Goal: Communication & Community: Answer question/provide support

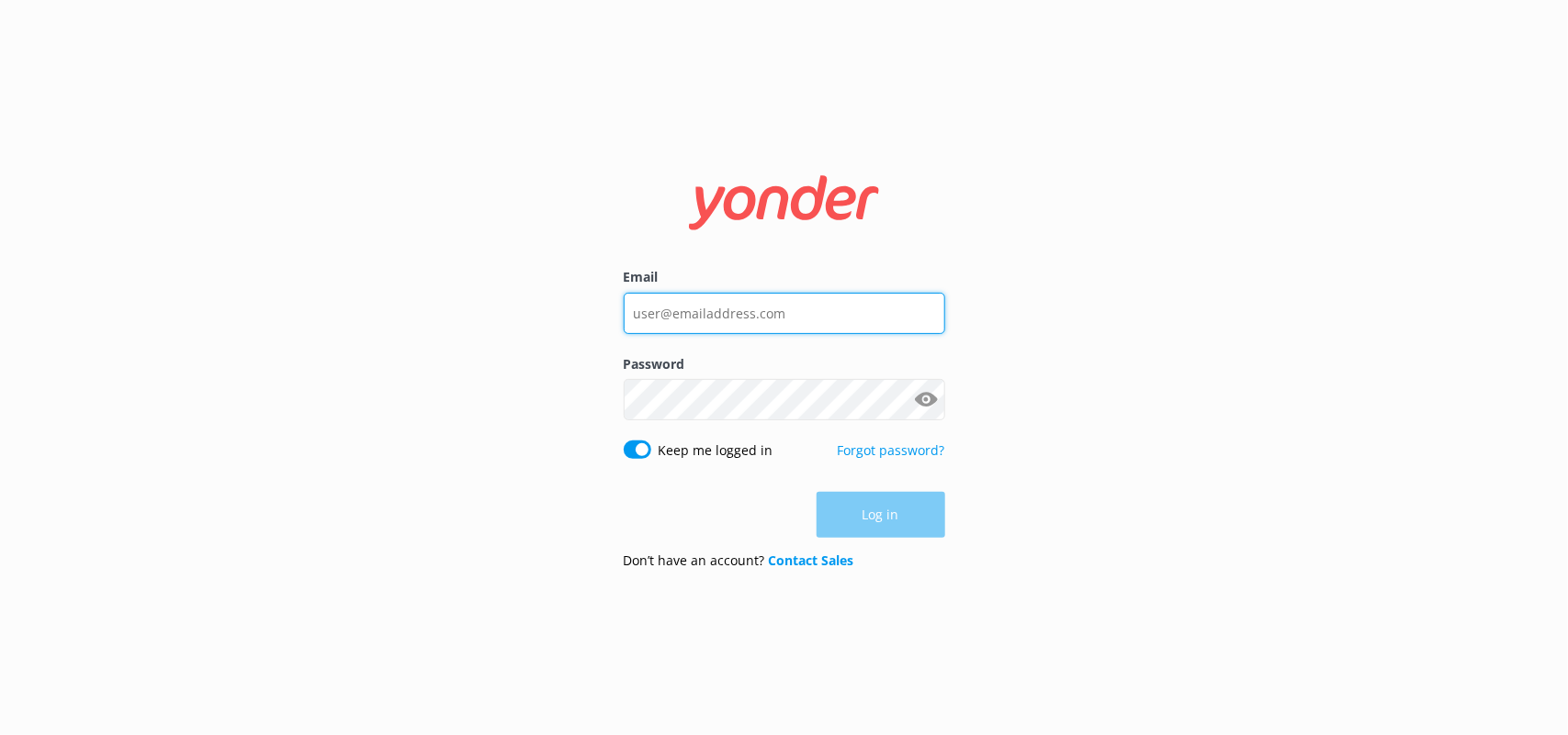
type input "[PERSON_NAME][EMAIL_ADDRESS][PERSON_NAME][DOMAIN_NAME]"
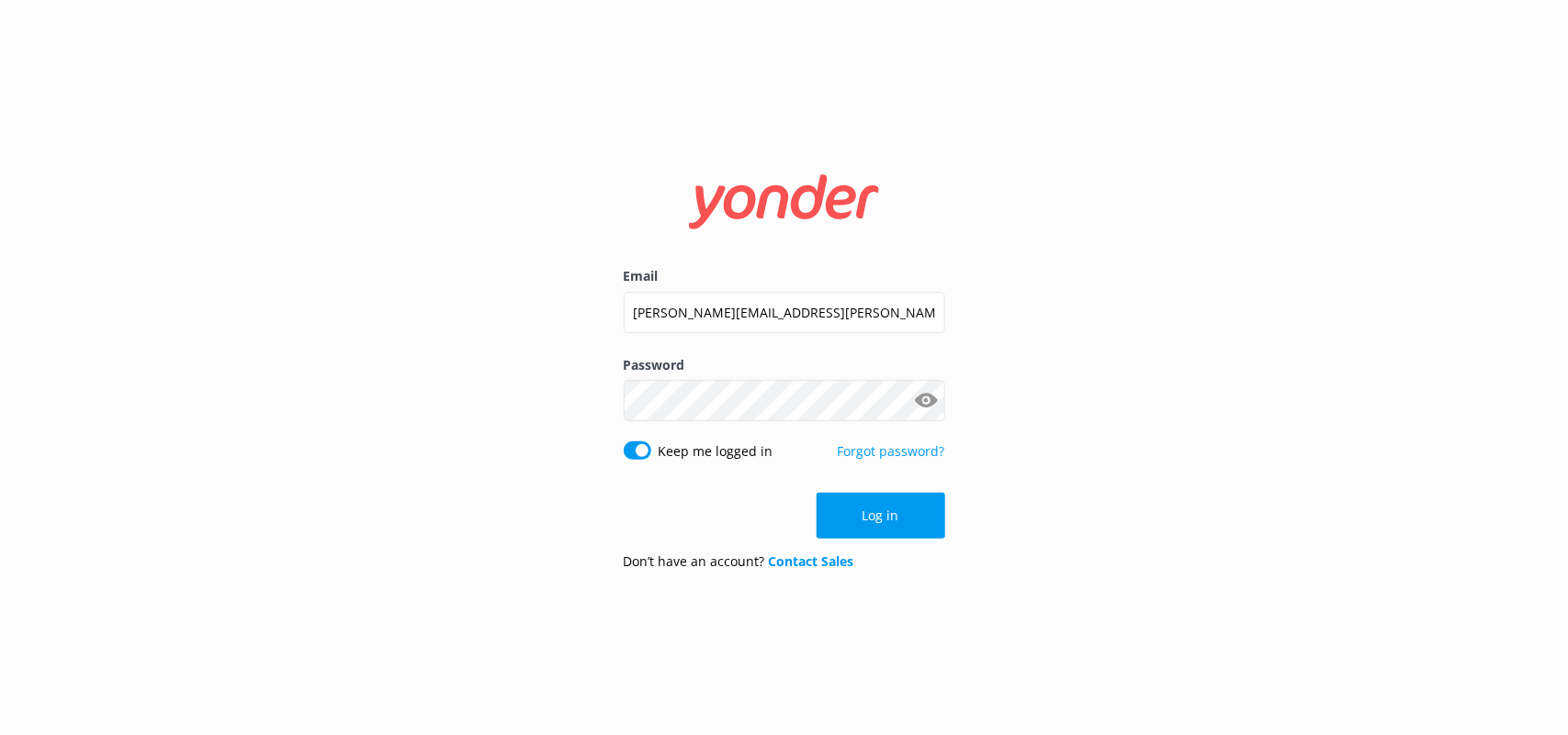
click at [854, 510] on div "Log in" at bounding box center [784, 516] width 321 height 46
click at [854, 510] on button "Log in" at bounding box center [881, 516] width 129 height 46
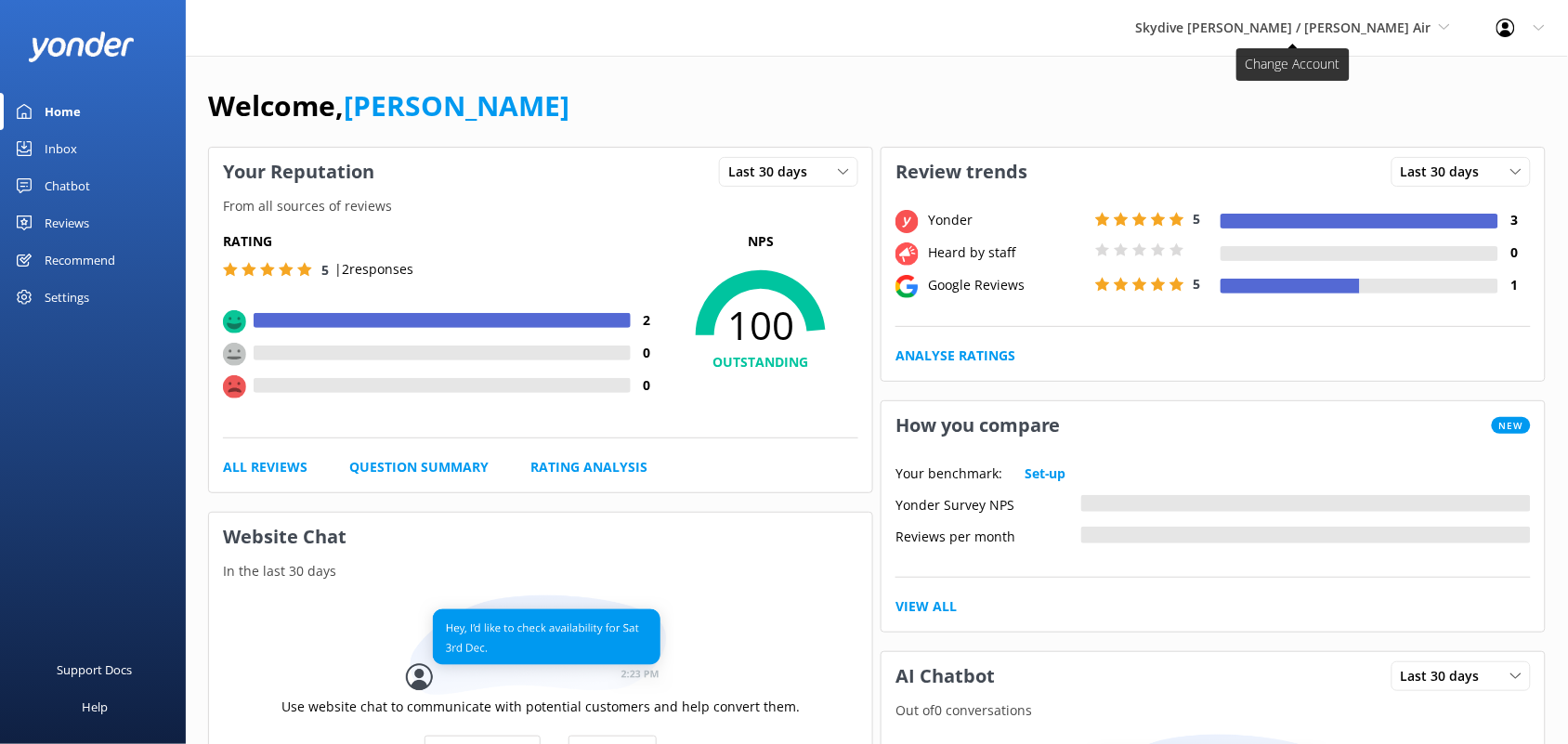
click at [1284, 33] on span "Skydive [PERSON_NAME] / [PERSON_NAME] Air" at bounding box center [1283, 27] width 295 height 17
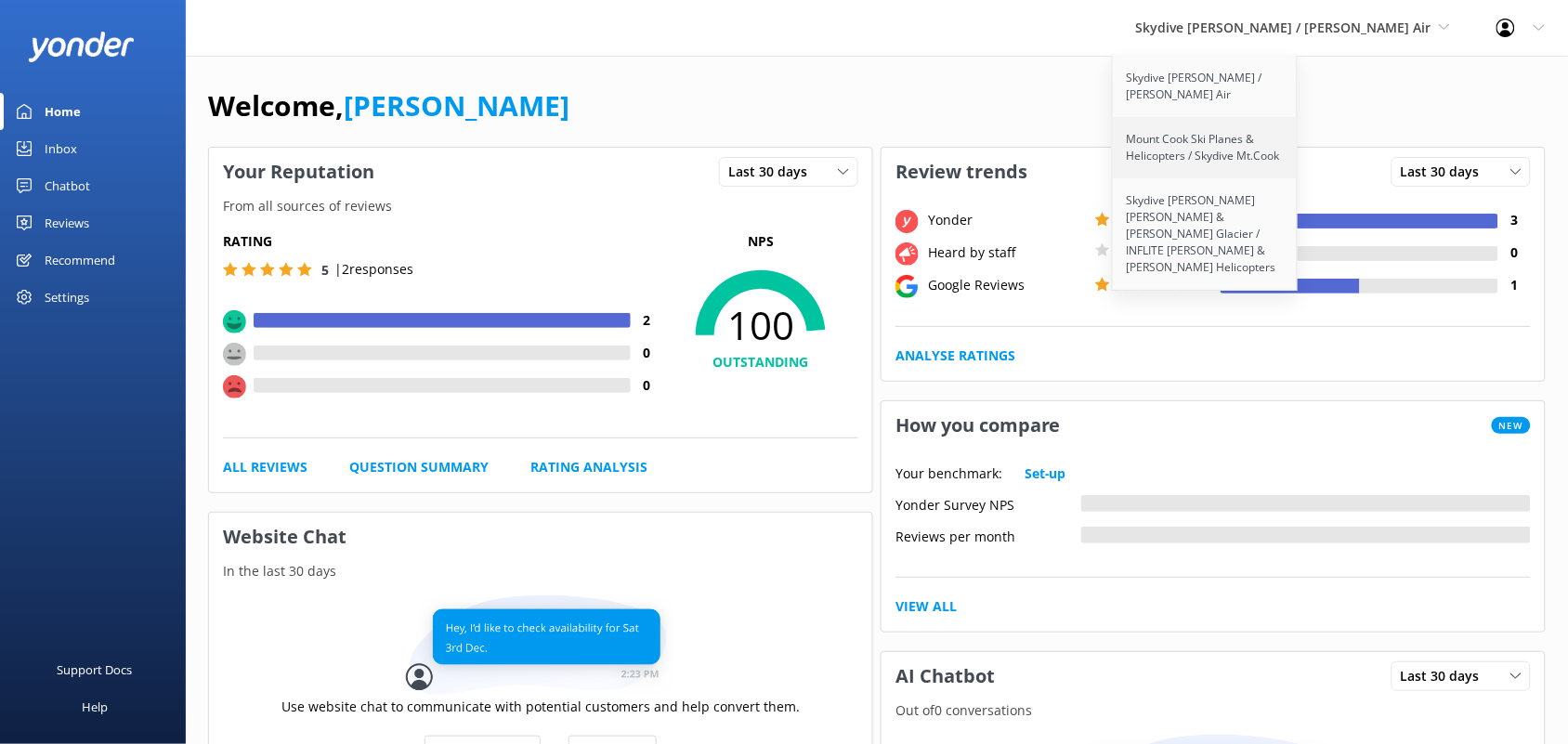
click at [1213, 135] on link "Mount Cook Ski Planes & Helicopters / Skydive Mt.Cook" at bounding box center [1206, 147] width 185 height 61
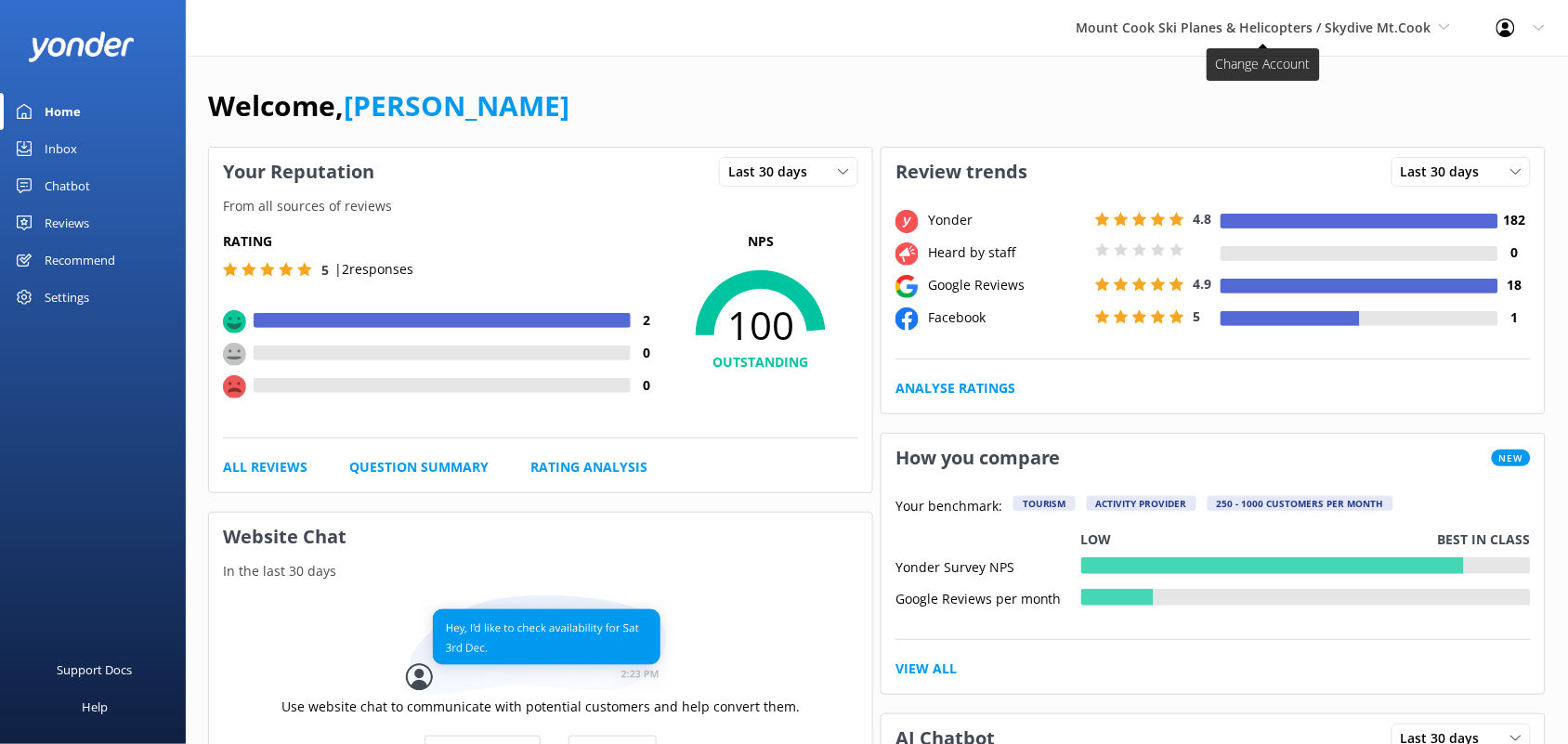
click at [1283, 30] on span "Mount Cook Ski Planes & Helicopters / Skydive Mt.Cook" at bounding box center [1253, 27] width 355 height 17
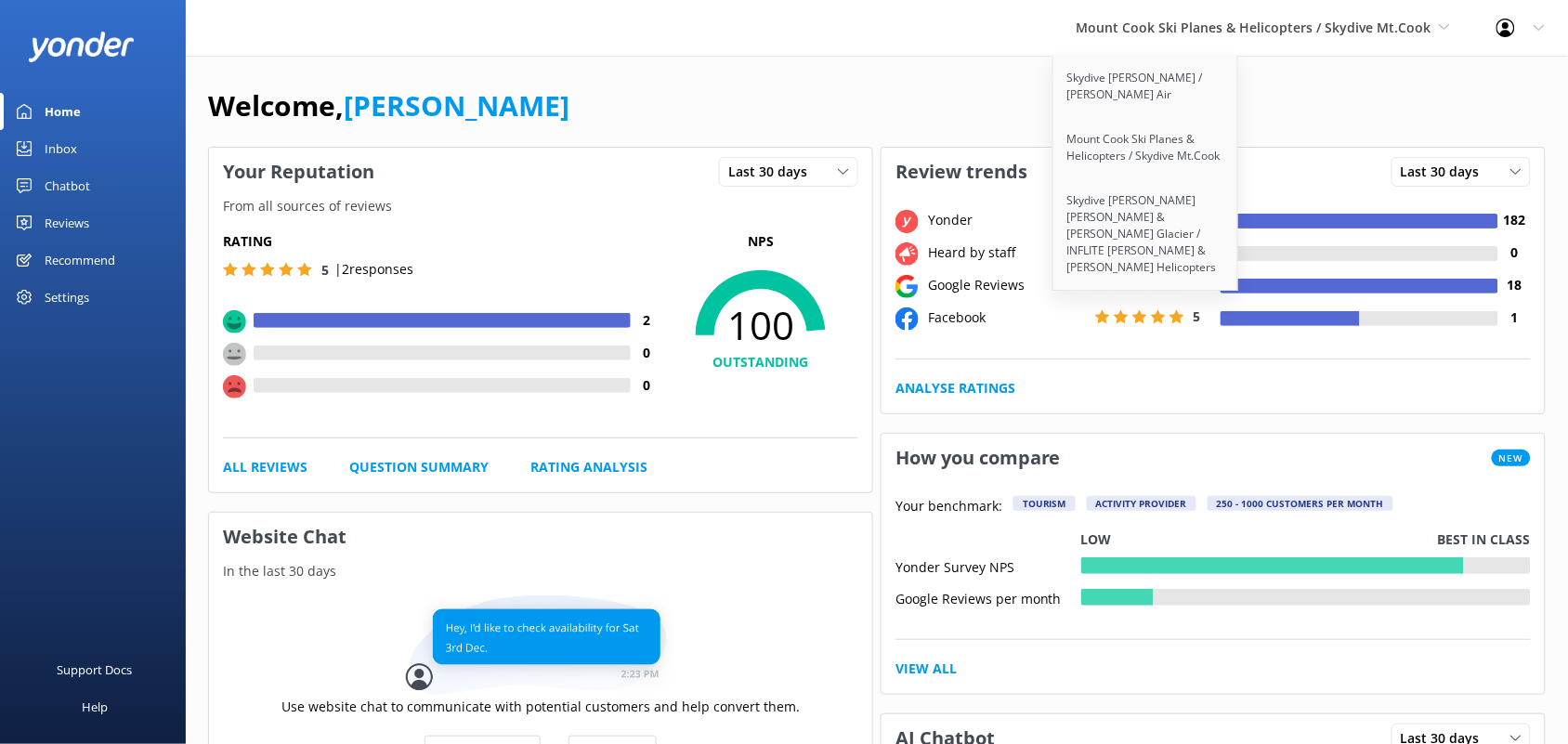
click at [758, 126] on div "Welcome, Sarah Jacobs" at bounding box center [877, 115] width 1338 height 63
click at [76, 218] on div "Reviews" at bounding box center [67, 223] width 45 height 37
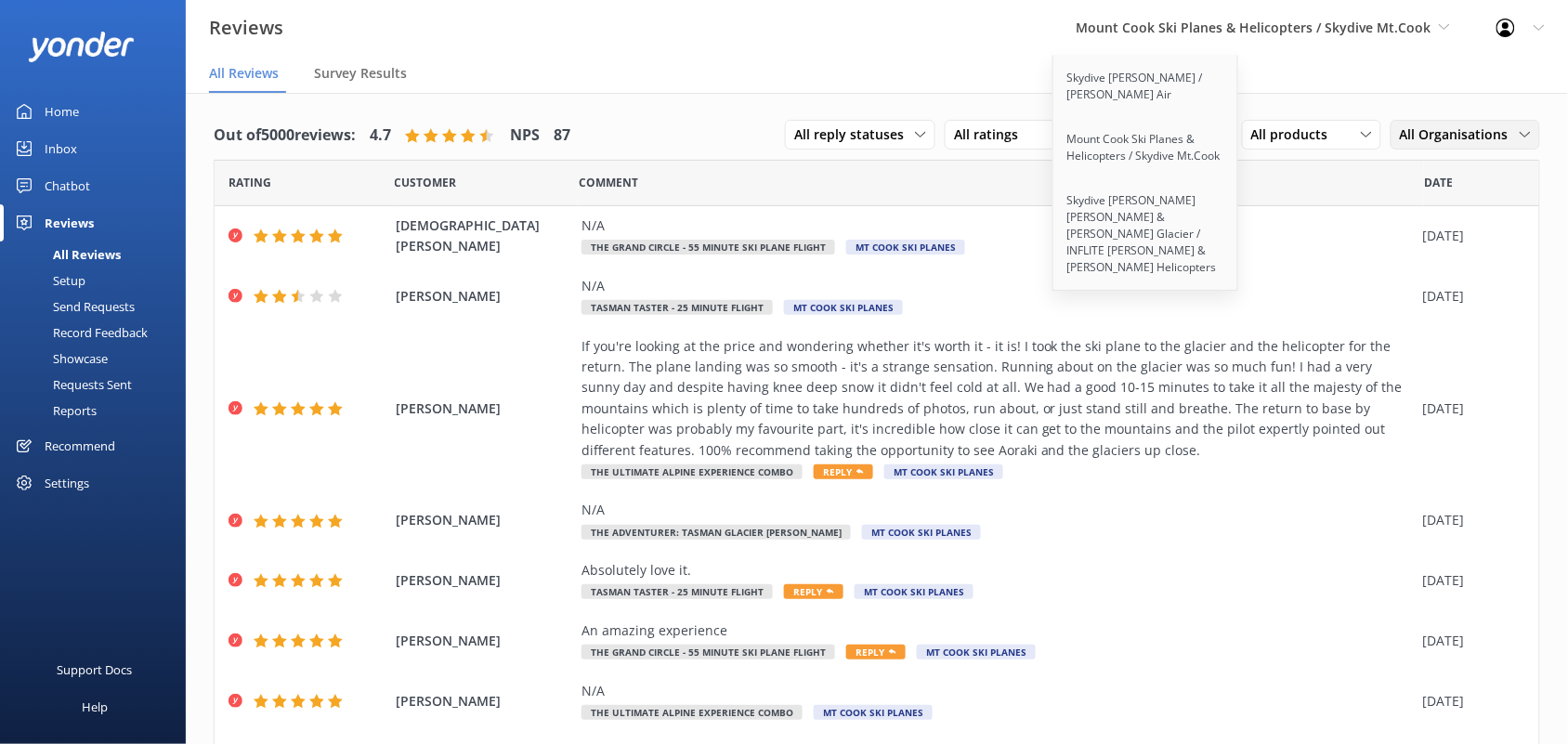
click at [1422, 141] on span "All Organisations" at bounding box center [1459, 134] width 120 height 20
click at [881, 68] on nav "All Reviews Survey Results" at bounding box center [877, 74] width 1383 height 37
click at [91, 409] on div "Reports" at bounding box center [54, 410] width 85 height 26
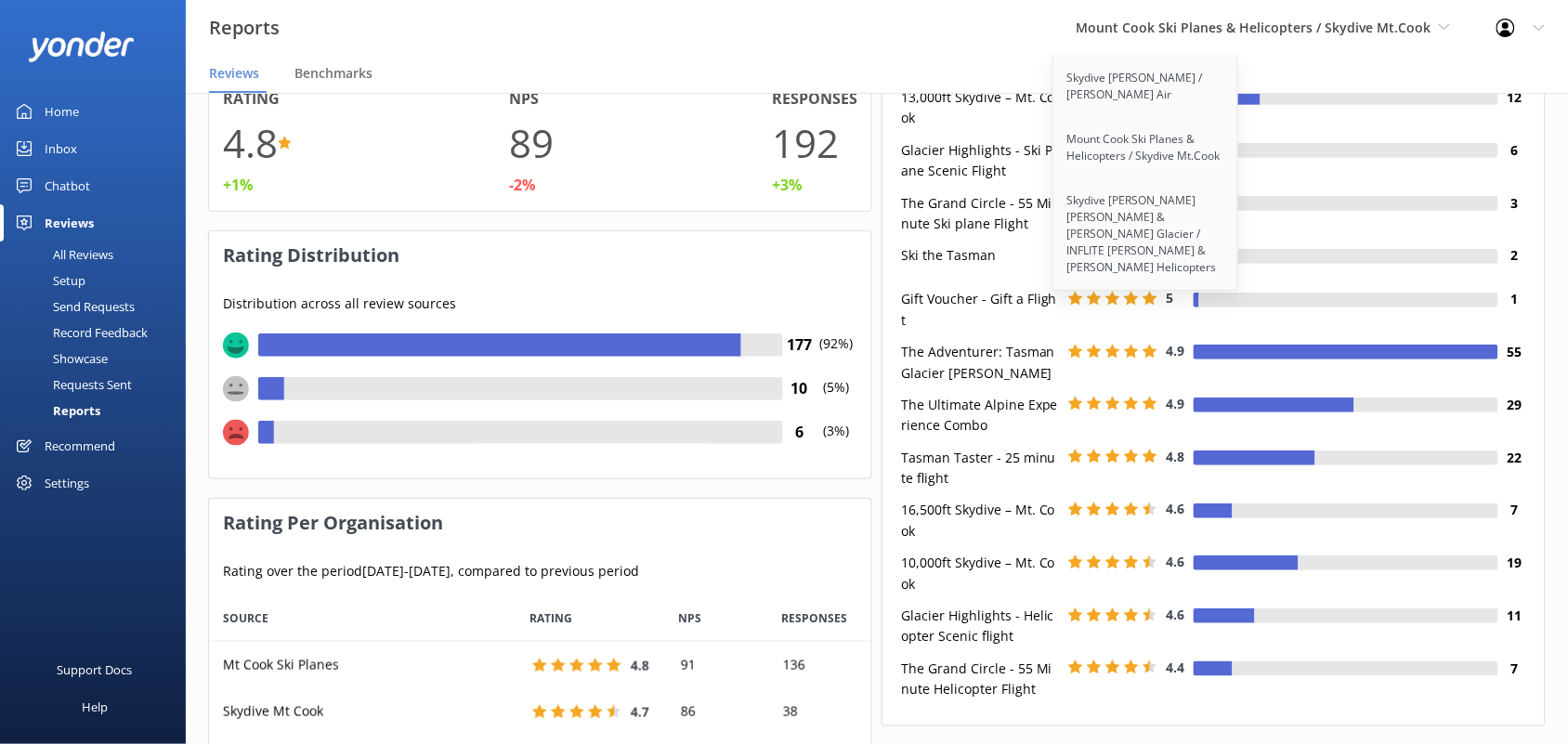
scroll to position [116, 0]
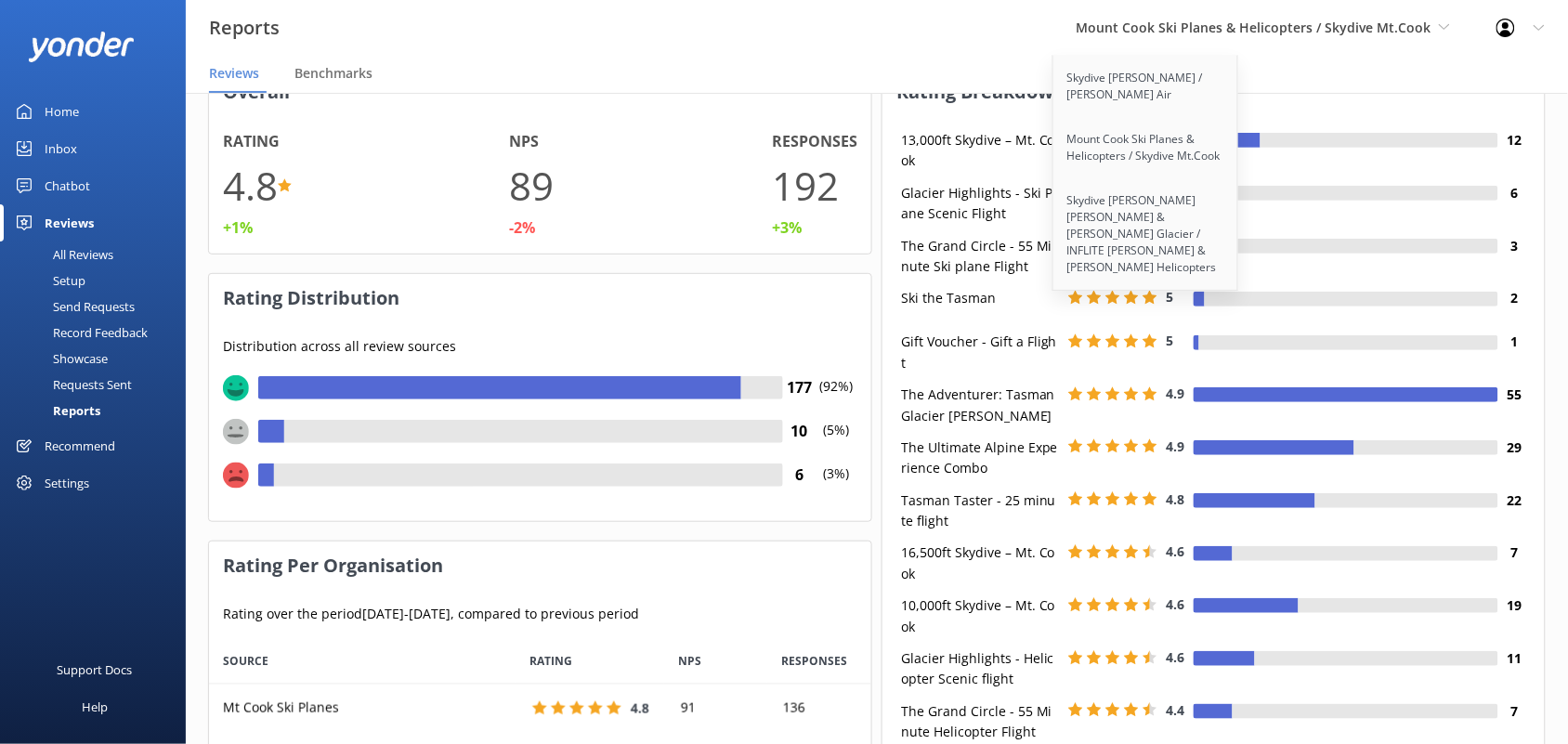
click at [782, 29] on div "Reports Mount Cook Ski Planes & Helicopters / Skydive Mt.Cook Skydive Abel Tasm…" at bounding box center [784, 28] width 1568 height 55
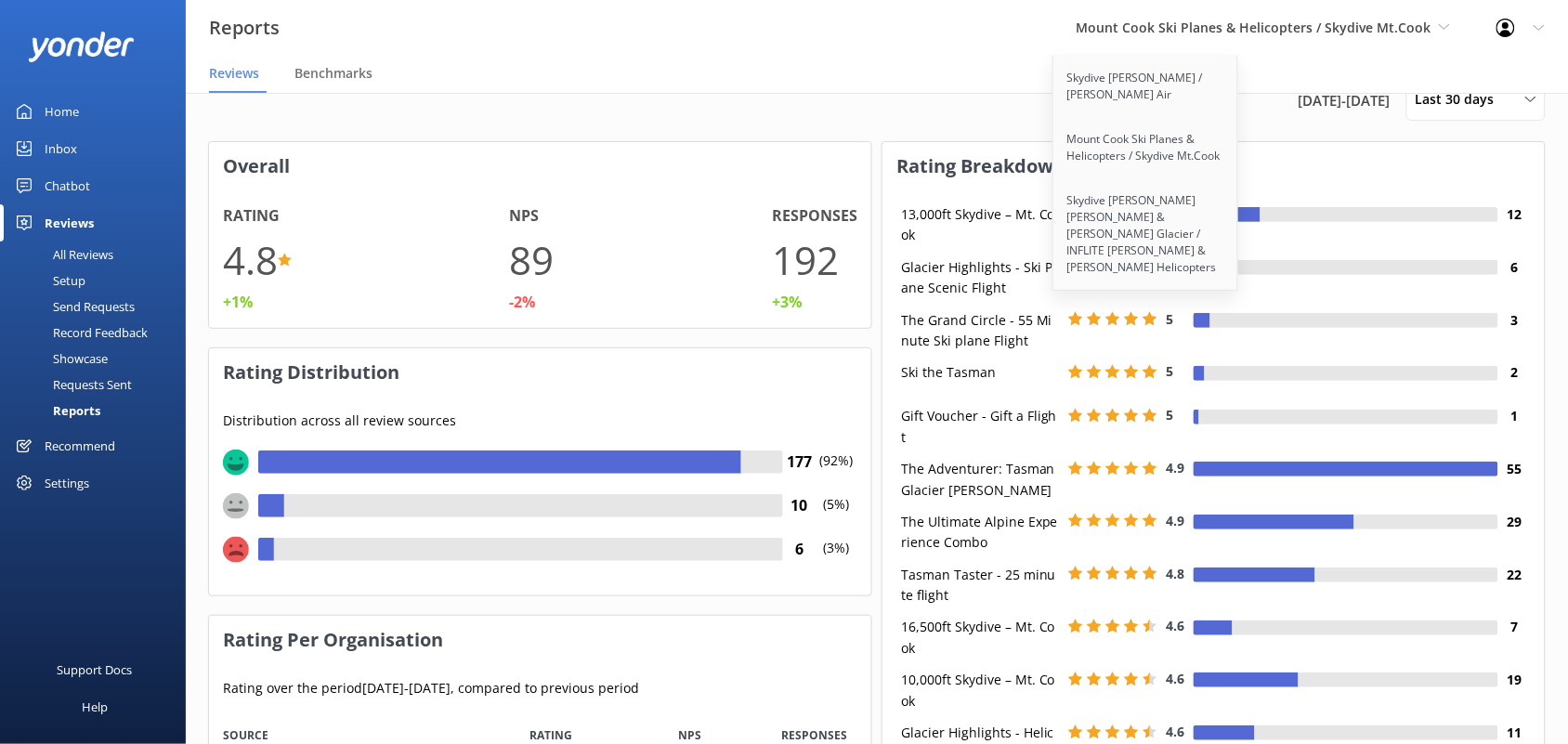
scroll to position [0, 0]
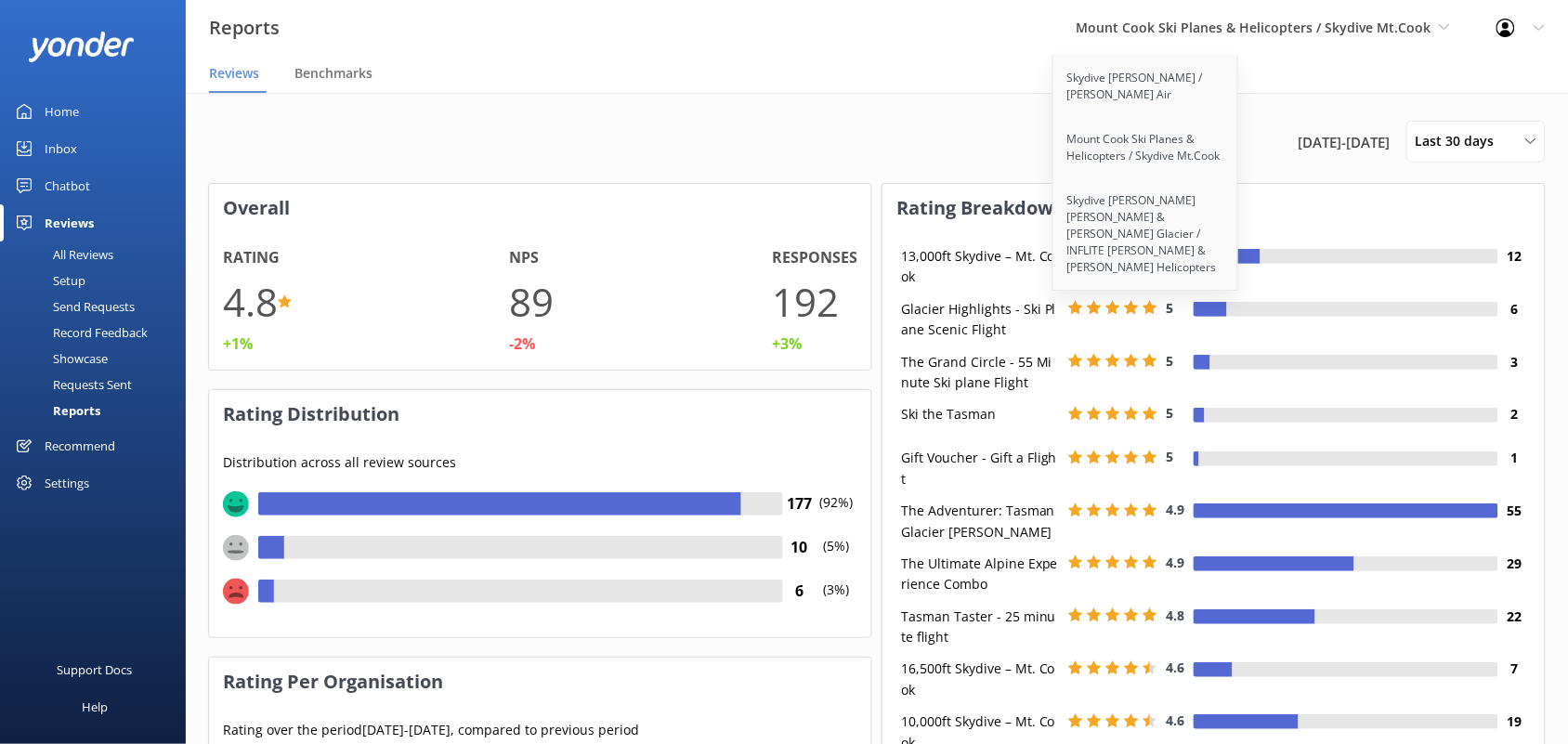
click at [809, 130] on div "12th Aug 25 - 11th Sep 25 Last 30 days Last 7 days Last 30 days Last 90 days La…" at bounding box center [877, 142] width 1338 height 42
click at [1334, 138] on span "12th Aug 25 - 11th Sep 25" at bounding box center [1344, 142] width 92 height 22
click at [1441, 145] on span "Last 30 days" at bounding box center [1461, 141] width 90 height 20
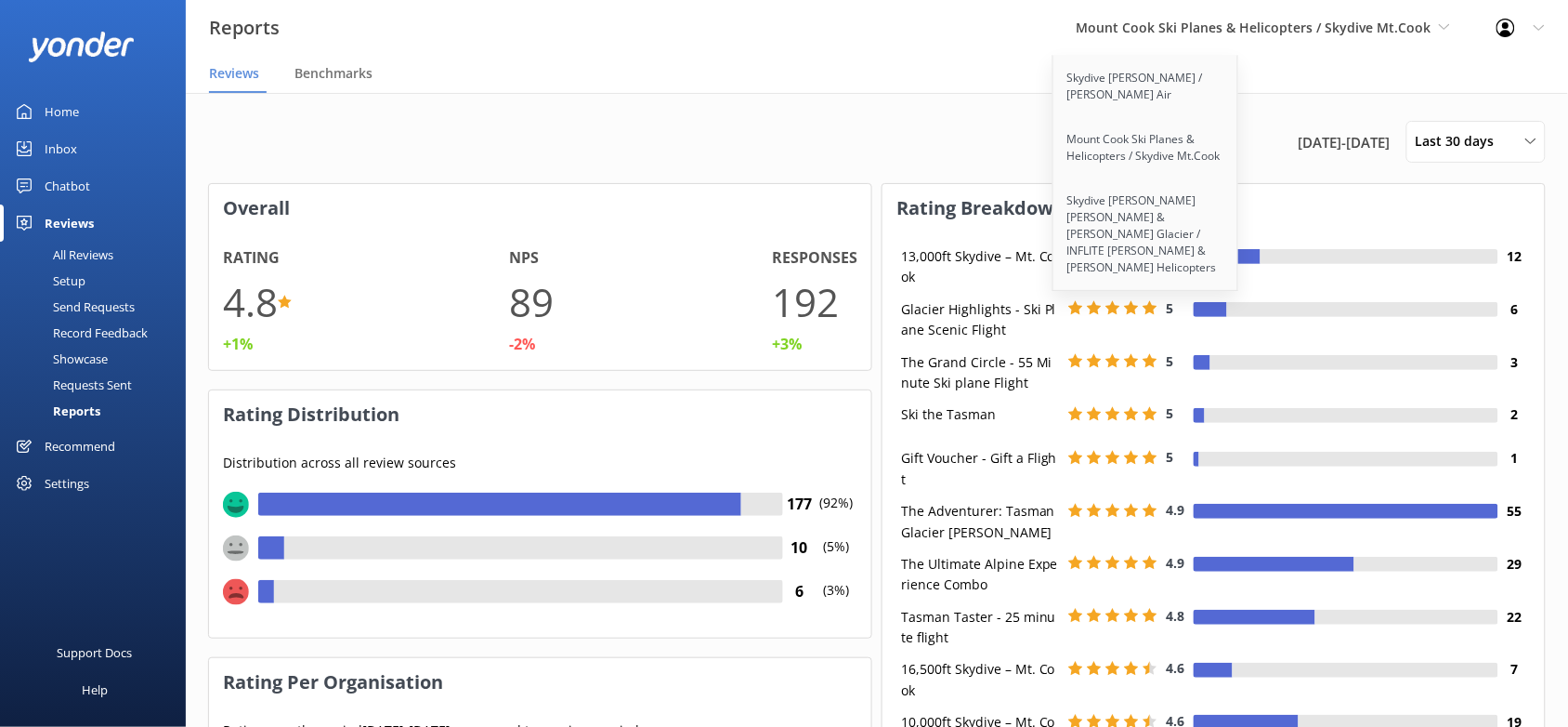
click at [1362, 149] on span "12th Aug 25 - 11th Sep 25" at bounding box center [1344, 142] width 92 height 22
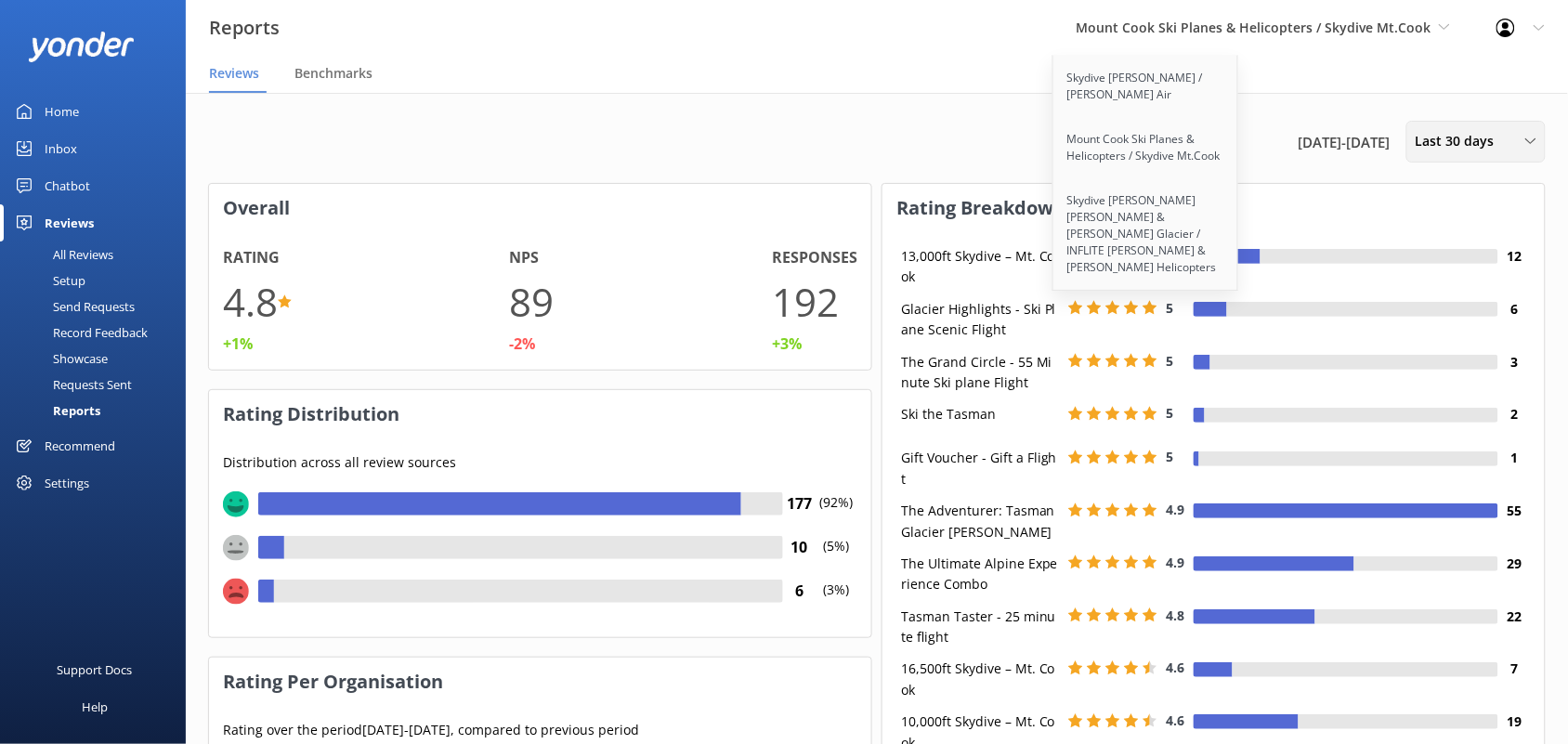
click at [1450, 140] on span "Last 30 days" at bounding box center [1461, 141] width 90 height 20
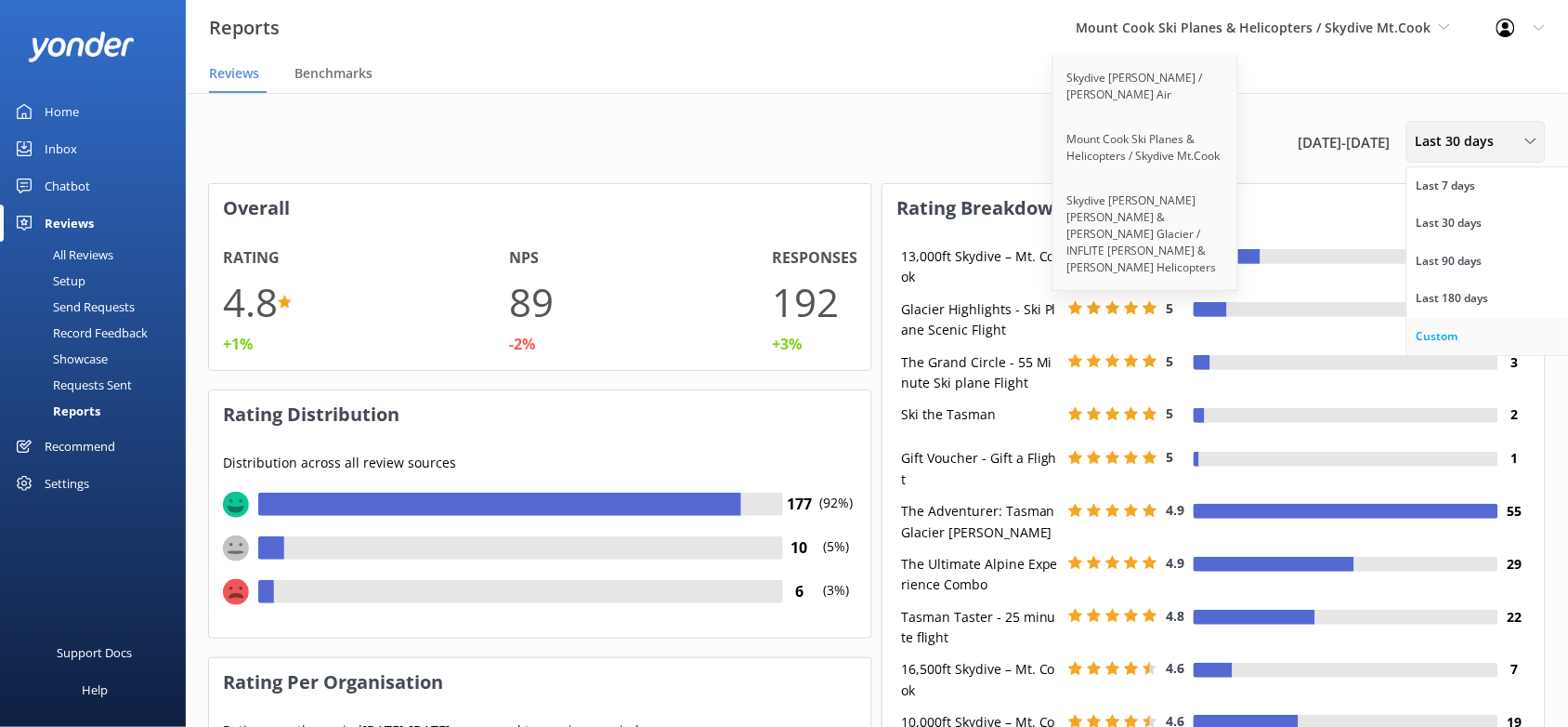
click at [1454, 328] on div "Custom" at bounding box center [1438, 336] width 42 height 18
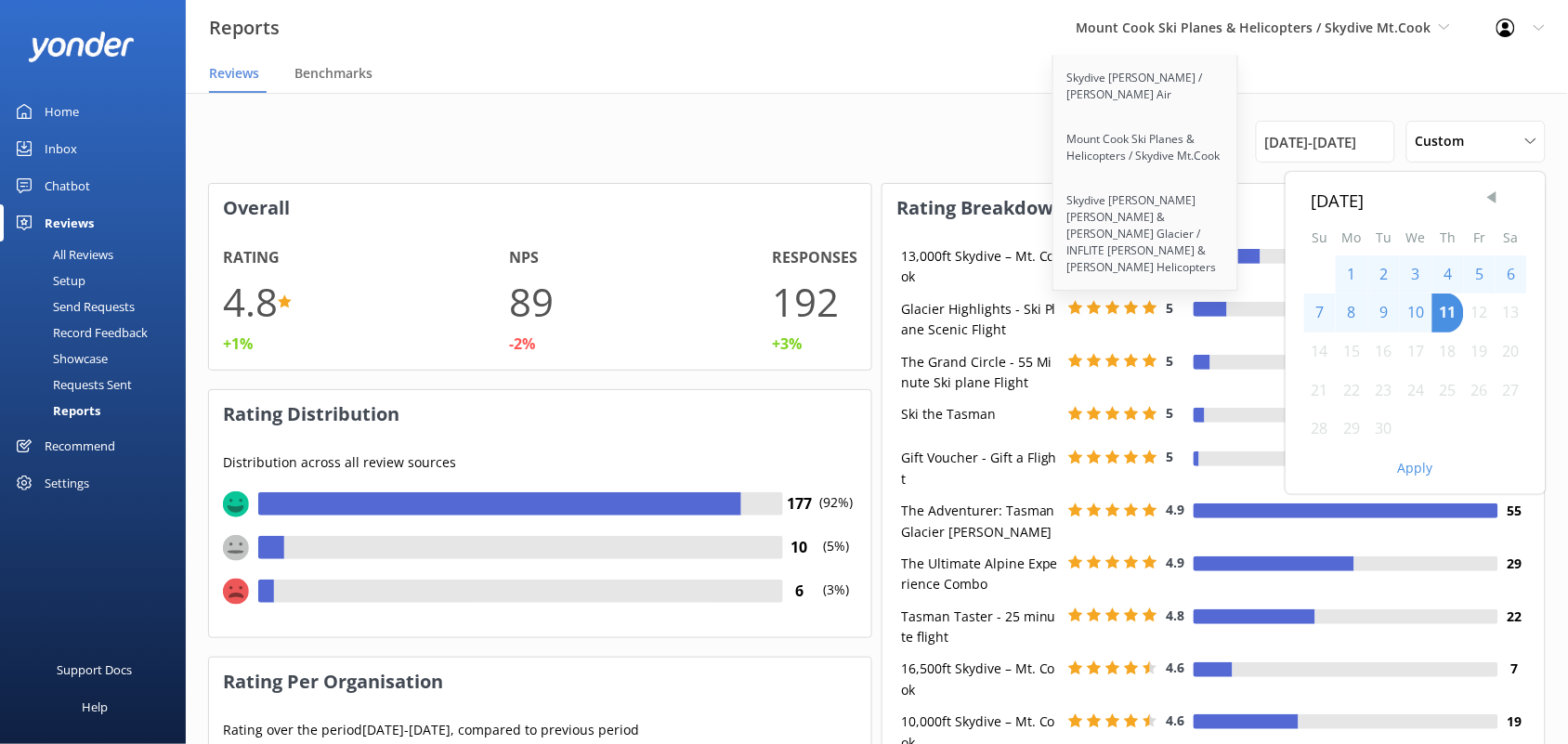
click at [1489, 196] on span "Previous Month" at bounding box center [1492, 197] width 18 height 18
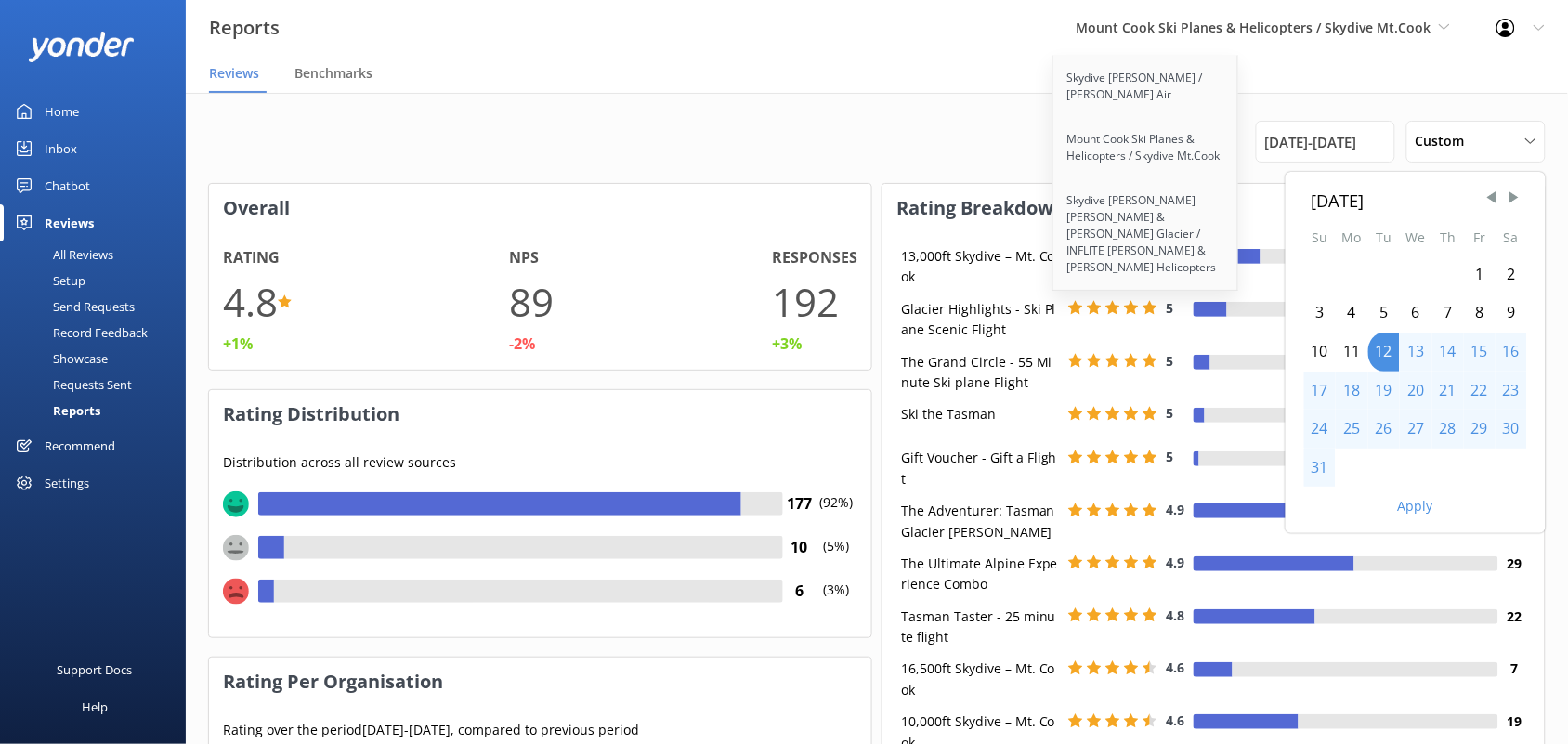
click at [1474, 274] on div "1" at bounding box center [1479, 274] width 32 height 39
click at [1329, 470] on div "31" at bounding box center [1319, 468] width 32 height 39
click at [1409, 509] on button "Apply" at bounding box center [1415, 507] width 35 height 13
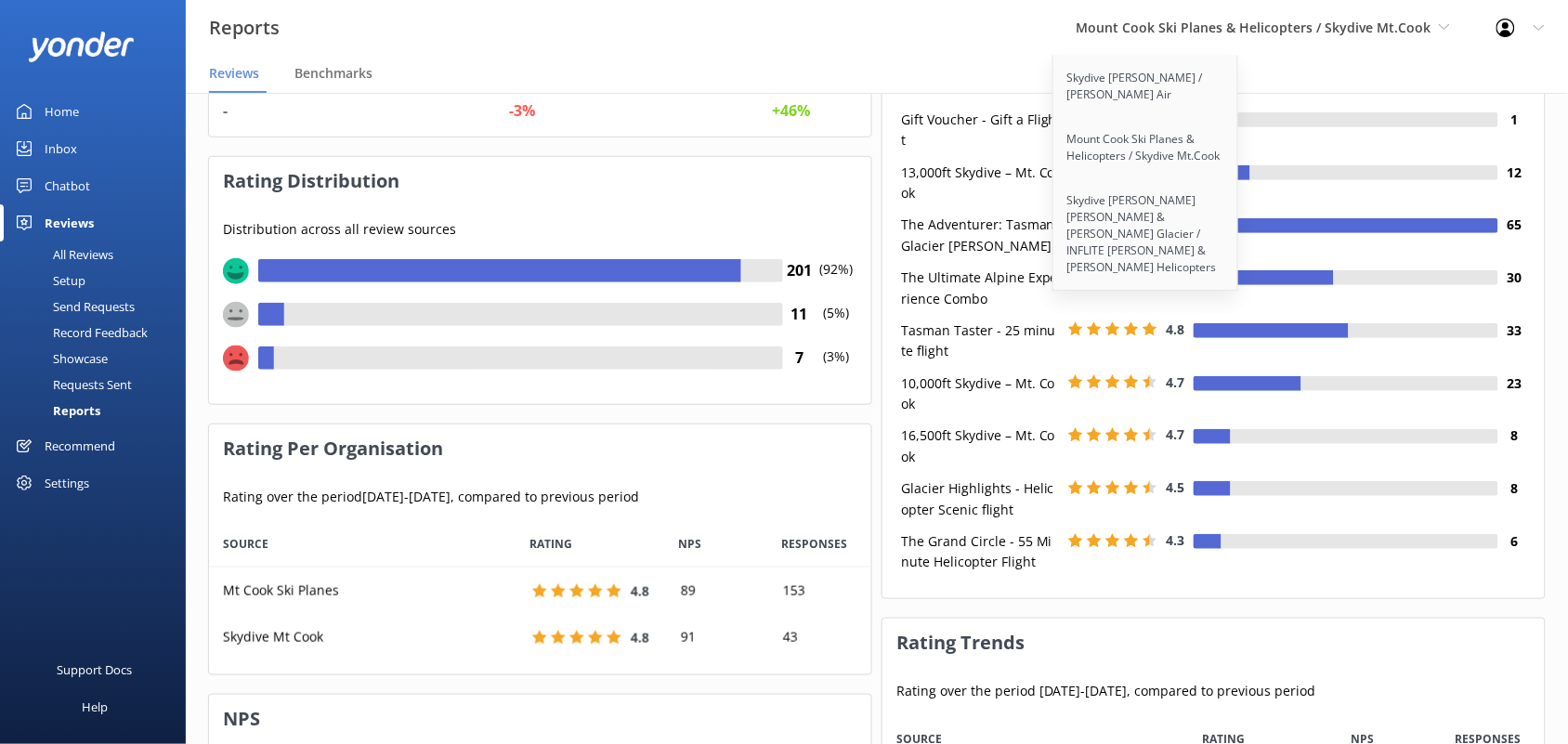
scroll to position [232, 0]
click at [80, 225] on div "Reviews" at bounding box center [69, 223] width 49 height 37
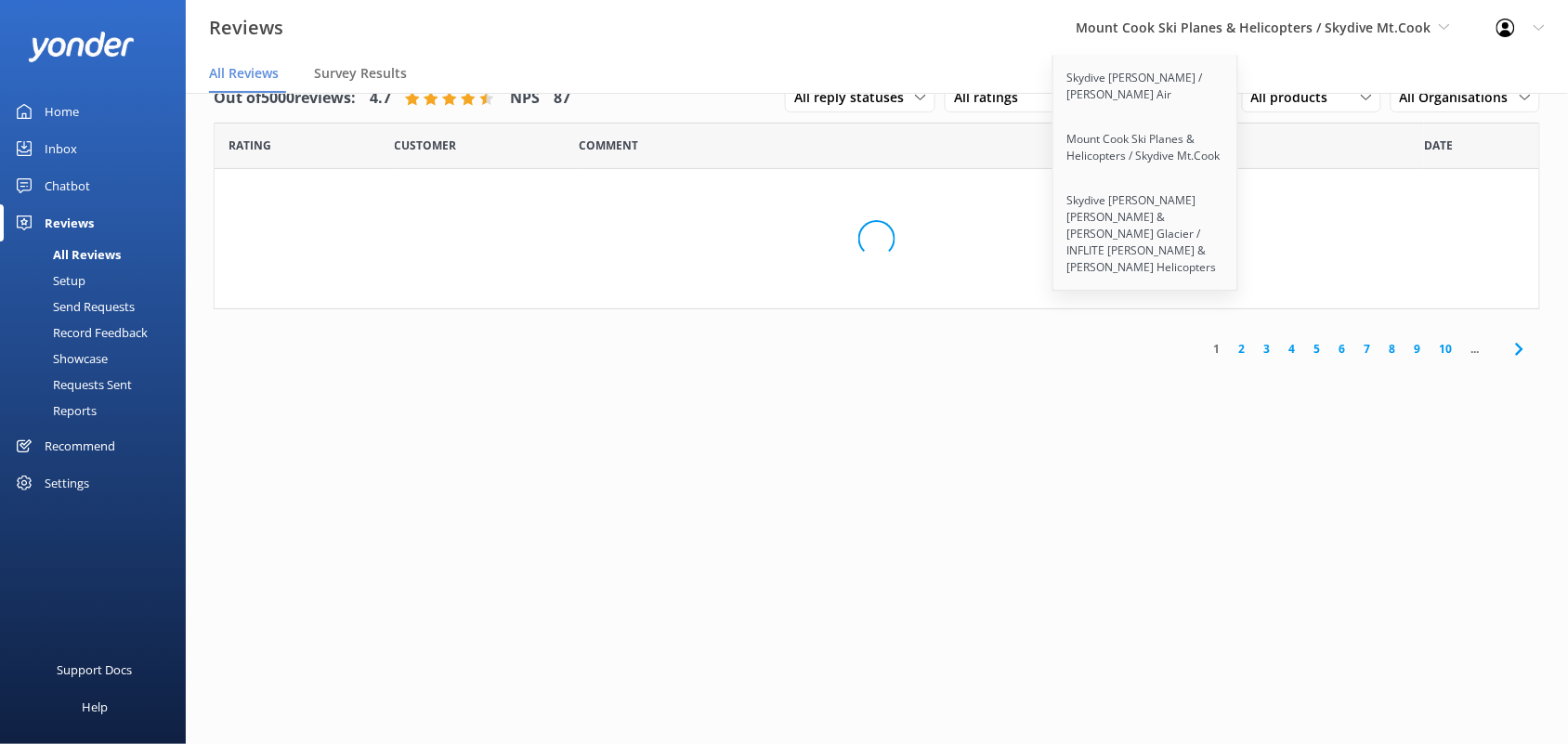
scroll to position [37, 0]
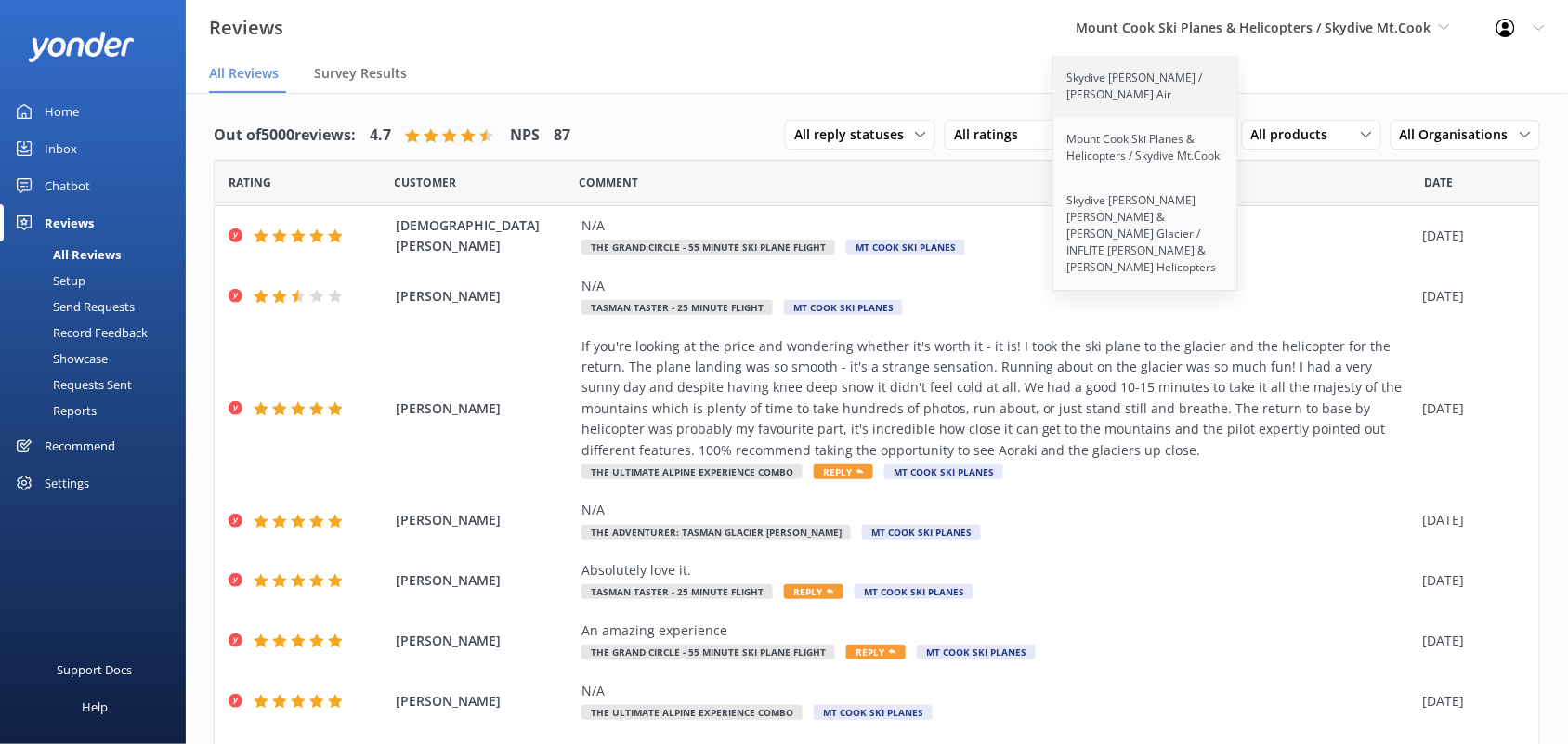
click at [1112, 73] on link "Skydive [PERSON_NAME] / [PERSON_NAME] Air" at bounding box center [1146, 86] width 185 height 61
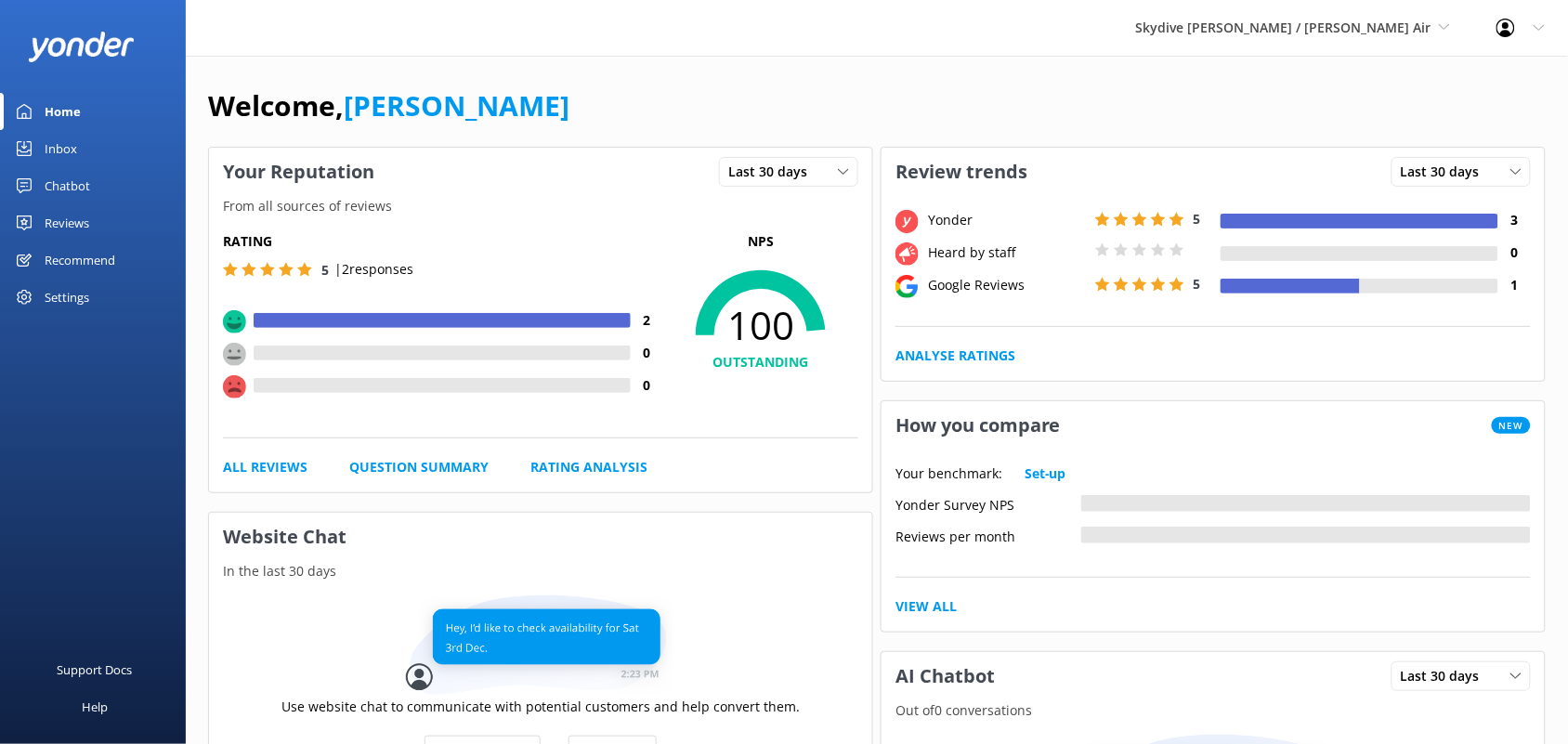
click at [70, 223] on div "Reviews" at bounding box center [67, 223] width 45 height 37
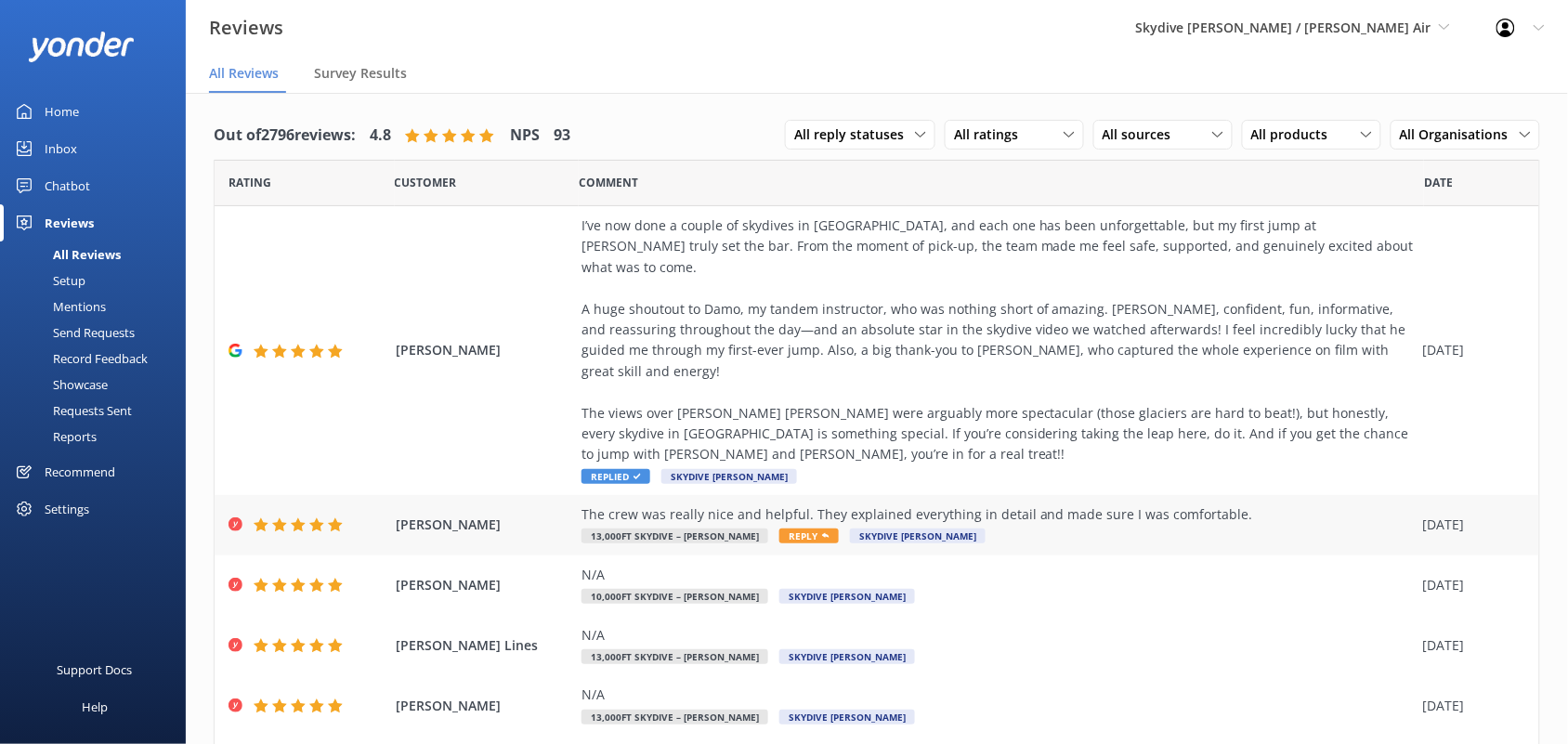
click at [1003, 505] on div "The crew was really nice and helpful. They explained everything in detail and m…" at bounding box center [997, 526] width 833 height 42
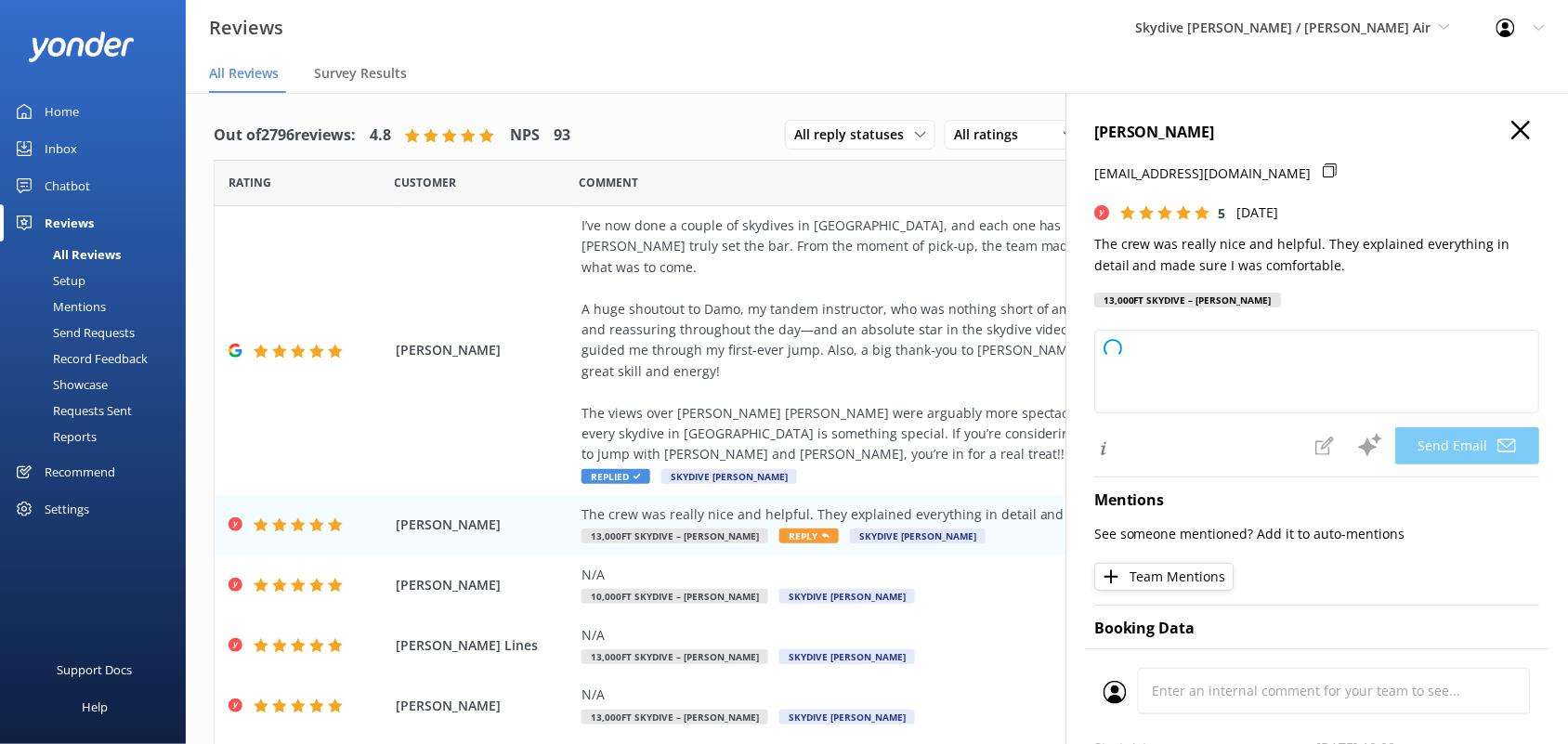
type textarea "Thank you so much, Henriette! We're delighted to hear that our crew made you fe…"
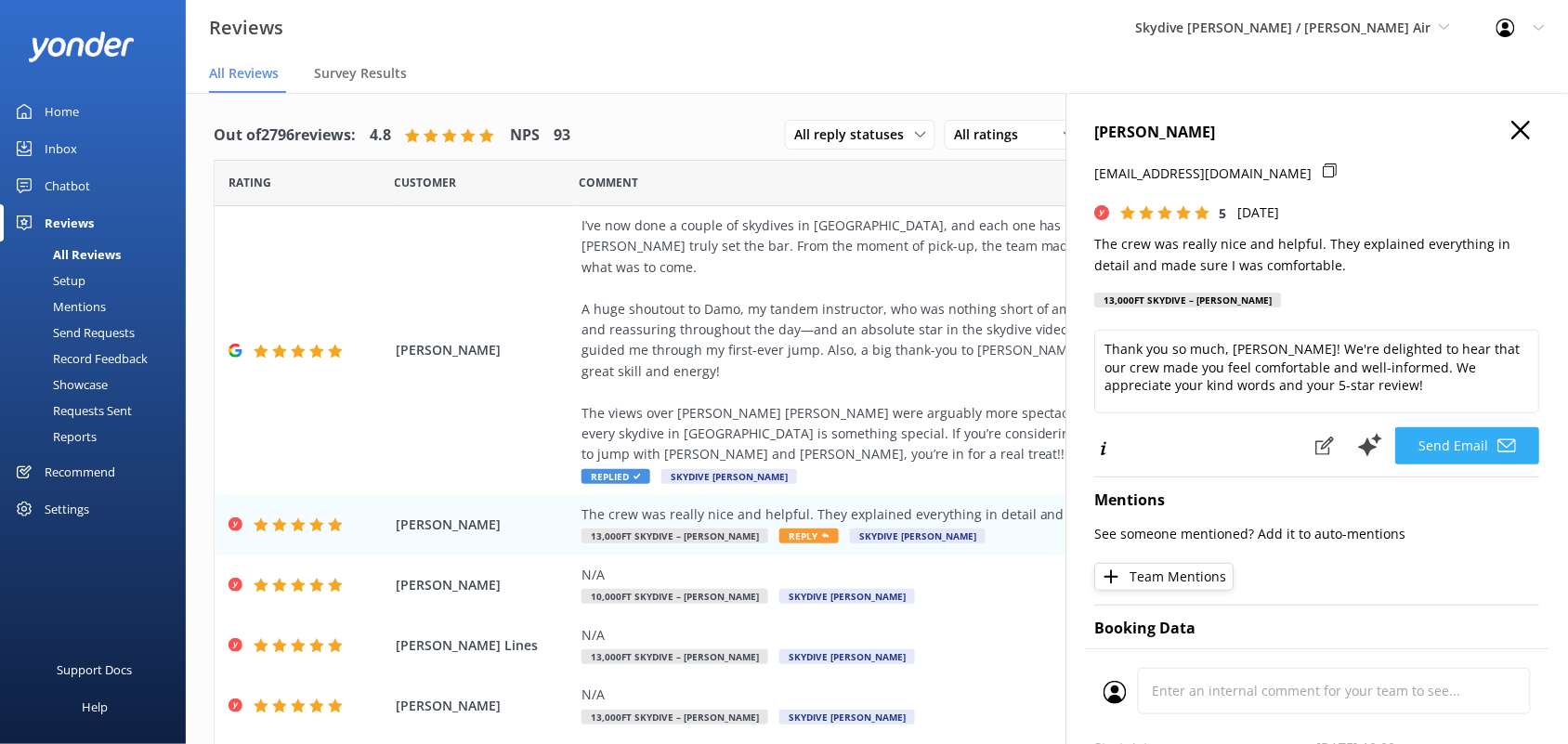
click at [1445, 443] on button "Send Email" at bounding box center [1468, 446] width 144 height 37
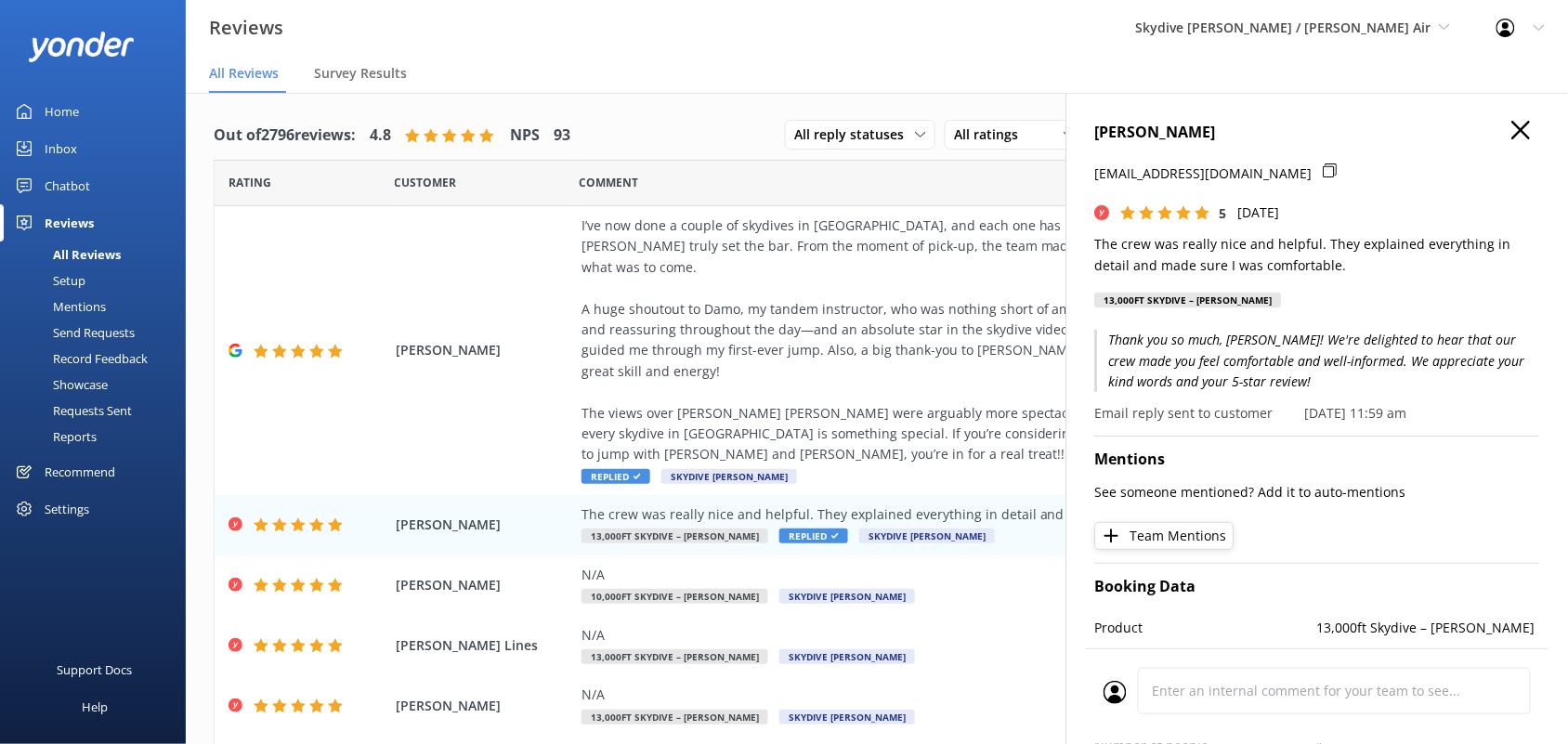
click at [1513, 131] on use "button" at bounding box center [1521, 129] width 18 height 18
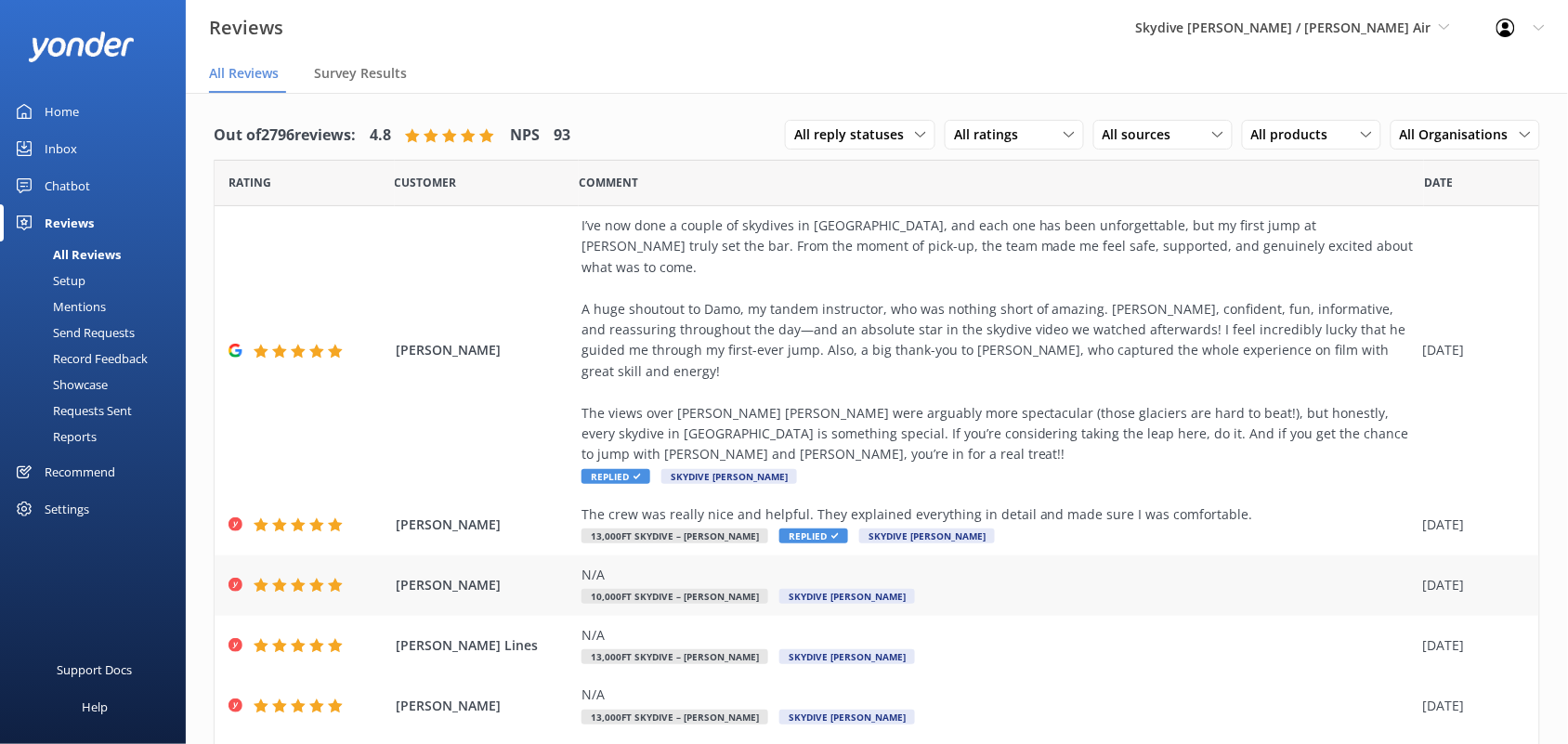
click at [651, 565] on div "N/A" at bounding box center [997, 575] width 833 height 20
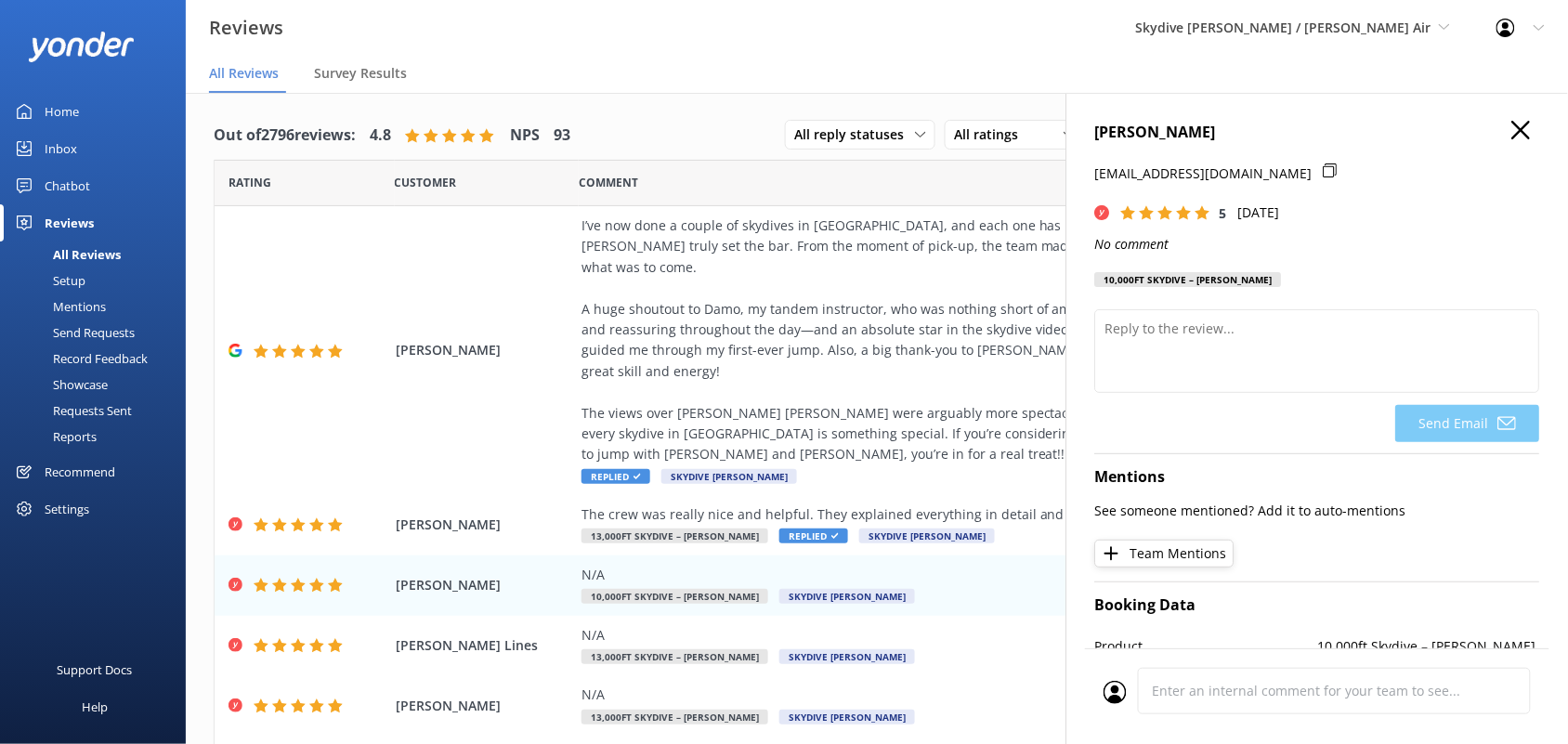
click at [1514, 120] on h4 "[PERSON_NAME]" at bounding box center [1318, 132] width 445 height 24
click at [1513, 138] on icon "button" at bounding box center [1521, 129] width 18 height 18
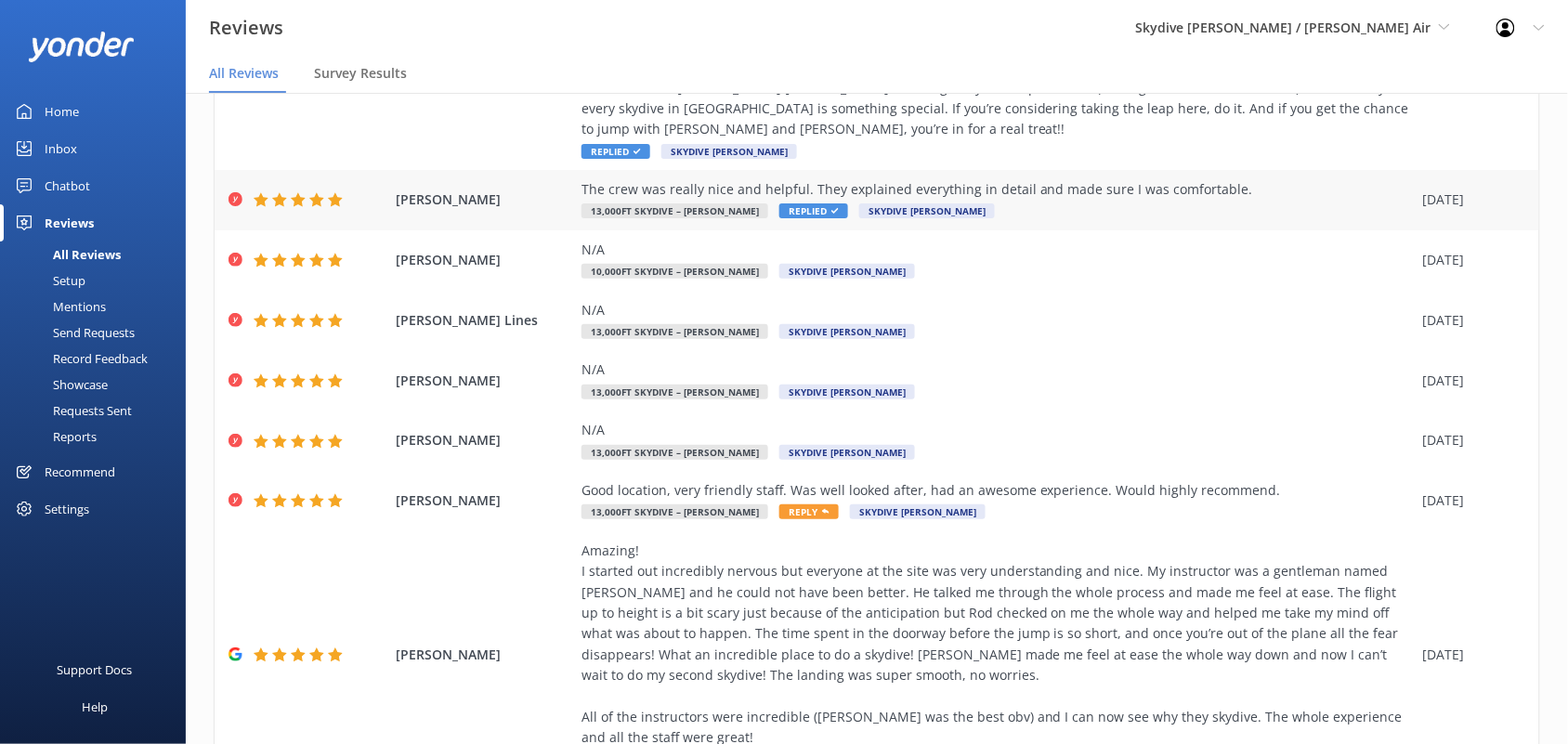
scroll to position [348, 0]
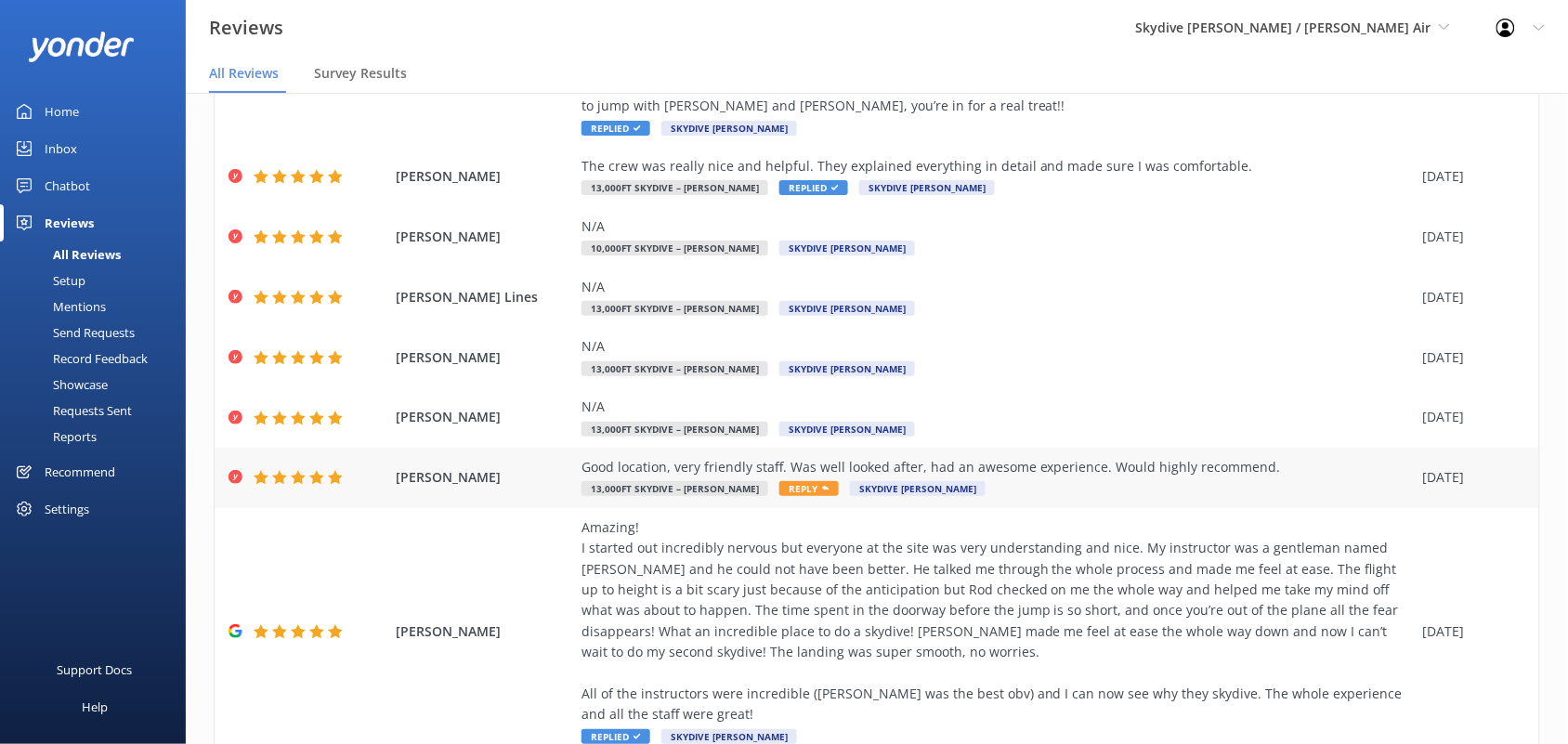
click at [1074, 457] on div "Good location, very friendly staff. Was well looked after, had an awesome exper…" at bounding box center [997, 478] width 833 height 42
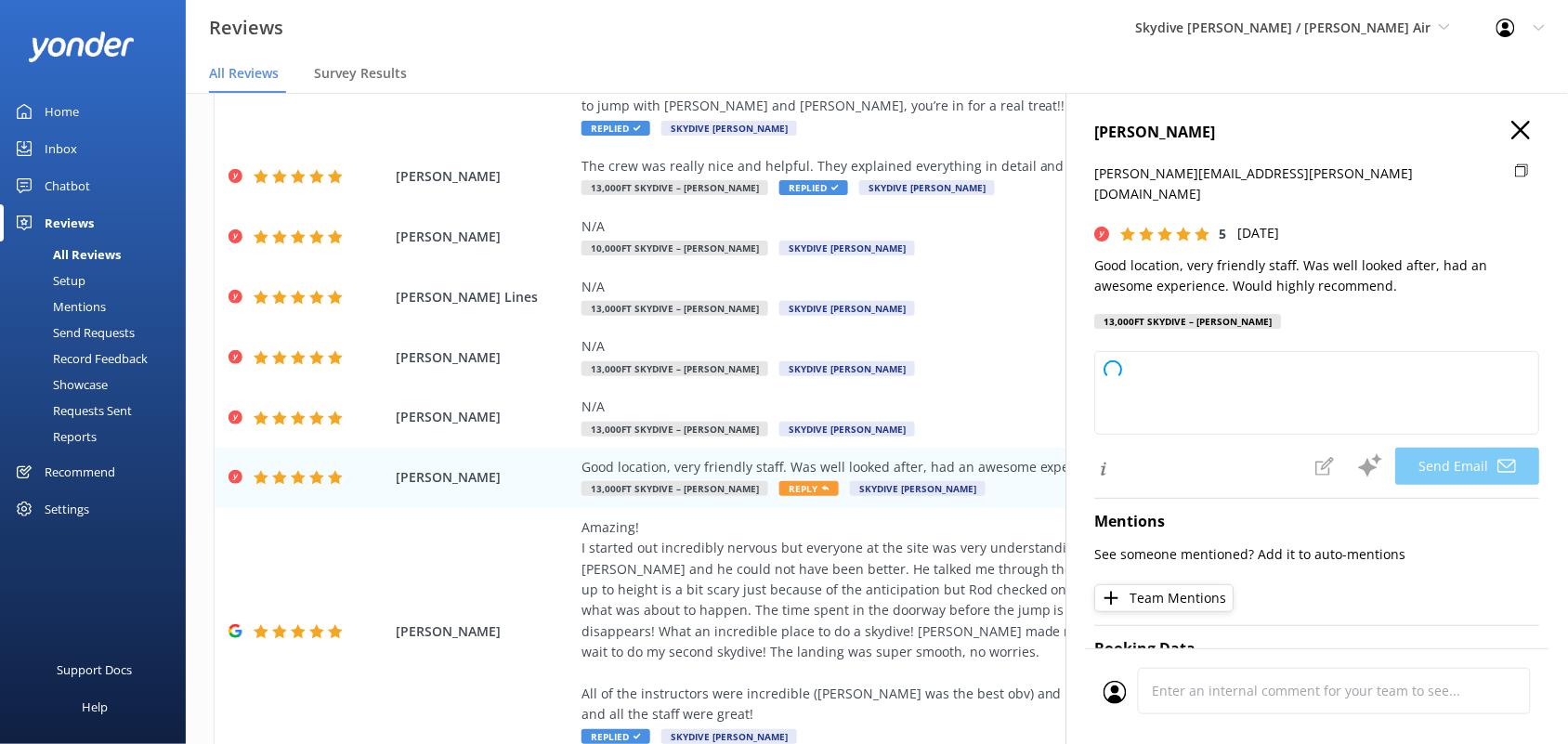
type textarea "Thank you so much for your kind words, Vanessa! We're thrilled to hear you had …"
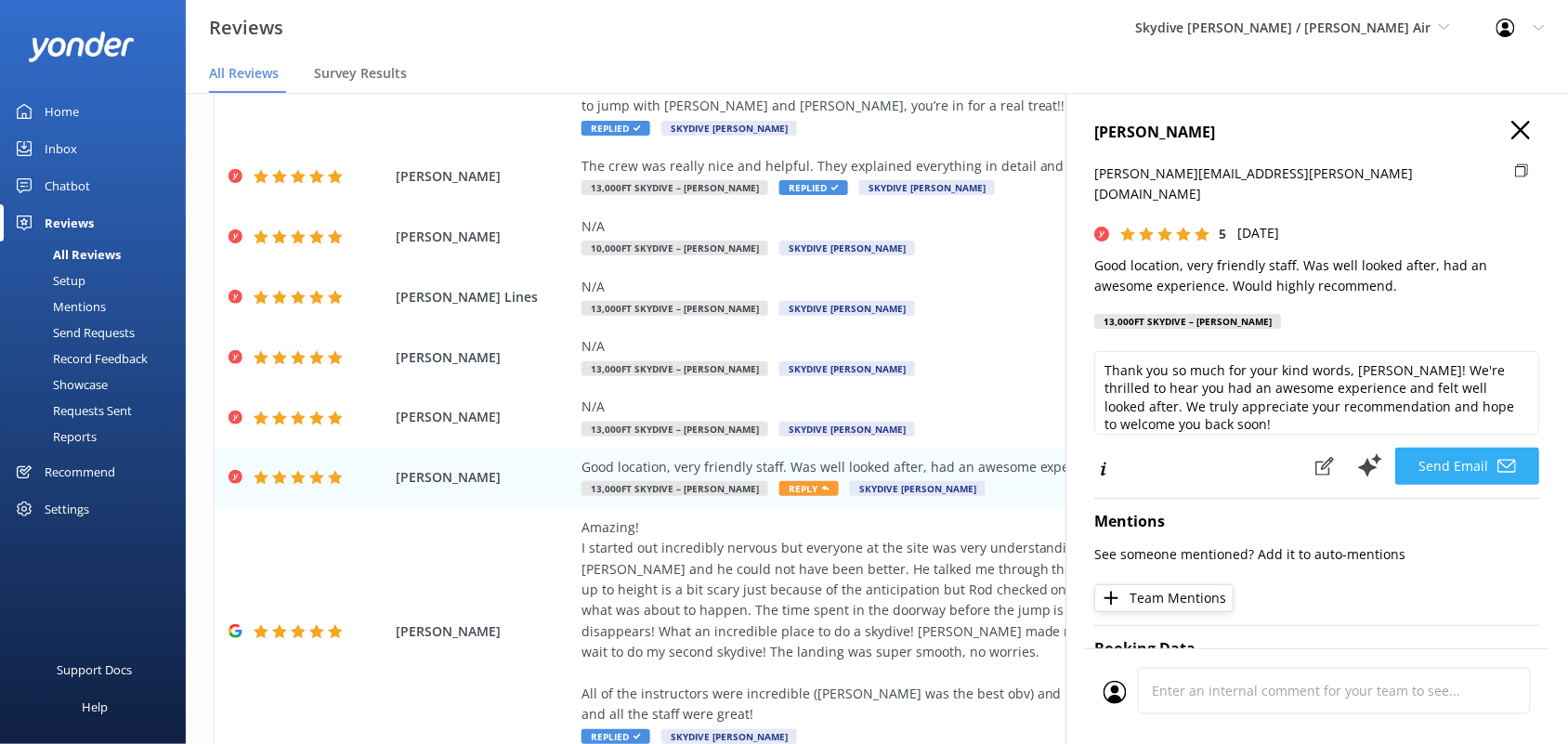
click at [1424, 448] on button "Send Email" at bounding box center [1468, 466] width 144 height 37
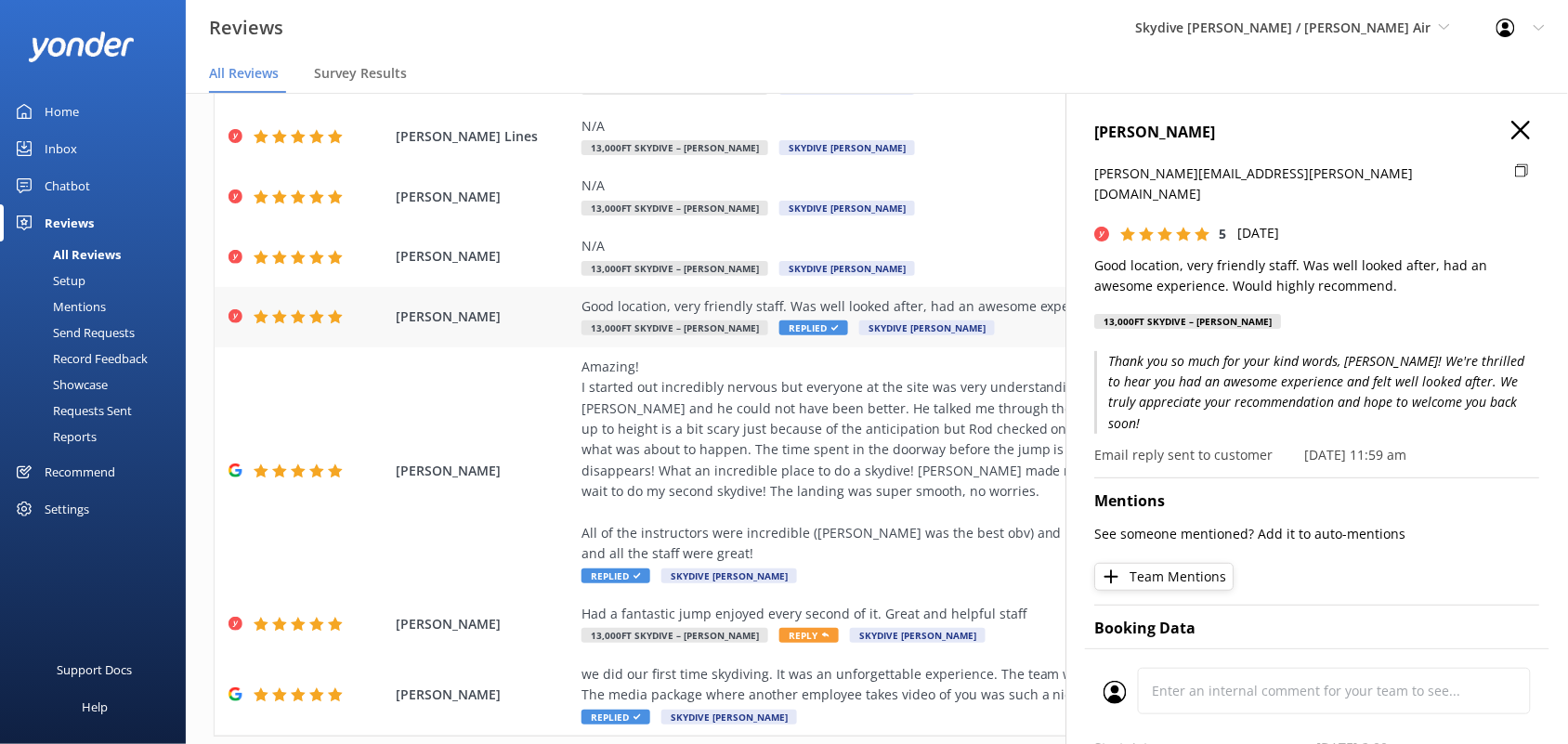
scroll to position [521, 0]
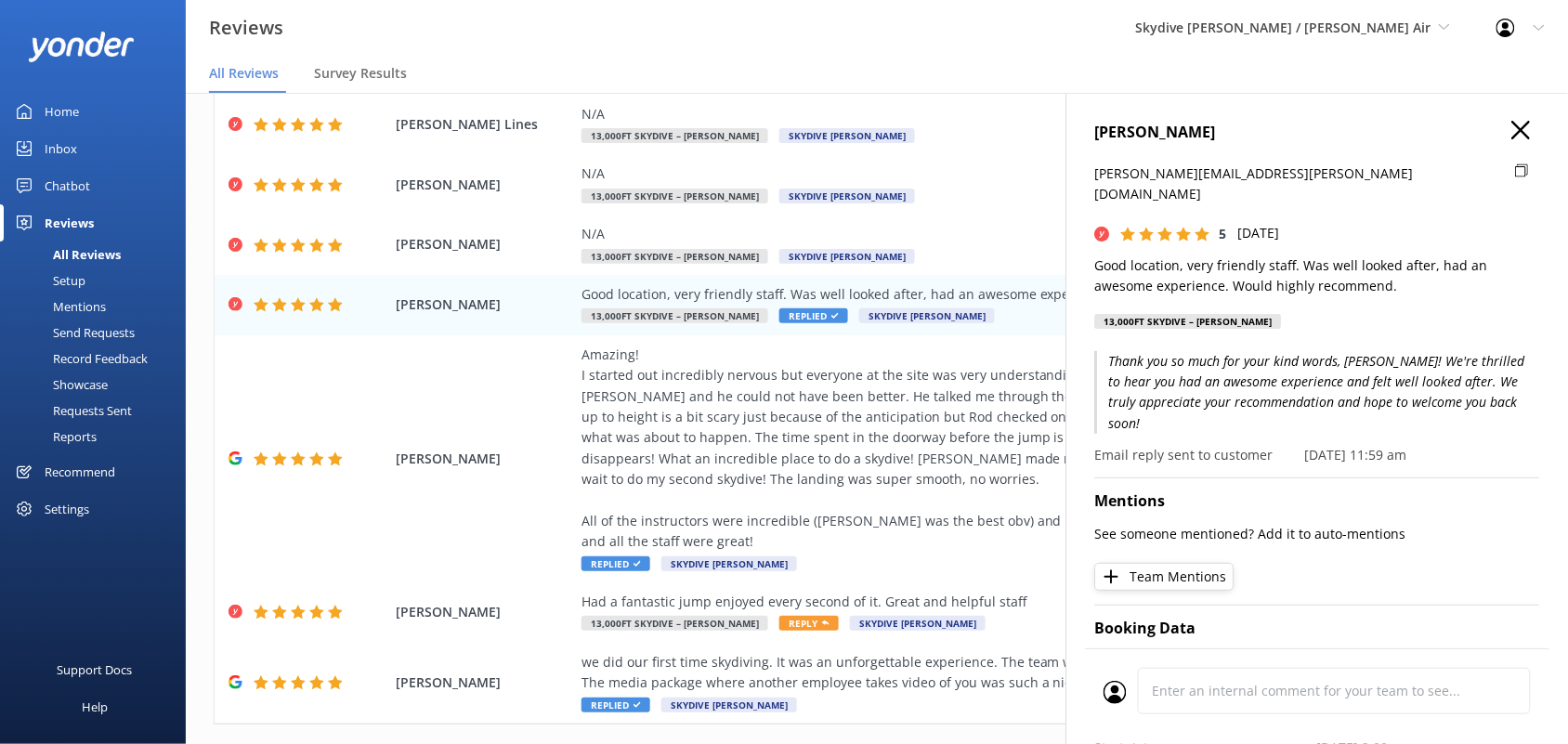
click at [1513, 123] on use "button" at bounding box center [1521, 129] width 18 height 18
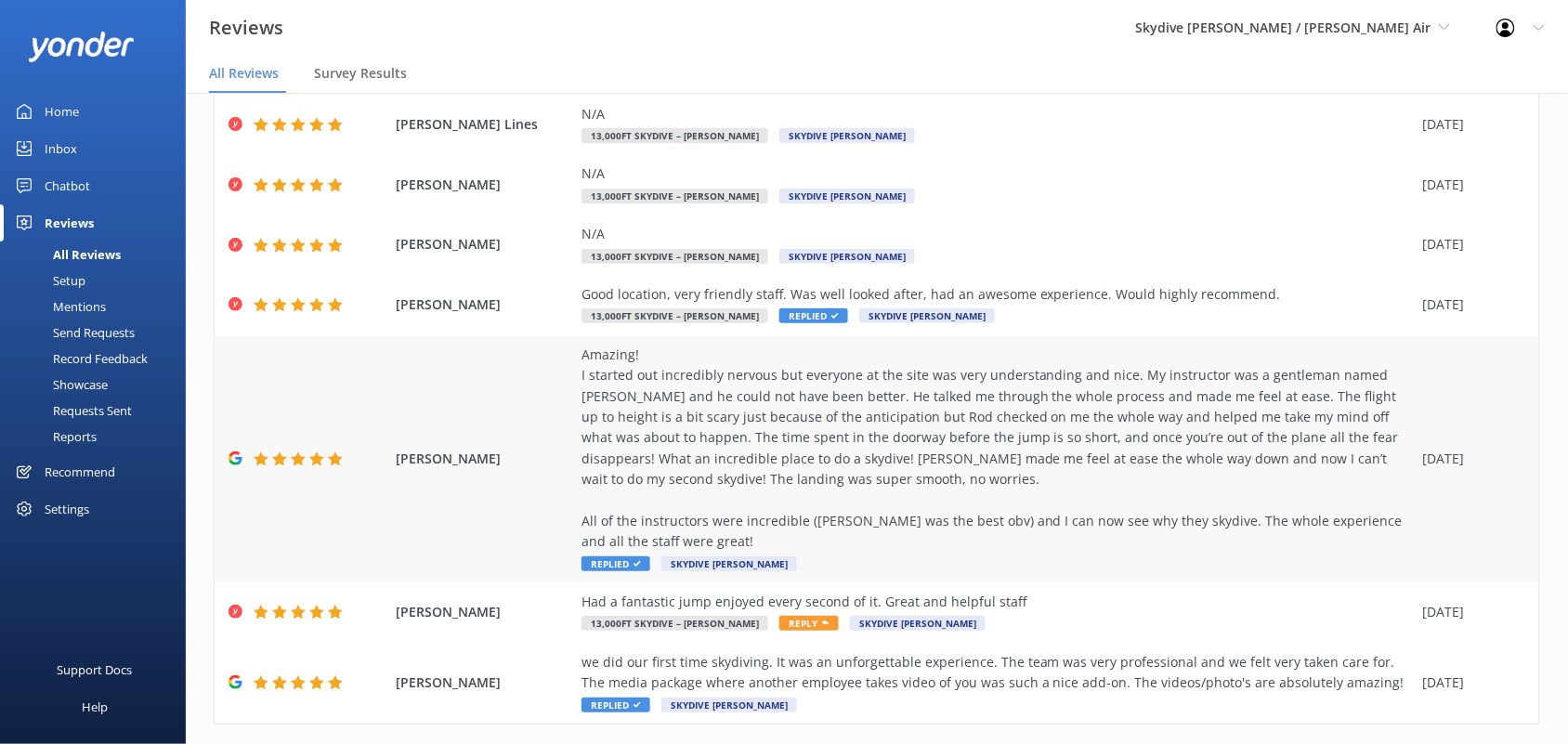
click at [629, 557] on span "Replied" at bounding box center [616, 564] width 69 height 15
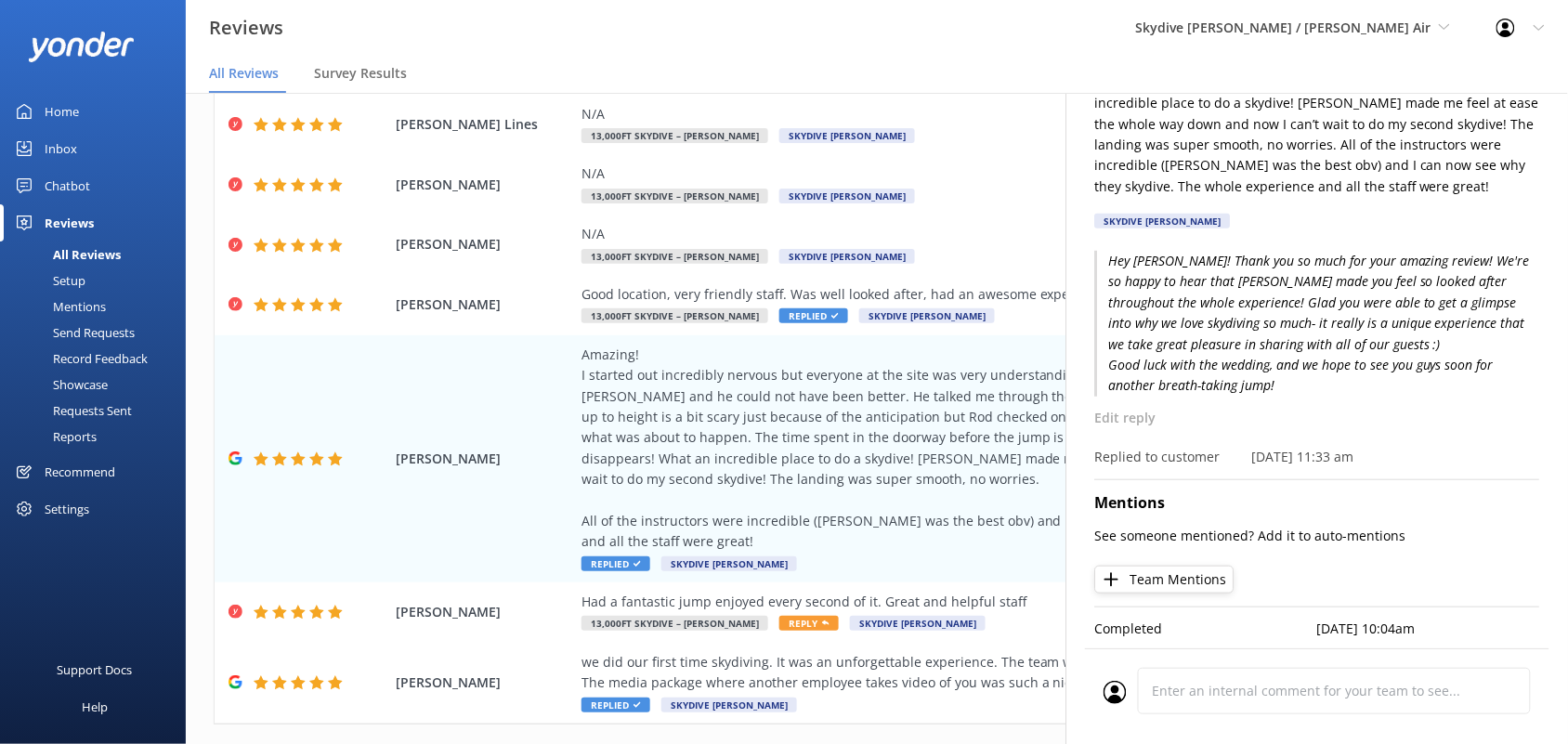
scroll to position [0, 0]
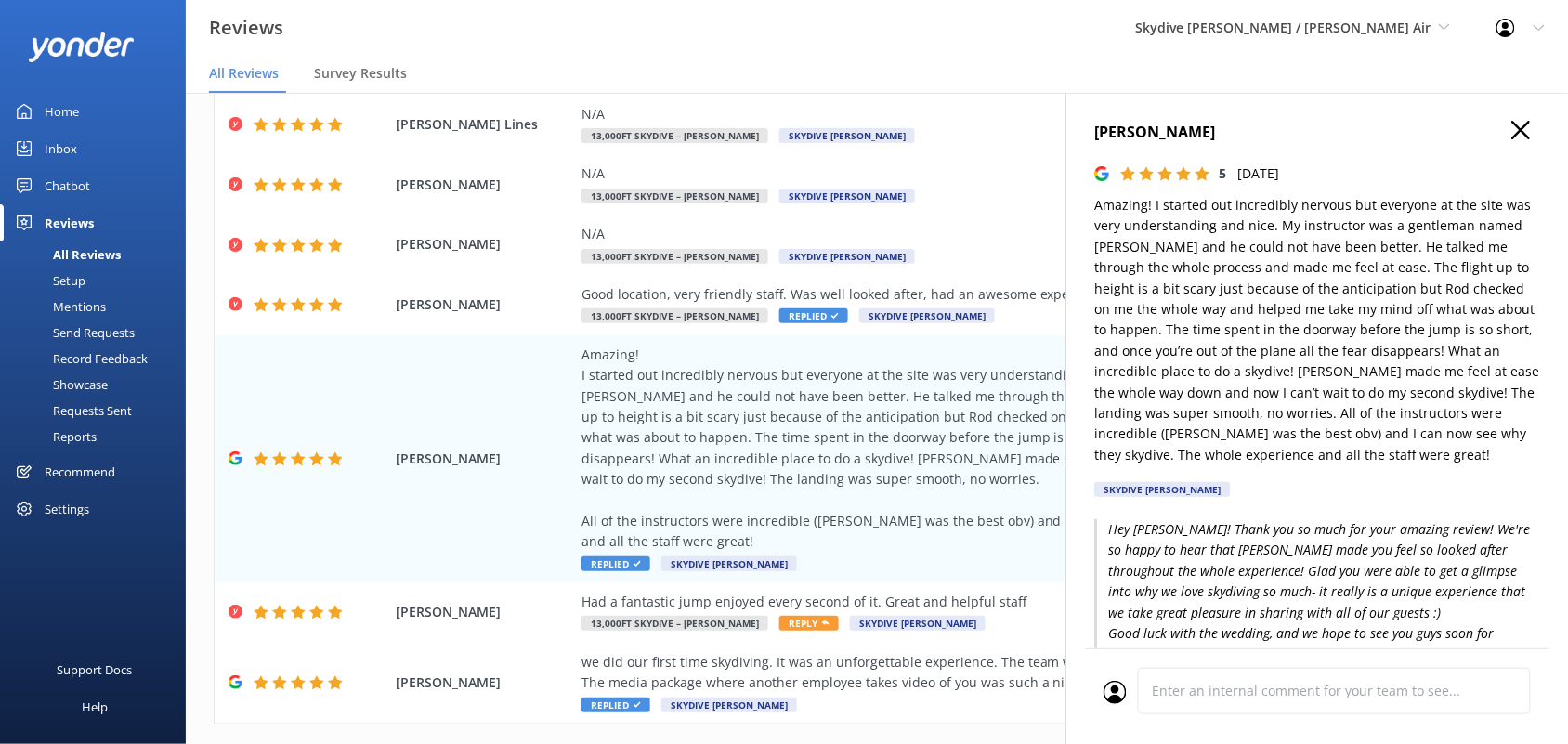
click at [1513, 126] on use "button" at bounding box center [1521, 129] width 18 height 18
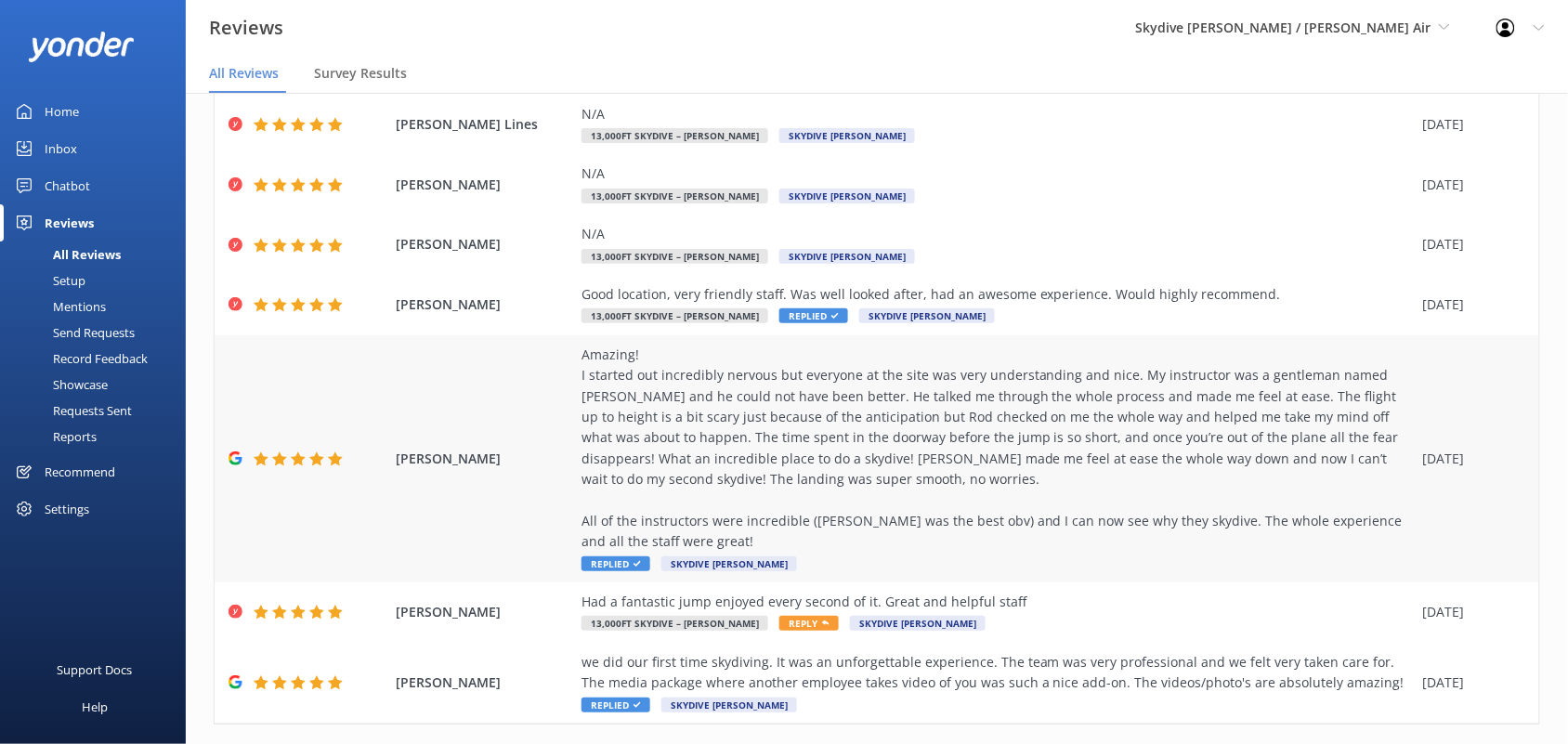
scroll to position [37, 0]
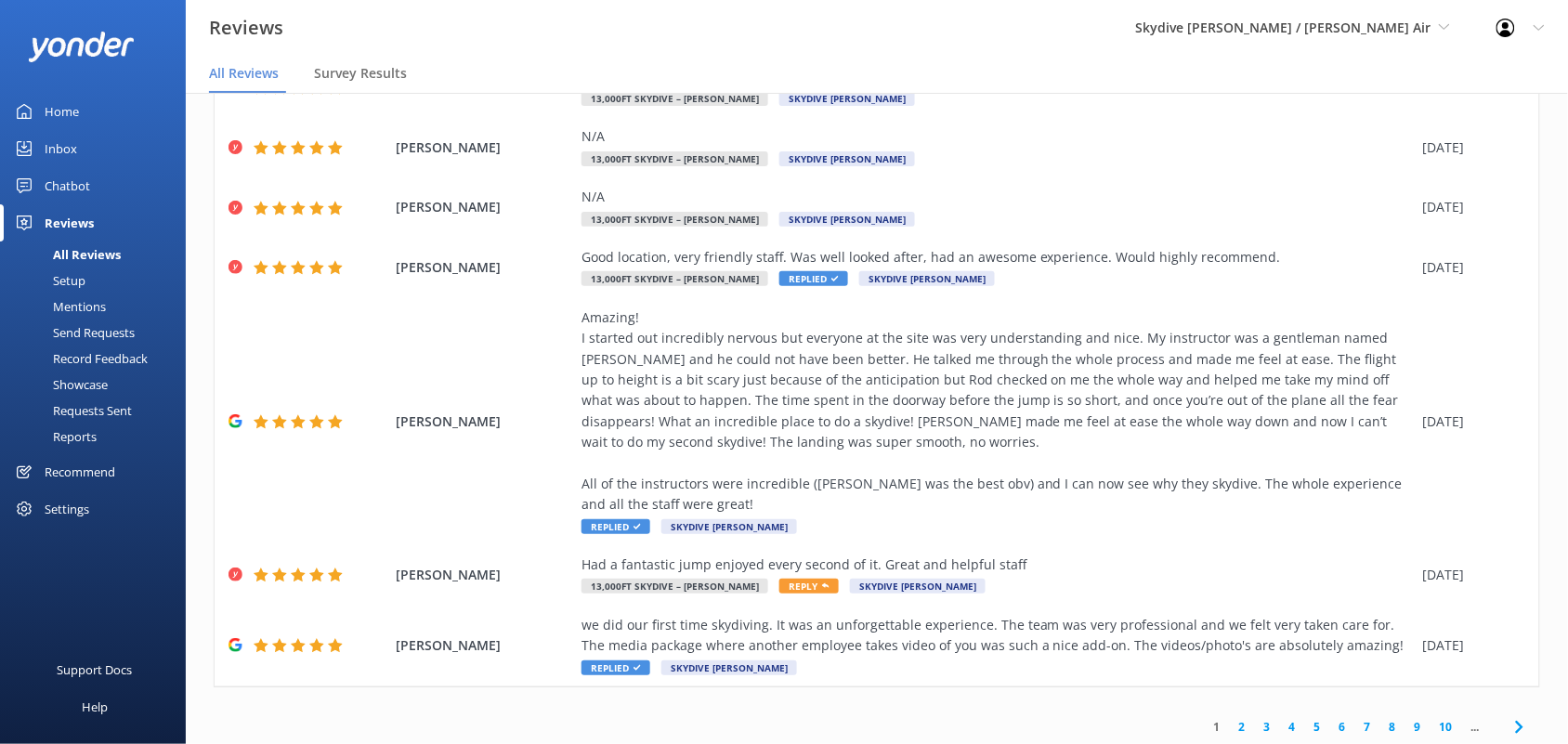
click at [1230, 718] on link "2" at bounding box center [1242, 727] width 25 height 17
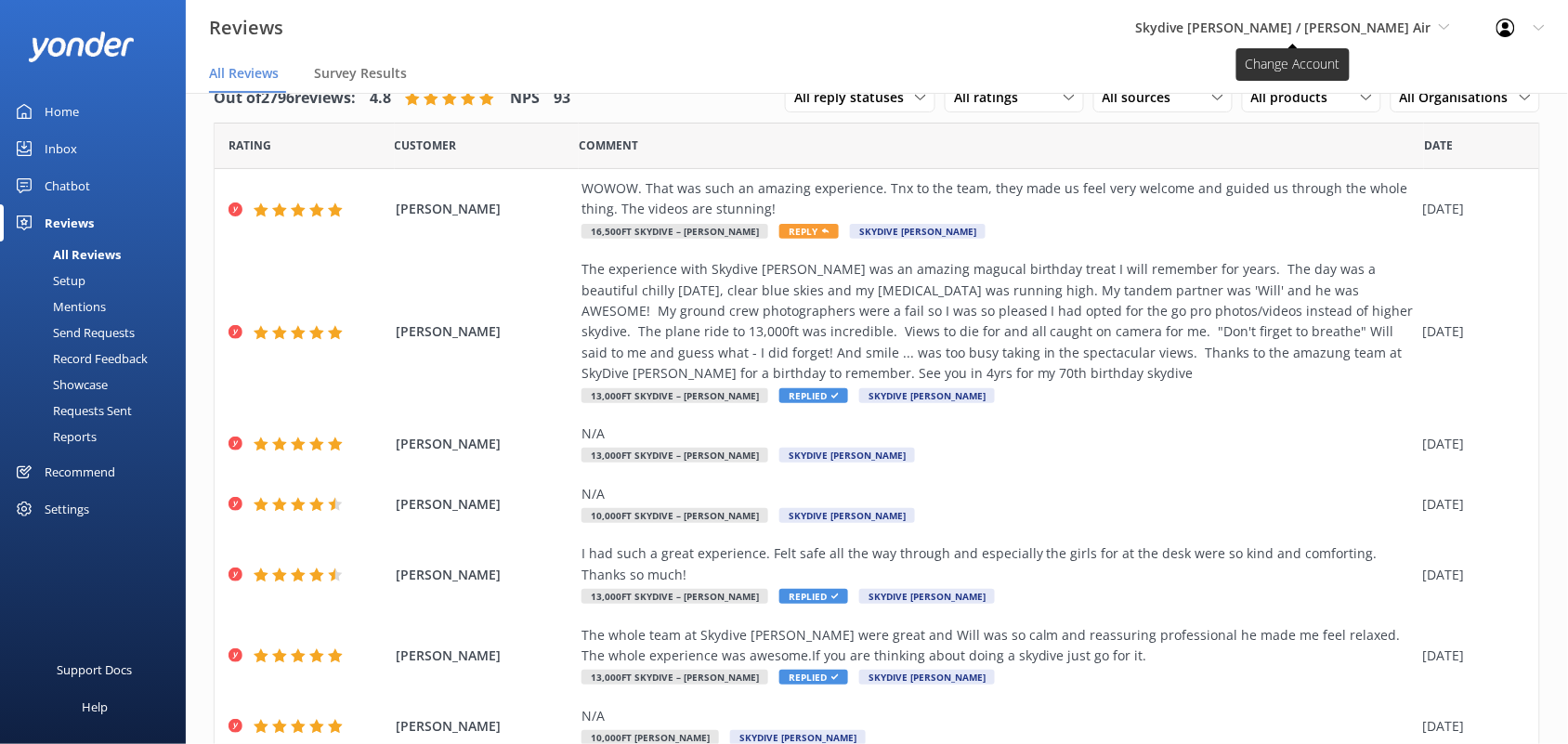
click at [1296, 31] on span "Skydive [PERSON_NAME] / [PERSON_NAME] Air" at bounding box center [1283, 27] width 295 height 17
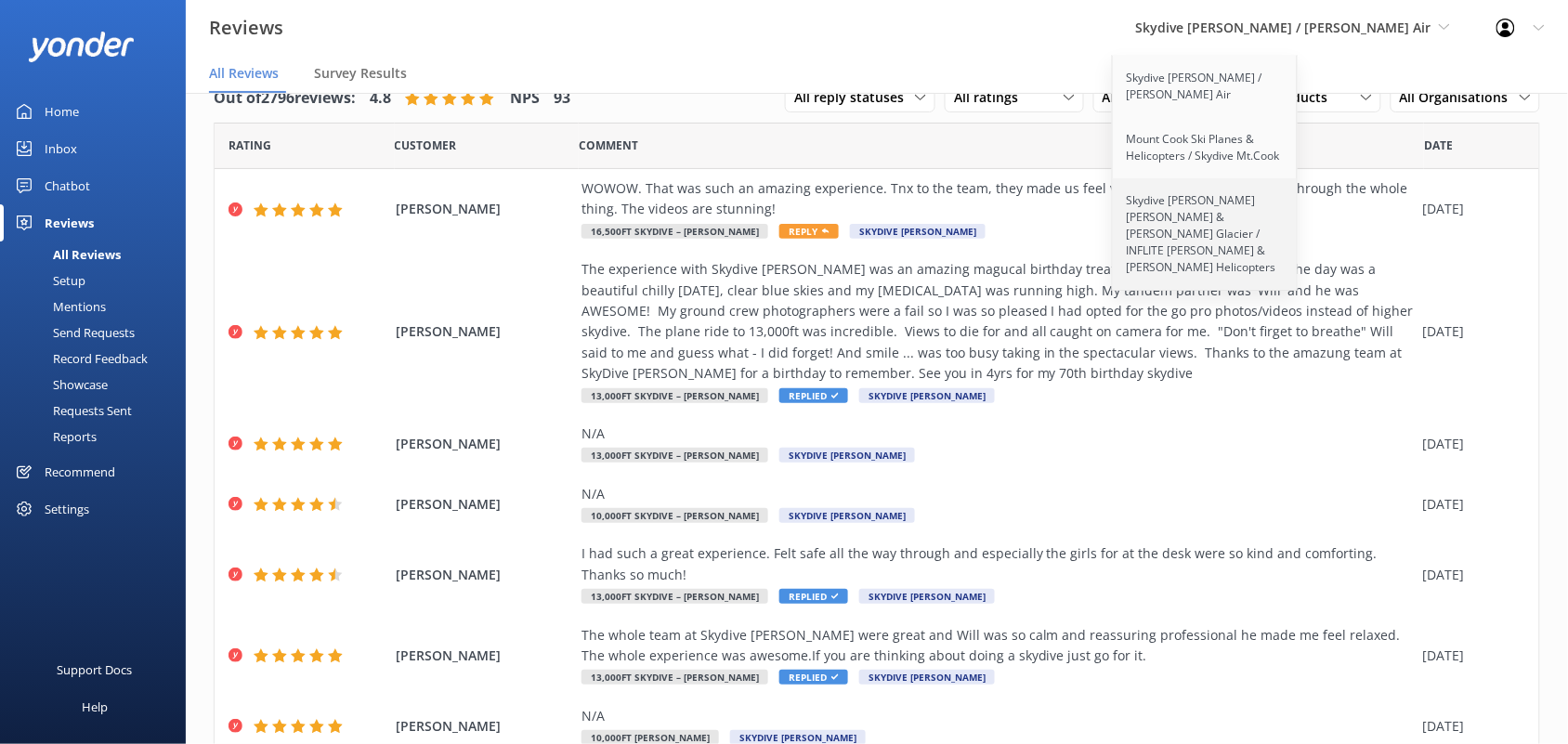
click at [1241, 216] on link "Skydive [PERSON_NAME] [PERSON_NAME] & [PERSON_NAME] Glacier / INFLITE [PERSON_N…" at bounding box center [1206, 234] width 185 height 112
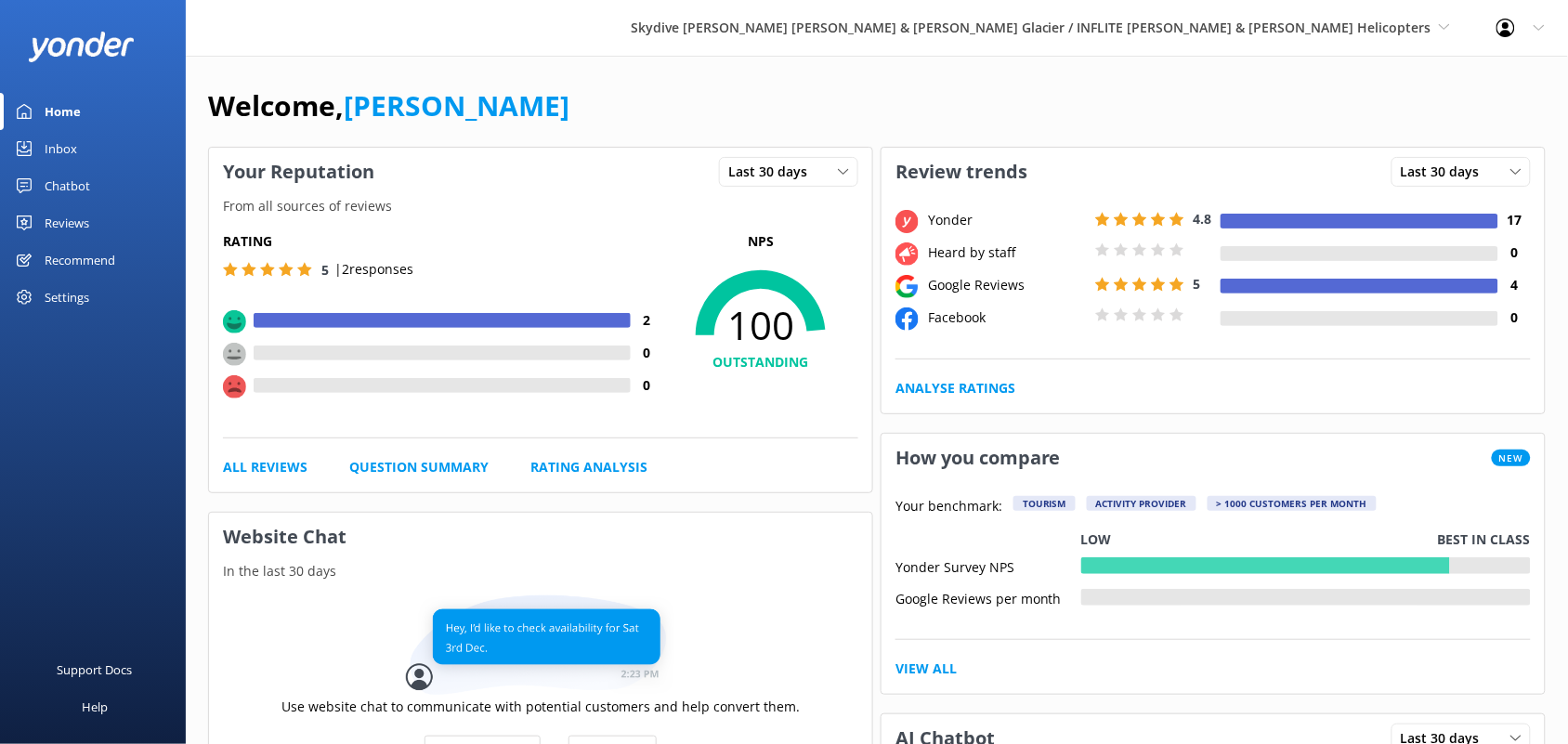
click at [54, 219] on div "Reviews" at bounding box center [67, 223] width 45 height 37
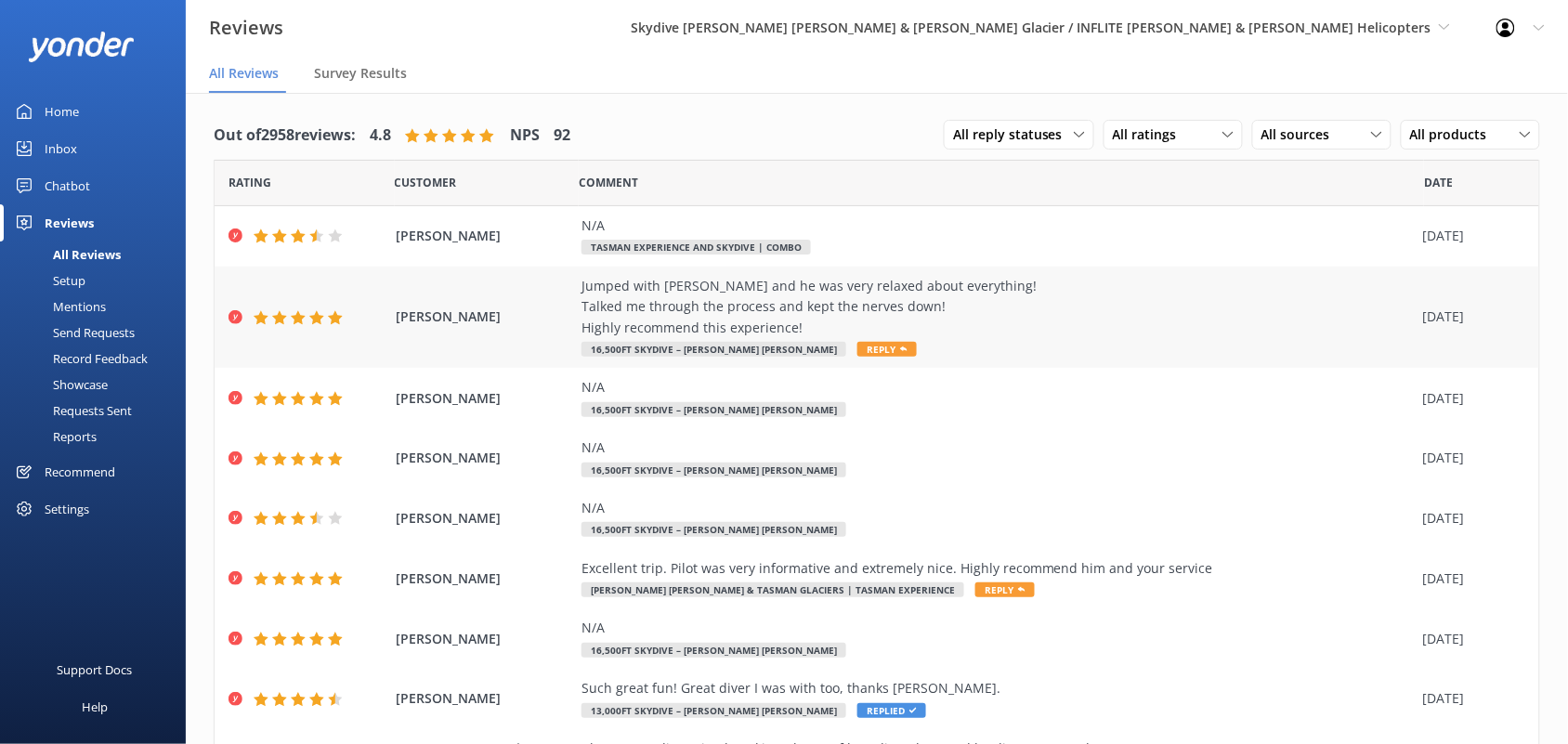
click at [865, 336] on div "Jumped with [PERSON_NAME] and he was very relaxed about everything! Talked me t…" at bounding box center [997, 307] width 833 height 62
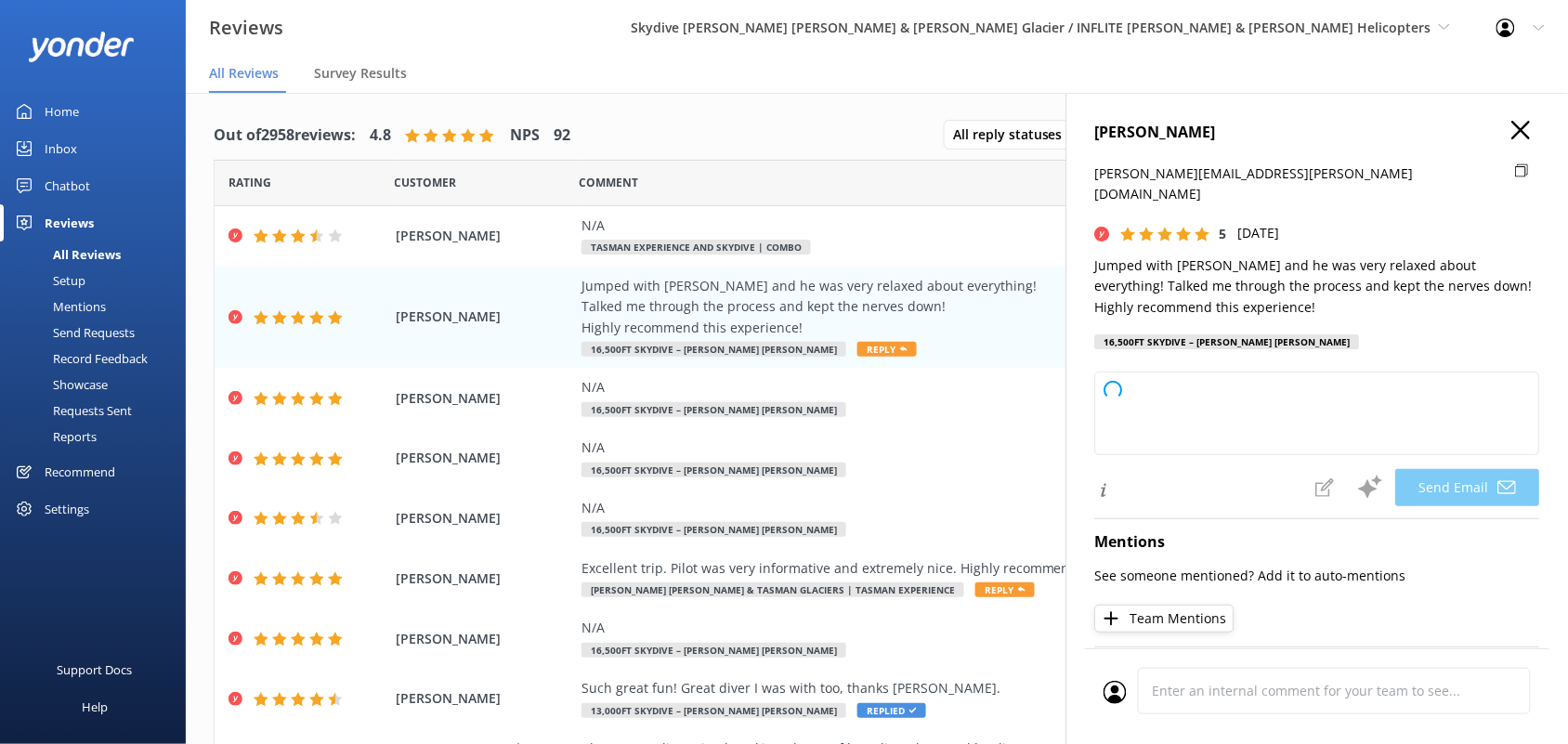
type textarea "Thank you so much, Charlotte! We're thrilled to hear you had such a great exper…"
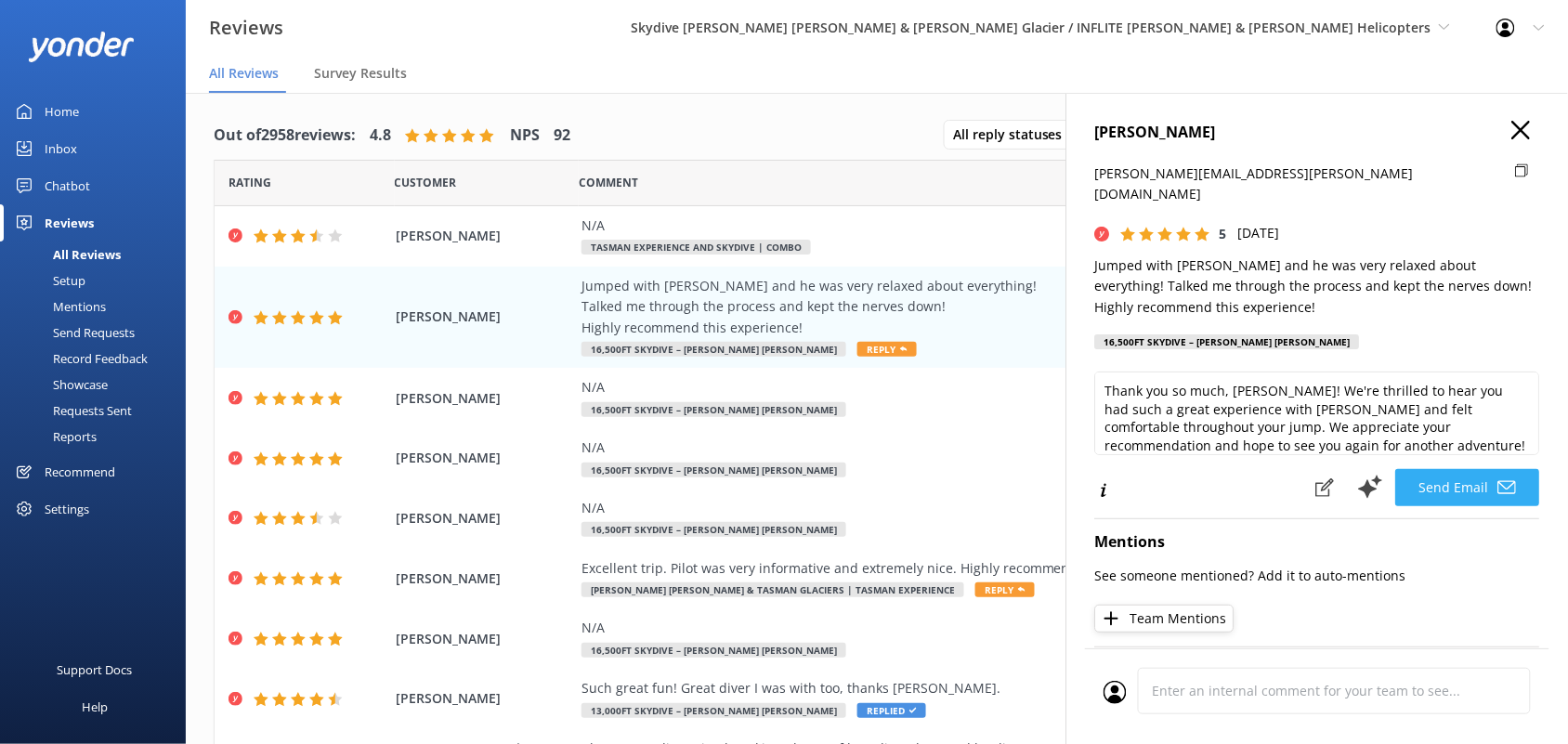
click at [1433, 470] on button "Send Email" at bounding box center [1468, 488] width 144 height 37
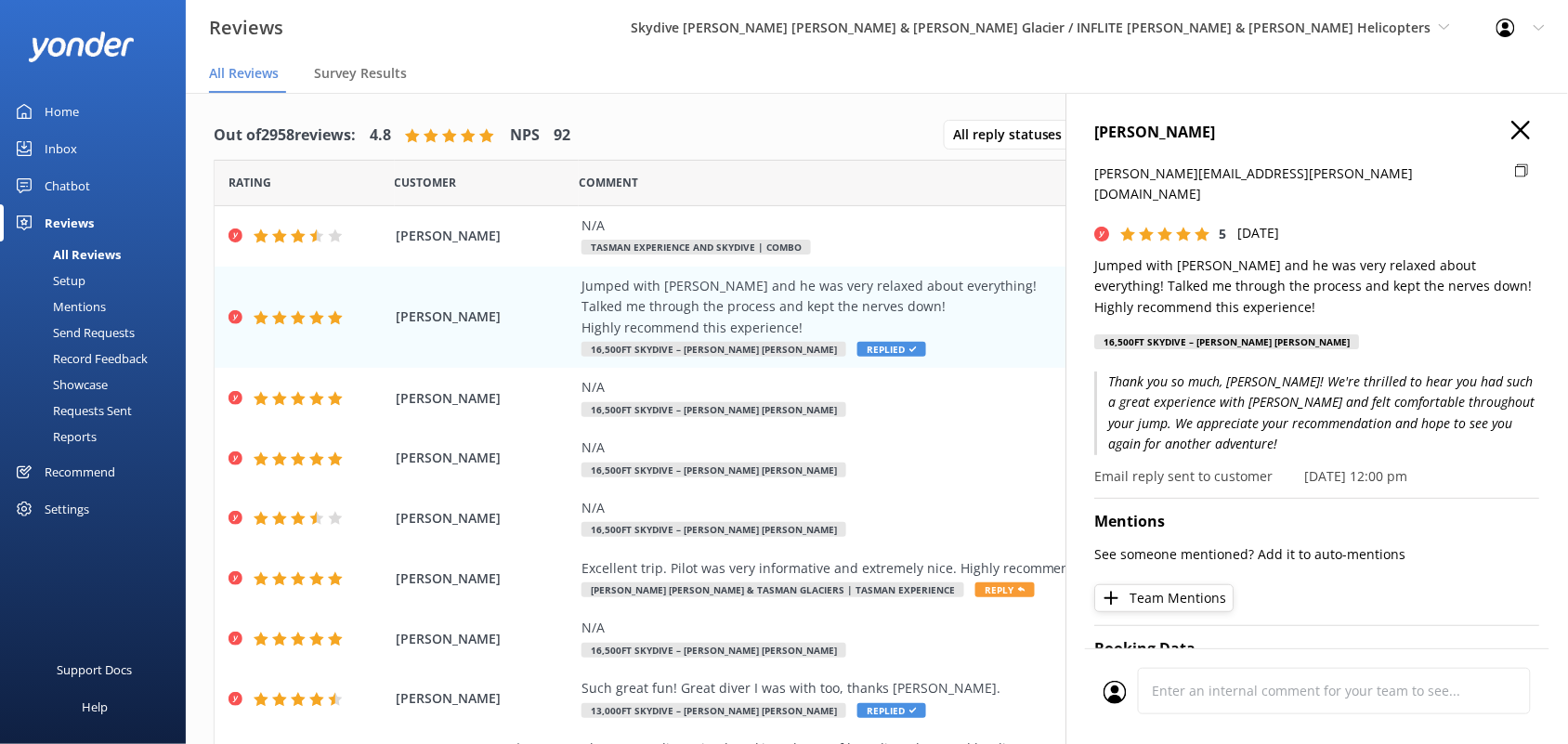
click at [1513, 126] on icon "button" at bounding box center [1521, 129] width 18 height 18
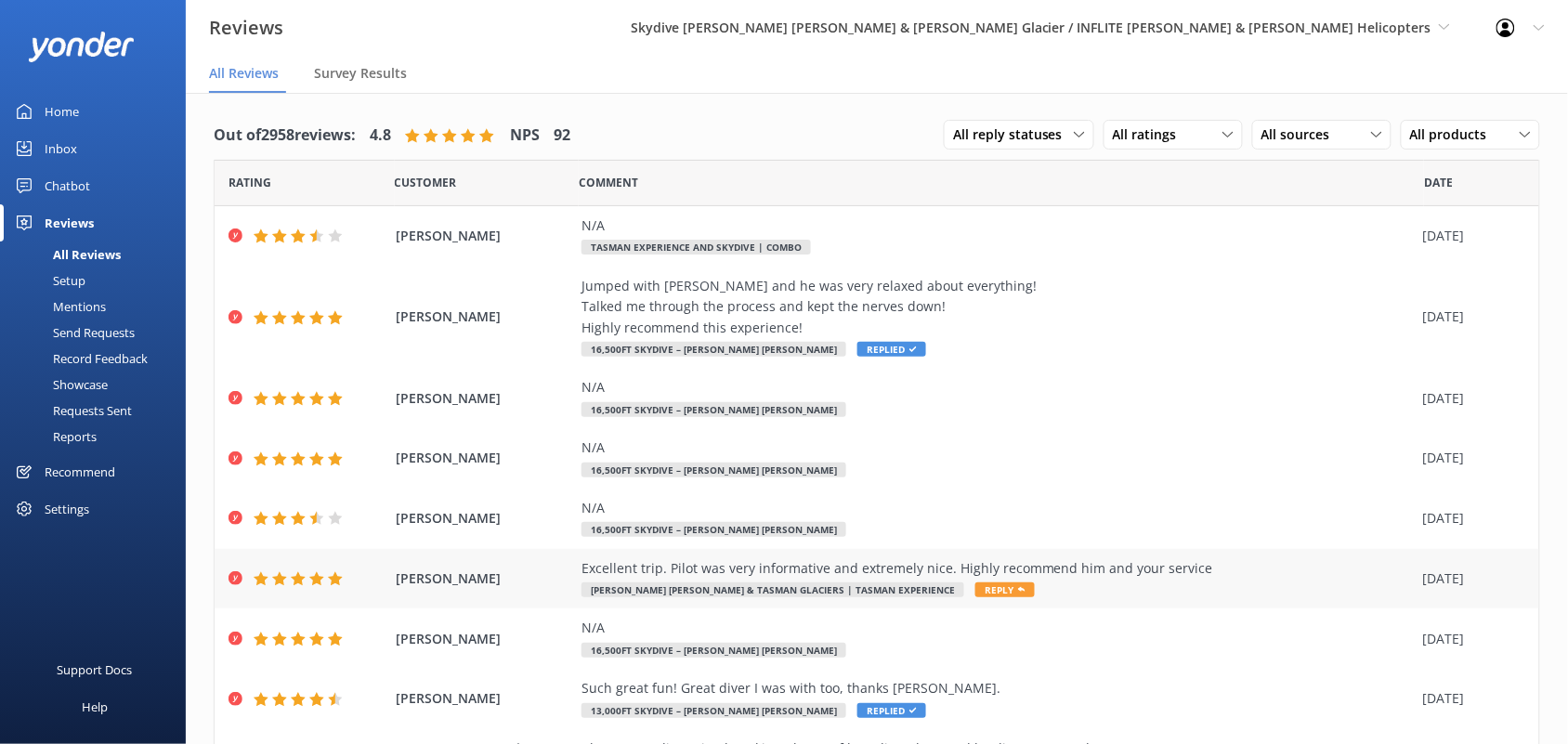
click at [929, 570] on div "Excellent trip. Pilot was very informative and extremely nice. Highly recommend…" at bounding box center [997, 568] width 833 height 20
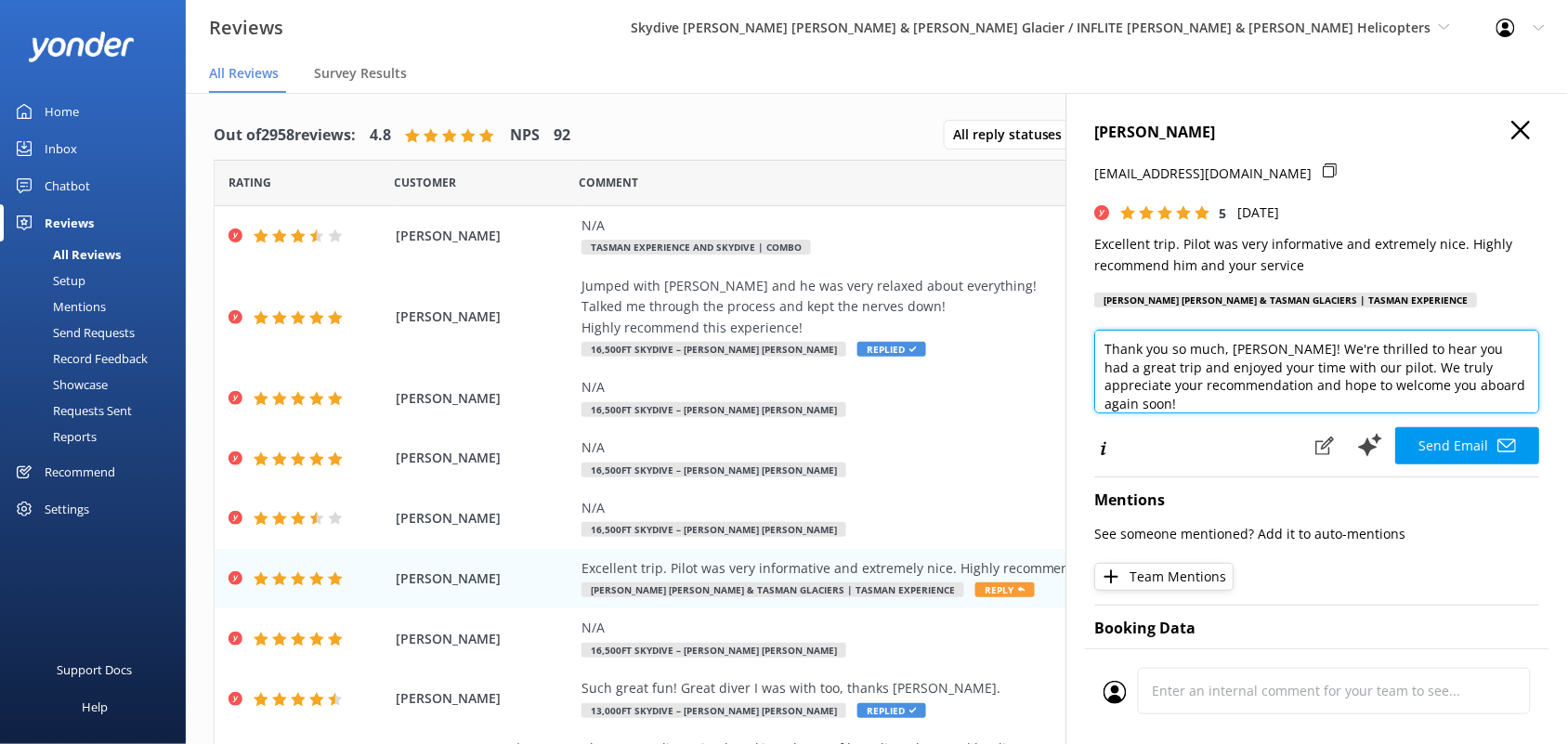
click at [1361, 365] on textarea "Thank you so much, Aileen! We're thrilled to hear you had a great trip and enjo…" at bounding box center [1318, 371] width 445 height 83
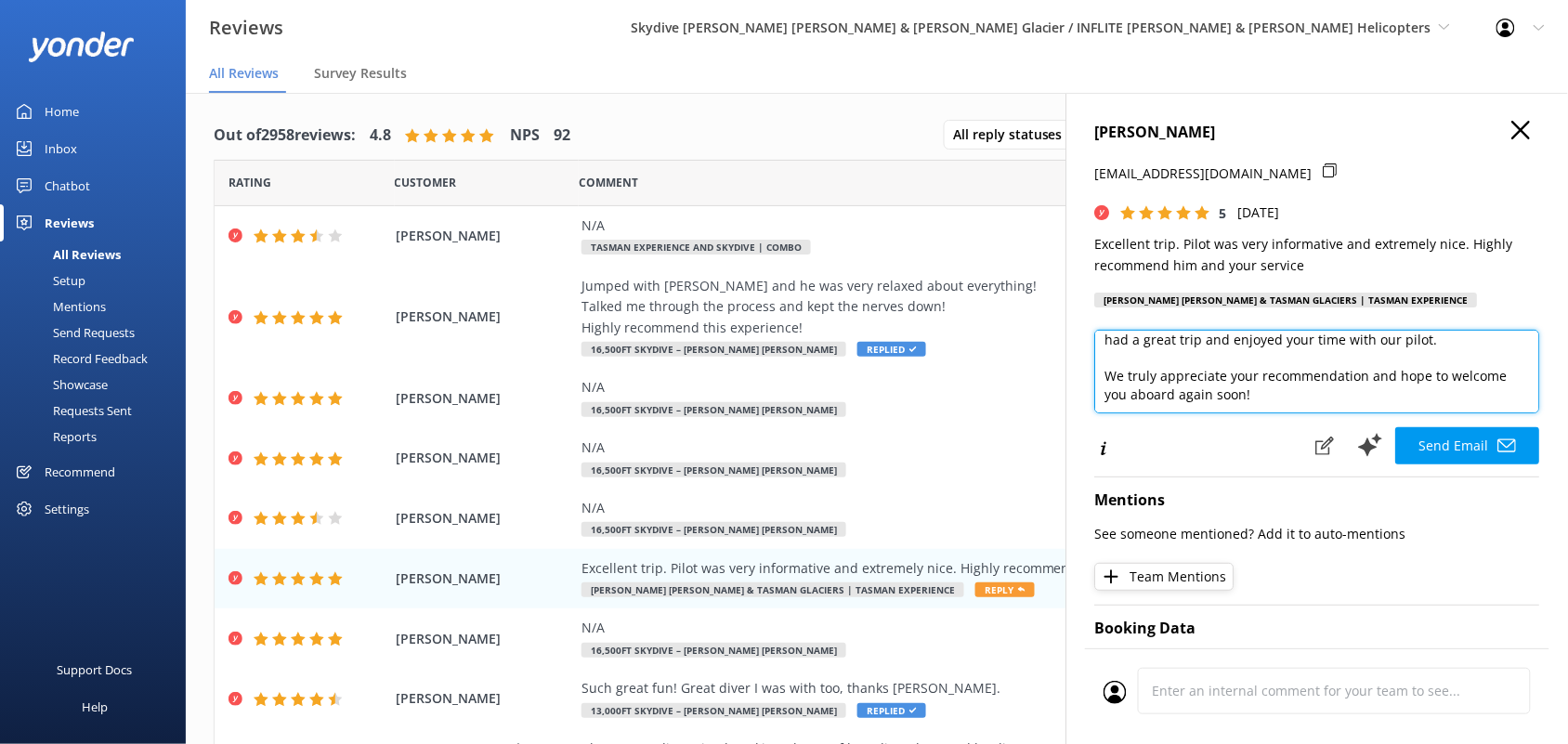
click at [1347, 392] on textarea "Thank you so much, Aileen! We're thrilled to hear you had a great trip and enjo…" at bounding box center [1318, 371] width 445 height 83
type textarea "Thank you so much, Aileen! We're thrilled to hear you had a great trip and enjo…"
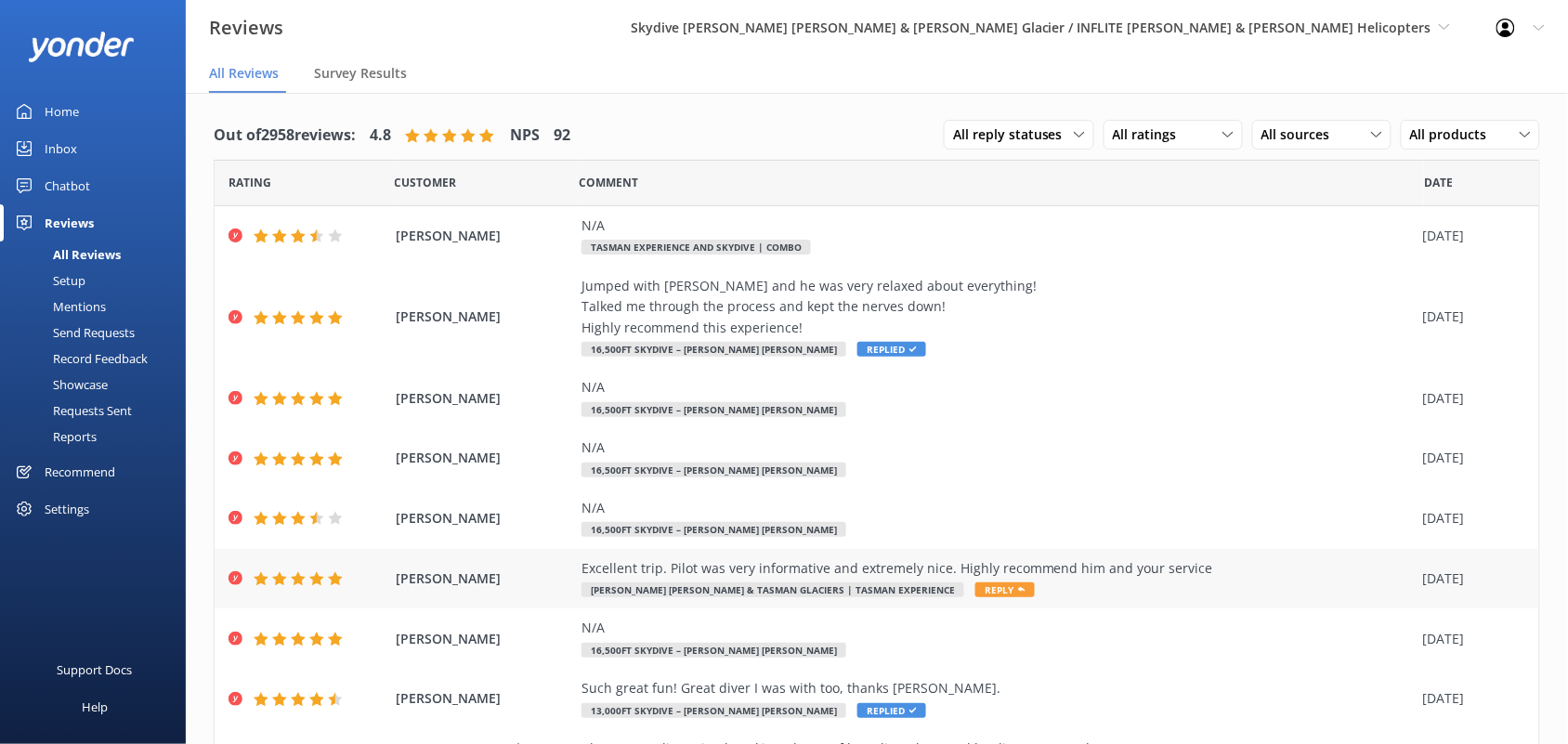
click at [664, 574] on div "Excellent trip. Pilot was very informative and extremely nice. Highly recommend…" at bounding box center [997, 568] width 833 height 20
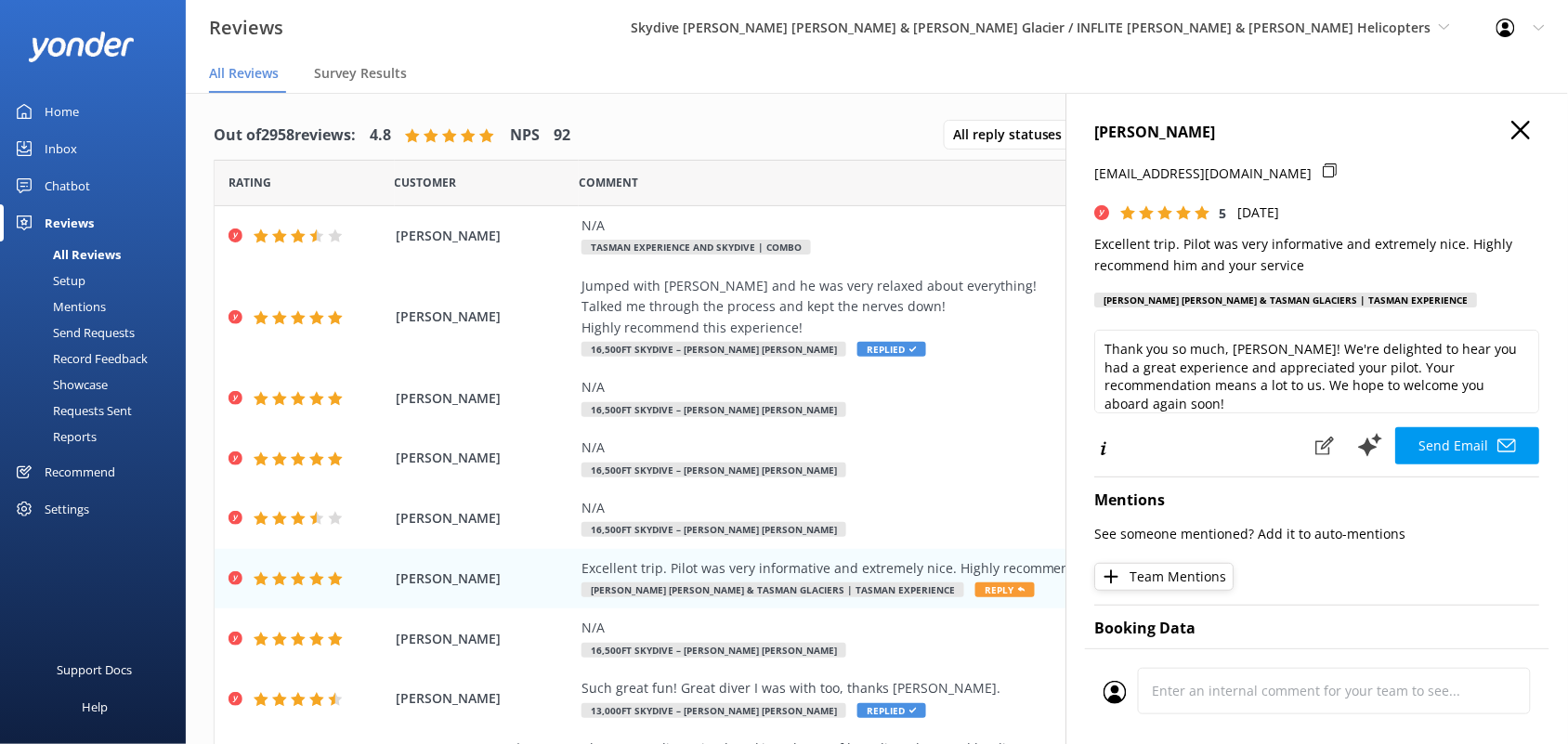
scroll to position [11, 0]
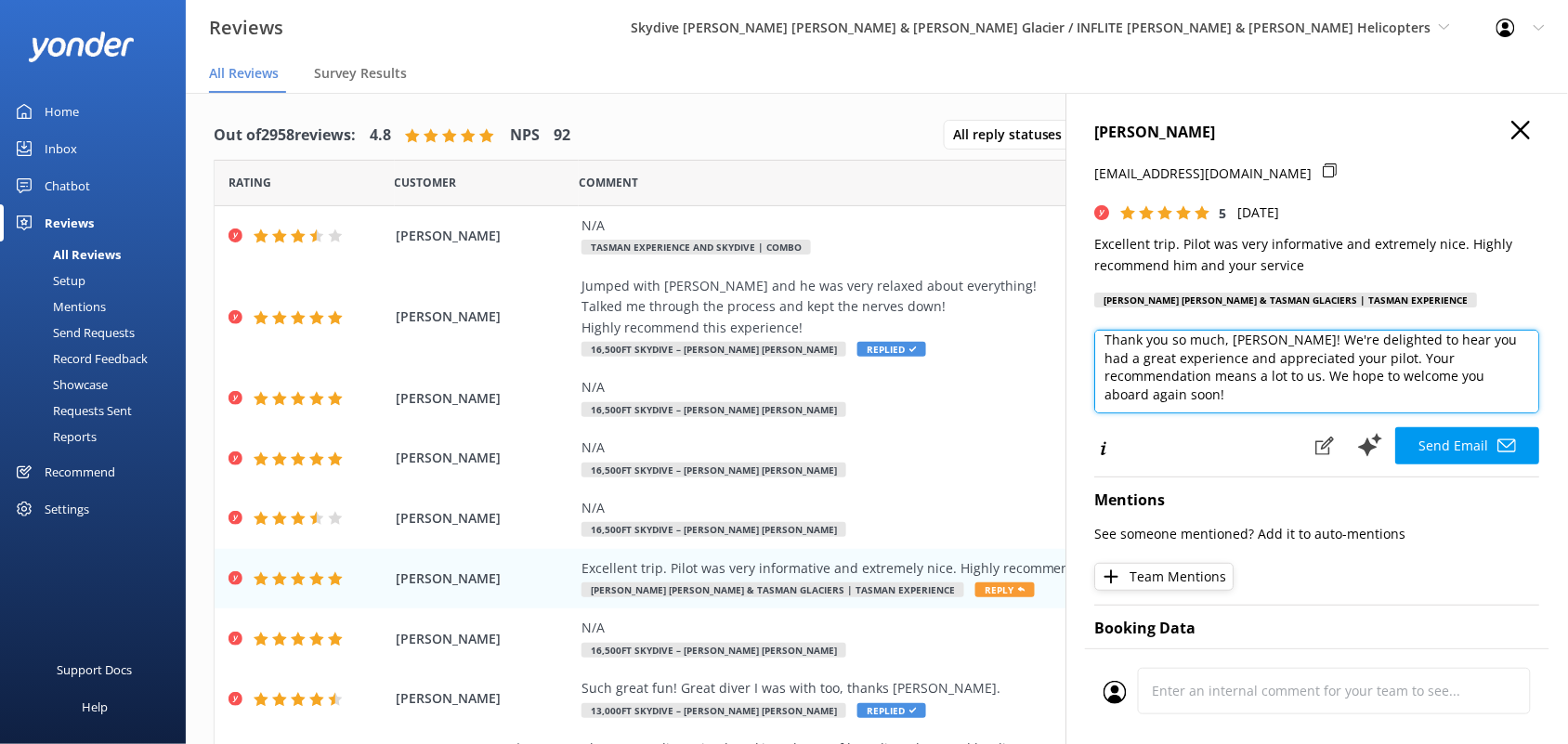
click at [1328, 378] on textarea "Thank you so much, [PERSON_NAME]! We're delighted to hear you had a great exper…" at bounding box center [1318, 371] width 445 height 83
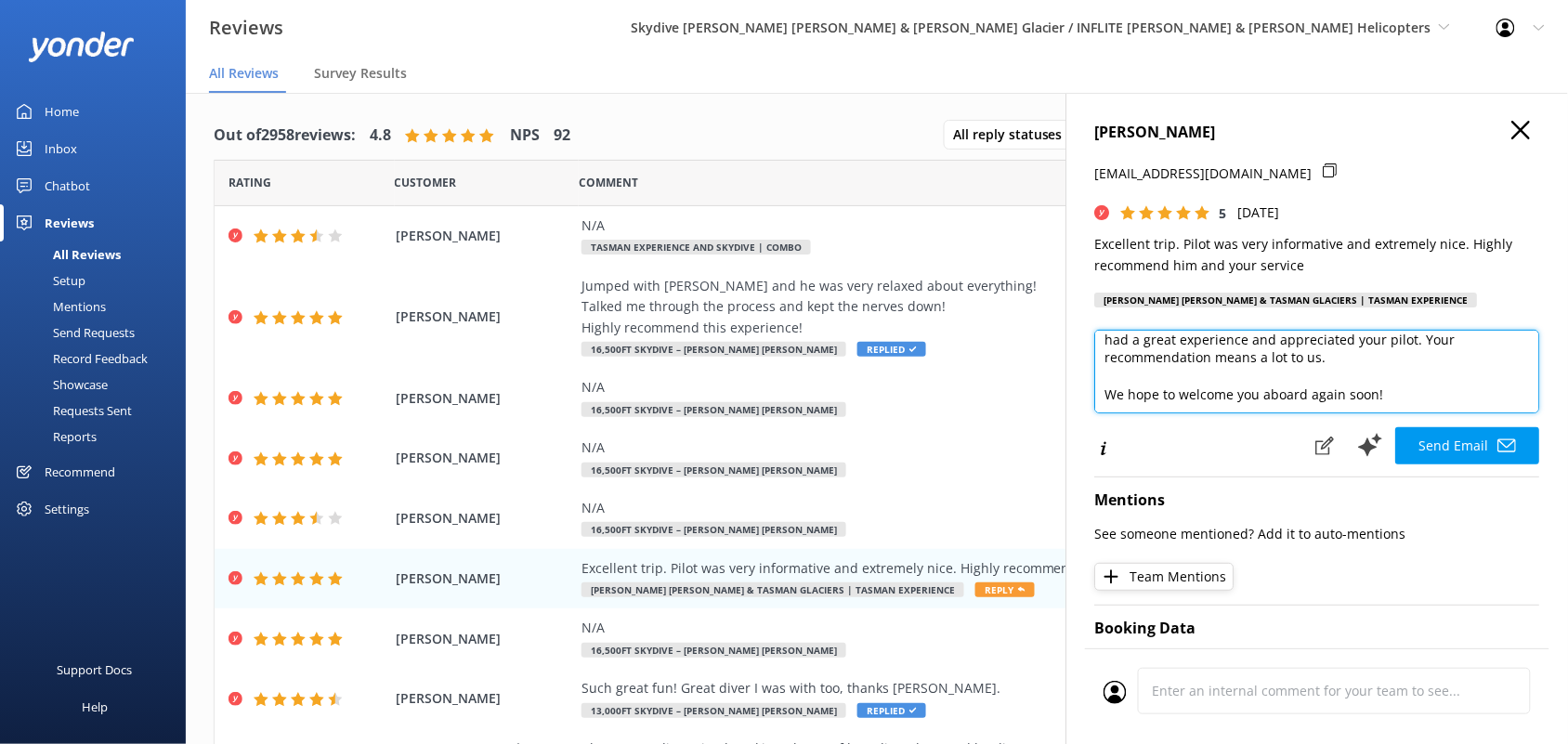
click at [1333, 377] on textarea "Thank you so much, [PERSON_NAME]! We're delighted to hear you had a great exper…" at bounding box center [1318, 371] width 445 height 83
paste textarea "👉 “Got a sec? We’d love it if you could drop us a quick Google review! It reall…"
click at [1344, 350] on textarea "Thank you so much, [PERSON_NAME]! We're delighted to hear you had a great exper…" at bounding box center [1318, 371] width 445 height 83
click at [1347, 345] on textarea "Thank you so much, [PERSON_NAME]! We're delighted to hear you had a great exper…" at bounding box center [1318, 371] width 445 height 83
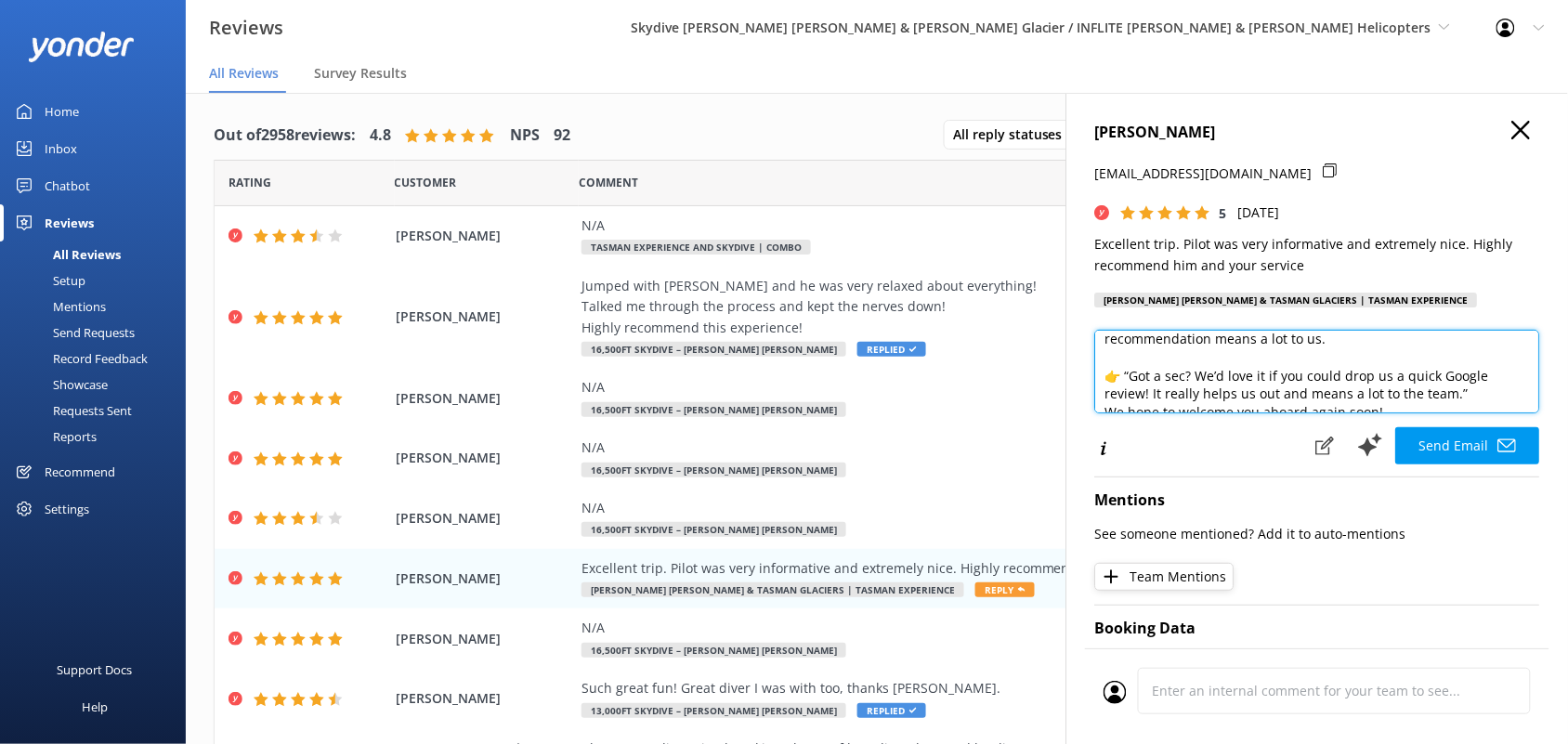
scroll to position [63, 0]
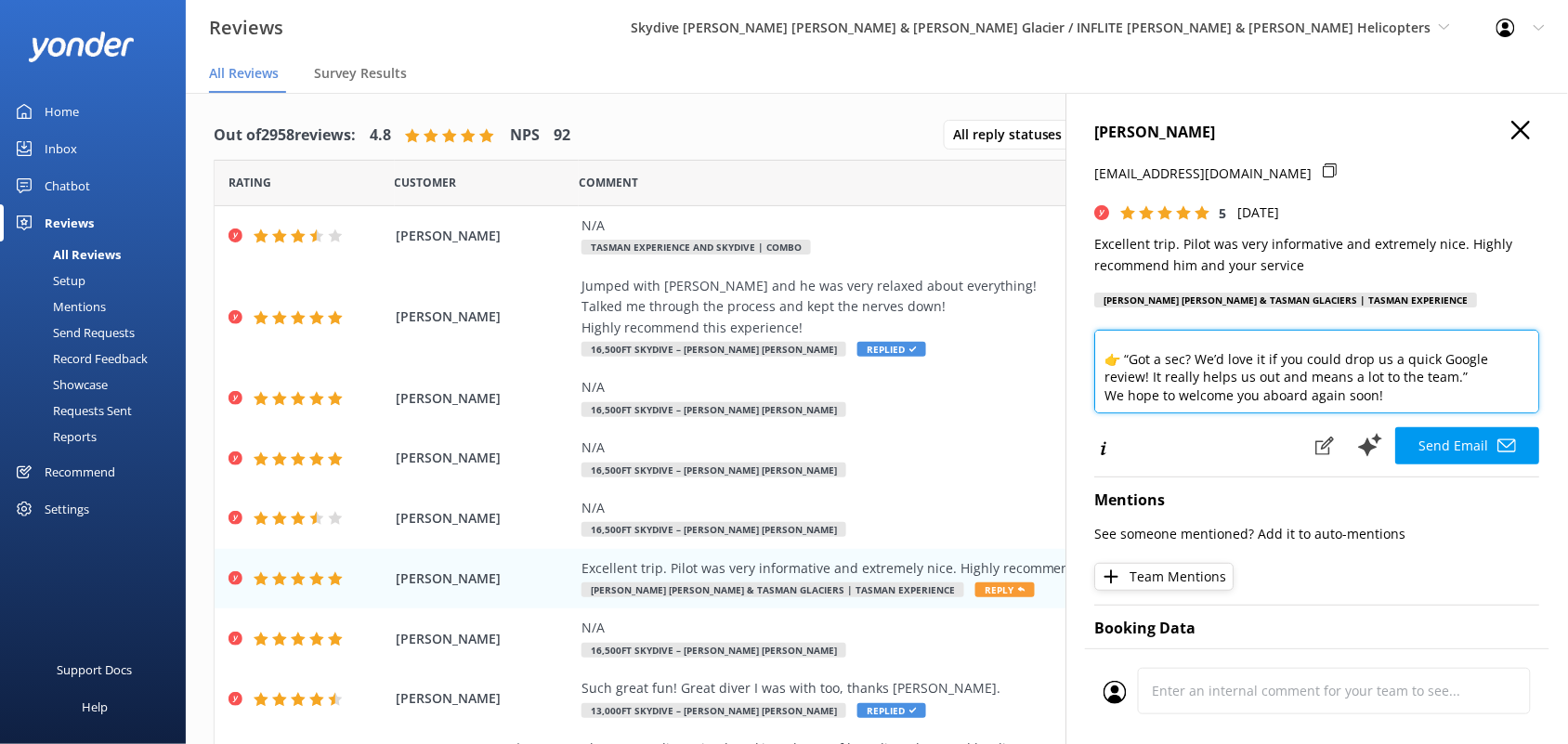
drag, startPoint x: 1451, startPoint y: 372, endPoint x: 1274, endPoint y: 372, distance: 177.0
click at [1274, 372] on textarea "Thank you so much, [PERSON_NAME]! We're delighted to hear you had a great exper…" at bounding box center [1318, 371] width 445 height 83
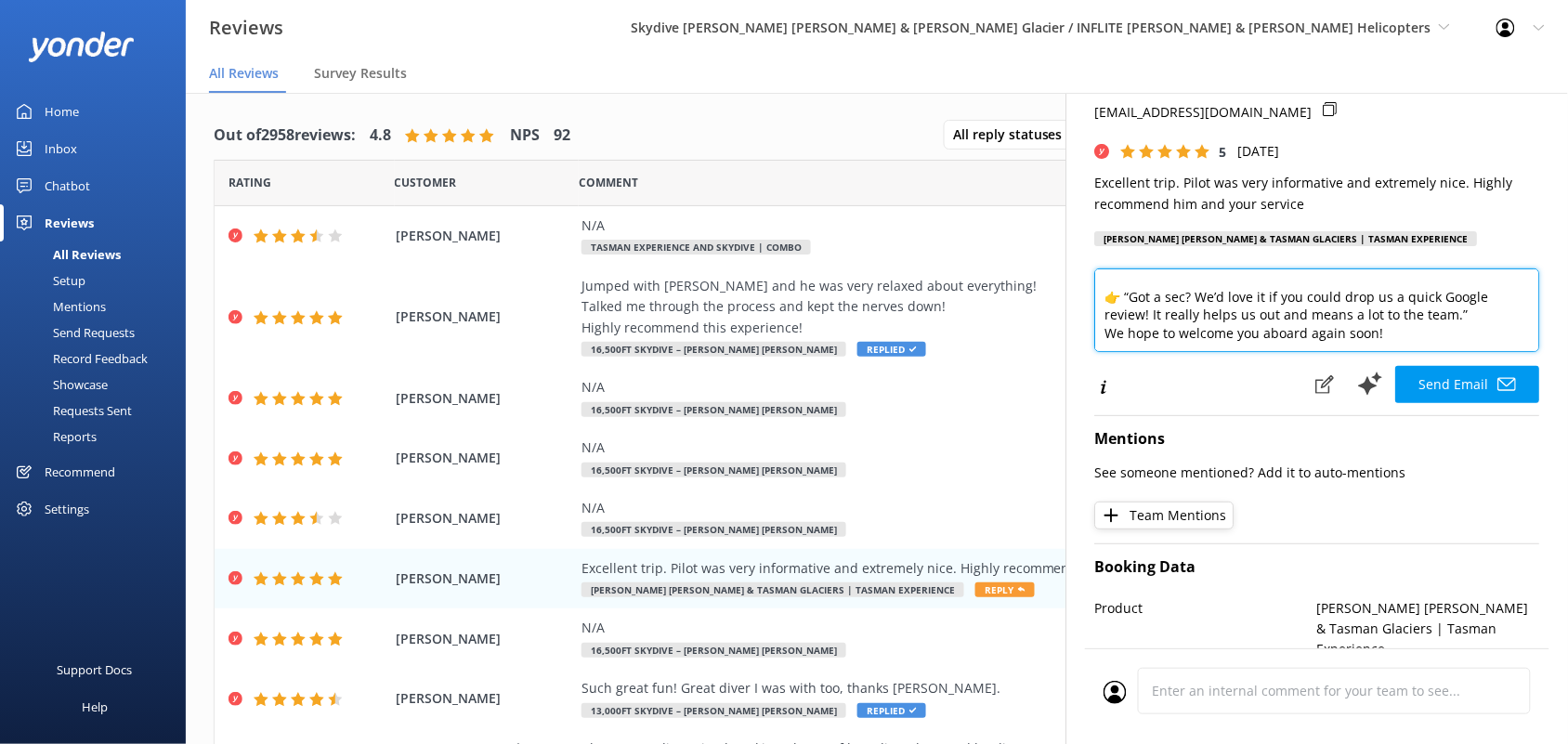
scroll to position [116, 0]
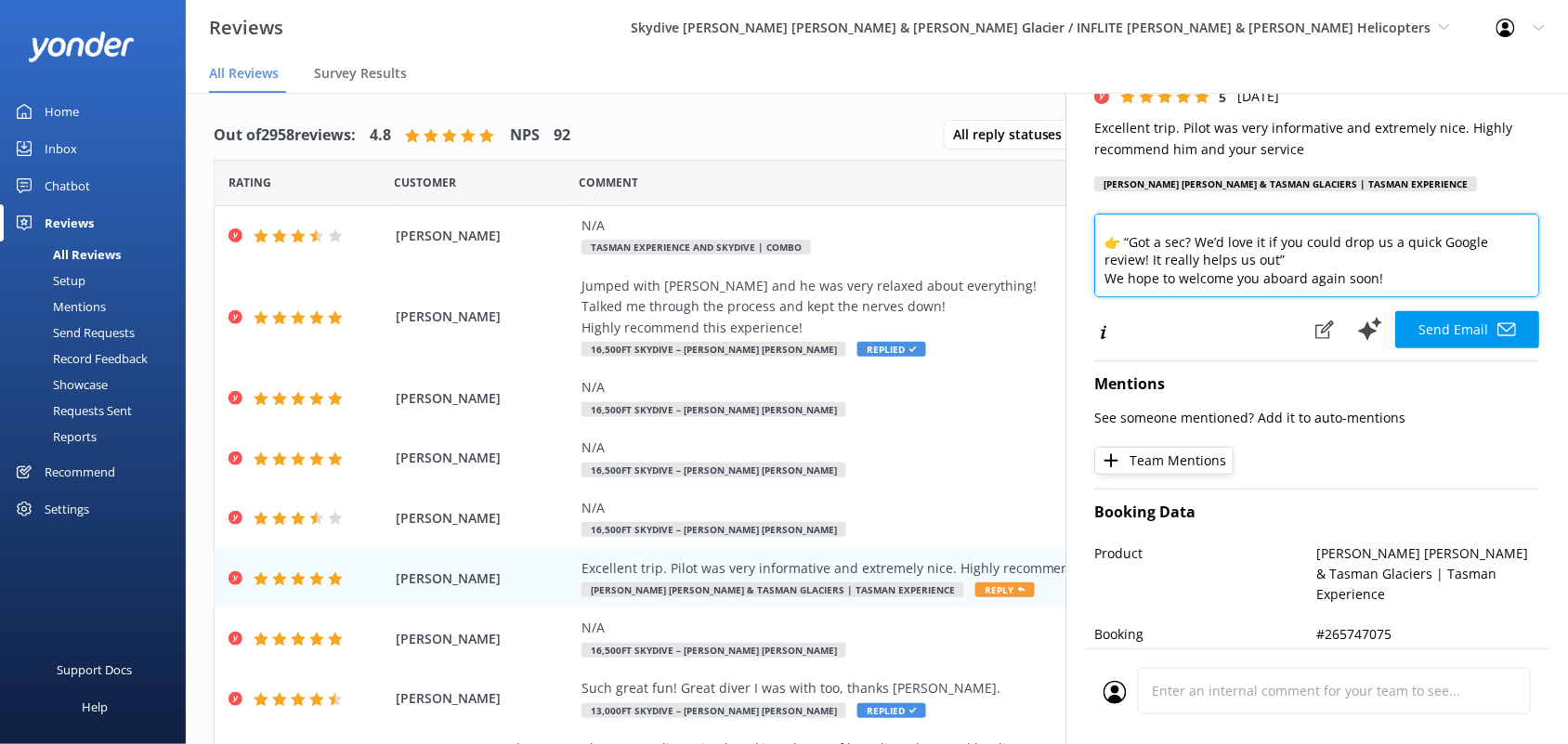
drag, startPoint x: 1273, startPoint y: 258, endPoint x: 1163, endPoint y: 253, distance: 110.1
click at [1163, 253] on textarea "Thank you so much, [PERSON_NAME]! We're delighted to hear you had a great exper…" at bounding box center [1318, 254] width 445 height 83
paste textarea "we’d greatly appreciate it"
click at [1357, 255] on textarea "Thank you so much, [PERSON_NAME]! We're delighted to hear you had a great exper…" at bounding box center [1318, 254] width 445 height 83
click at [1130, 239] on textarea "Thank you so much, [PERSON_NAME]! We're delighted to hear you had a great exper…" at bounding box center [1318, 254] width 445 height 83
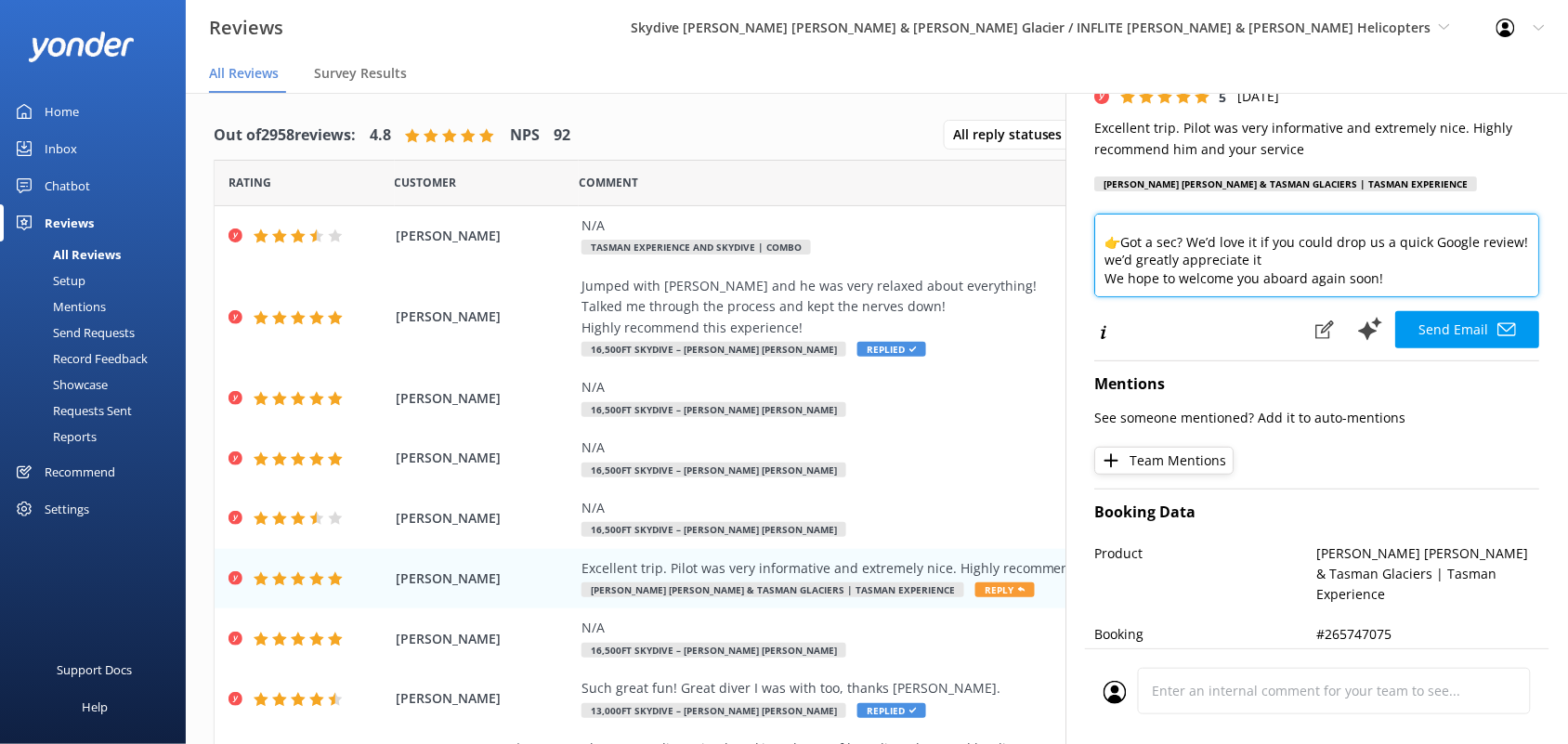
click at [1344, 253] on textarea "Thank you so much, [PERSON_NAME]! We're delighted to hear you had a great exper…" at bounding box center [1318, 254] width 445 height 83
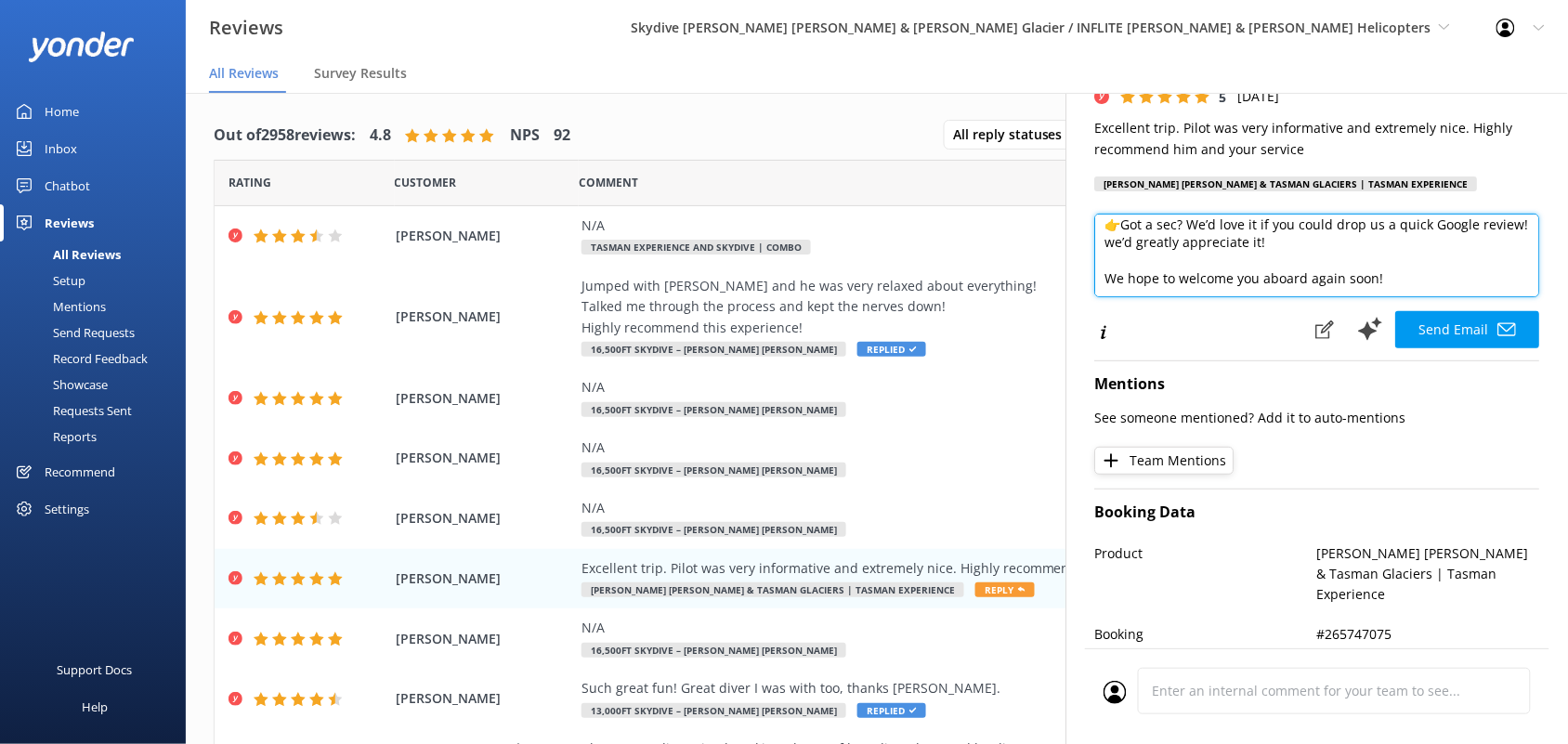
scroll to position [0, 0]
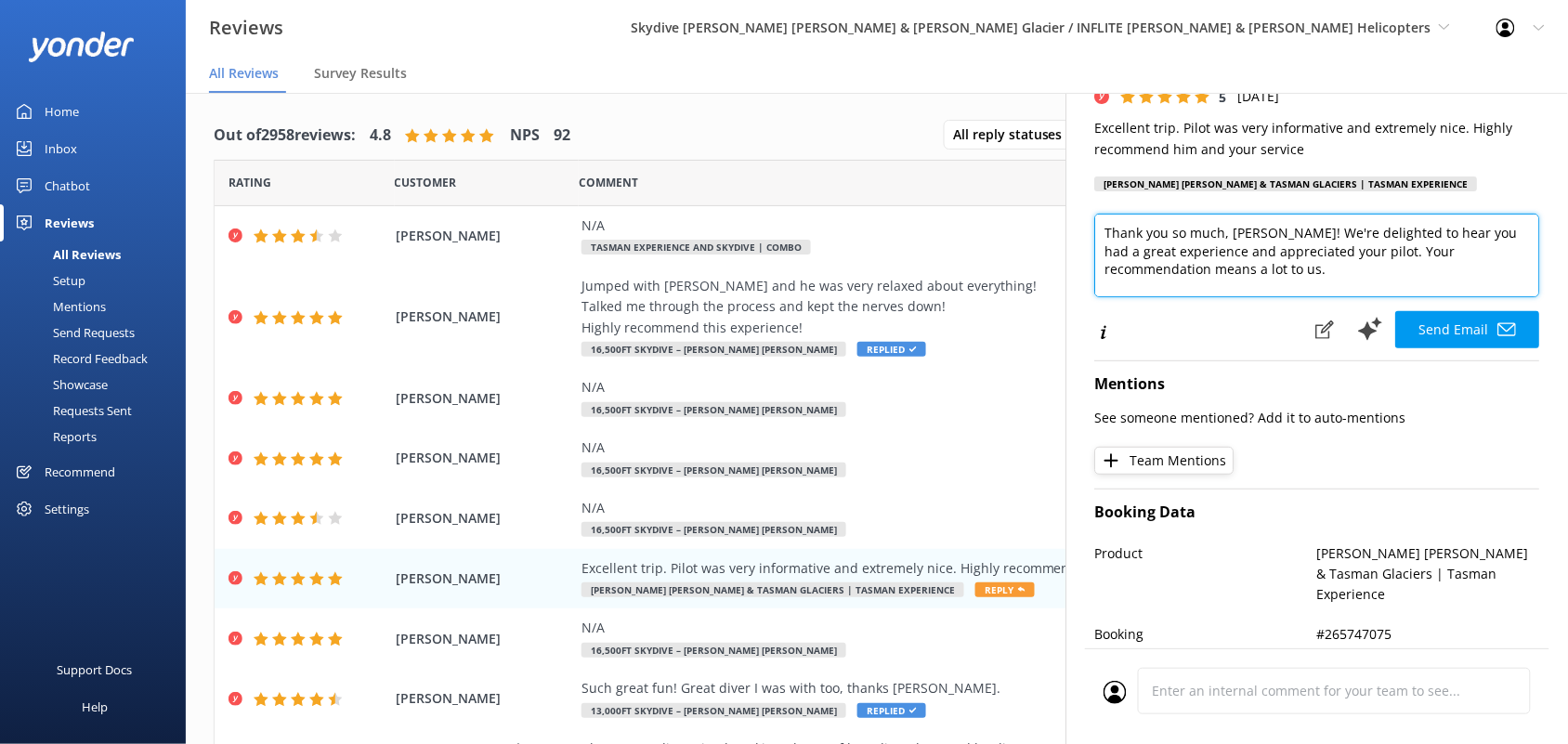
drag, startPoint x: 1419, startPoint y: 273, endPoint x: 1056, endPoint y: 179, distance: 375.0
click at [1056, 179] on div "Out of 2958 reviews: 4.8 NPS 92 All reply statuses All reply statuses Needs a r…" at bounding box center [877, 437] width 1383 height 689
type textarea "Thank you so much, [PERSON_NAME]! We're delighted to hear you had a great exper…"
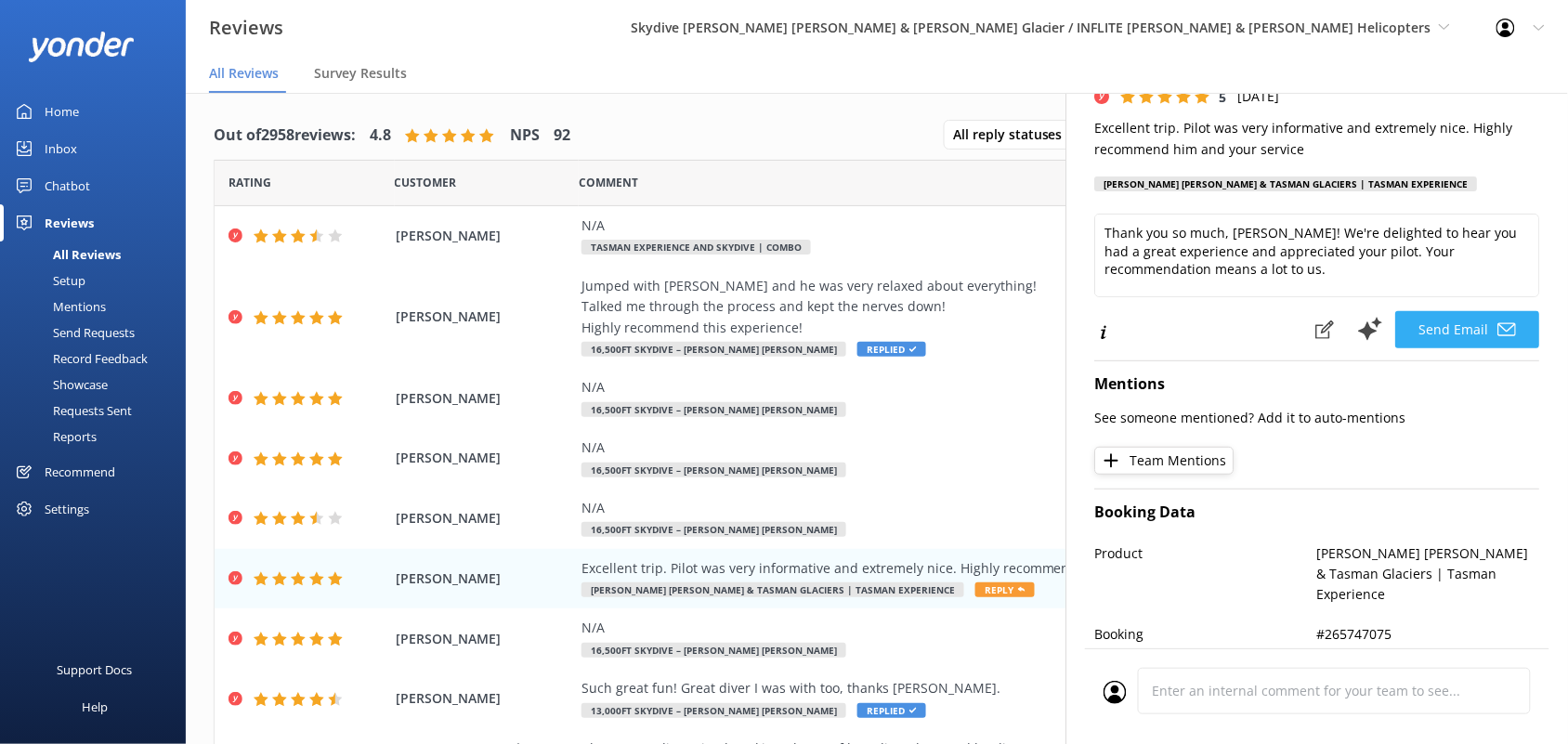
click at [1423, 328] on button "Send Email" at bounding box center [1468, 330] width 144 height 37
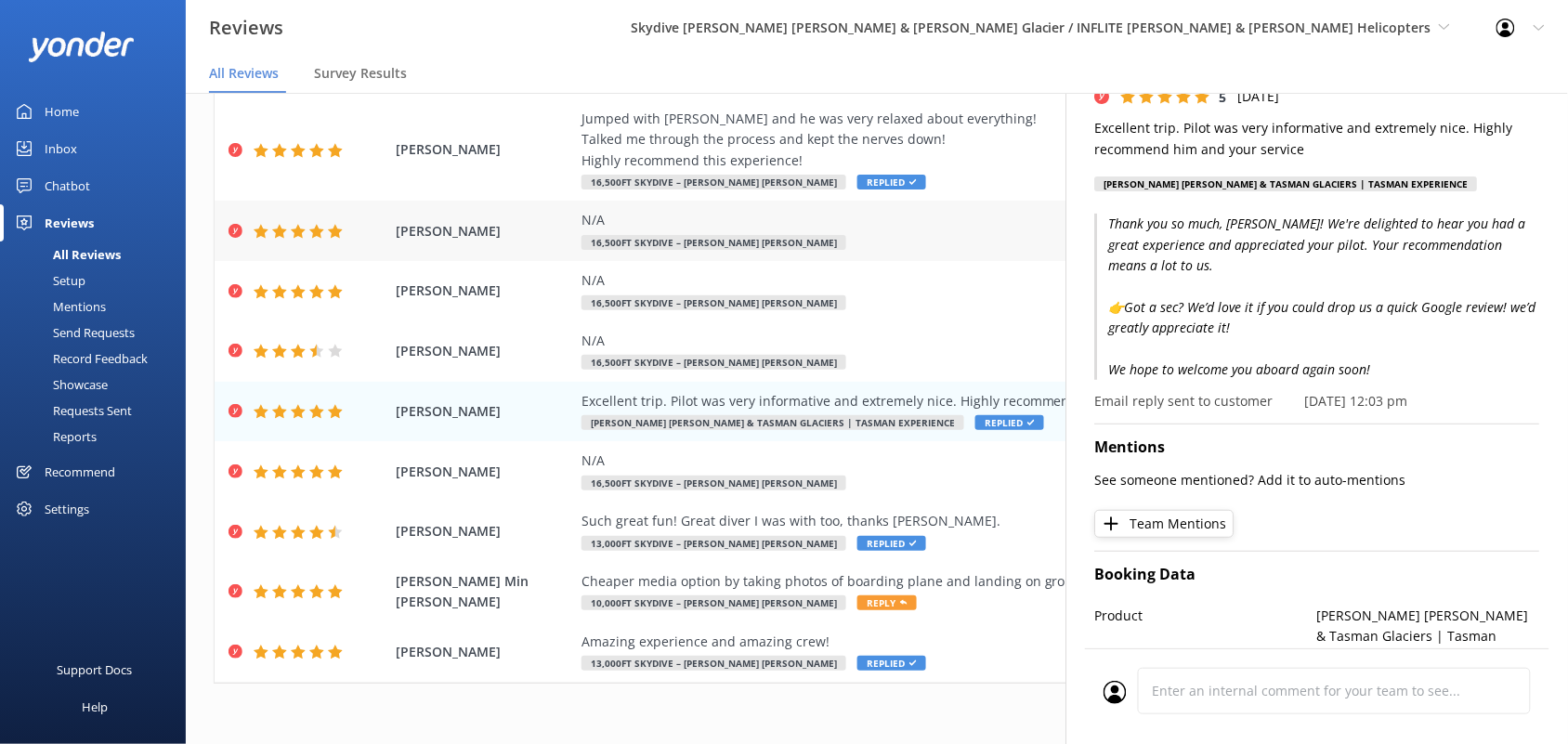
scroll to position [37, 0]
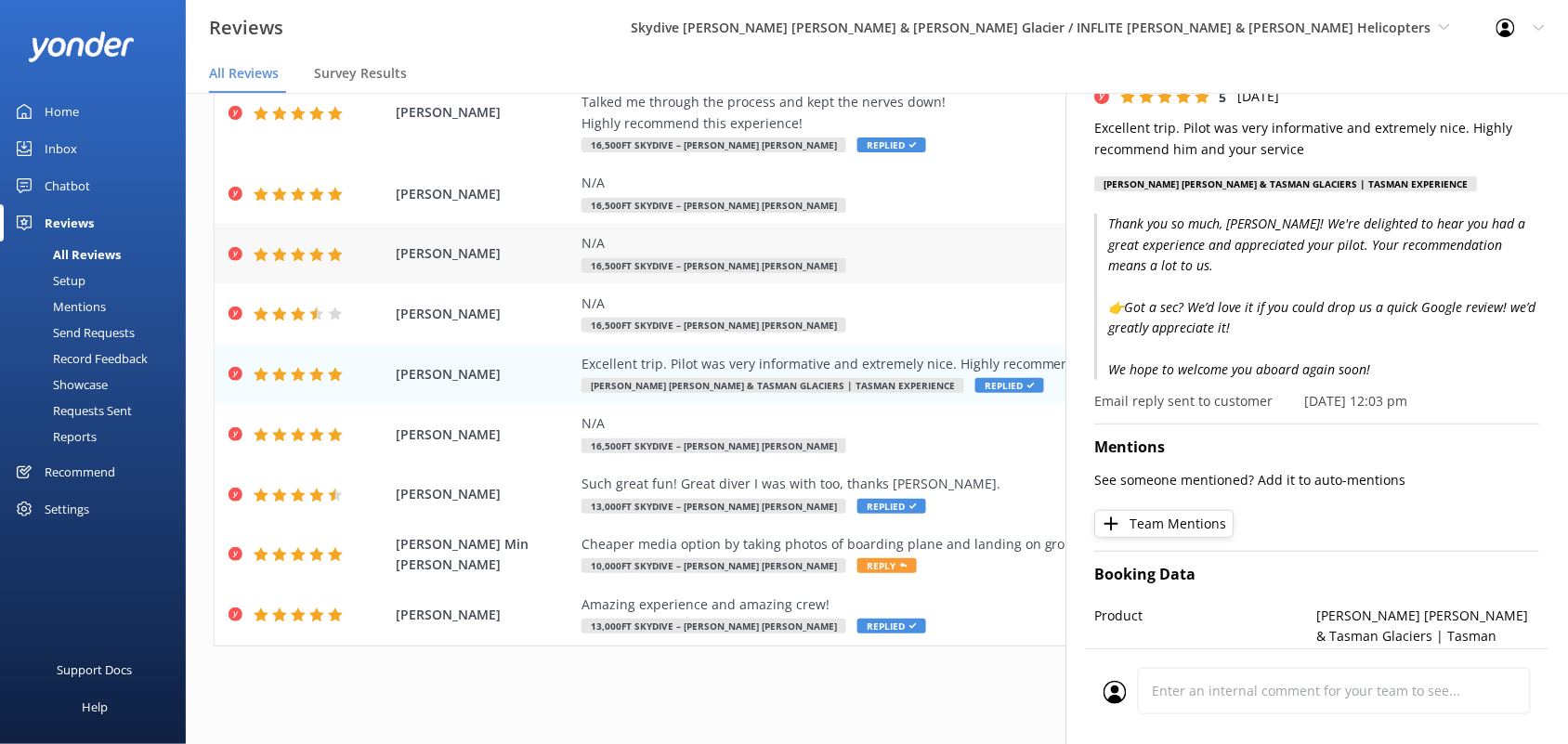
click at [972, 229] on div "[PERSON_NAME] N/A 16,500ft Skydive – [PERSON_NAME] [PERSON_NAME] [DATE]" at bounding box center [877, 253] width 1325 height 60
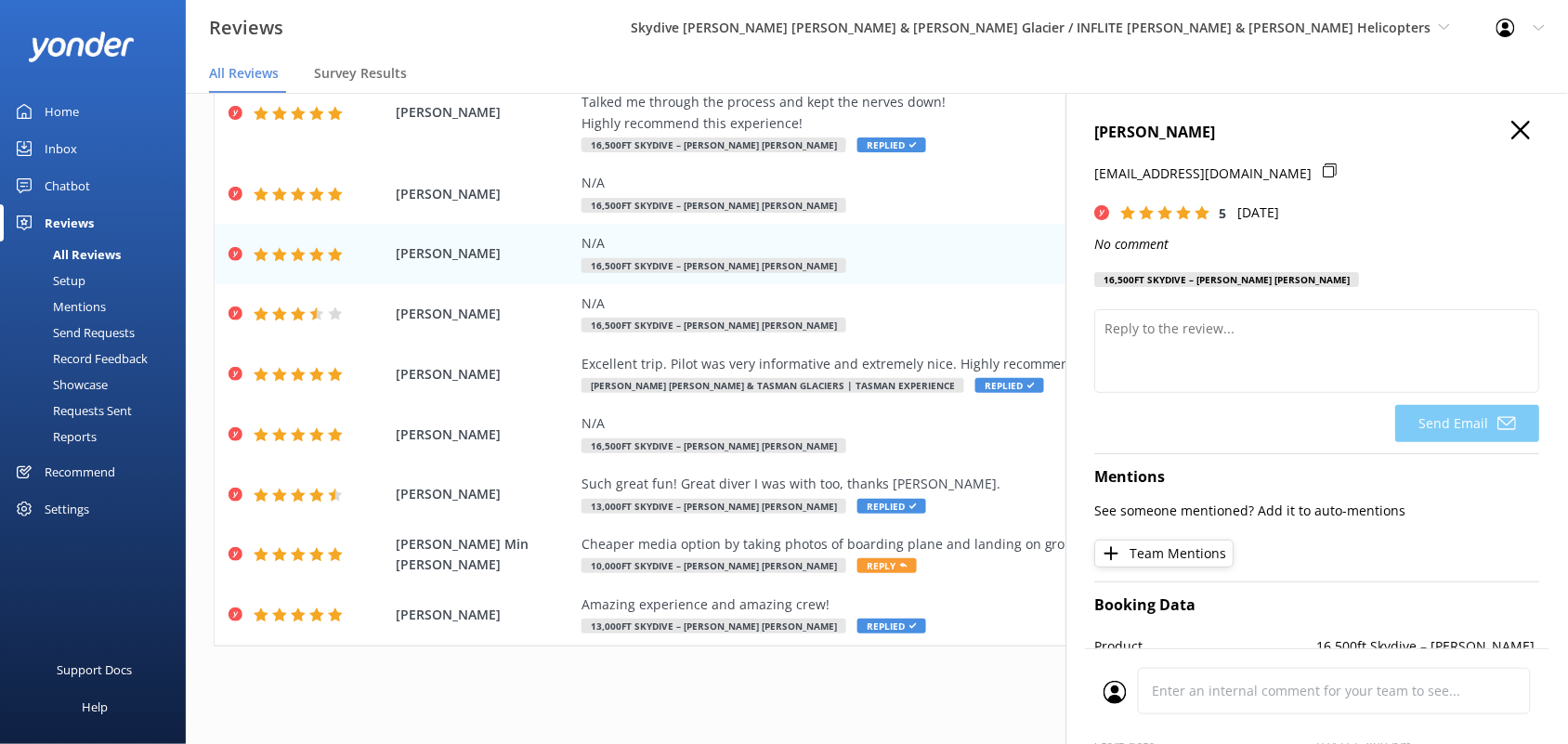
click at [1513, 120] on icon "button" at bounding box center [1521, 129] width 18 height 18
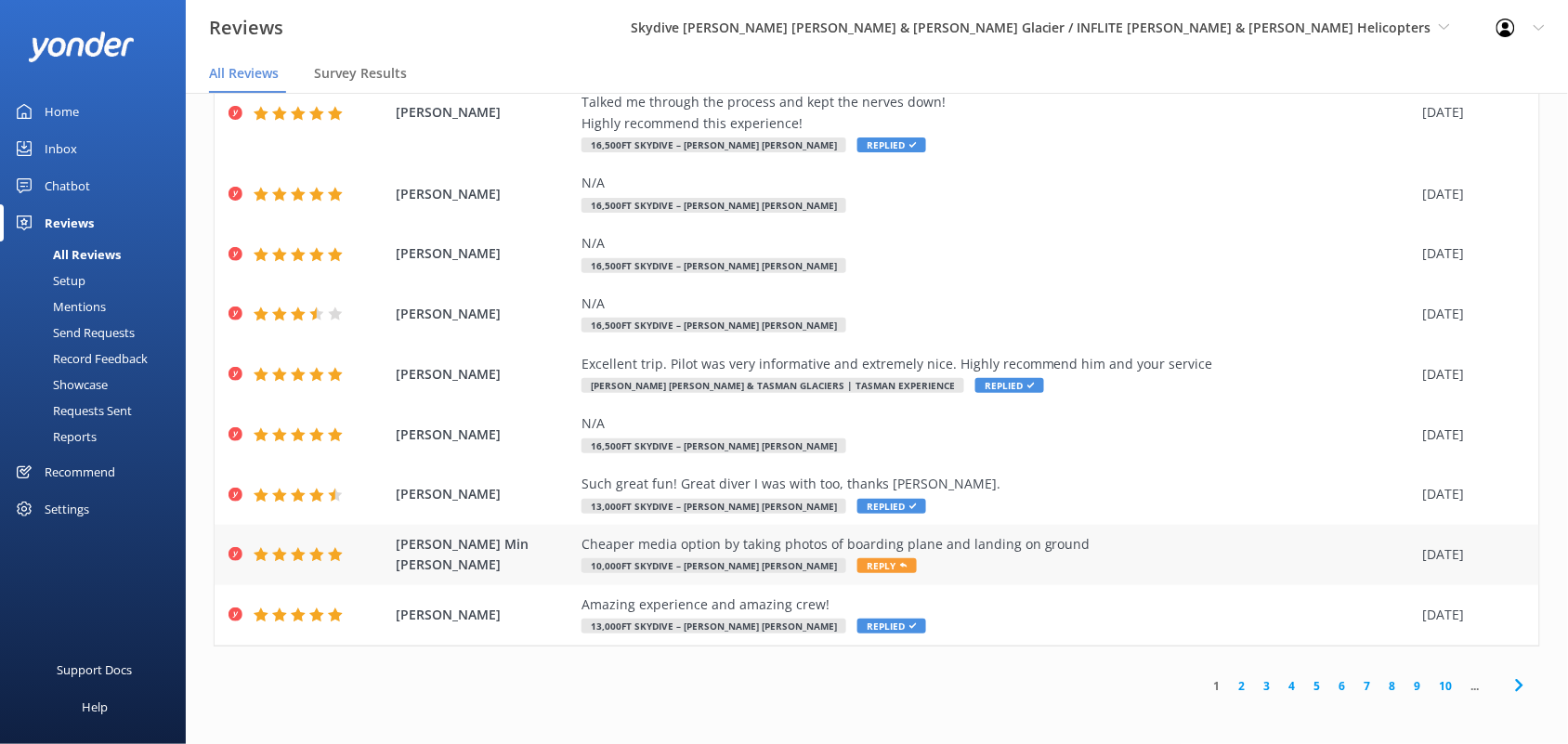
click at [921, 563] on div "Cheaper media option by taking photos of boarding plane and landing on ground 1…" at bounding box center [997, 556] width 833 height 42
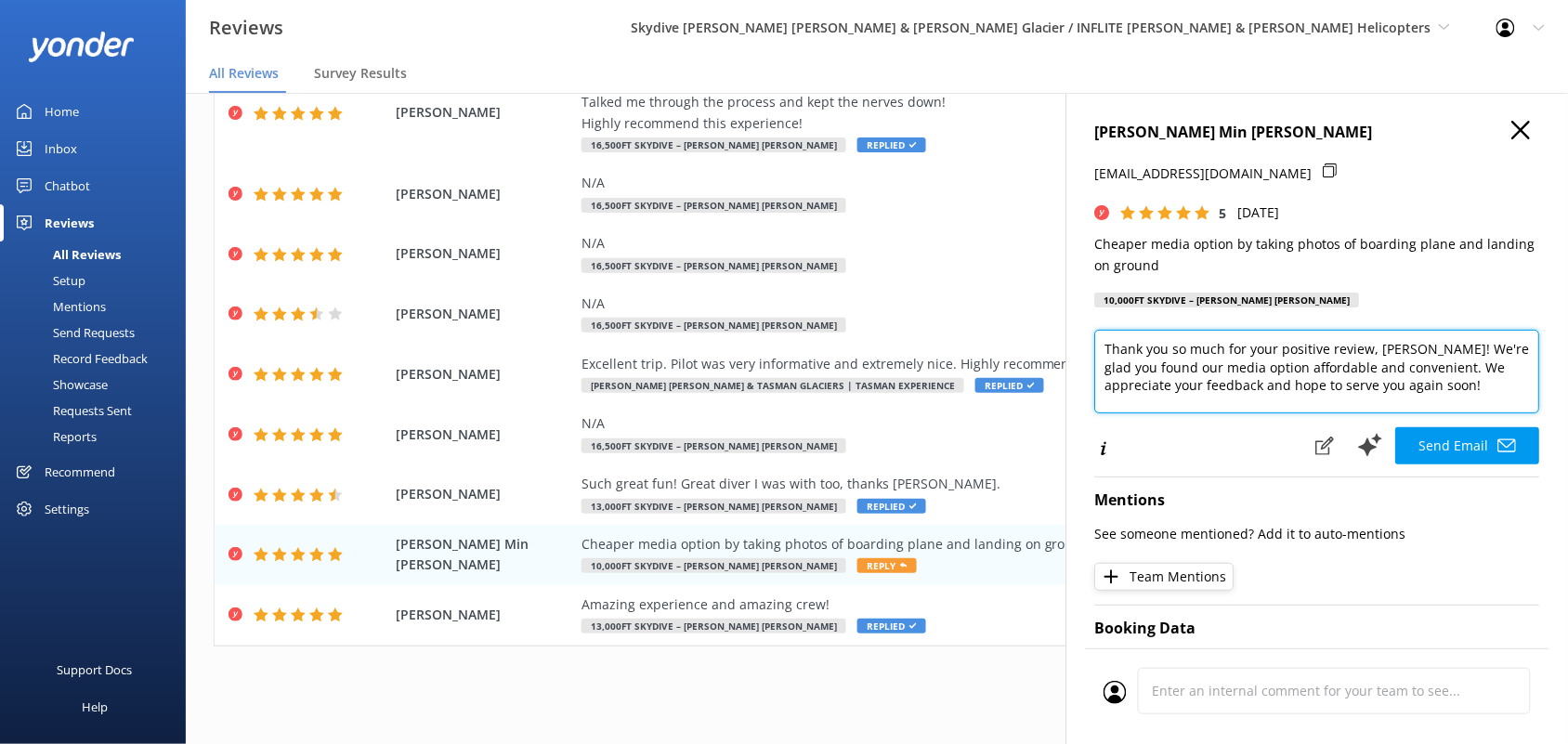
drag, startPoint x: 1415, startPoint y: 385, endPoint x: 1405, endPoint y: 331, distance: 54.9
click at [1405, 331] on textarea "Thank you so much for your positive review, [PERSON_NAME]! We're glad you found…" at bounding box center [1318, 371] width 445 height 83
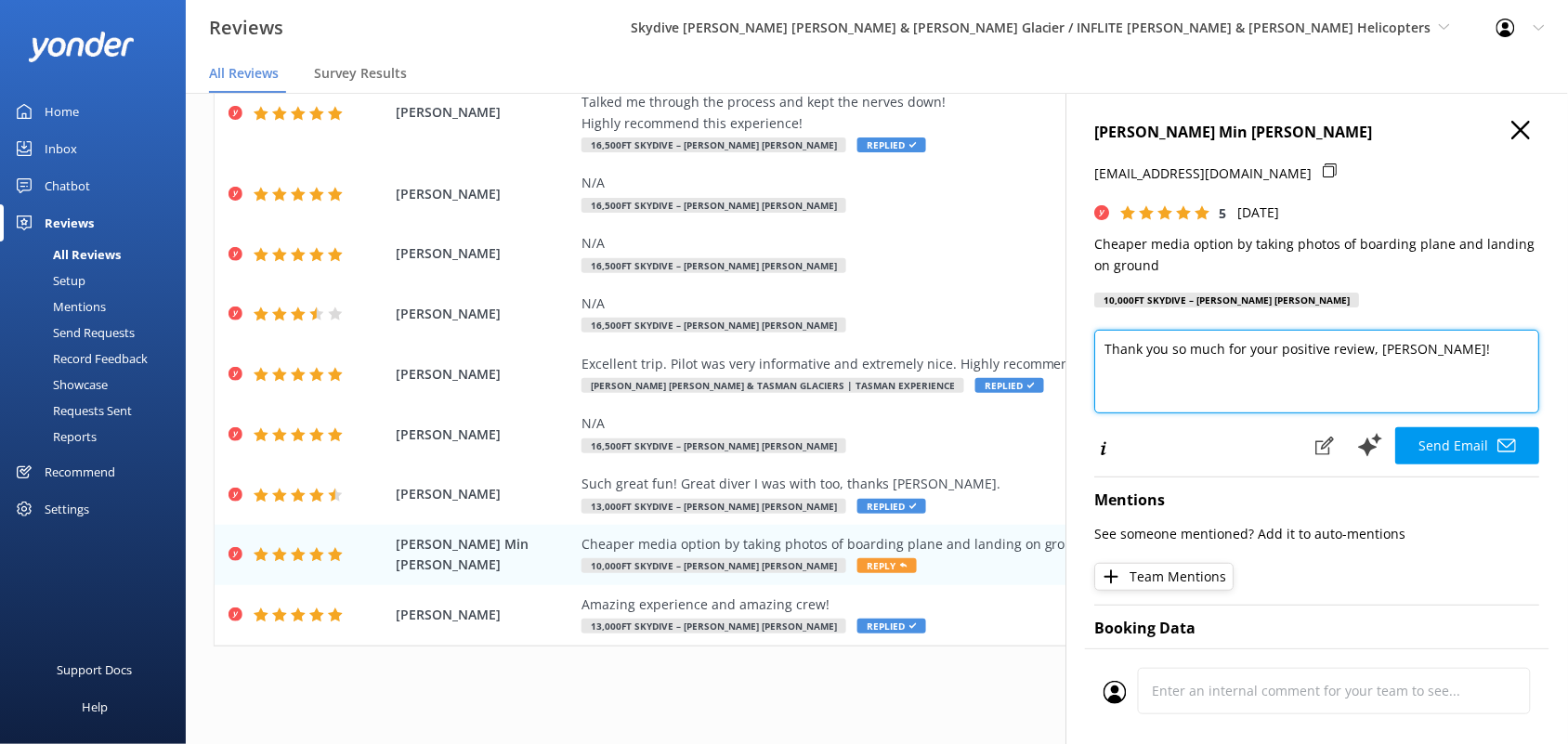
click at [1371, 346] on textarea "Thank you so much for your positive review, [PERSON_NAME]!" at bounding box center [1318, 371] width 445 height 83
click at [1405, 406] on textarea "Thank you so much for your positive review and reccomendation, [PERSON_NAME]!" at bounding box center [1318, 371] width 445 height 83
click at [1425, 349] on textarea "Thank you so much for your positive review and reccomendation, [PERSON_NAME]!" at bounding box center [1318, 371] width 445 height 83
click at [1192, 398] on textarea "Thank you so much for your positive review and recommendation, [PERSON_NAME]!" at bounding box center [1318, 371] width 445 height 83
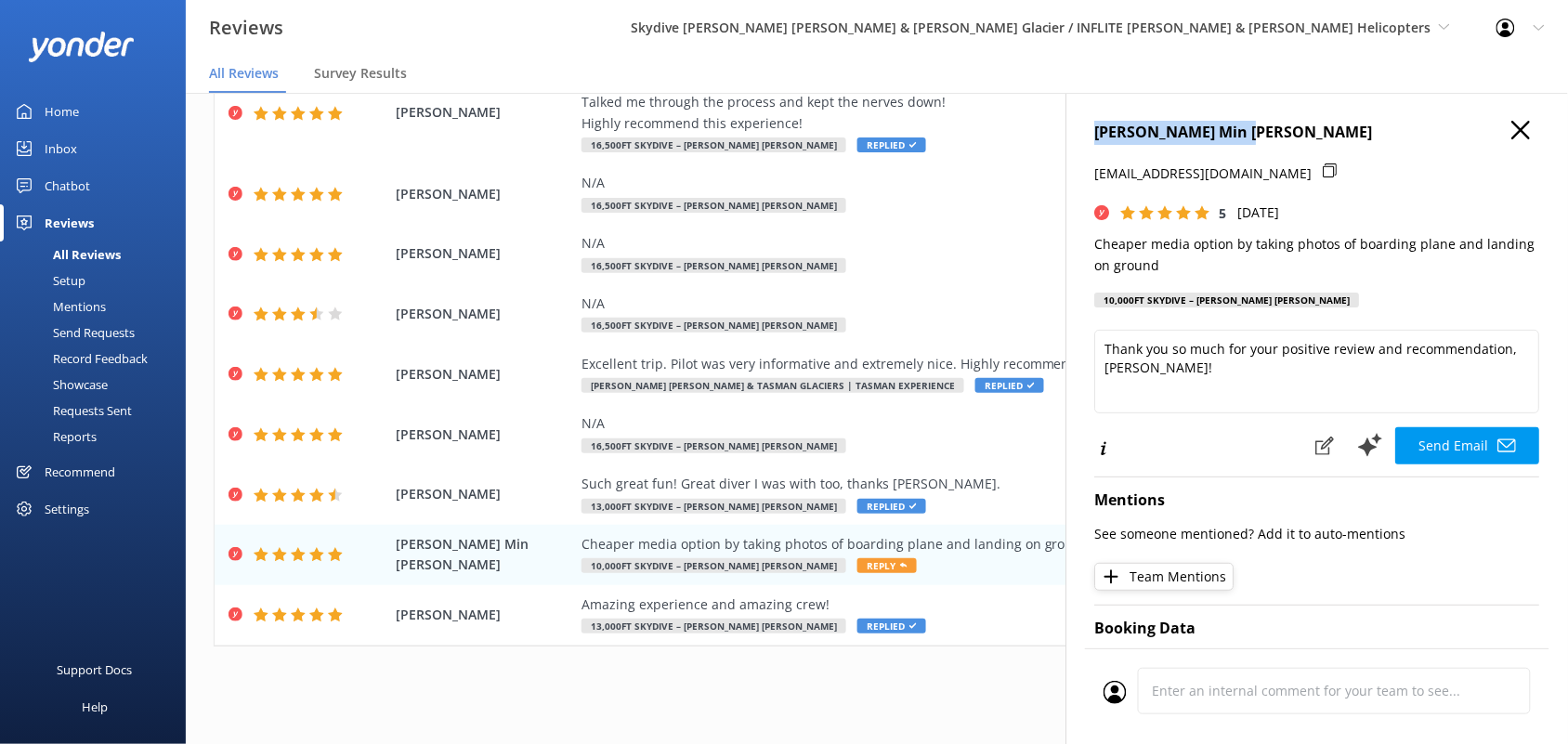
drag, startPoint x: 1259, startPoint y: 135, endPoint x: 1095, endPoint y: 137, distance: 164.0
click at [1095, 137] on div "[PERSON_NAME] Min [PERSON_NAME] [EMAIL_ADDRESS][DOMAIN_NAME] 5 [DATE] Cheaper m…" at bounding box center [1317, 465] width 502 height 744
copy h4 "[PERSON_NAME] Min [PERSON_NAME]"
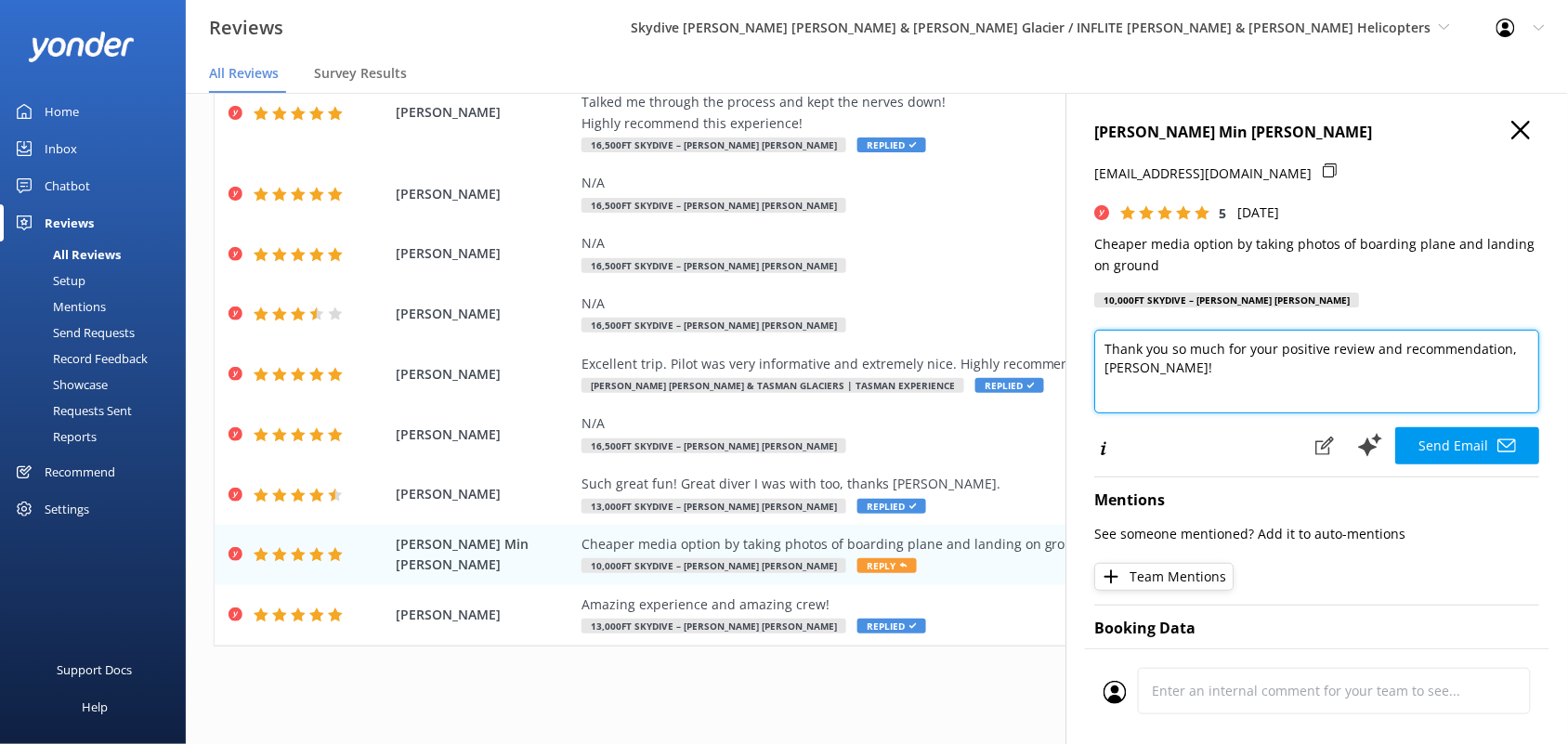
click at [1168, 368] on textarea "Thank you so much for your positive review and recommendation, [PERSON_NAME]!" at bounding box center [1318, 371] width 445 height 83
paste textarea "[PERSON_NAME] Min [PERSON_NAME]"
type textarea "Thank you so much for your positive review and recommendation, [PERSON_NAME] Mi…"
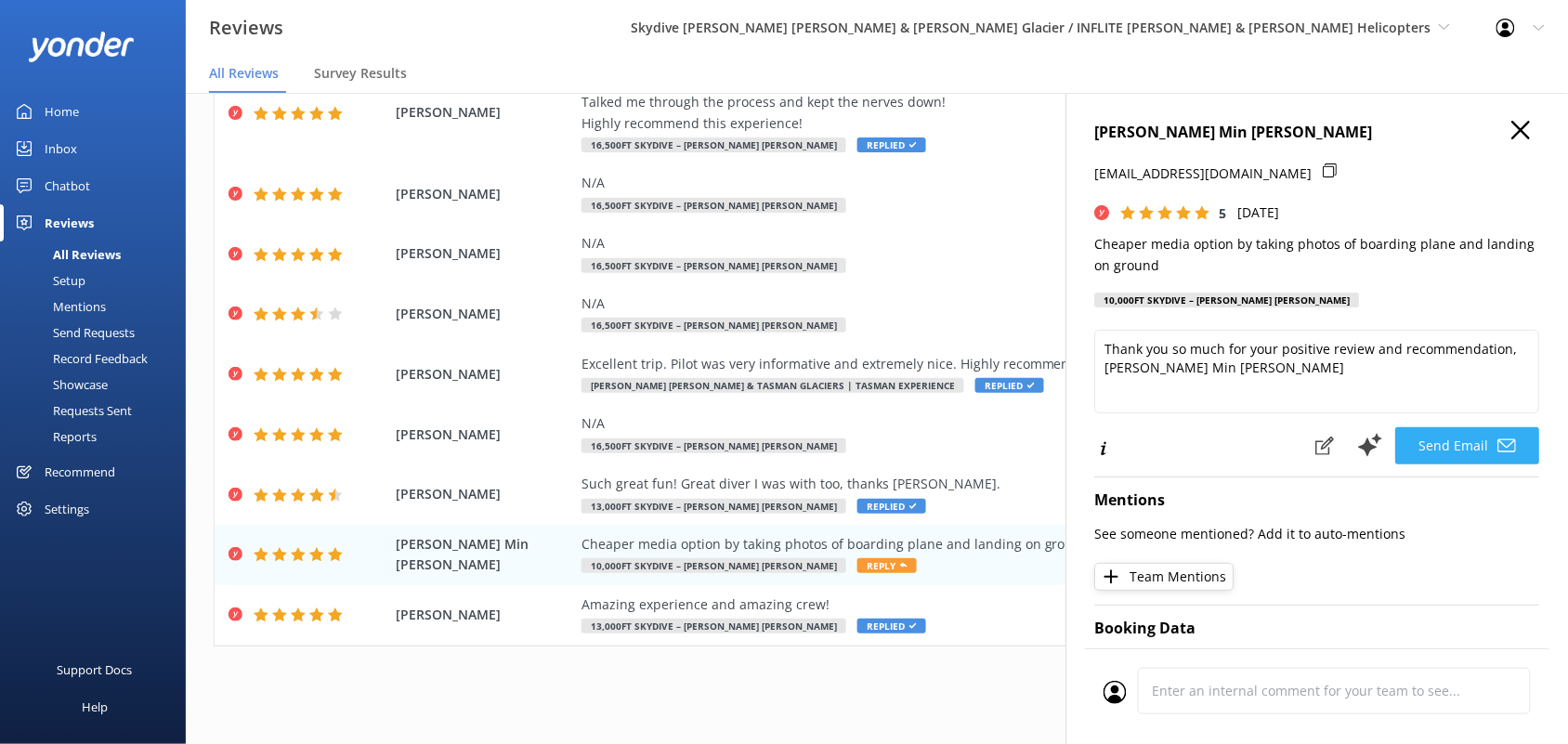
click at [1404, 452] on button "Send Email" at bounding box center [1468, 446] width 144 height 37
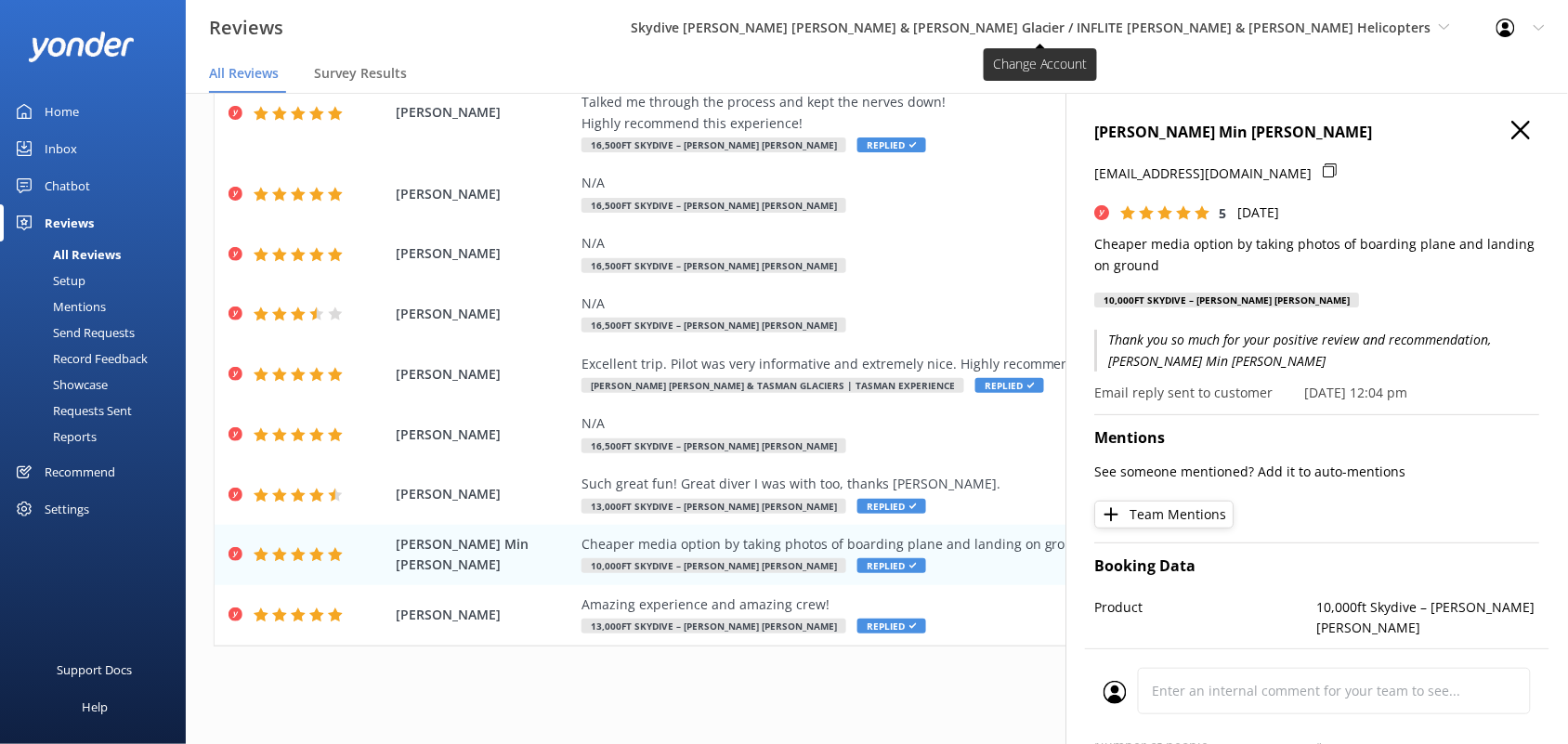
click at [1347, 33] on span "Skydive [PERSON_NAME] [PERSON_NAME] & [PERSON_NAME] Glacier / INFLITE [PERSON_N…" at bounding box center [1032, 27] width 801 height 17
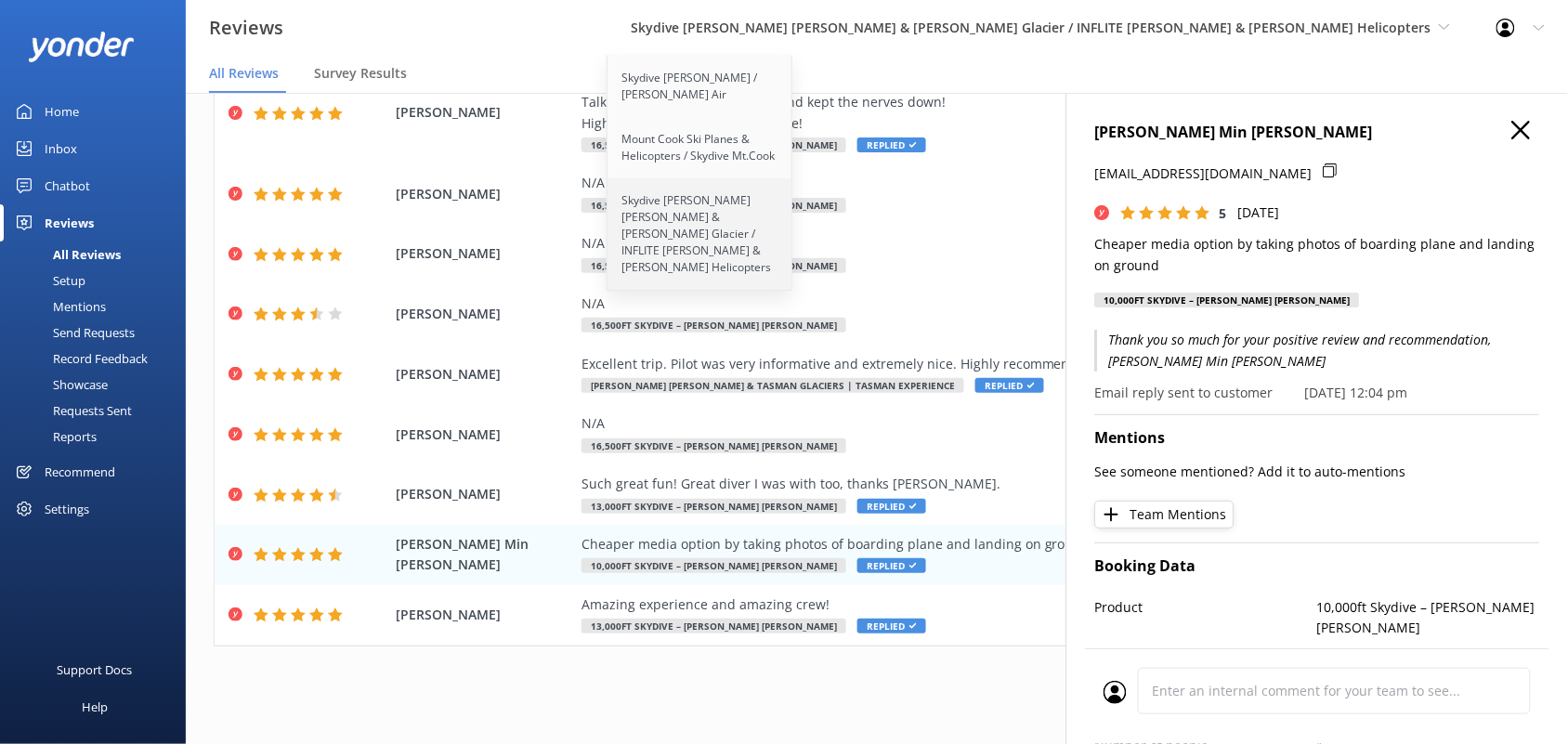
click at [794, 218] on link "Skydive [PERSON_NAME] [PERSON_NAME] & [PERSON_NAME] Glacier / INFLITE [PERSON_N…" at bounding box center [700, 234] width 185 height 112
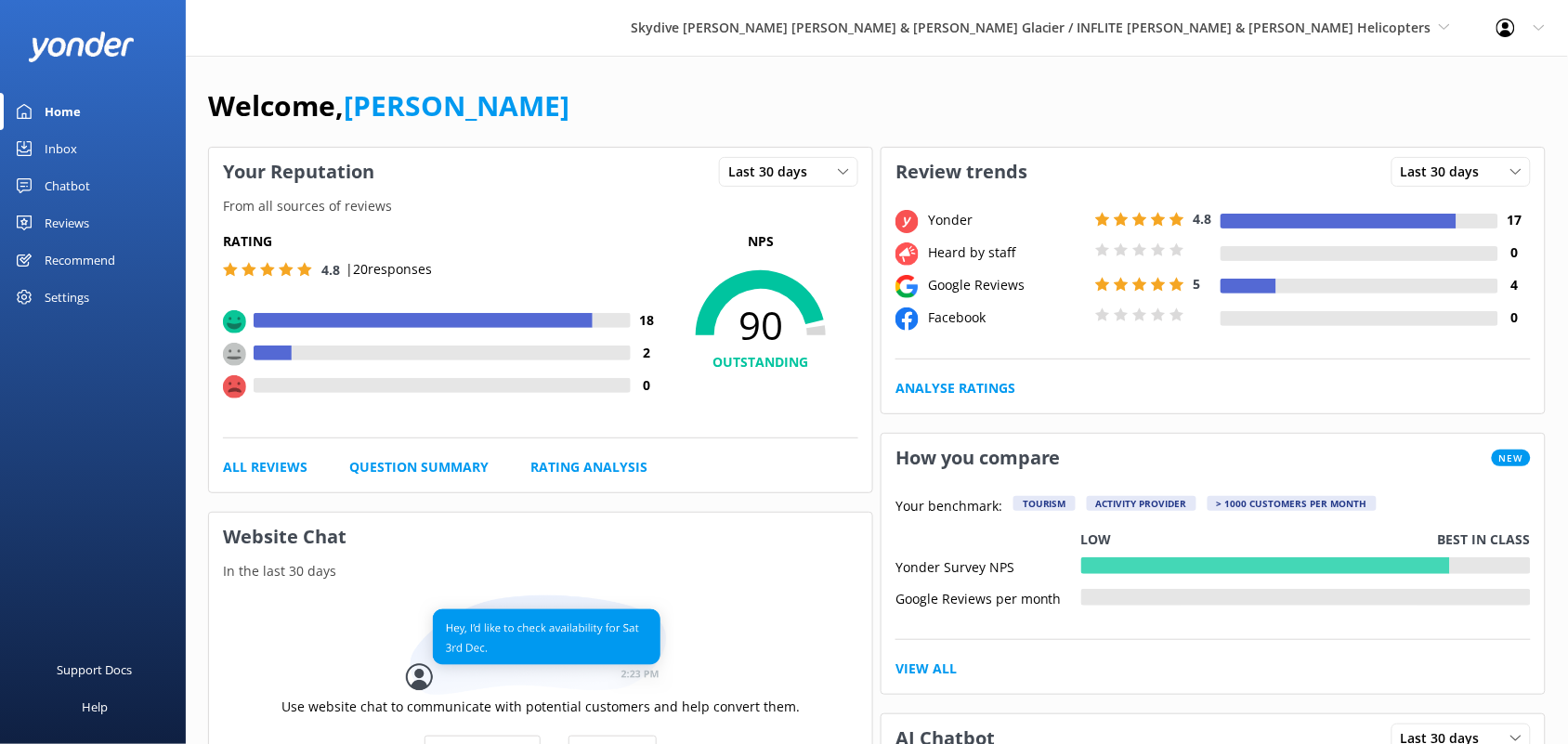
click at [100, 230] on link "Reviews" at bounding box center [93, 223] width 185 height 37
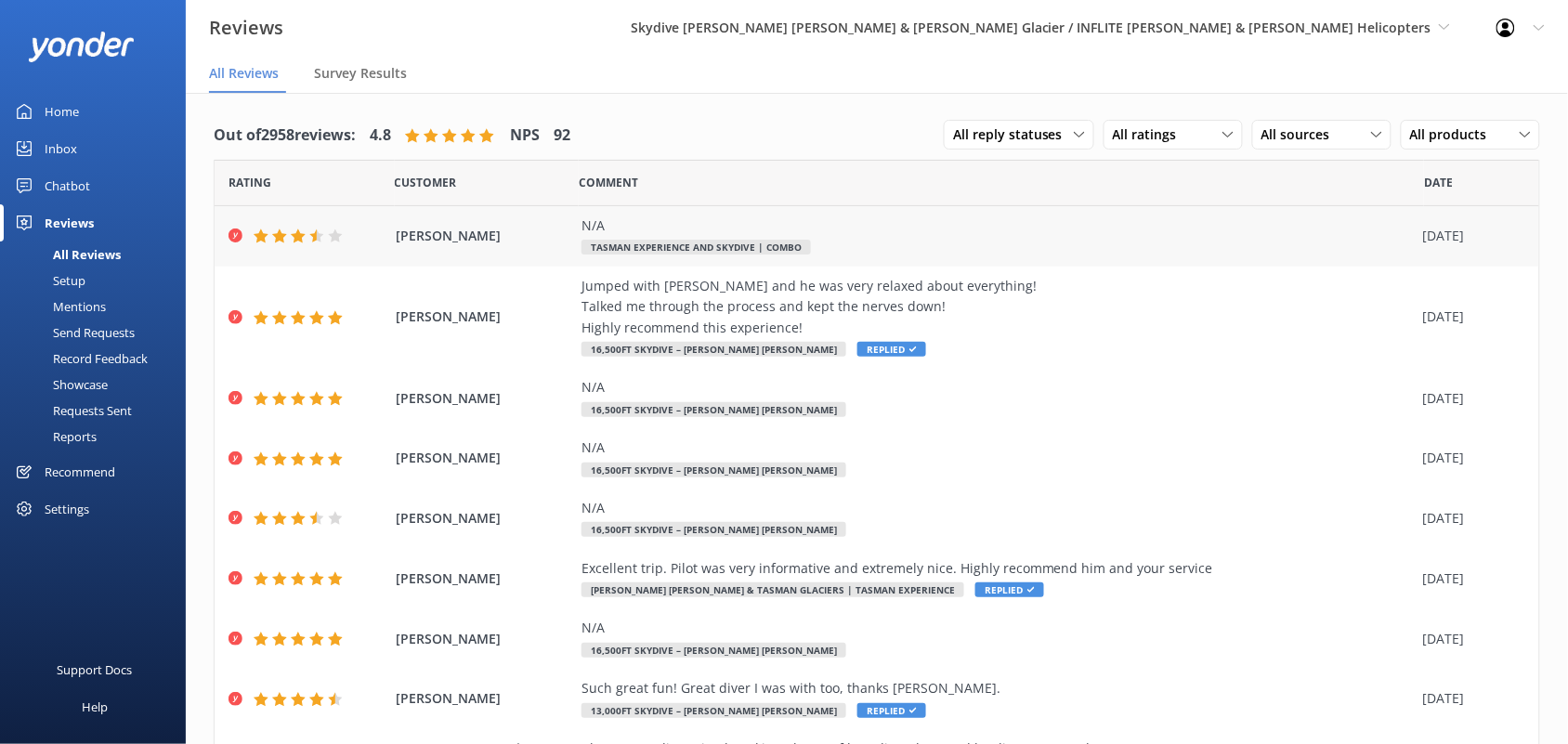
click at [432, 230] on span "[PERSON_NAME]" at bounding box center [484, 235] width 177 height 20
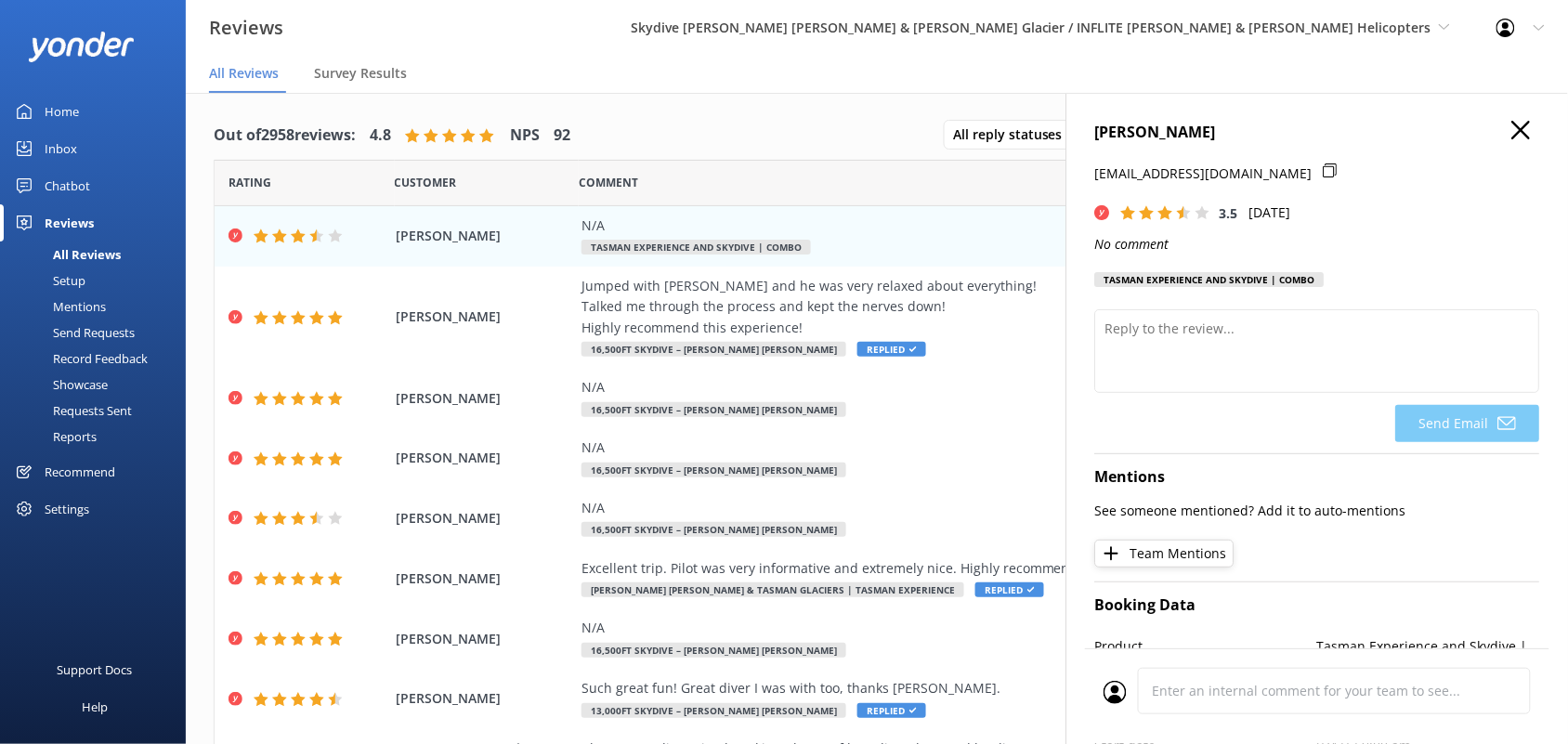
drag, startPoint x: 1395, startPoint y: 131, endPoint x: 1098, endPoint y: 137, distance: 297.1
click at [1098, 137] on h4 "[PERSON_NAME]" at bounding box center [1318, 132] width 445 height 24
copy h4 "[PERSON_NAME]"
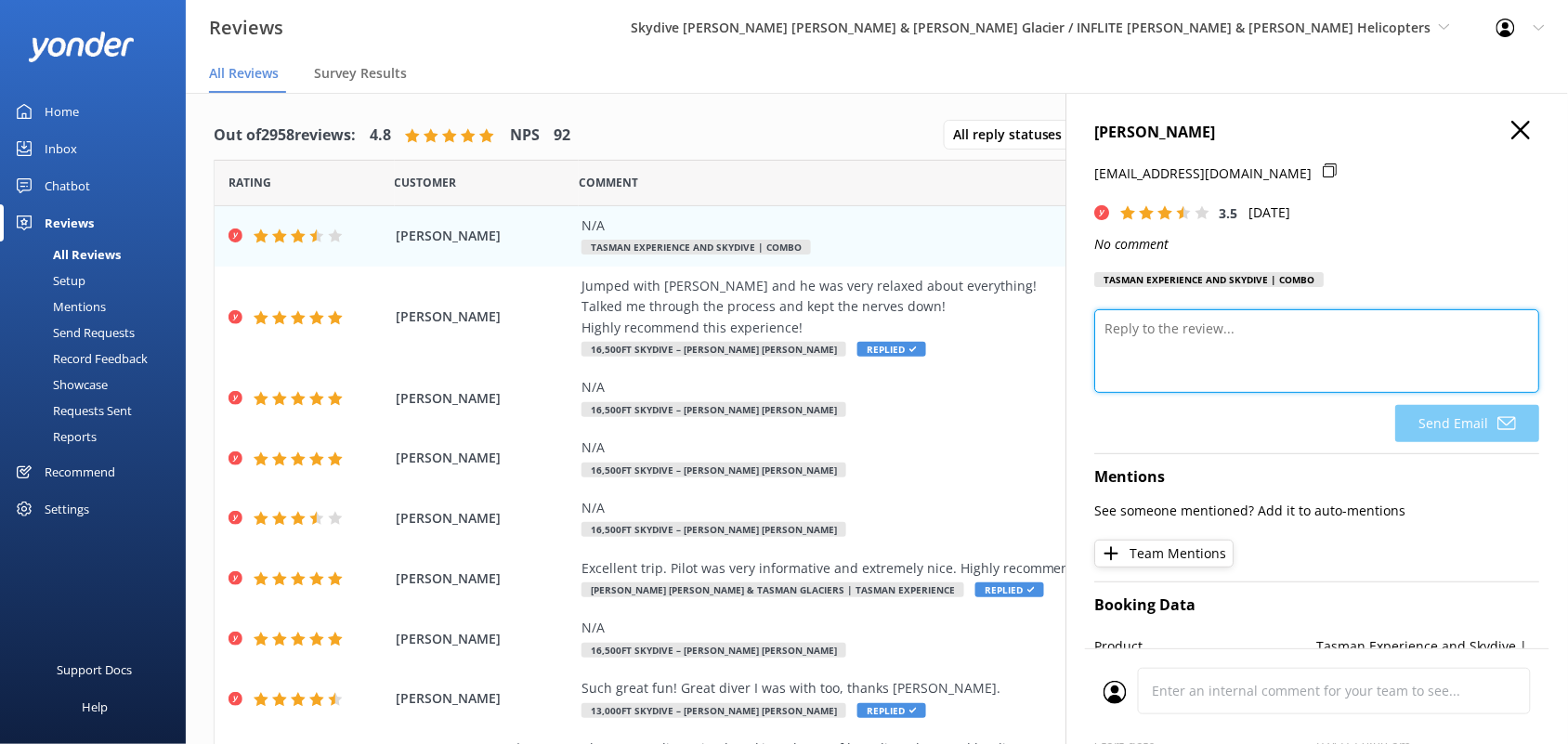
click at [1157, 346] on textarea at bounding box center [1318, 351] width 445 height 83
paste textarea "Thank you for taking the time to leave us a review. We noticed your rating was …"
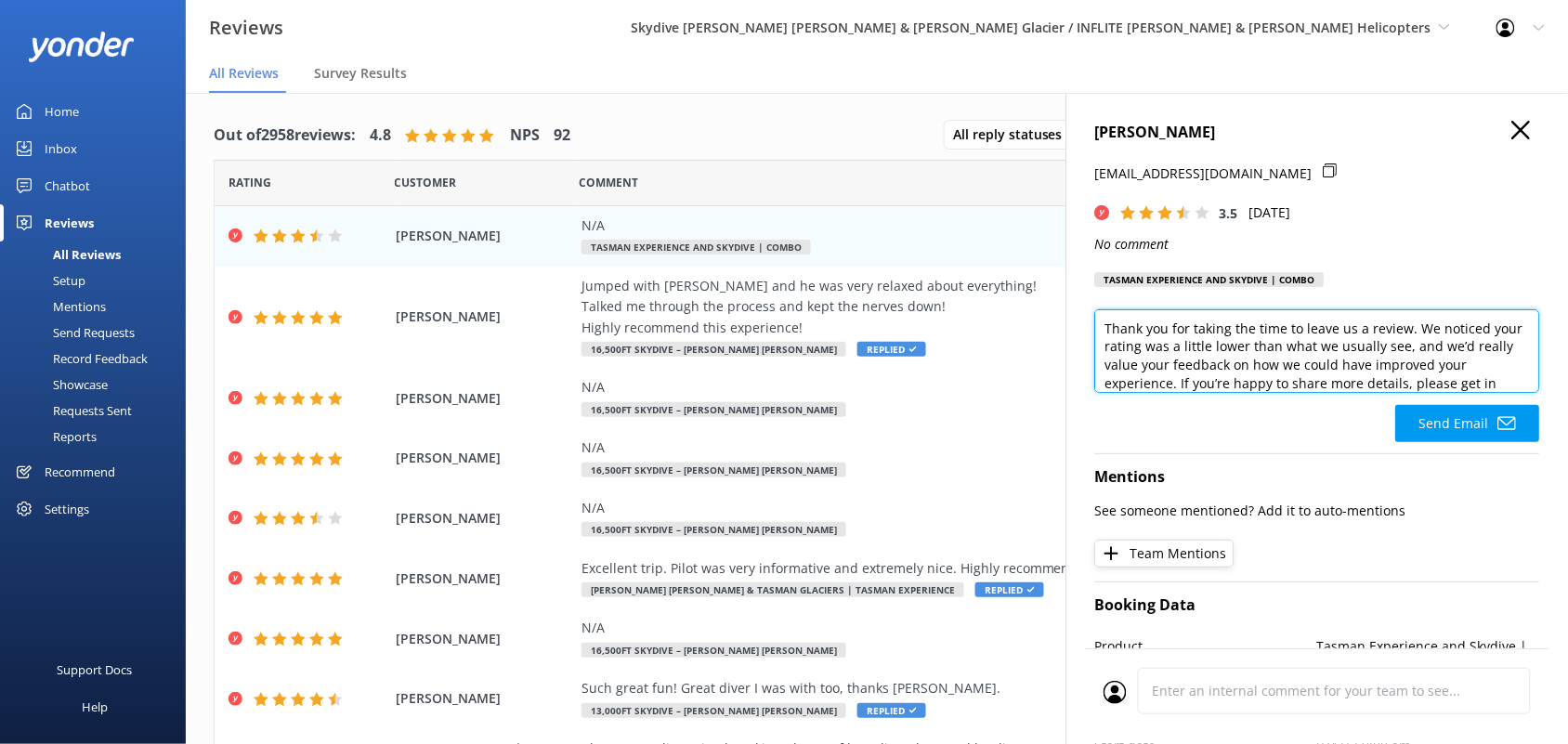
click at [1418, 325] on textarea "Thank you for taking the time to leave us a review. We noticed your rating was …" at bounding box center [1318, 351] width 445 height 83
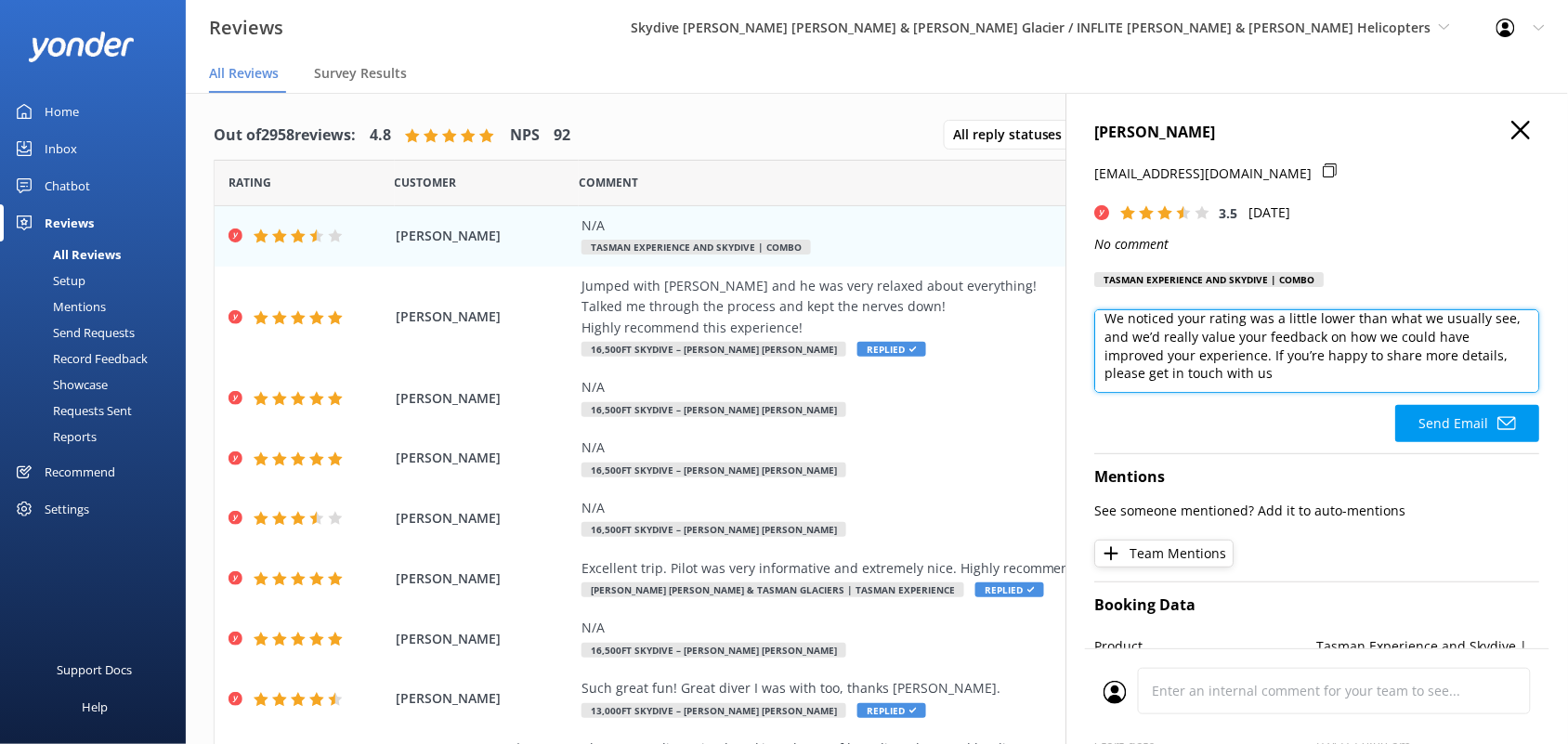
drag, startPoint x: 1367, startPoint y: 375, endPoint x: 1160, endPoint y: 381, distance: 207.1
click at [1160, 381] on textarea "Thank you for taking the time to leave us a review. We noticed your rating was …" at bounding box center [1318, 351] width 445 height 83
type textarea "Thank you for taking the time to leave us a review. We noticed your rating was …"
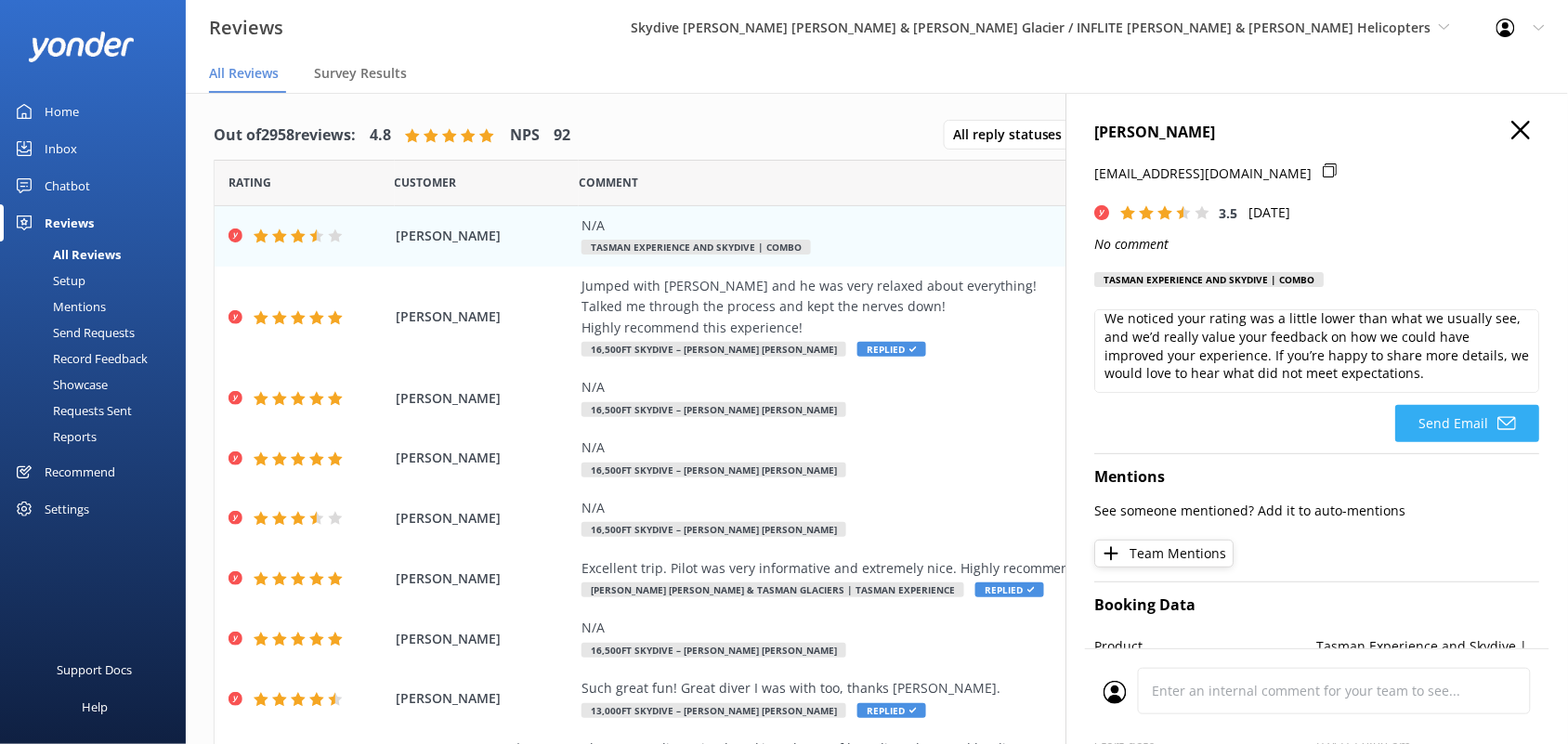
click at [1428, 414] on button "Send Email" at bounding box center [1468, 424] width 144 height 37
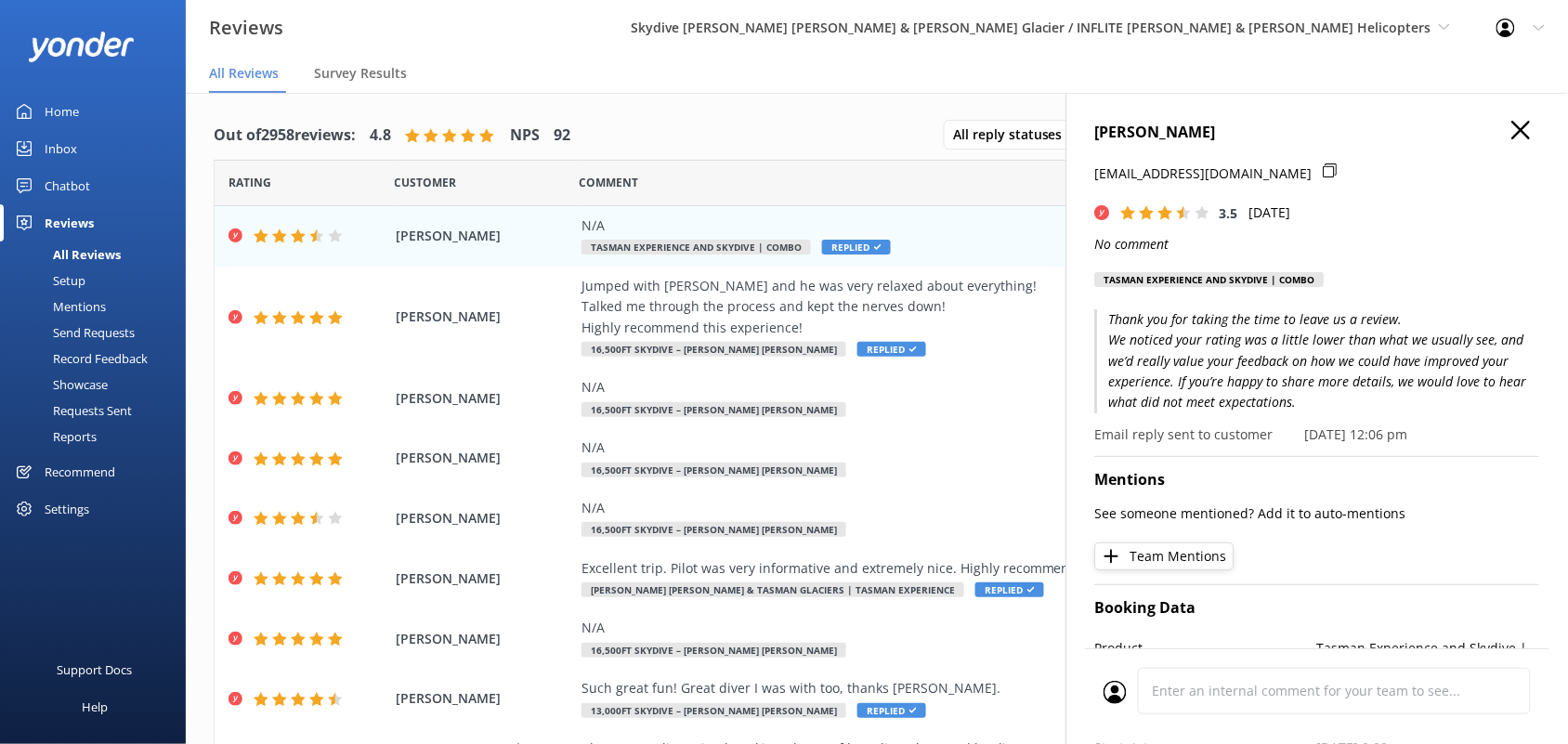
click at [1513, 132] on use "button" at bounding box center [1521, 129] width 18 height 18
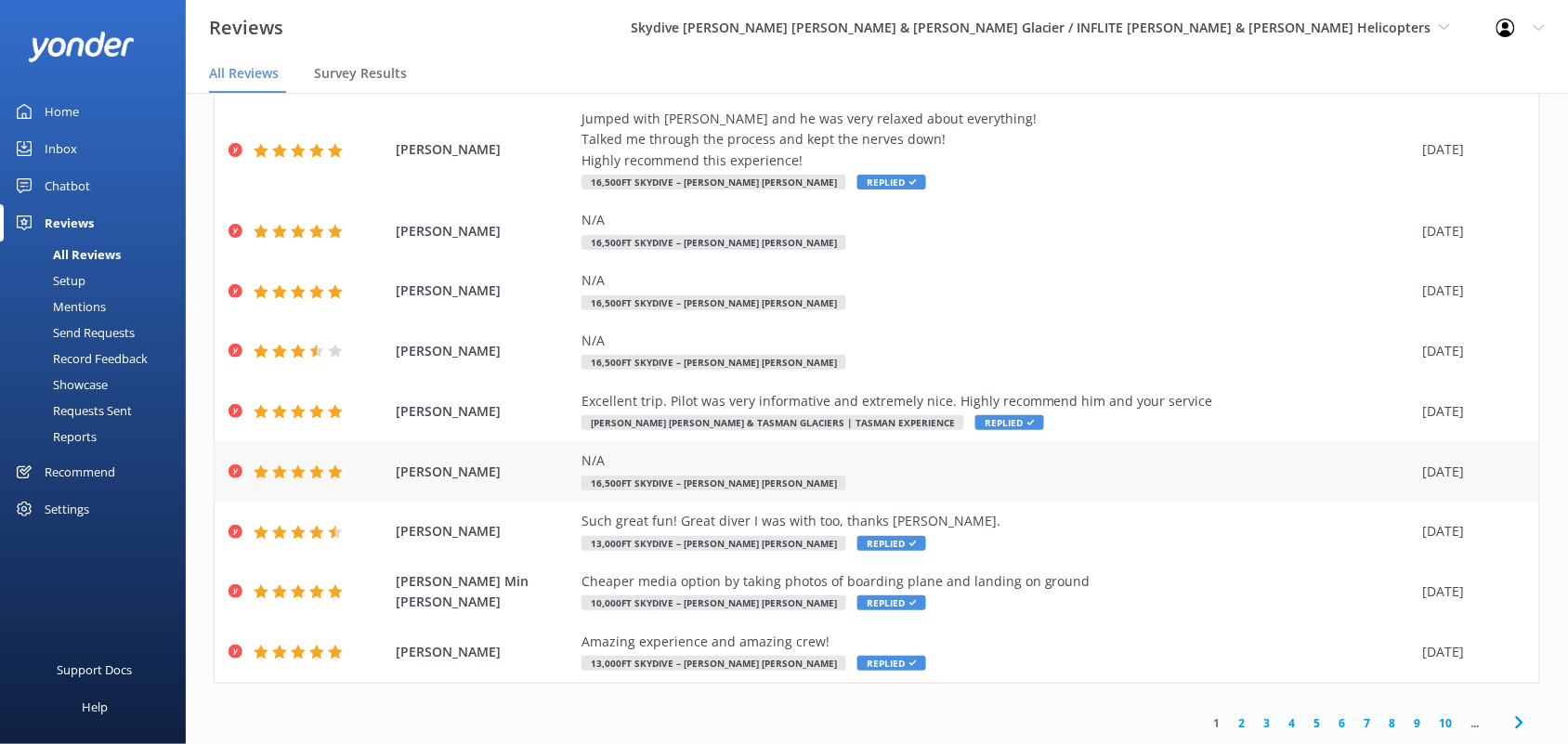
scroll to position [0, 0]
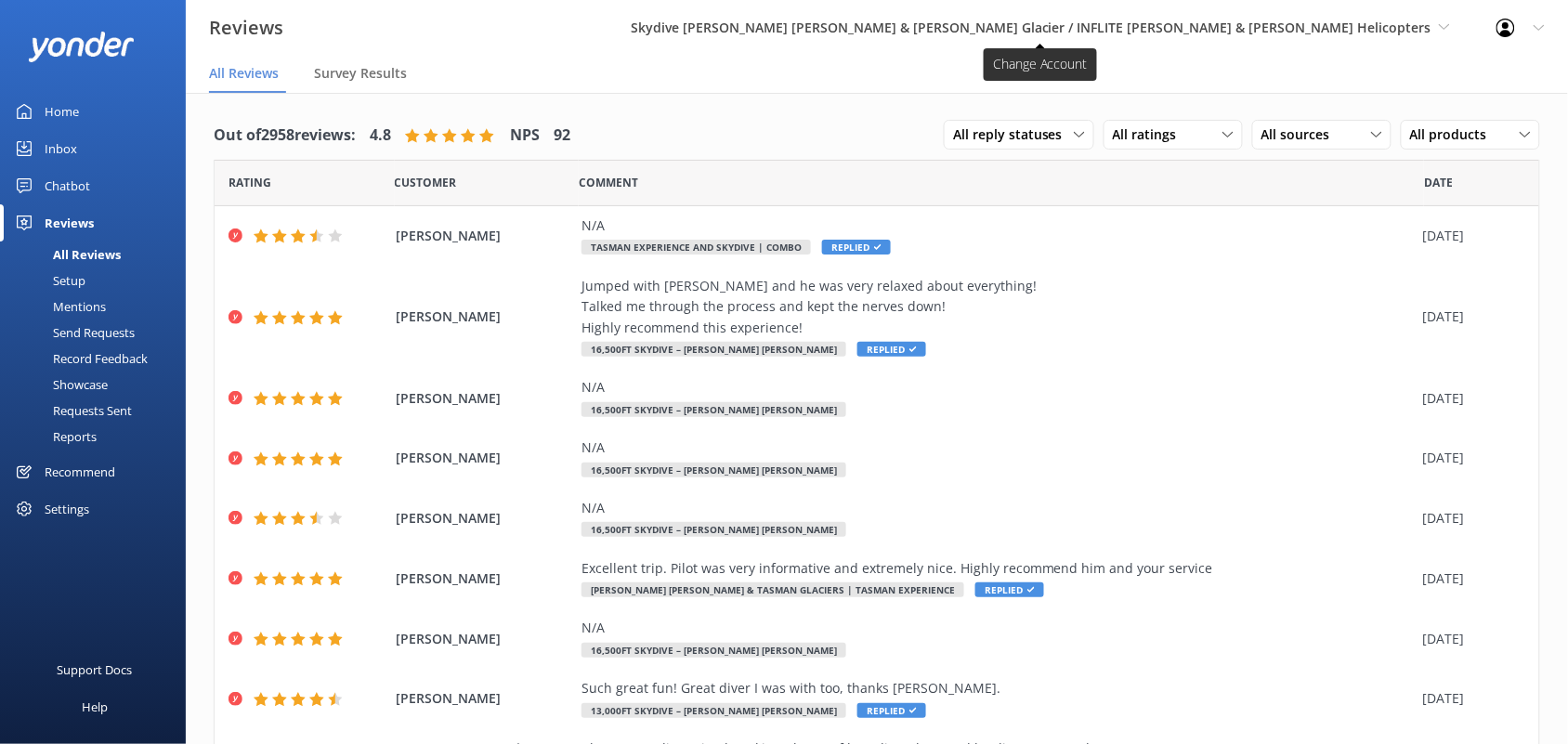
click at [1143, 35] on span "Skydive [PERSON_NAME] [PERSON_NAME] & [PERSON_NAME] Glacier / INFLITE [PERSON_N…" at bounding box center [1032, 27] width 801 height 17
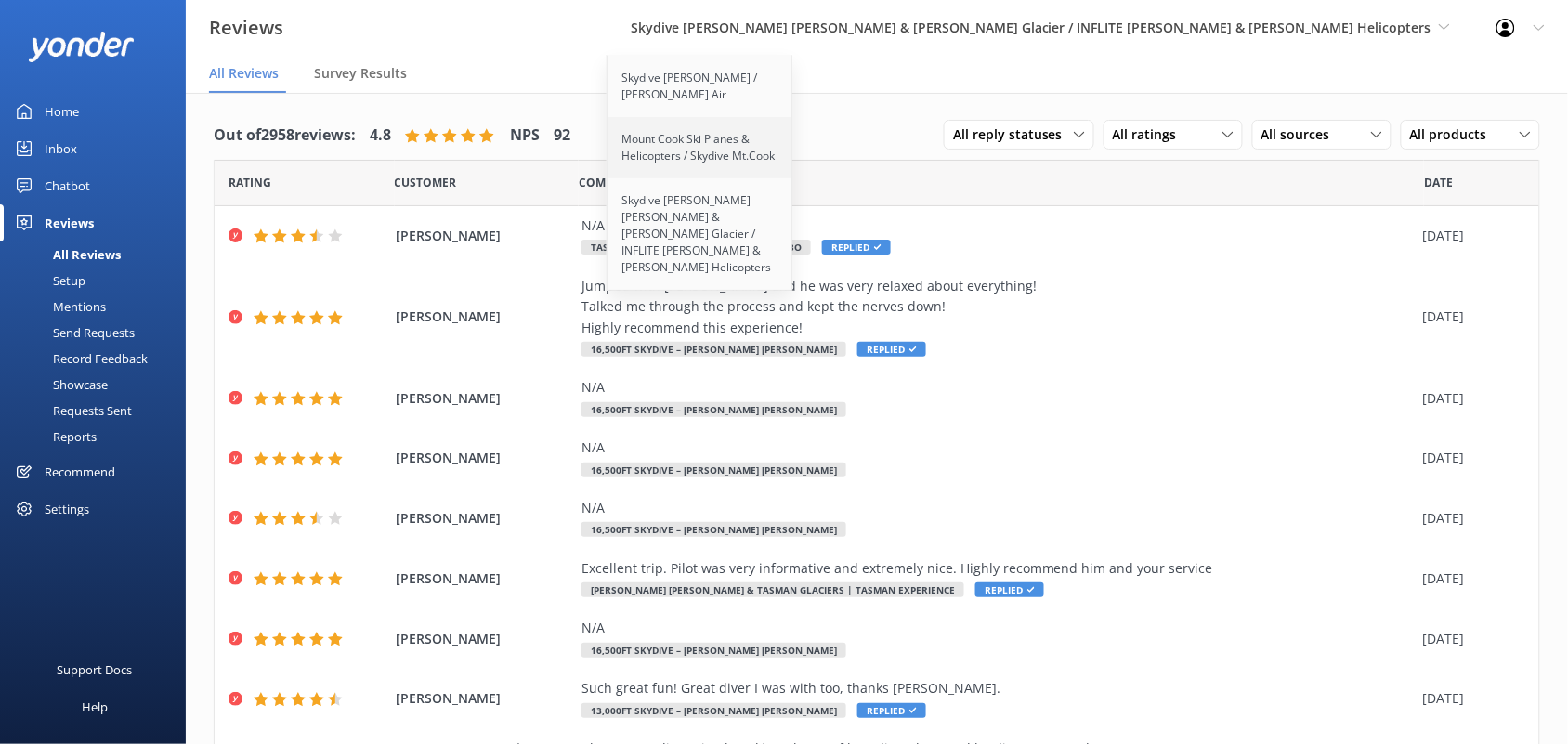
click at [794, 148] on link "Mount Cook Ski Planes & Helicopters / Skydive Mt.Cook" at bounding box center [700, 147] width 185 height 61
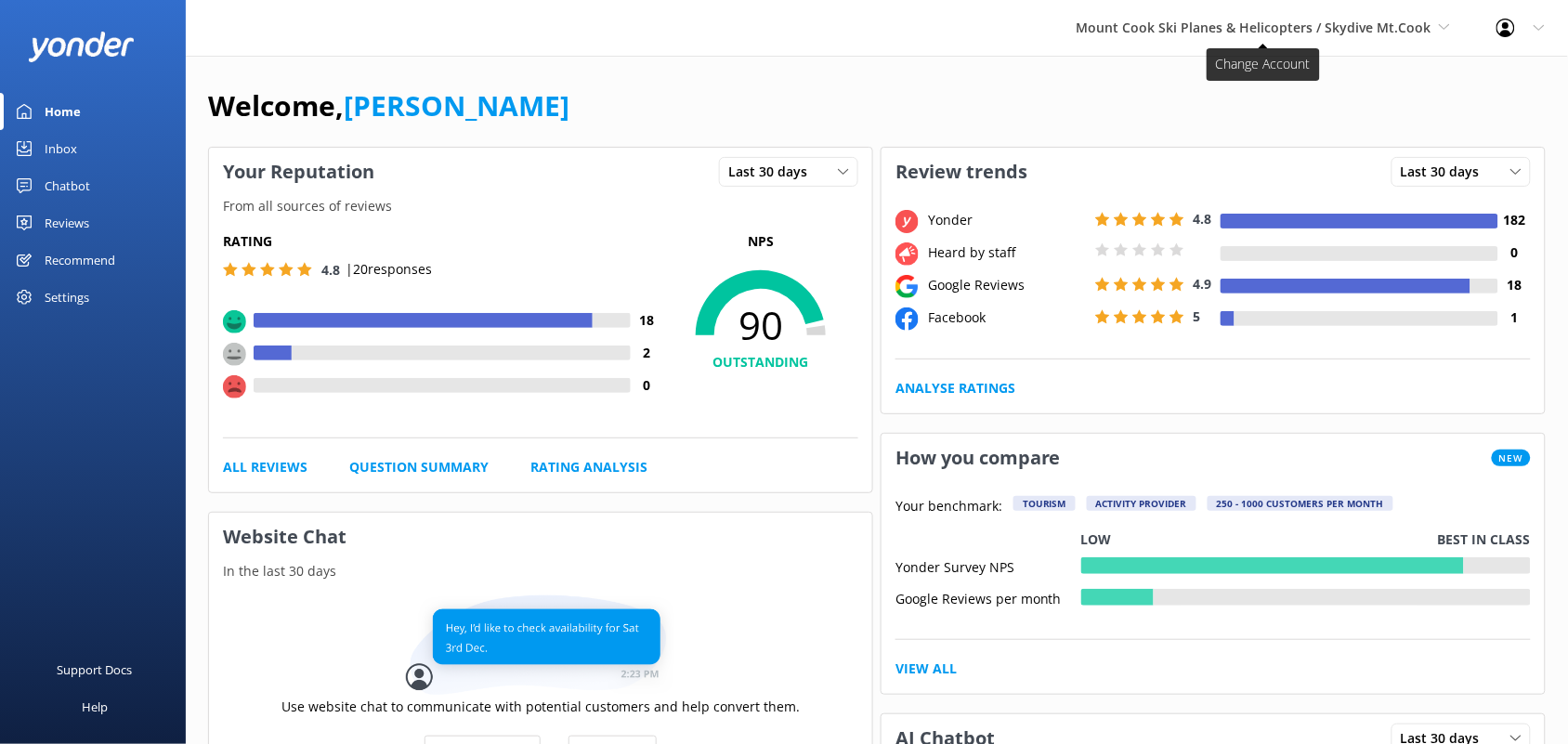
click at [1213, 30] on span "Mount Cook Ski Planes & Helicopters / Skydive Mt.Cook" at bounding box center [1253, 27] width 355 height 17
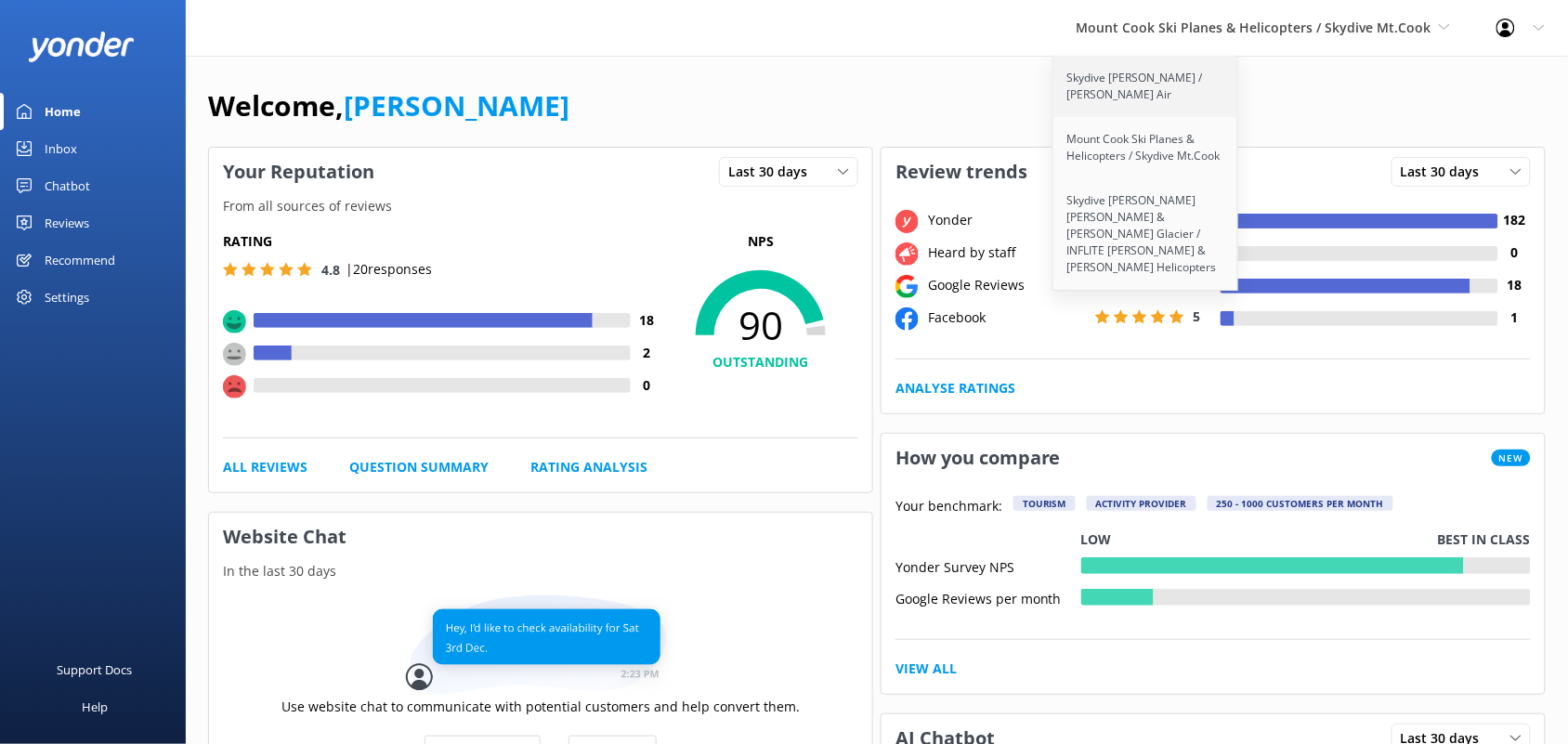
click at [1168, 83] on link "Skydive [PERSON_NAME] / [PERSON_NAME] Air" at bounding box center [1146, 86] width 185 height 61
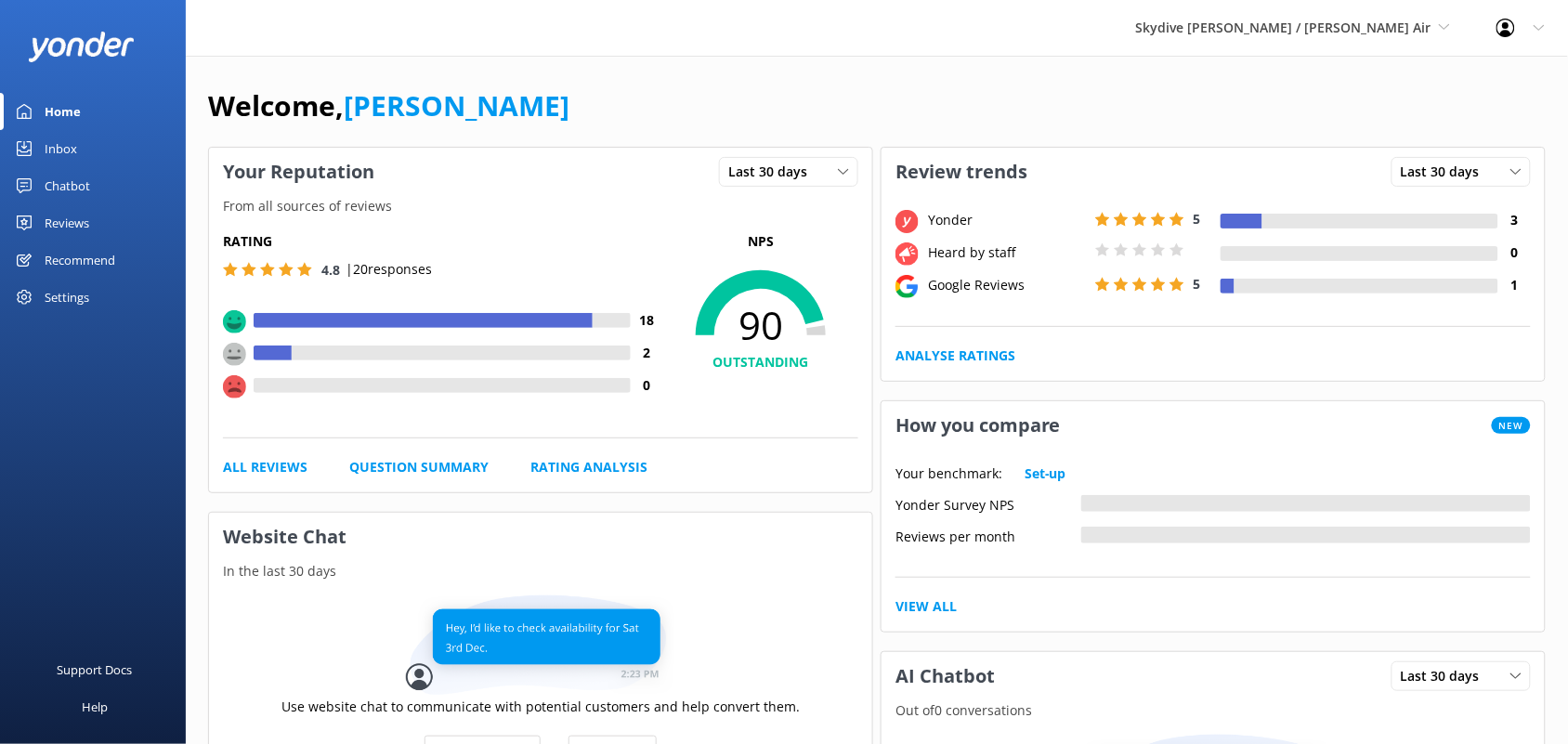
click at [86, 229] on div "Reviews" at bounding box center [67, 223] width 45 height 37
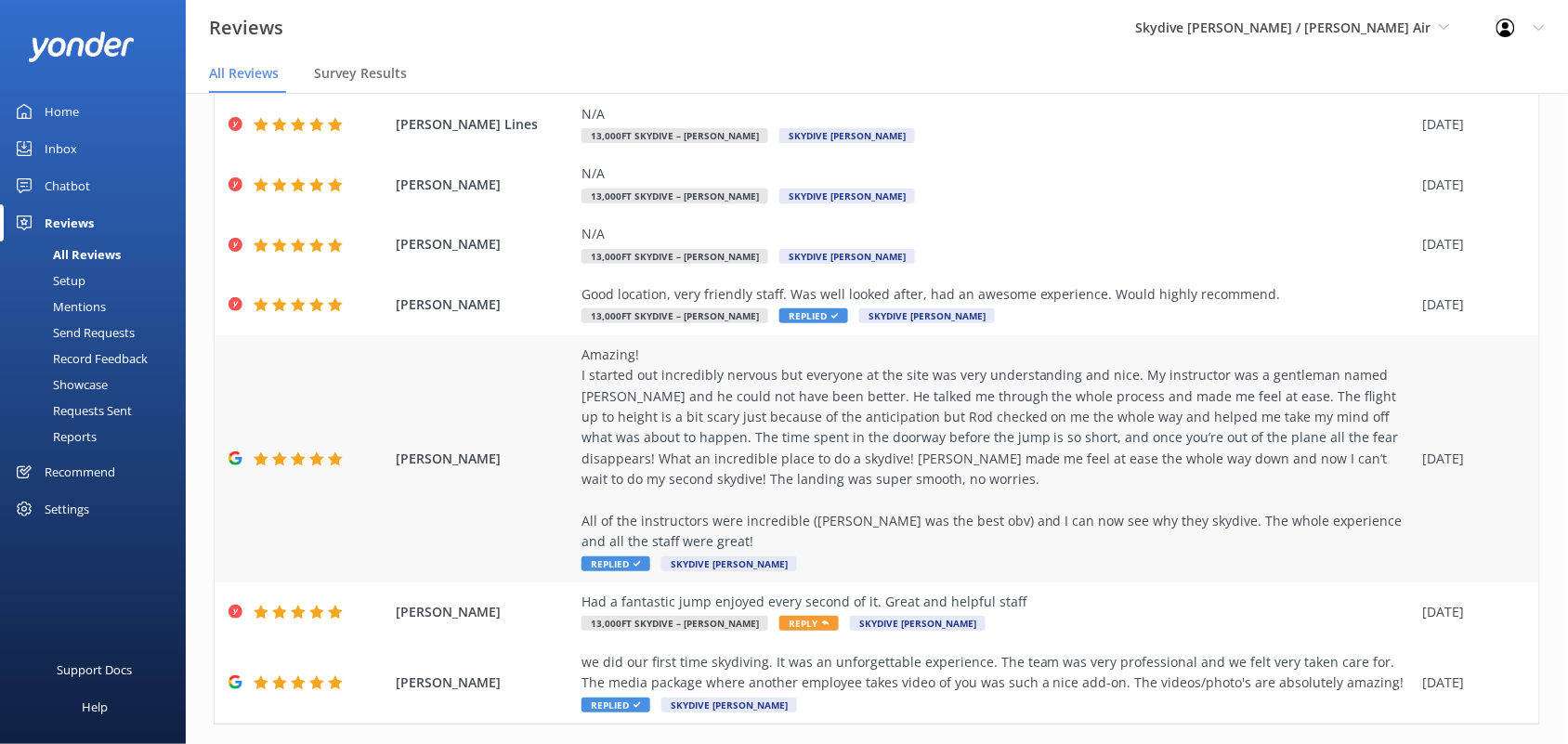
scroll to position [37, 0]
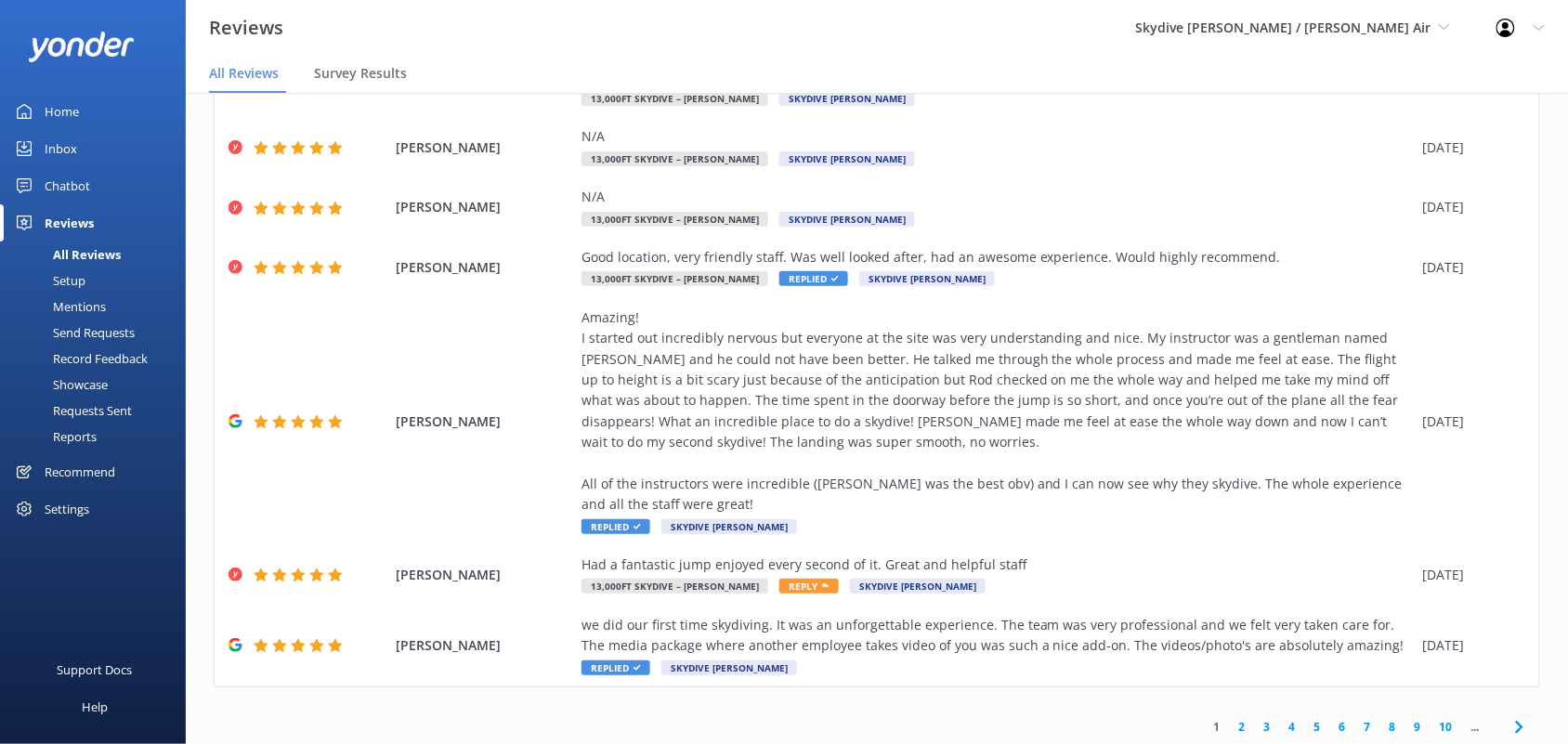
click at [1230, 718] on link "2" at bounding box center [1242, 727] width 25 height 17
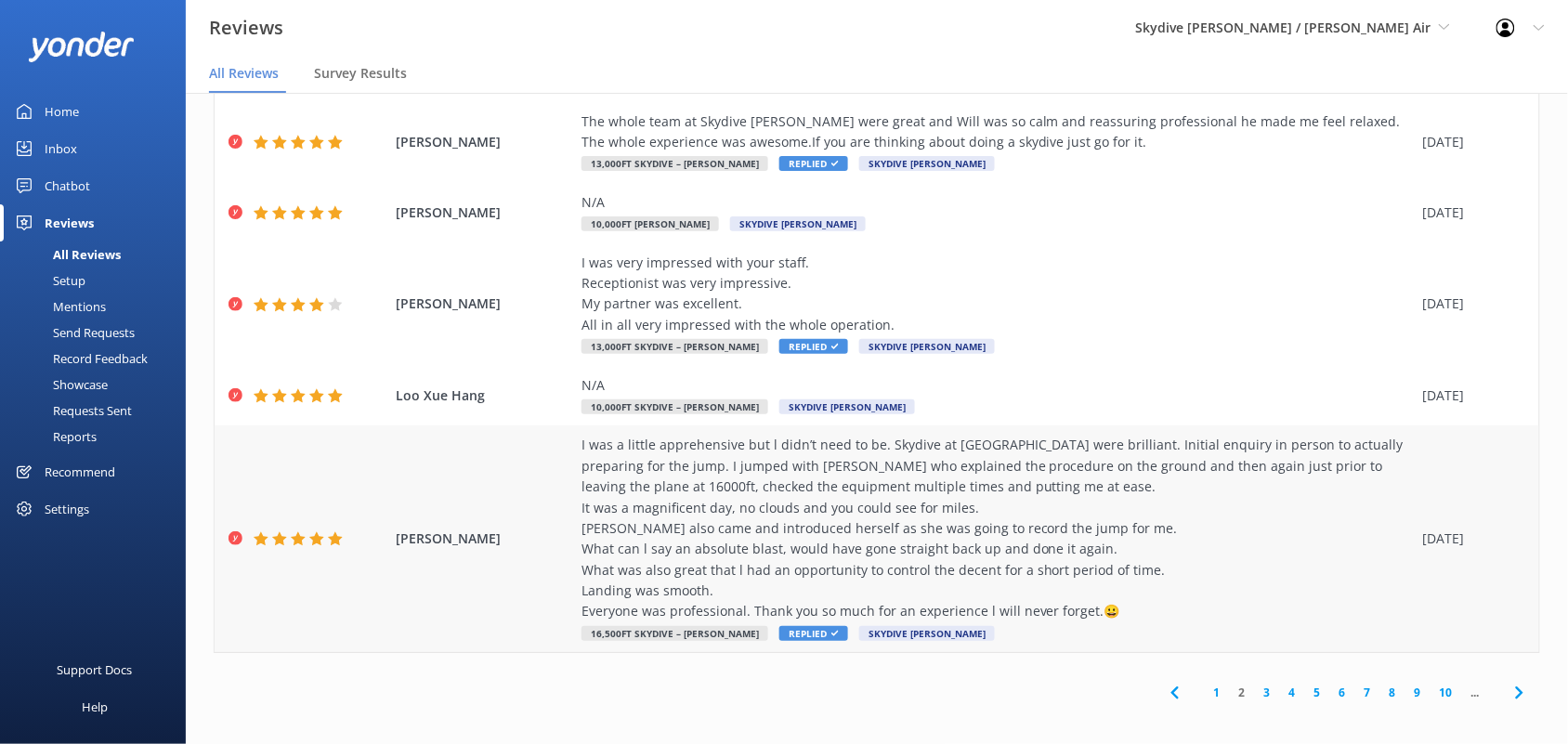
scroll to position [521, 0]
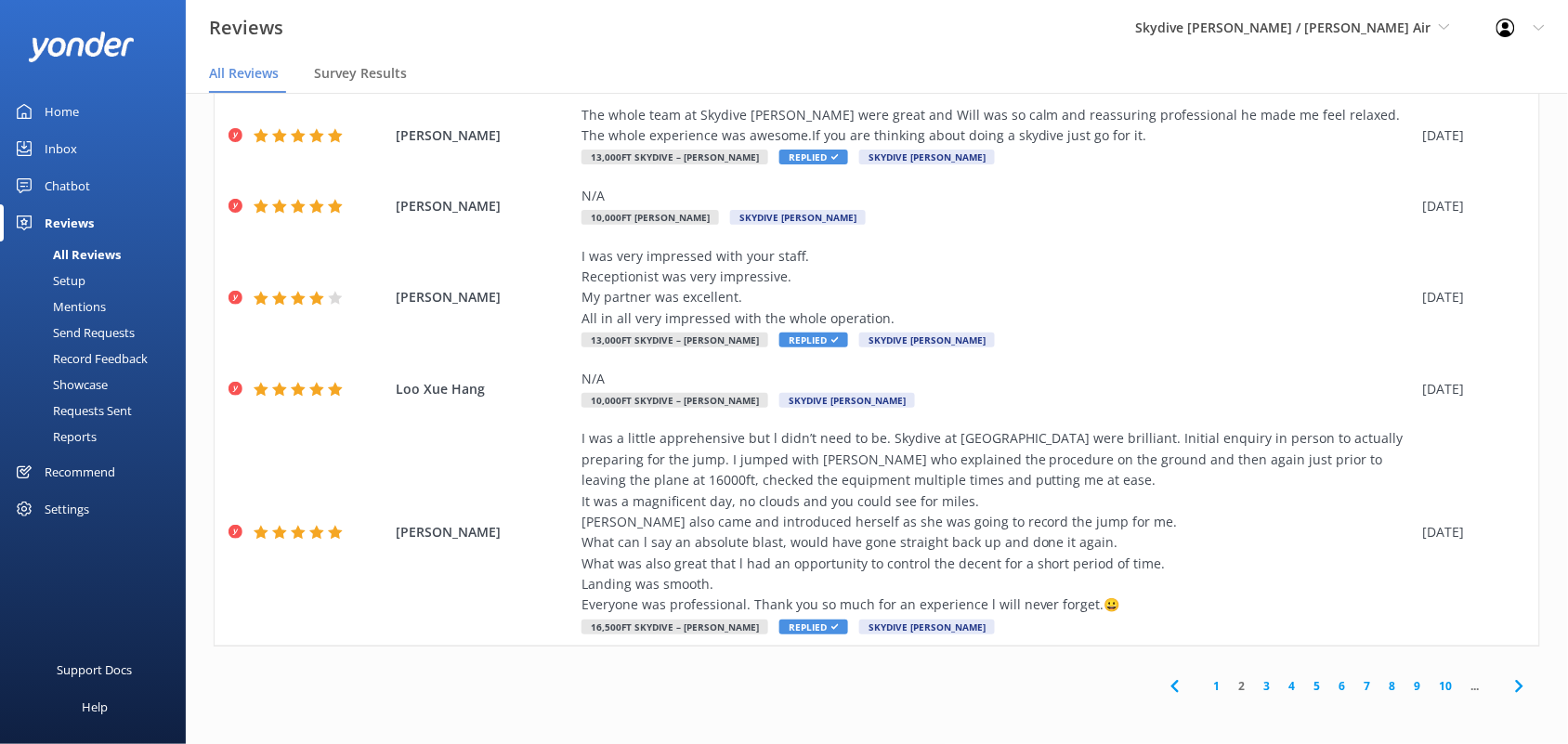
click at [1205, 677] on link "1" at bounding box center [1217, 686] width 25 height 17
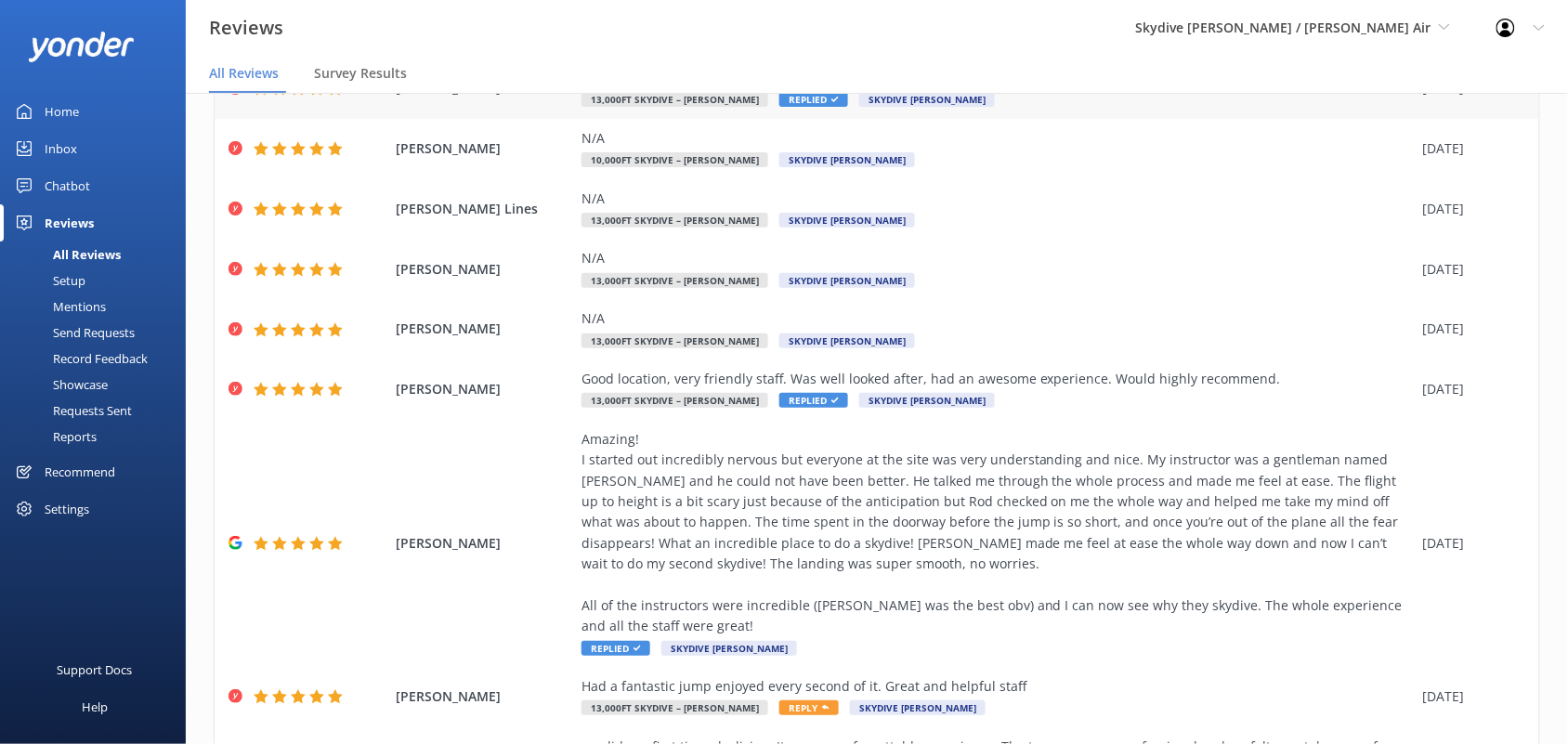
scroll to position [521, 0]
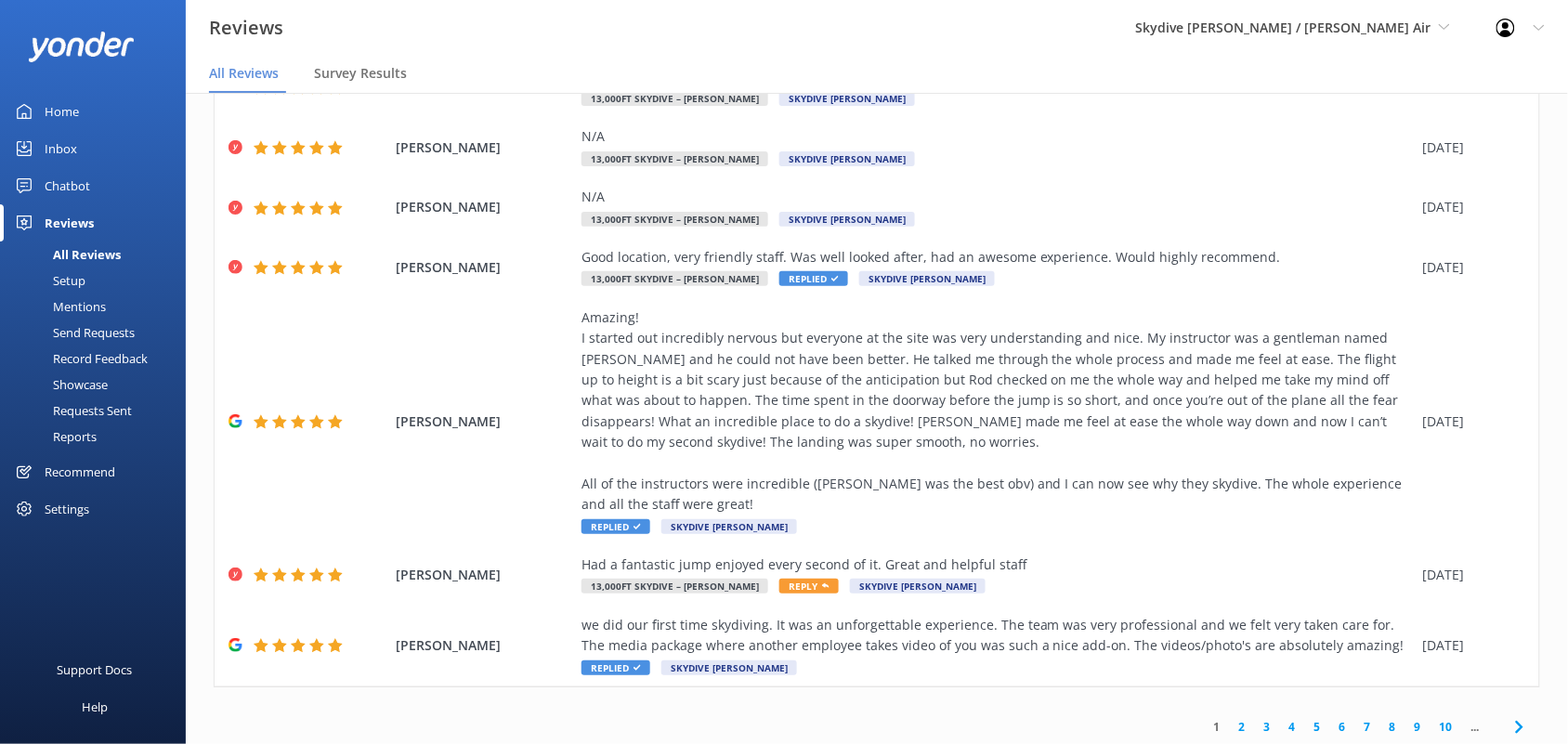
click at [1230, 718] on link "2" at bounding box center [1242, 727] width 25 height 17
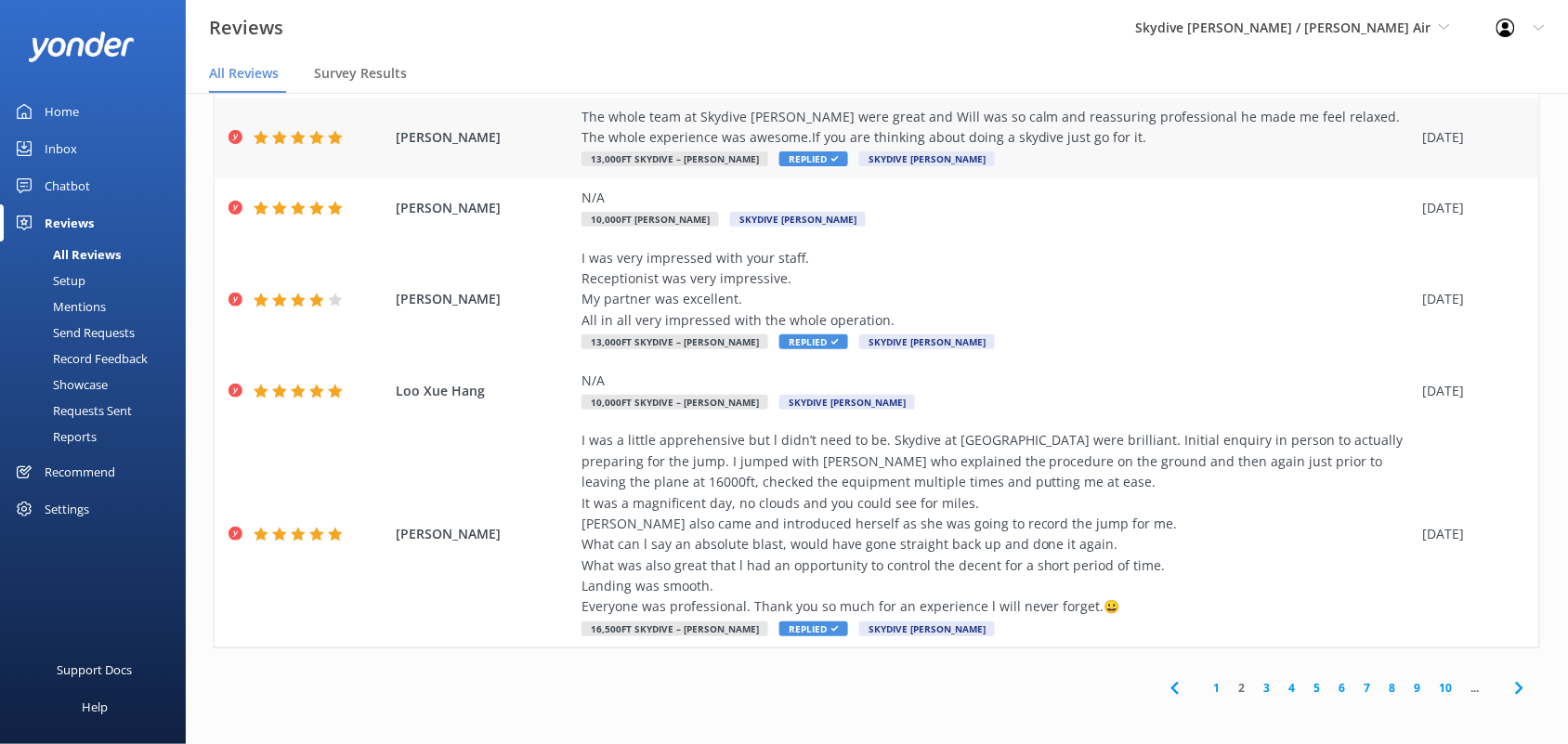
scroll to position [521, 0]
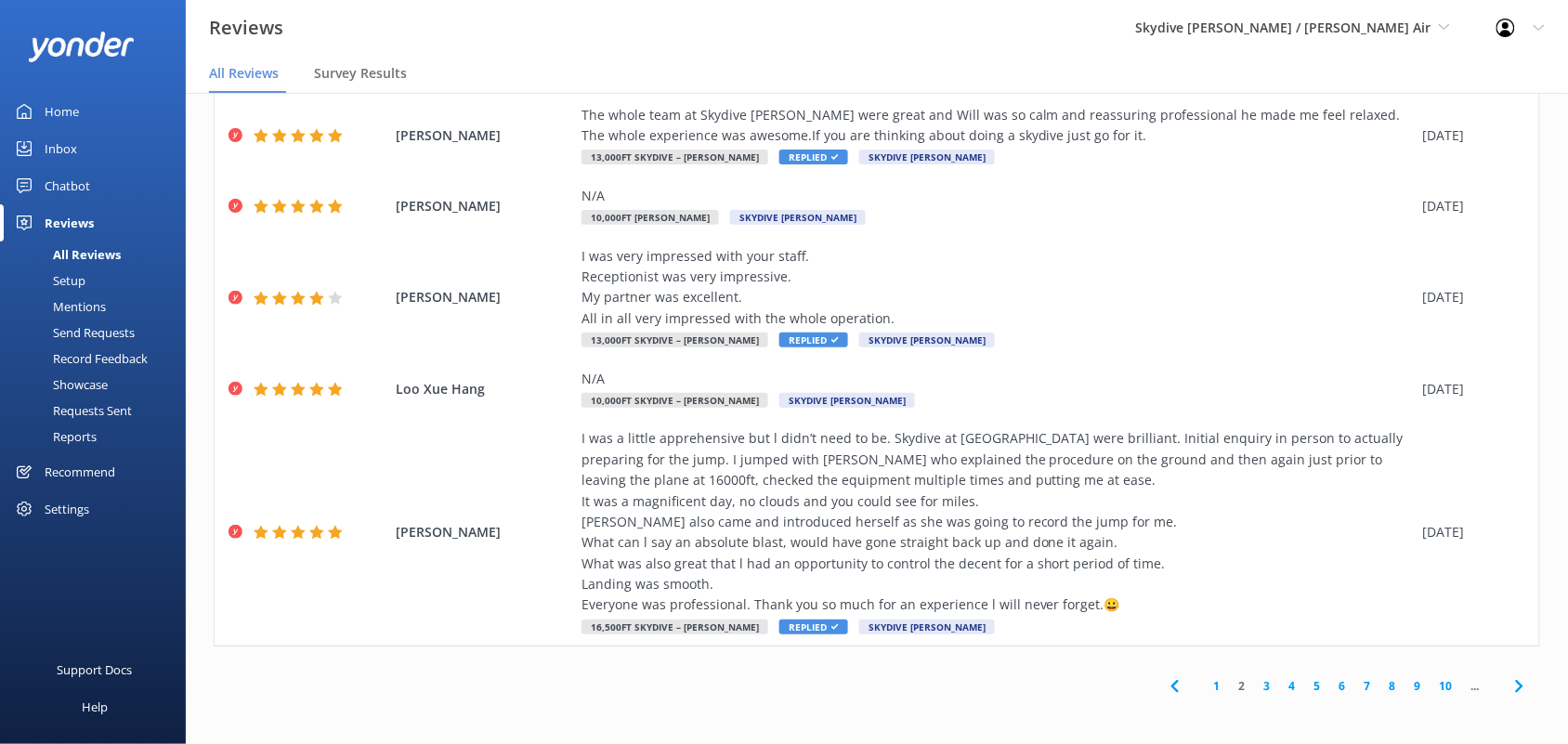
click at [1206, 689] on link "1" at bounding box center [1217, 686] width 25 height 17
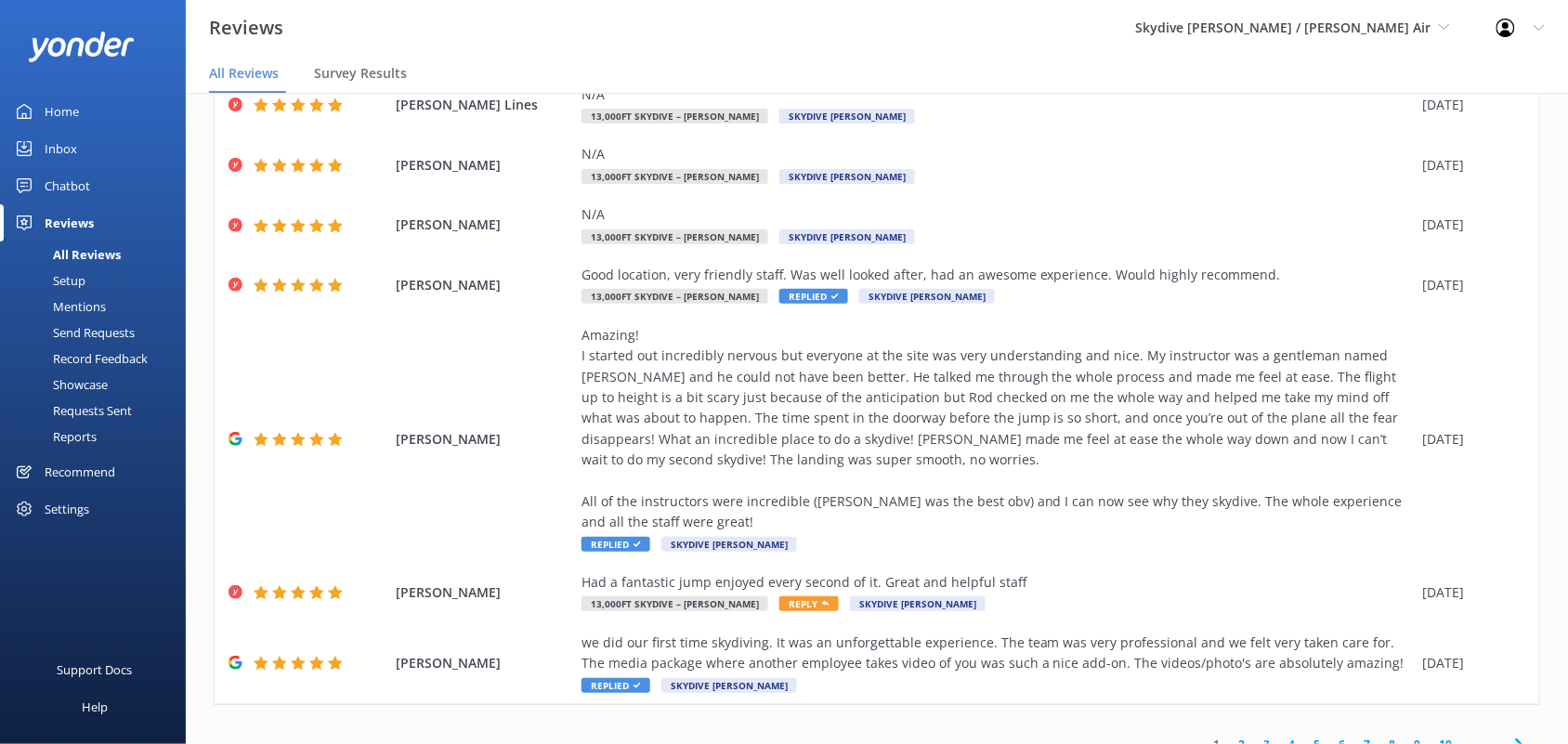
scroll to position [521, 0]
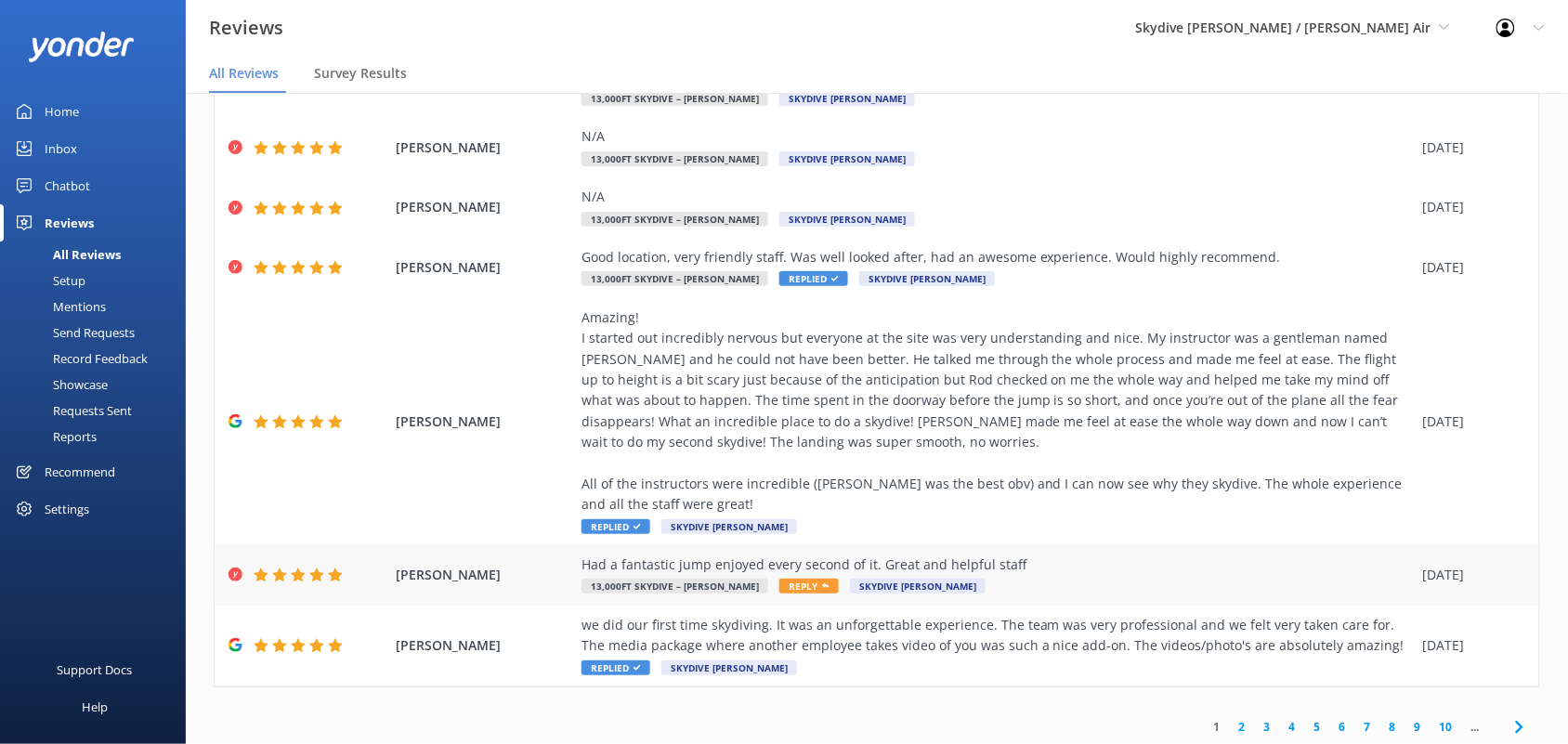
click at [814, 555] on div "Had a fantastic jump enjoyed every second of it. Great and helpful staff" at bounding box center [997, 564] width 833 height 20
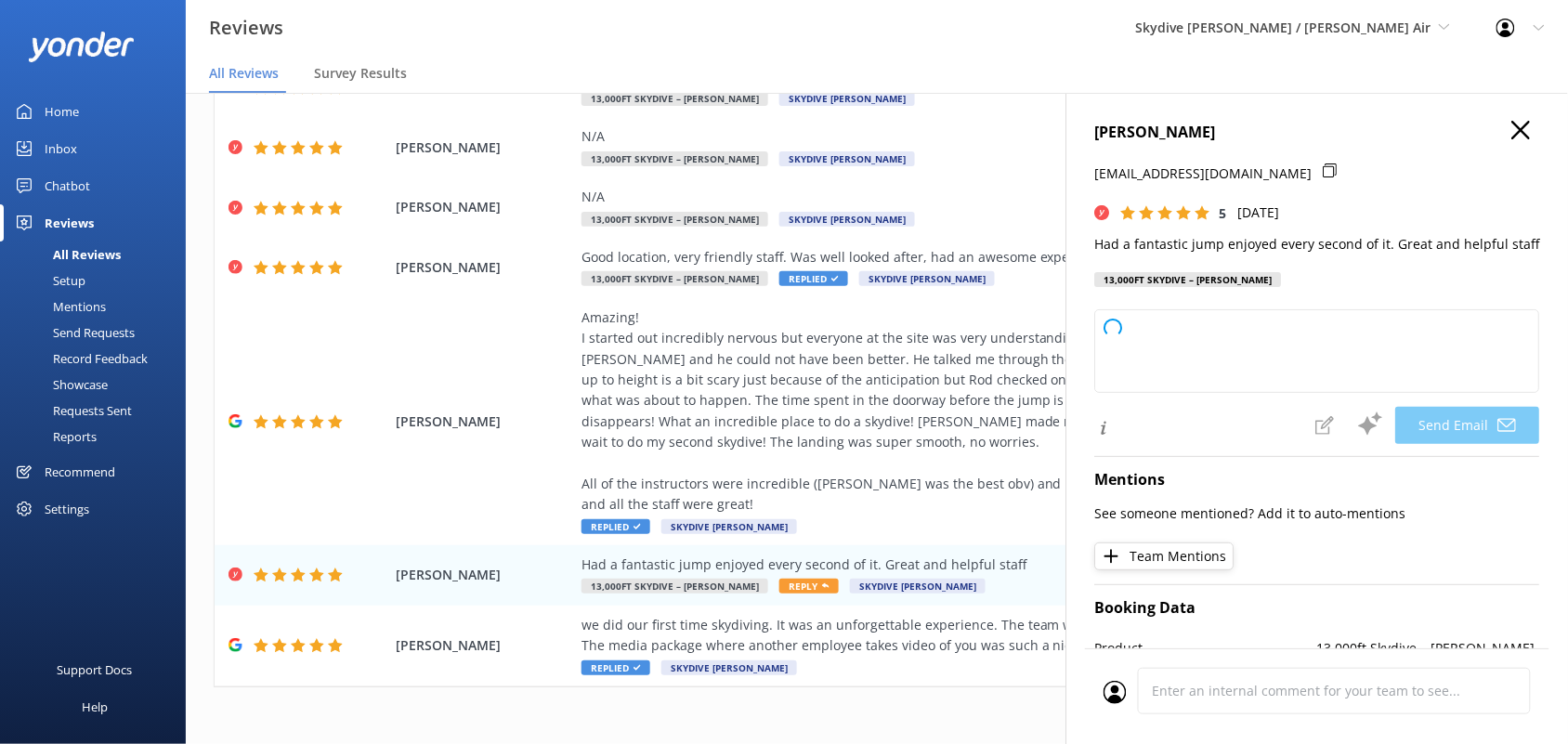
type textarea "Thank you so much for your kind words, [PERSON_NAME]! We're thrilled you had a …"
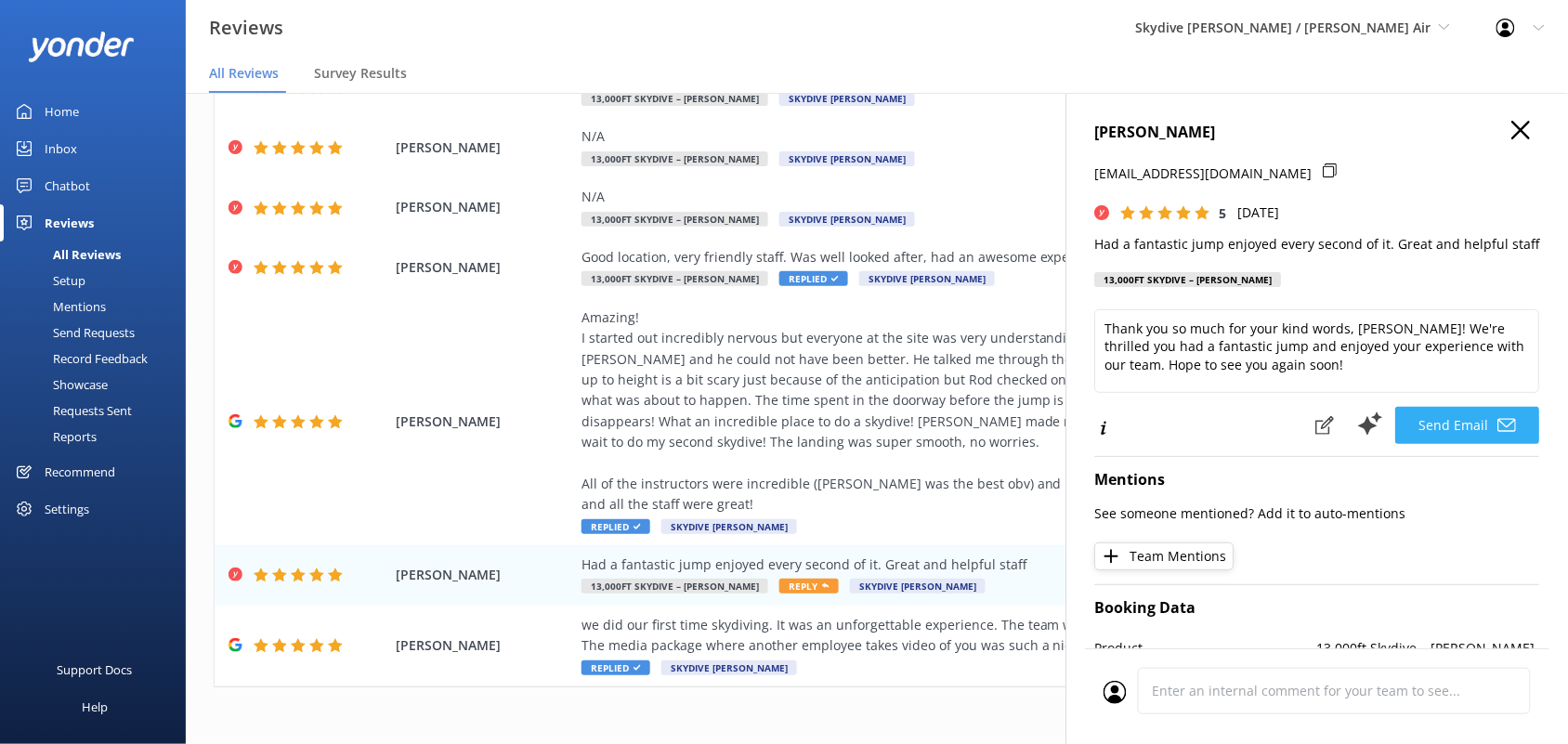
click at [1424, 434] on button "Send Email" at bounding box center [1468, 426] width 144 height 37
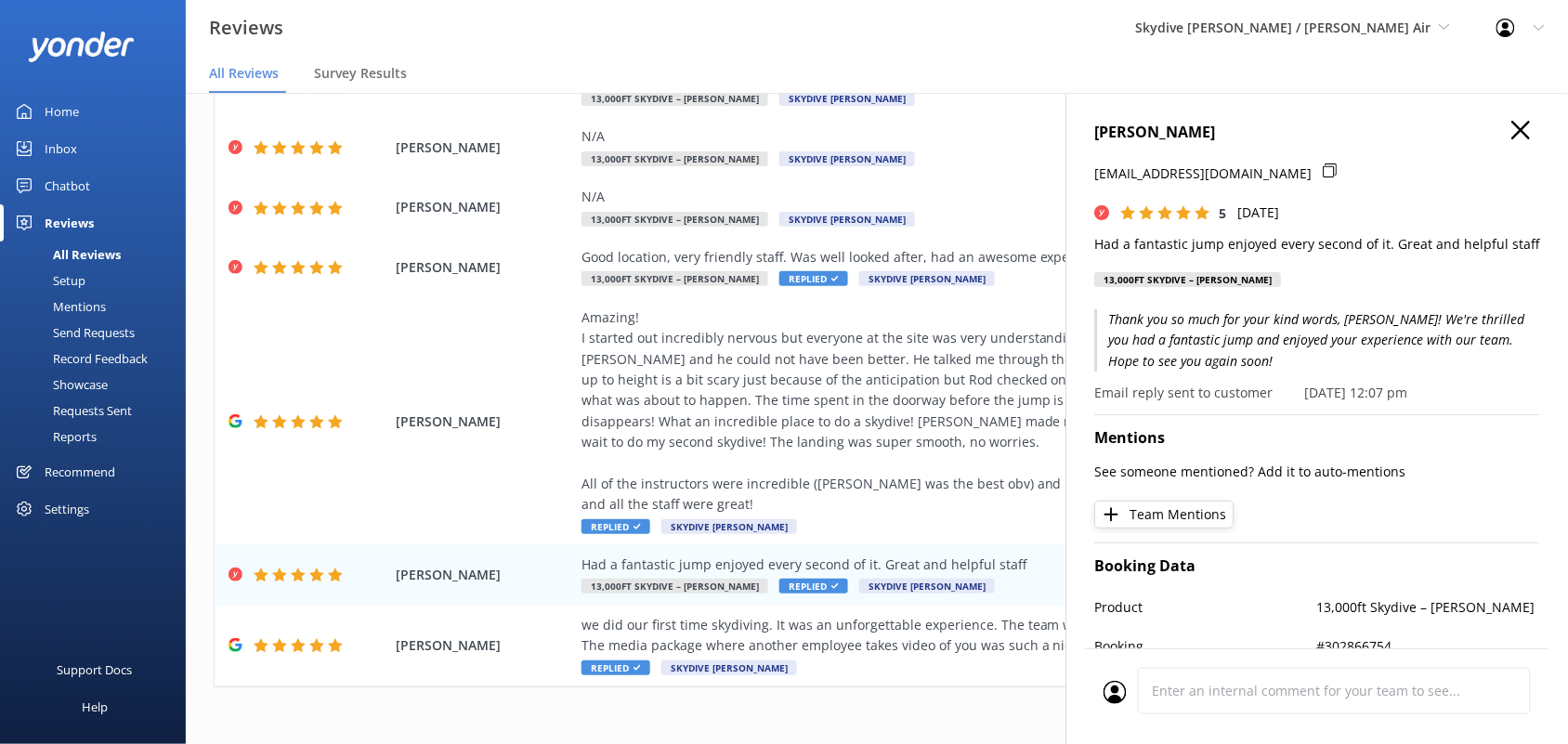
click at [1513, 131] on icon "button" at bounding box center [1521, 129] width 18 height 18
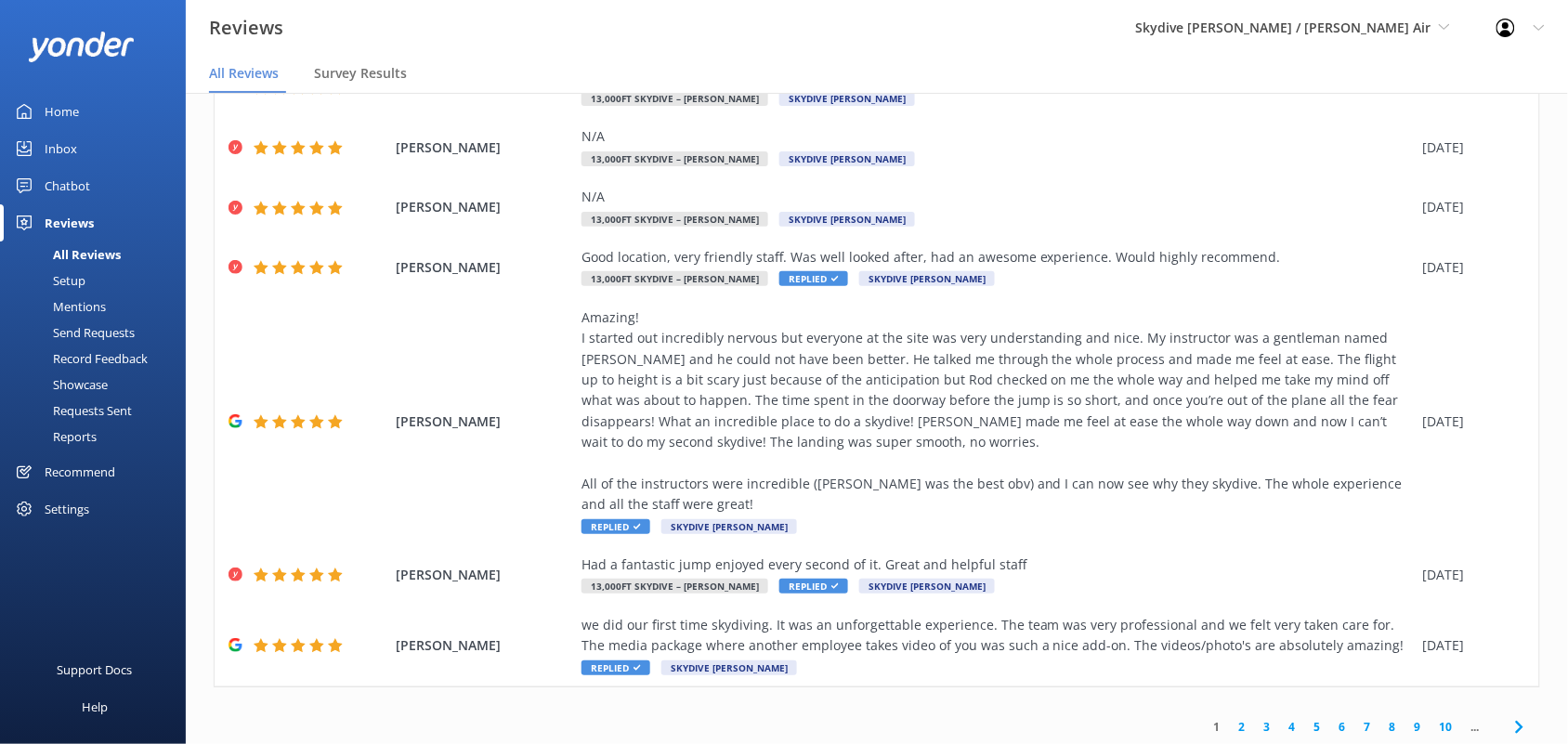
click at [1230, 718] on link "2" at bounding box center [1242, 727] width 25 height 17
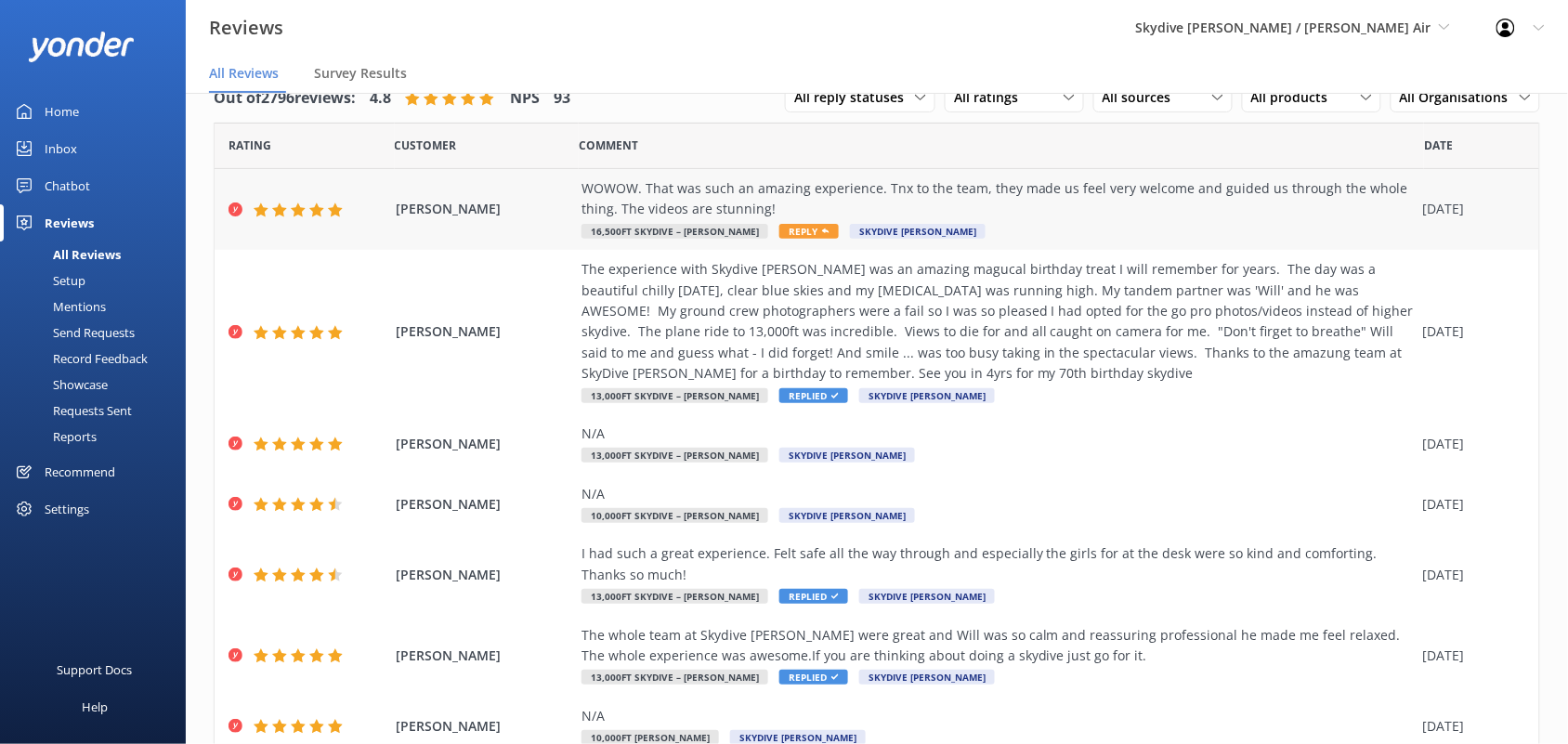
click at [806, 230] on span "Reply" at bounding box center [809, 231] width 59 height 15
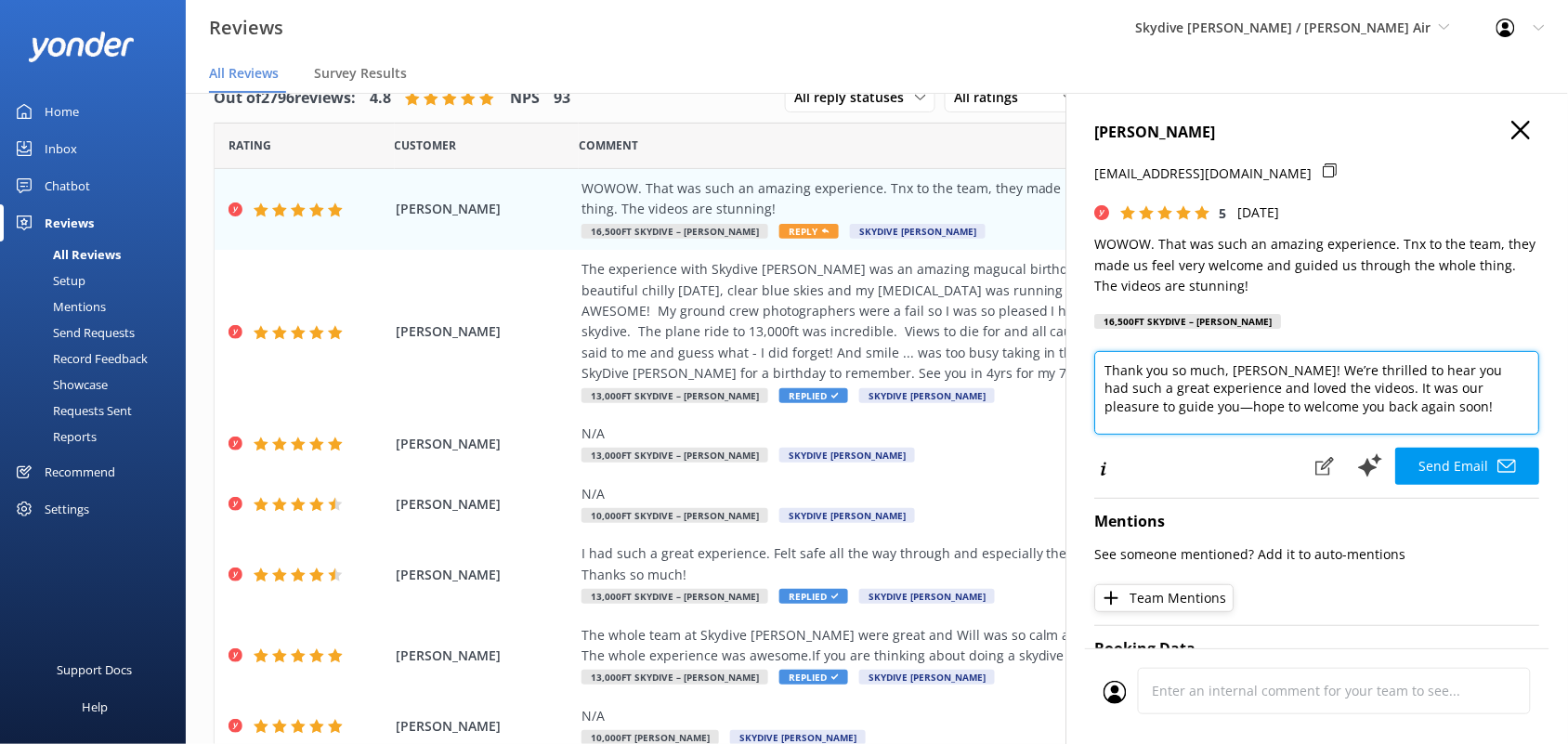
drag, startPoint x: 1125, startPoint y: 409, endPoint x: 1460, endPoint y: 391, distance: 335.5
click at [1460, 391] on textarea "Thank you so much, [PERSON_NAME]! We’re thrilled to hear you had such a great e…" at bounding box center [1318, 392] width 445 height 83
type textarea "Thank you so much, [PERSON_NAME]! We’re thrilled to hear you had such a great e…"
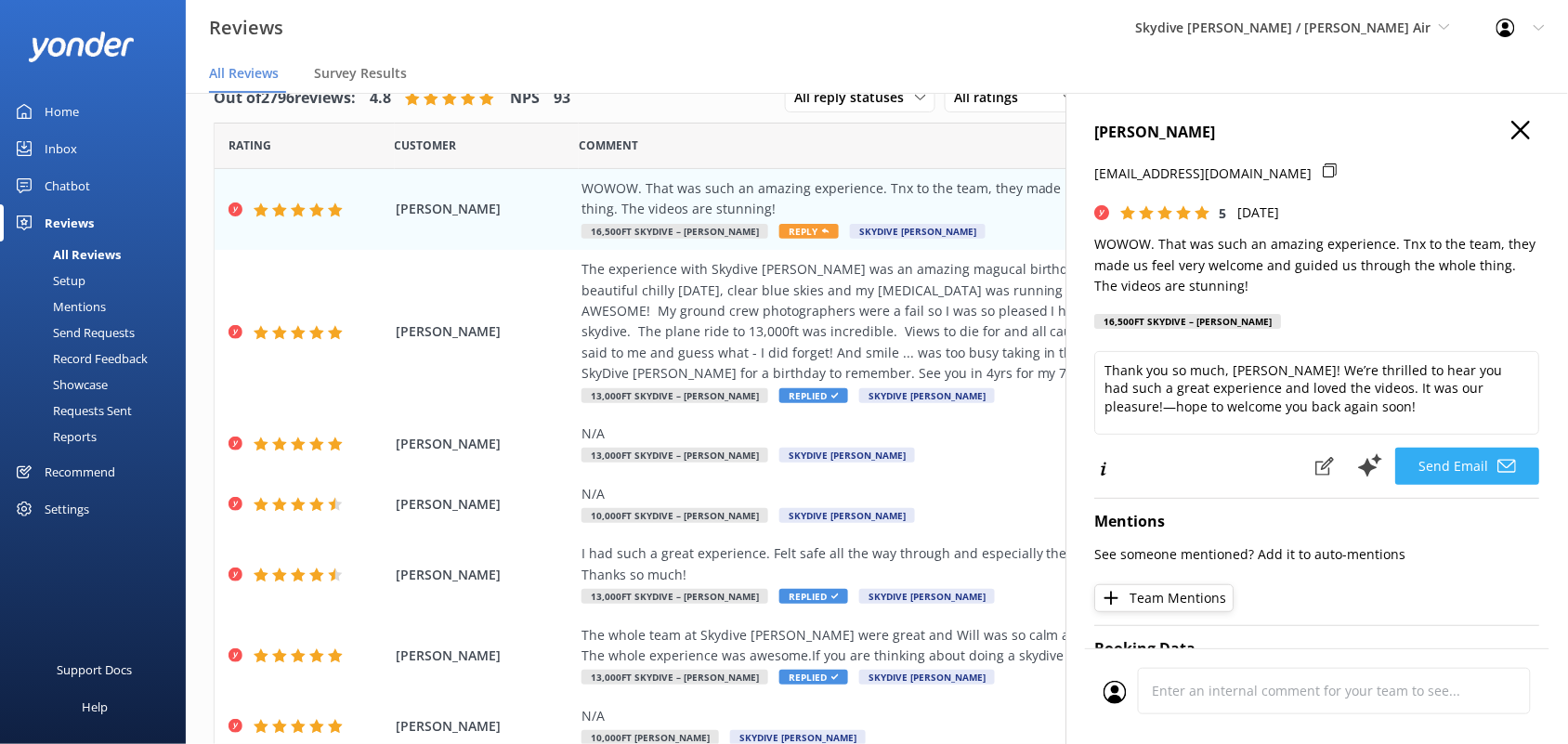
click at [1428, 462] on button "Send Email" at bounding box center [1468, 466] width 144 height 37
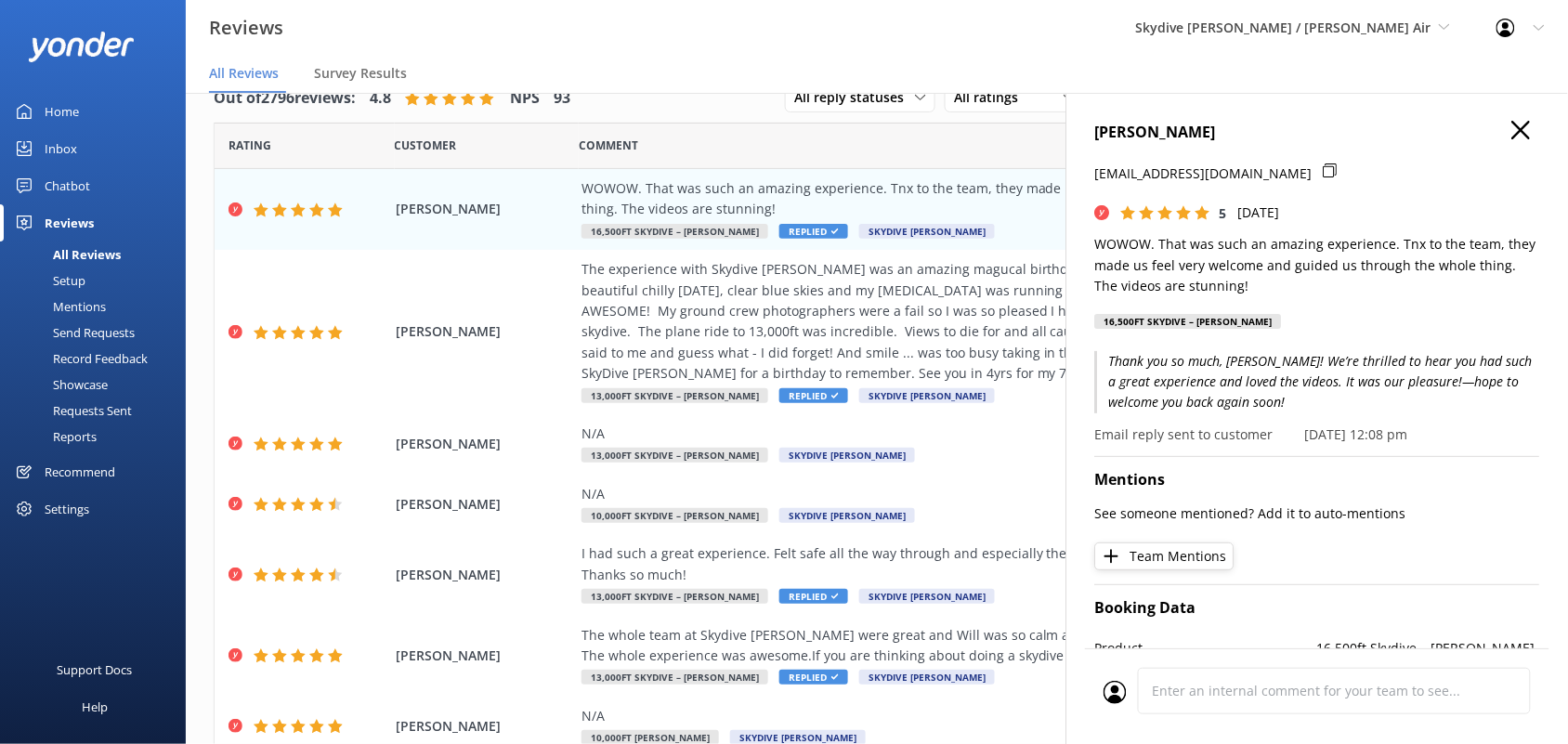
click at [1513, 123] on icon "button" at bounding box center [1521, 129] width 18 height 18
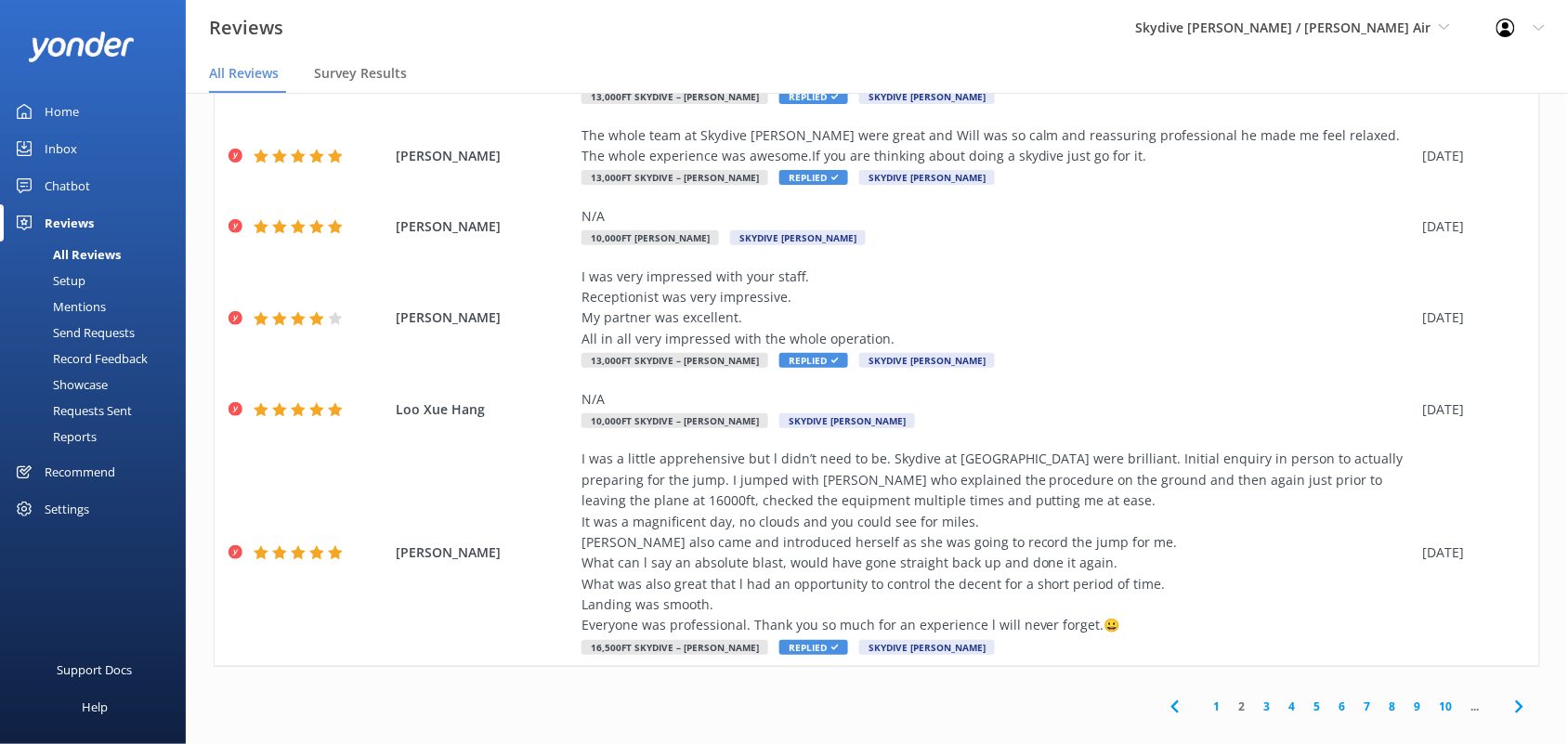
scroll to position [521, 0]
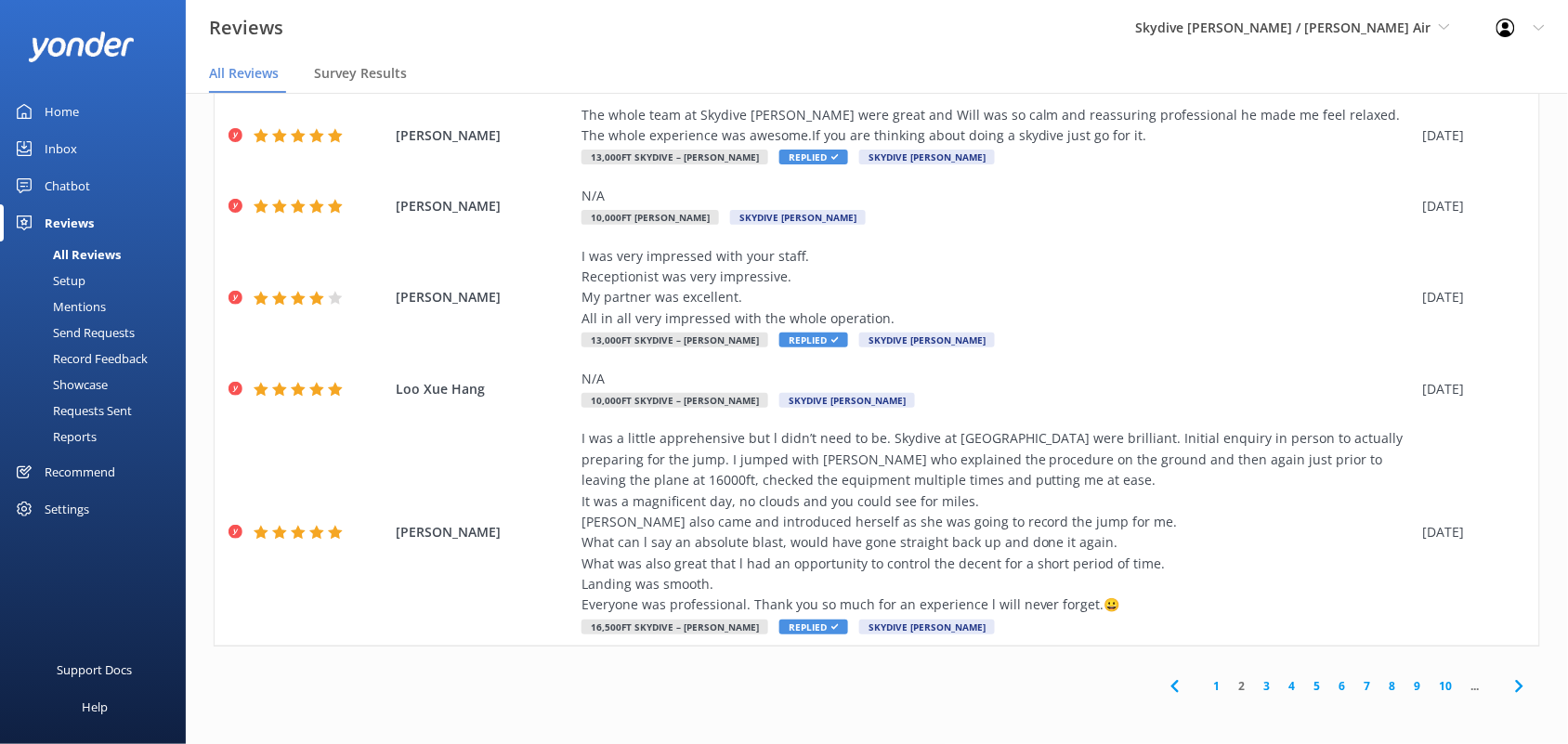
click at [1255, 685] on link "3" at bounding box center [1268, 686] width 25 height 17
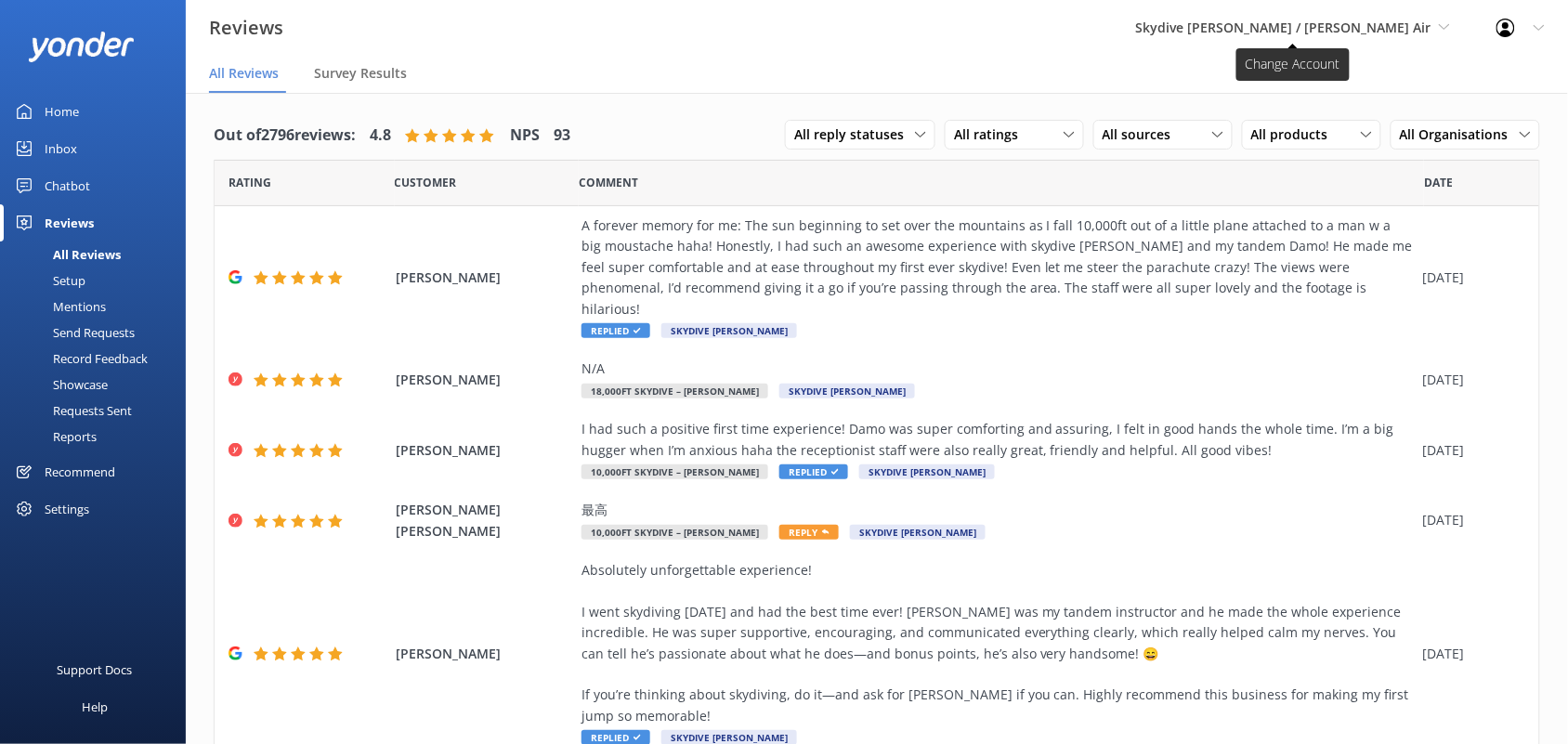
click at [1264, 29] on span "Skydive [PERSON_NAME] / [PERSON_NAME] Air" at bounding box center [1283, 27] width 295 height 17
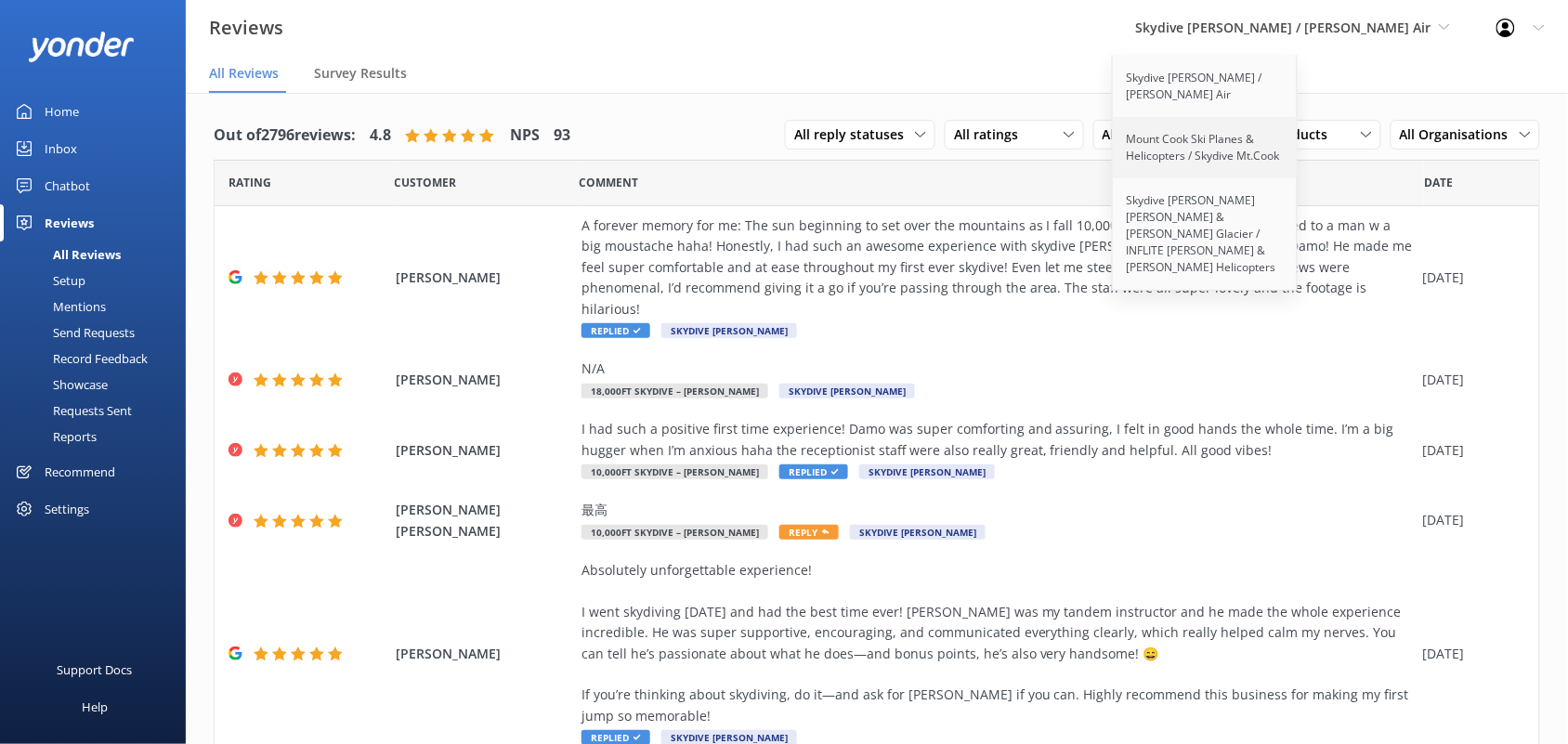
click at [1259, 163] on link "Mount Cook Ski Planes & Helicopters / Skydive Mt.Cook" at bounding box center [1206, 147] width 185 height 61
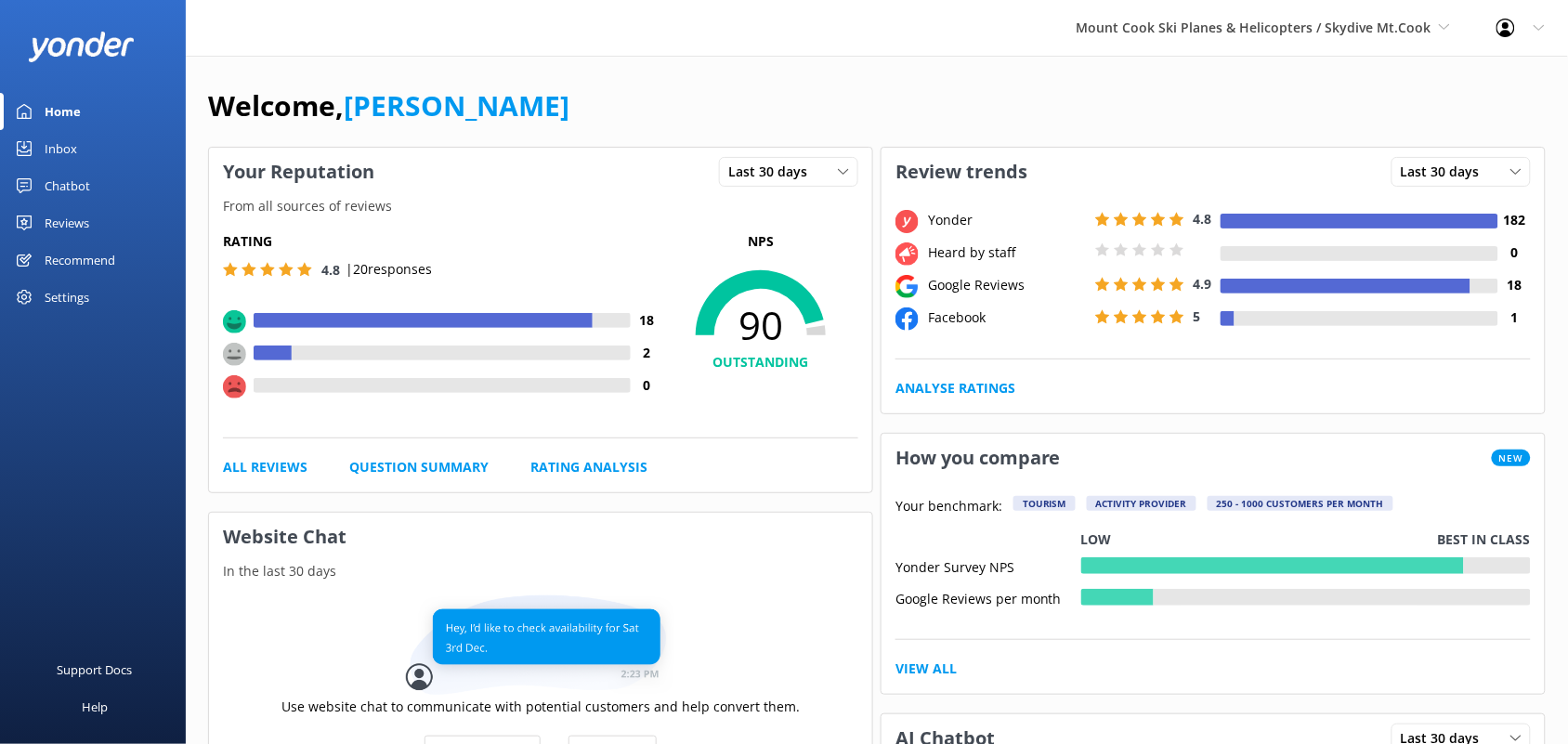
click at [84, 226] on div "Reviews" at bounding box center [67, 223] width 45 height 37
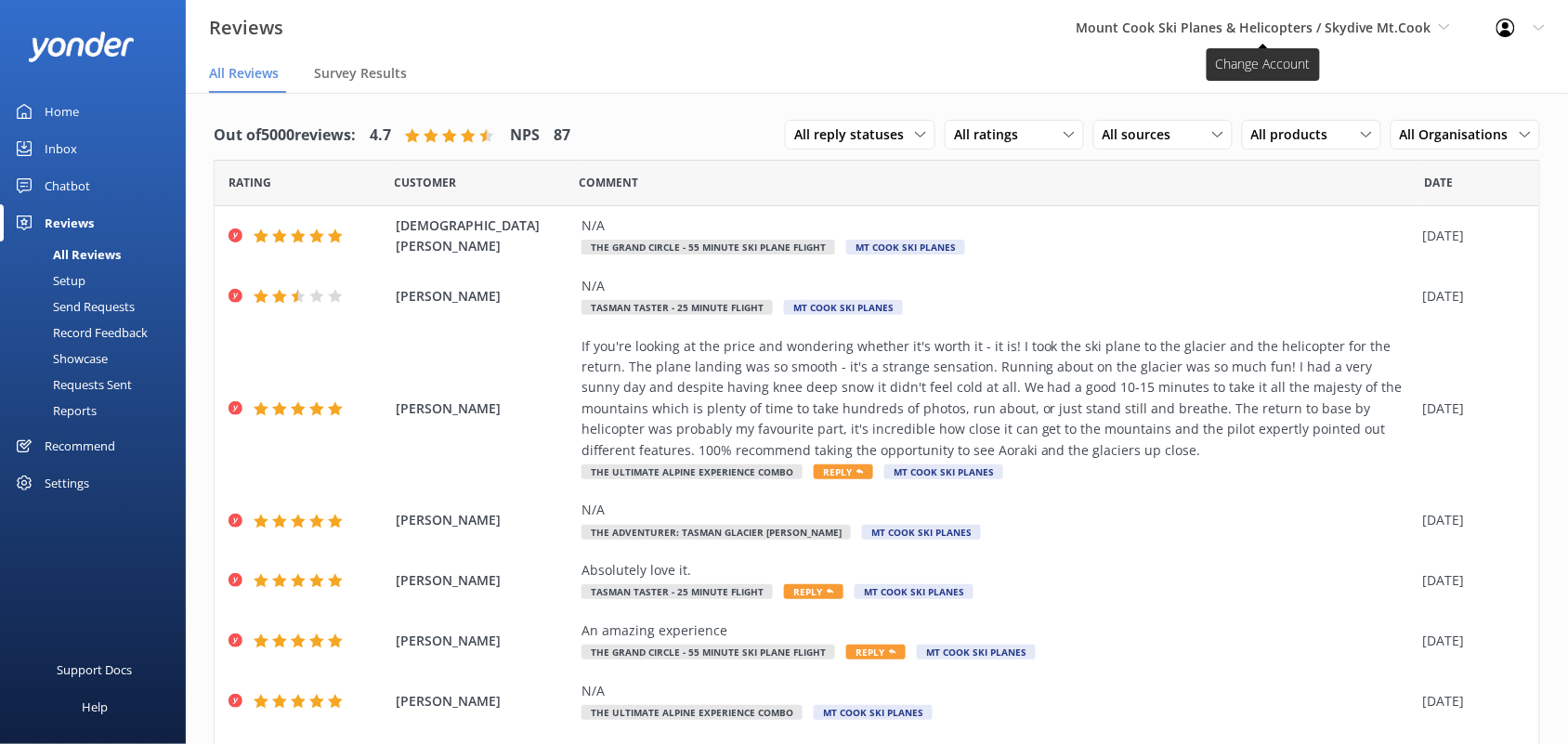
click at [1122, 24] on span "Mount Cook Ski Planes & Helicopters / Skydive Mt.Cook" at bounding box center [1253, 27] width 355 height 17
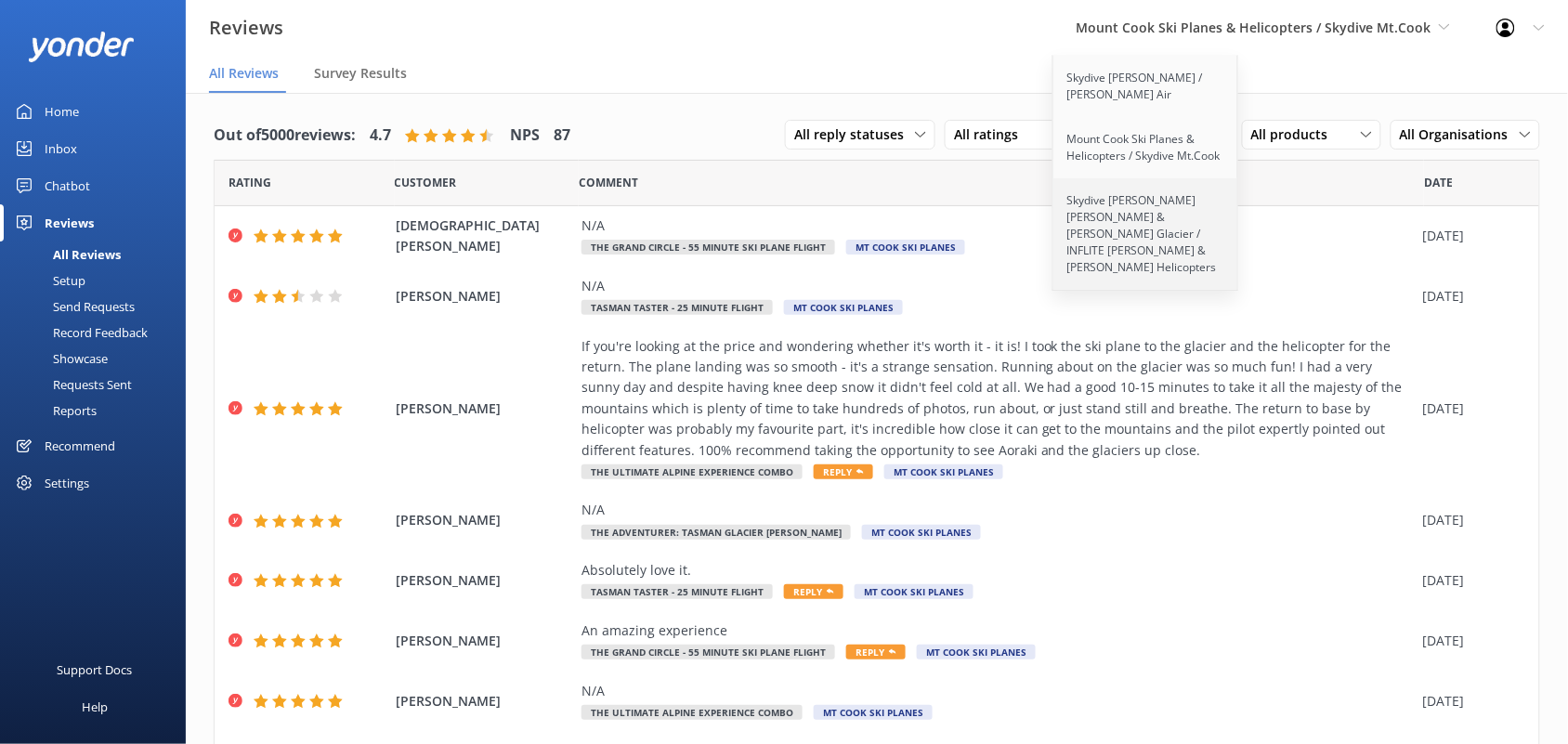
click at [1131, 209] on link "Skydive [PERSON_NAME] [PERSON_NAME] & [PERSON_NAME] Glacier / INFLITE [PERSON_N…" at bounding box center [1146, 234] width 185 height 112
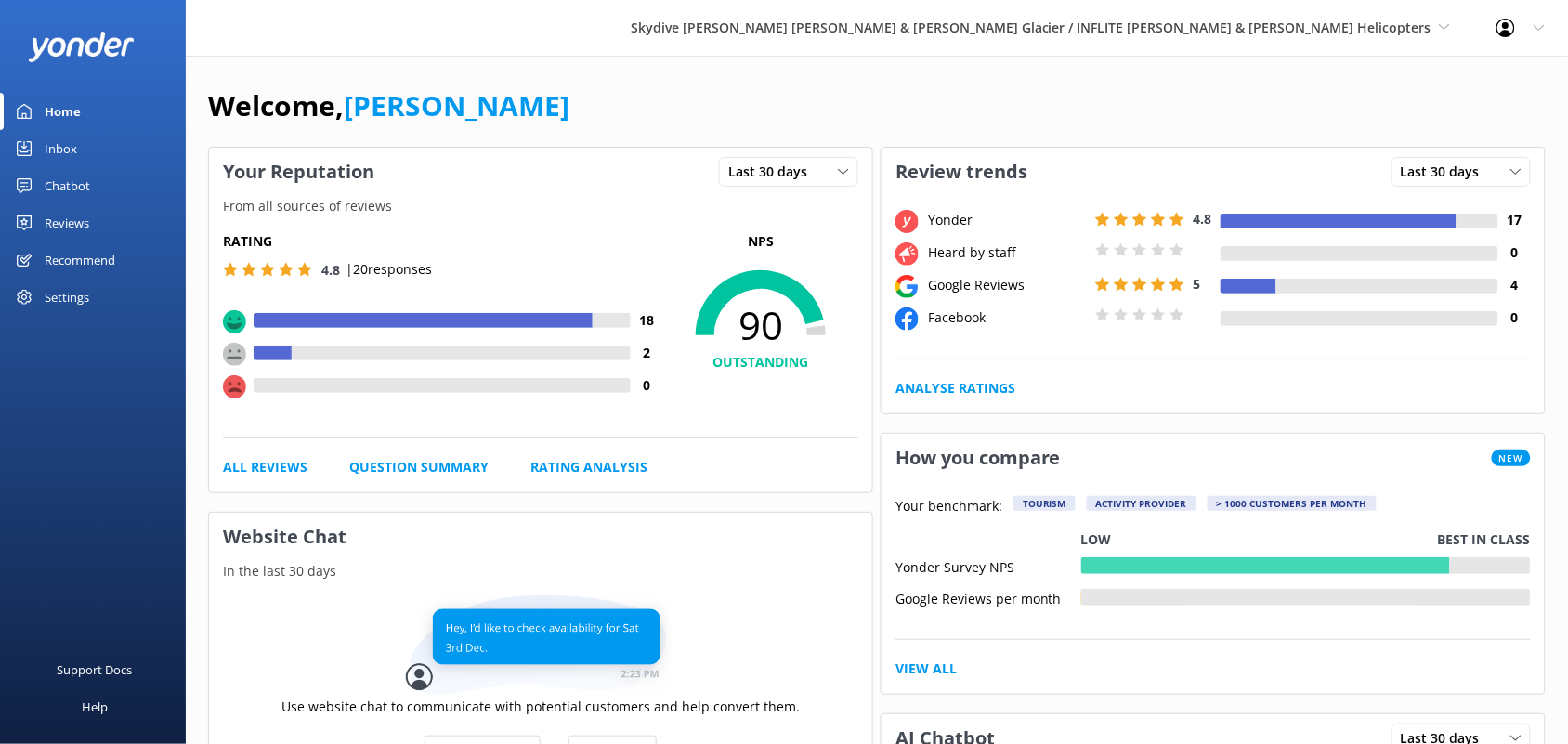
click at [81, 221] on div "Reviews" at bounding box center [67, 223] width 45 height 37
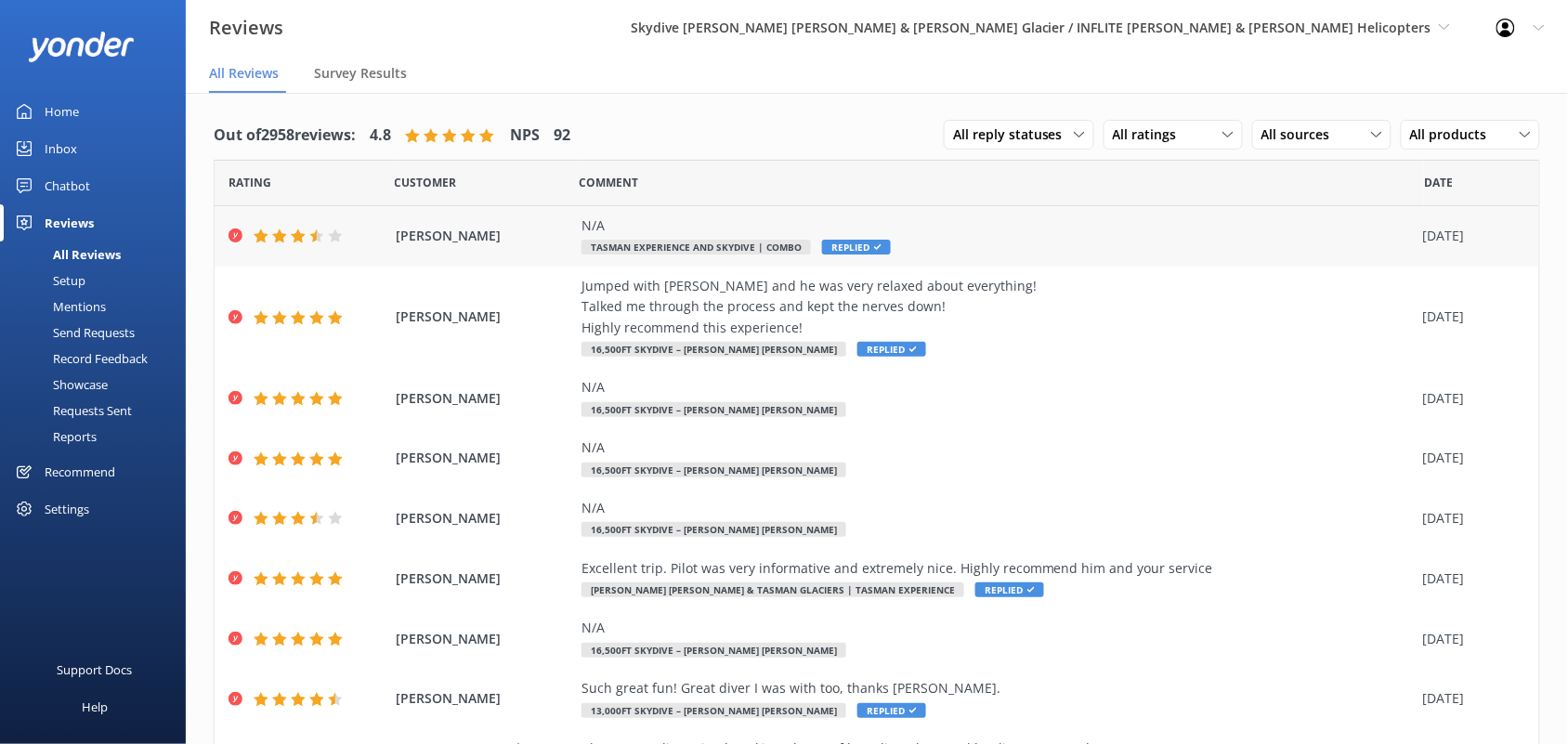
click at [834, 245] on span "Replied" at bounding box center [857, 248] width 69 height 15
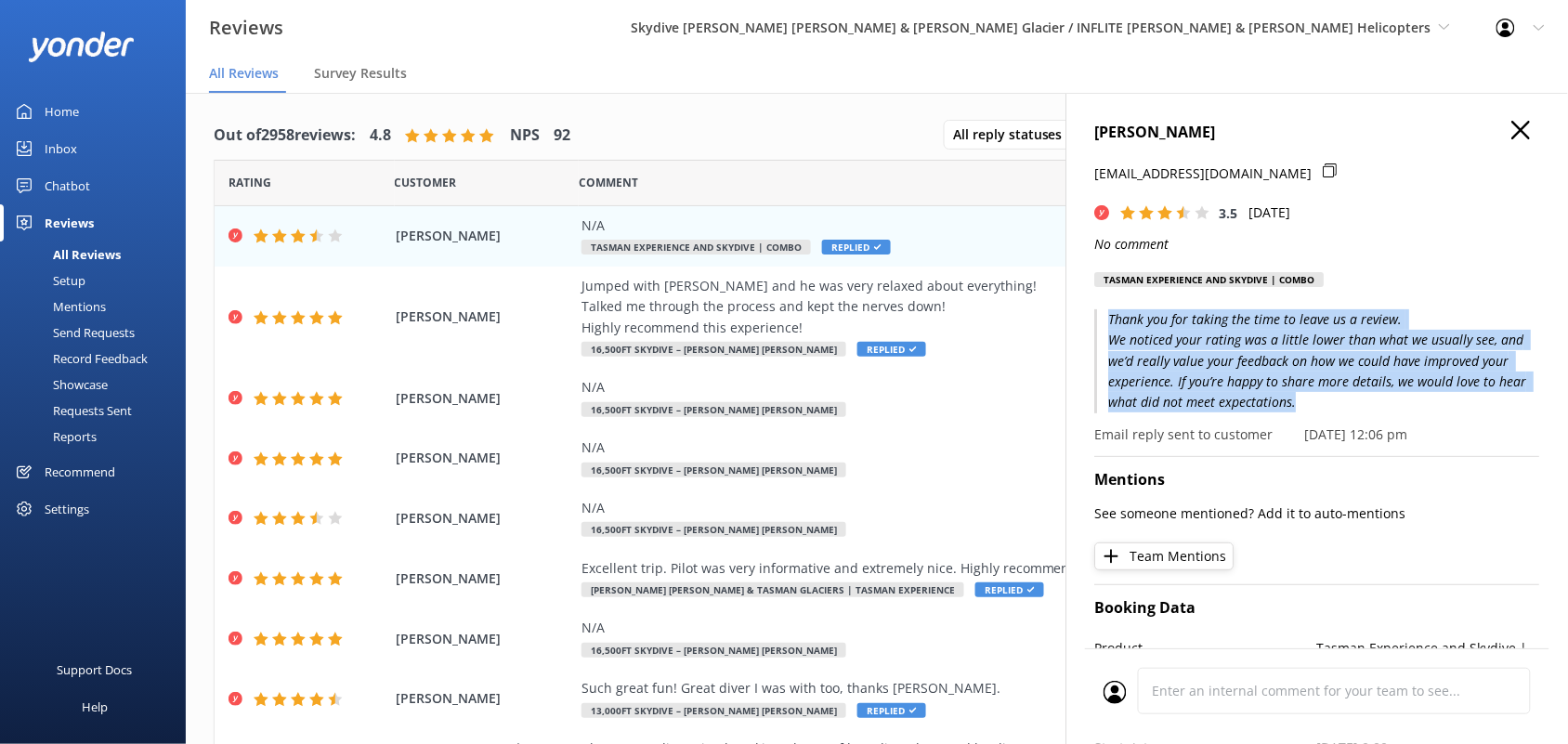
drag, startPoint x: 1300, startPoint y: 405, endPoint x: 1076, endPoint y: 325, distance: 237.9
click at [1076, 325] on div "[PERSON_NAME] [EMAIL_ADDRESS][DOMAIN_NAME] 3.5 [DATE] No comment Tasman Experie…" at bounding box center [1317, 465] width 502 height 744
copy p "Thank you for taking the time to leave us a review. We noticed your rating was …"
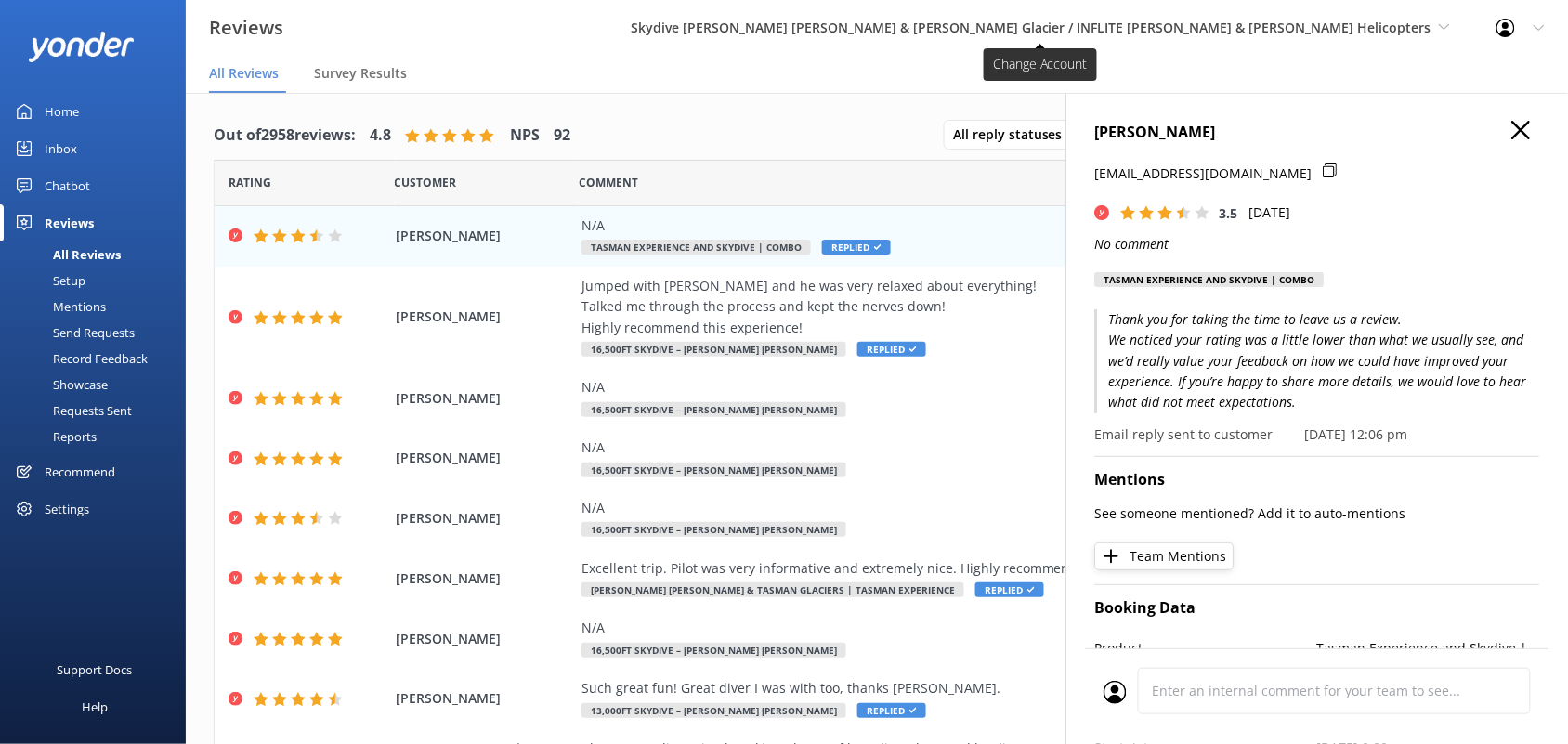
click at [1313, 19] on span "Skydive [PERSON_NAME] [PERSON_NAME] & [PERSON_NAME] Glacier / INFLITE [PERSON_N…" at bounding box center [1032, 27] width 801 height 17
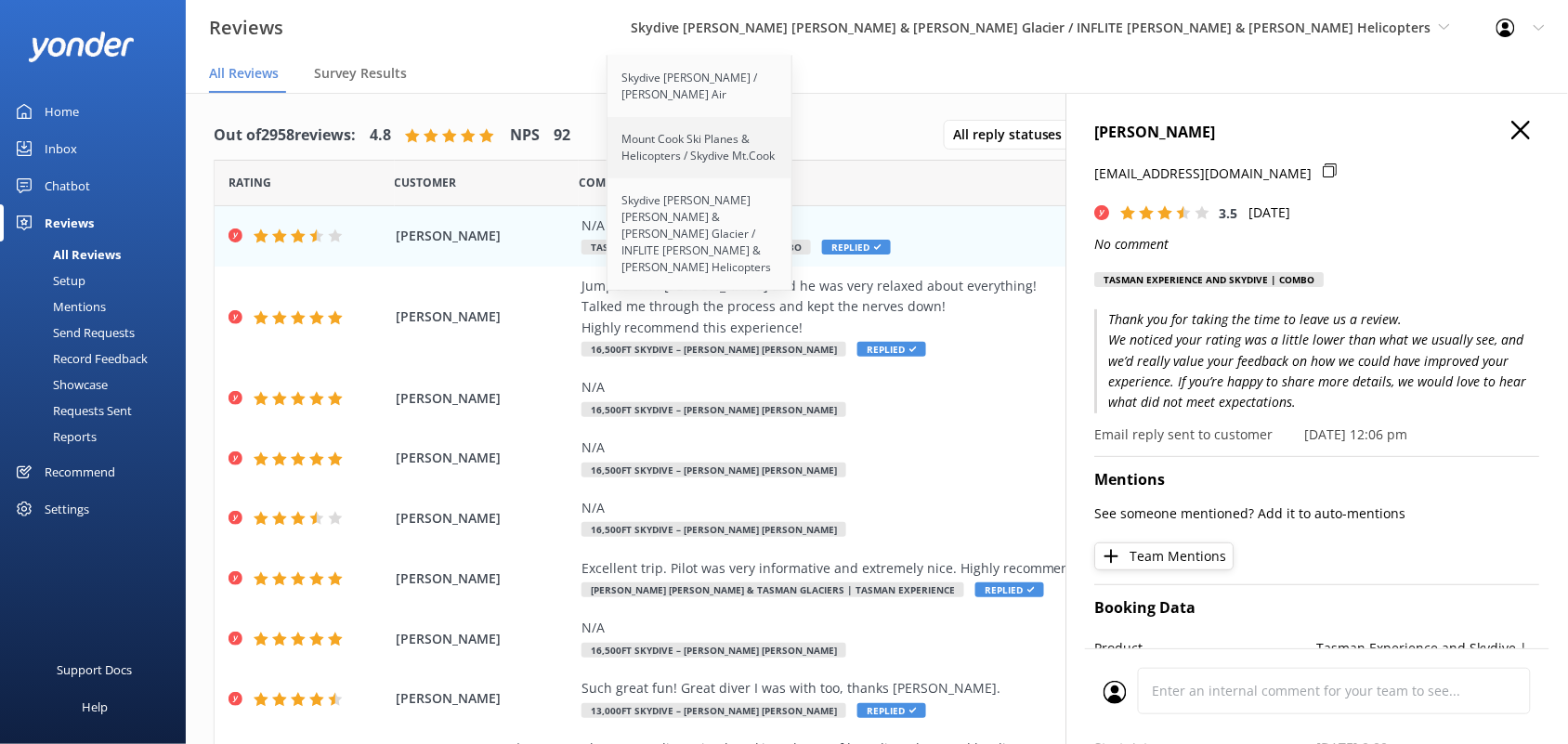
click at [794, 150] on link "Mount Cook Ski Planes & Helicopters / Skydive Mt.Cook" at bounding box center [700, 147] width 185 height 61
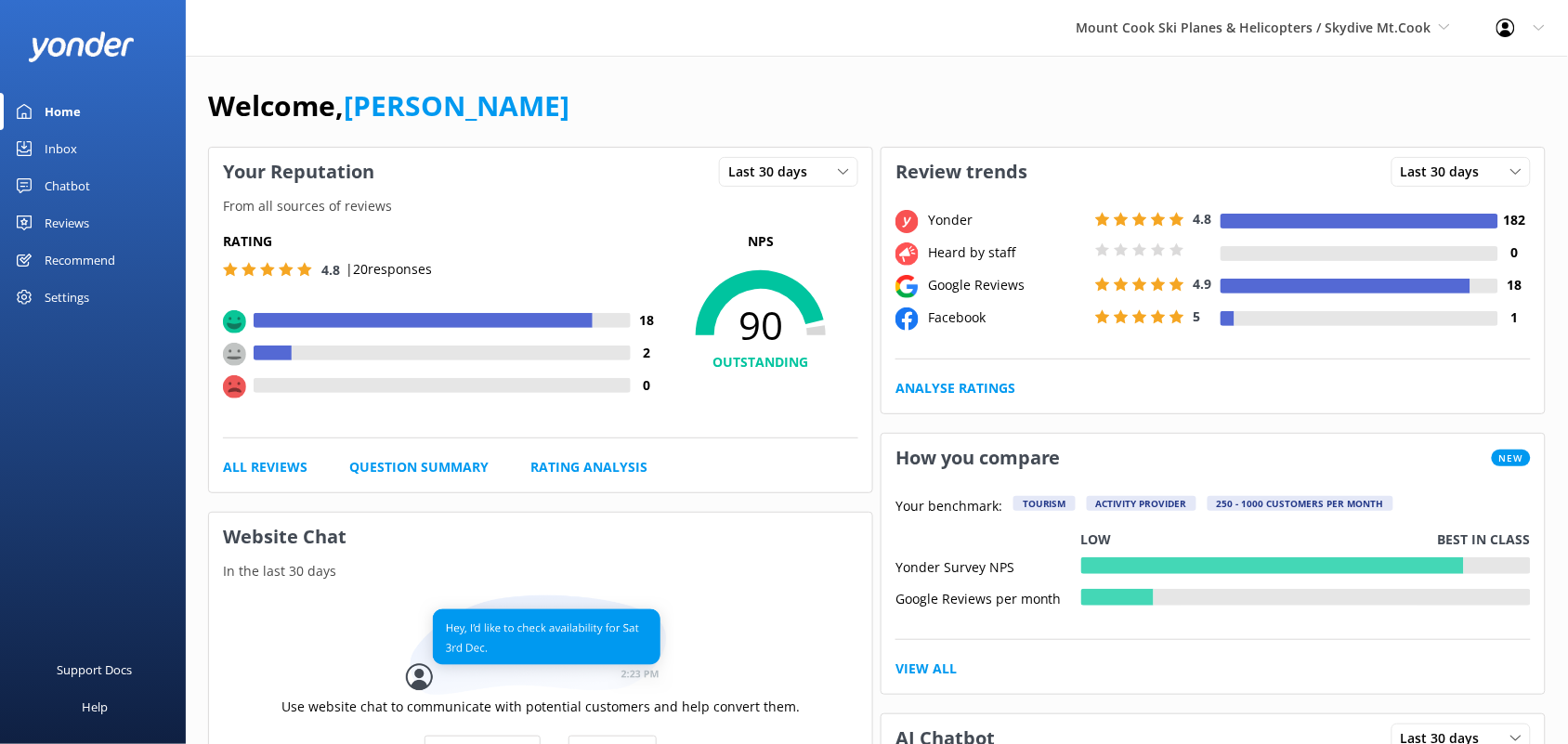
click at [66, 221] on div "Reviews" at bounding box center [67, 223] width 45 height 37
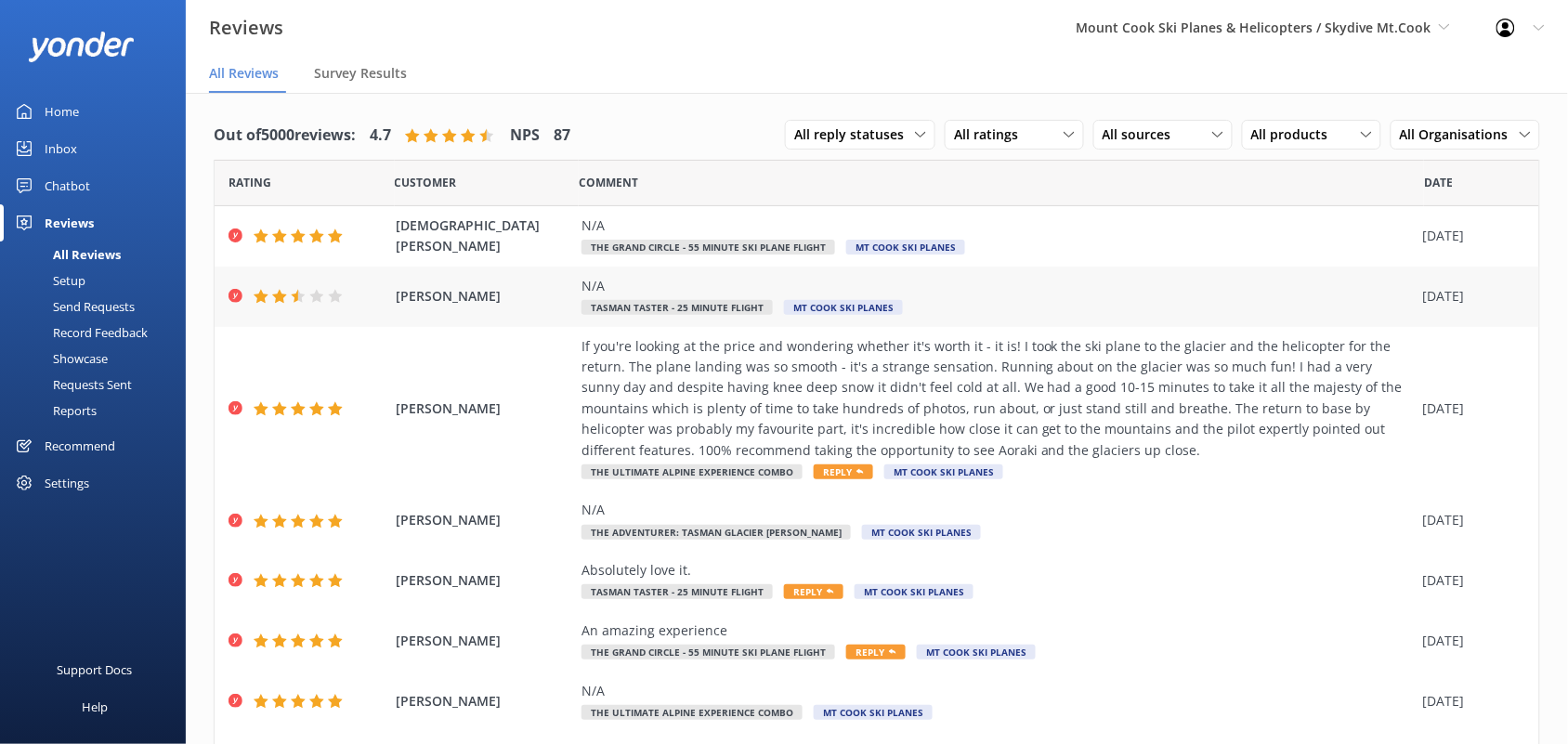
click at [702, 297] on div "N/A Tasman Taster - 25 minute flight Mt Cook Ski Planes" at bounding box center [997, 297] width 833 height 42
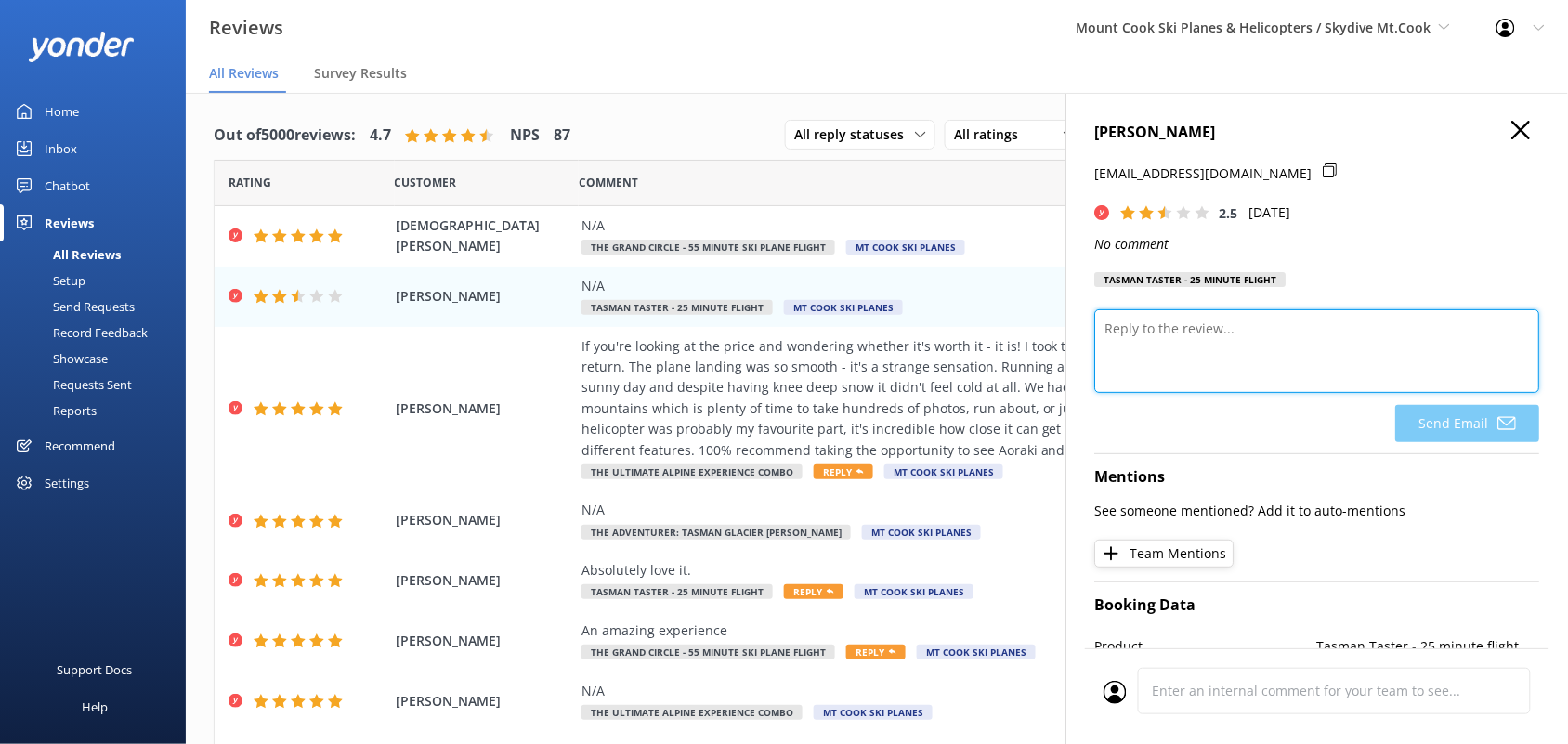
click at [1163, 345] on textarea at bounding box center [1318, 351] width 445 height 83
type textarea "E"
paste textarea "Thank you for taking the time to leave us a review. We noticed your rating was …"
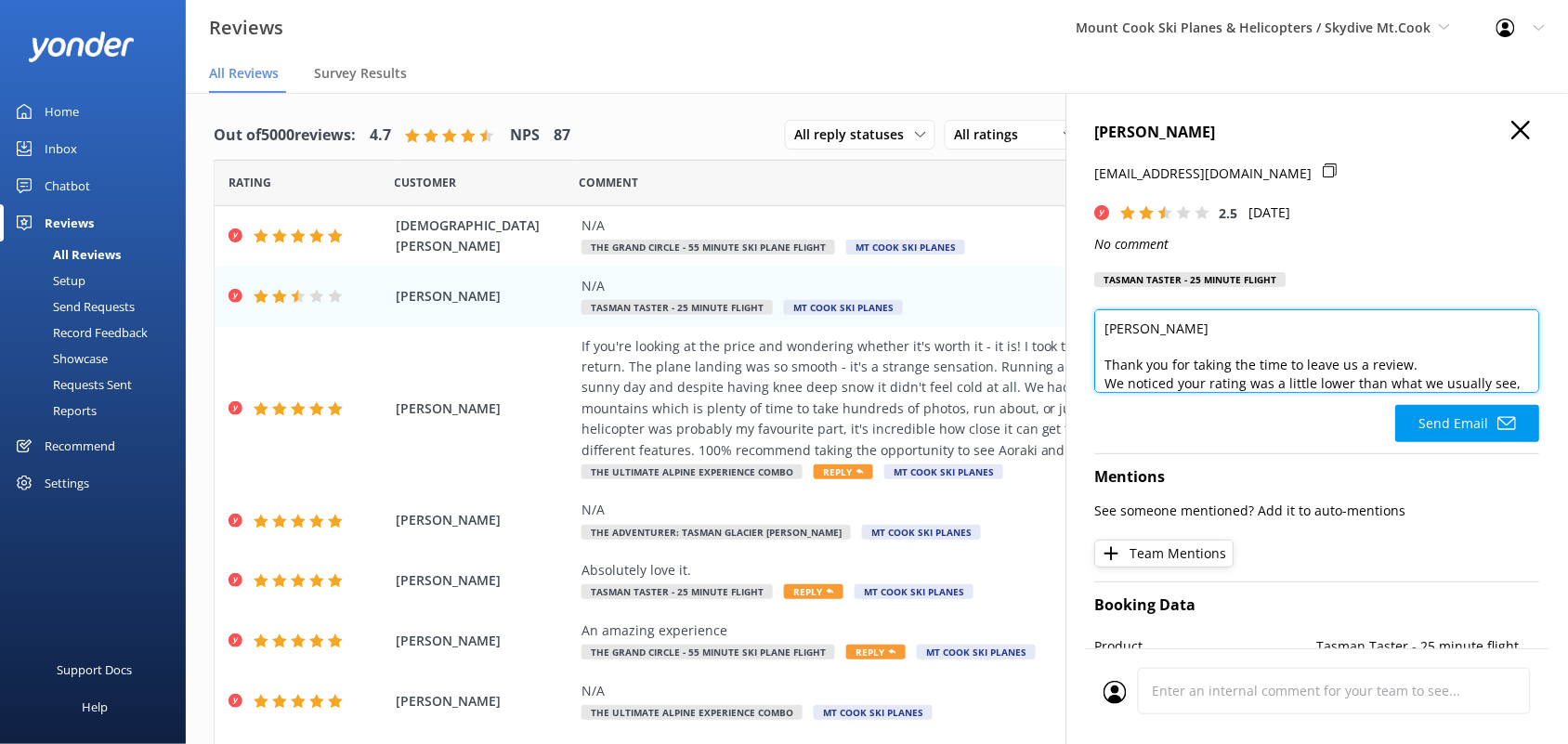
click at [1134, 322] on textarea "[PERSON_NAME] Thank you for taking the time to leave us a review. We noticed yo…" at bounding box center [1318, 351] width 445 height 83
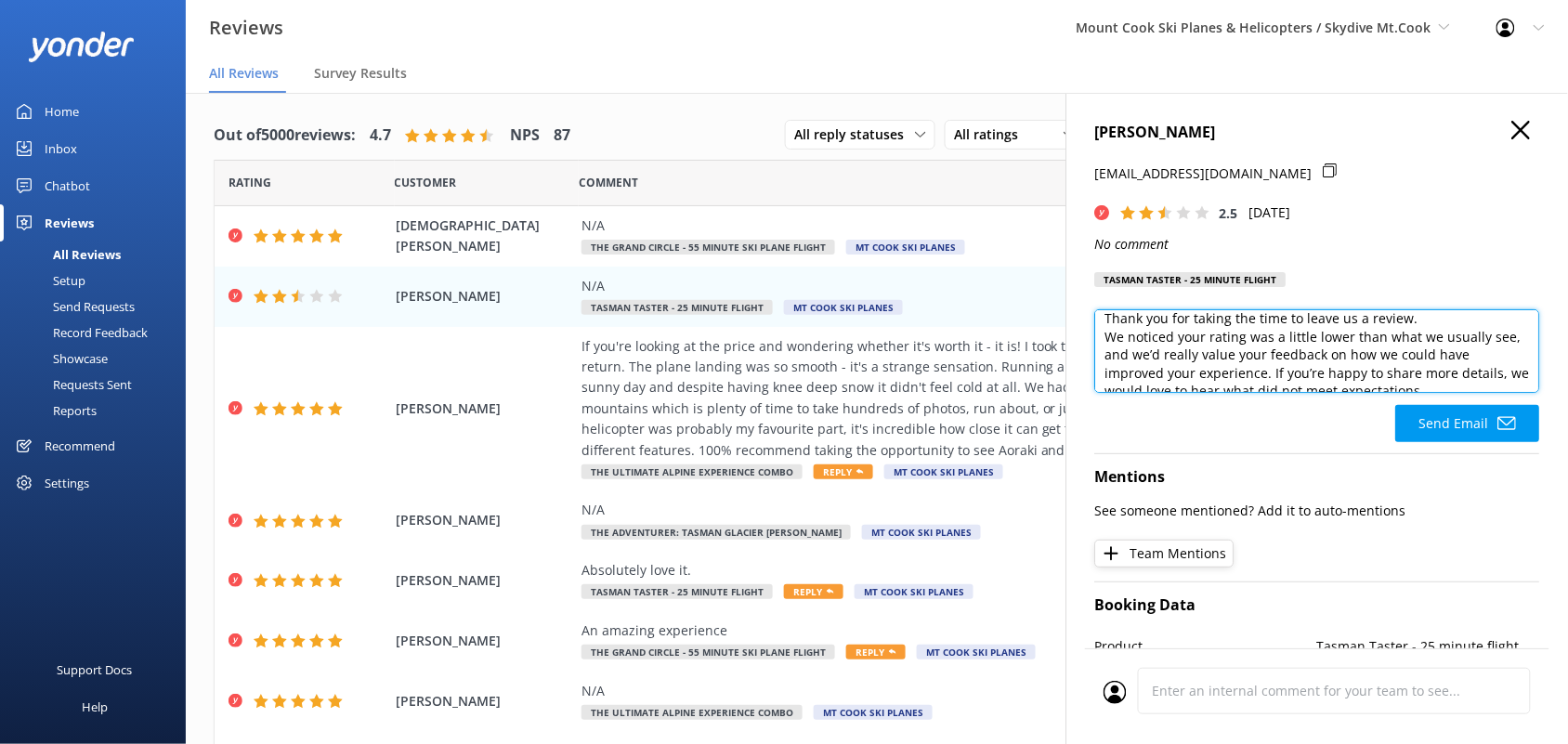
scroll to position [65, 0]
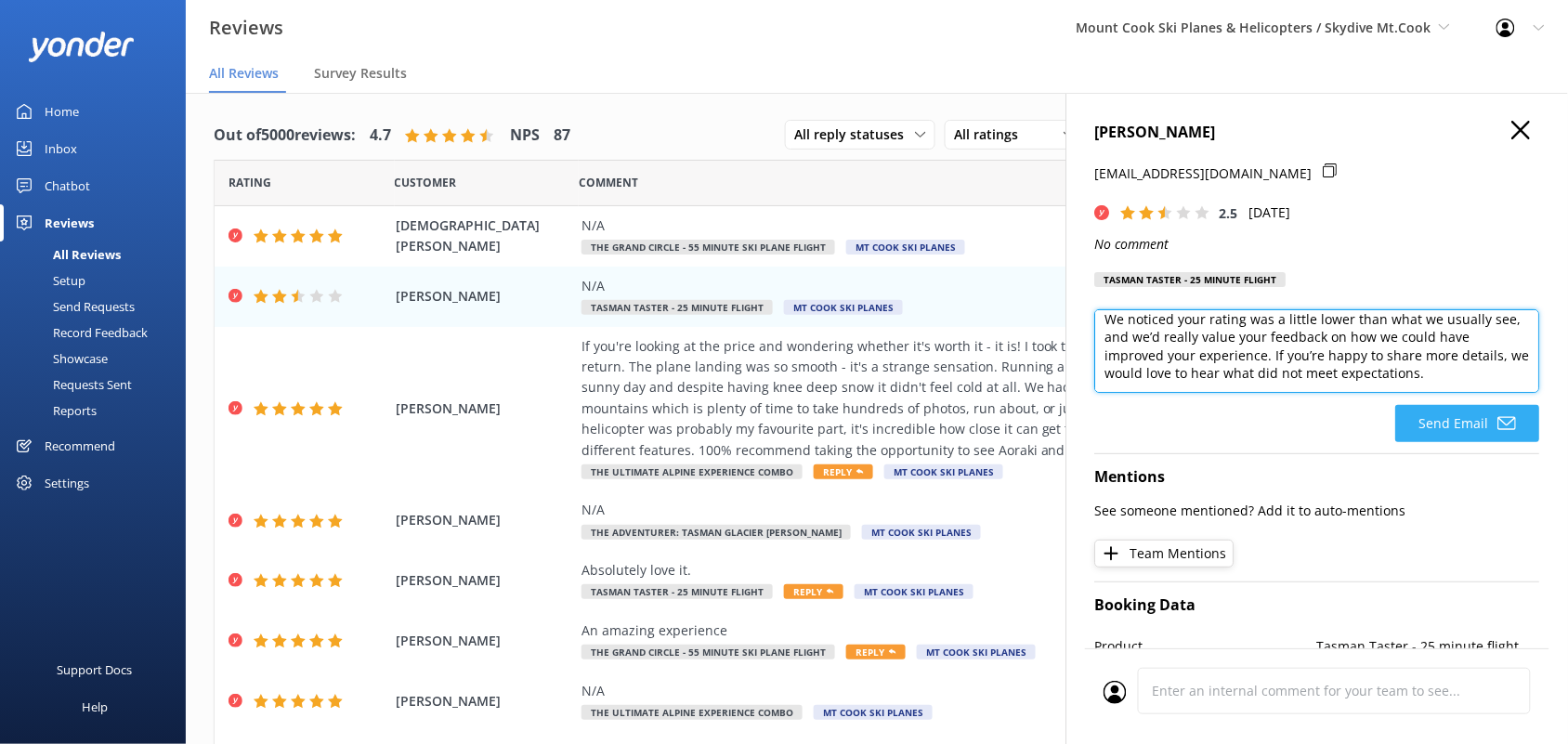
type textarea "Hello [PERSON_NAME] Thank you for taking the time to leave us a review. We noti…"
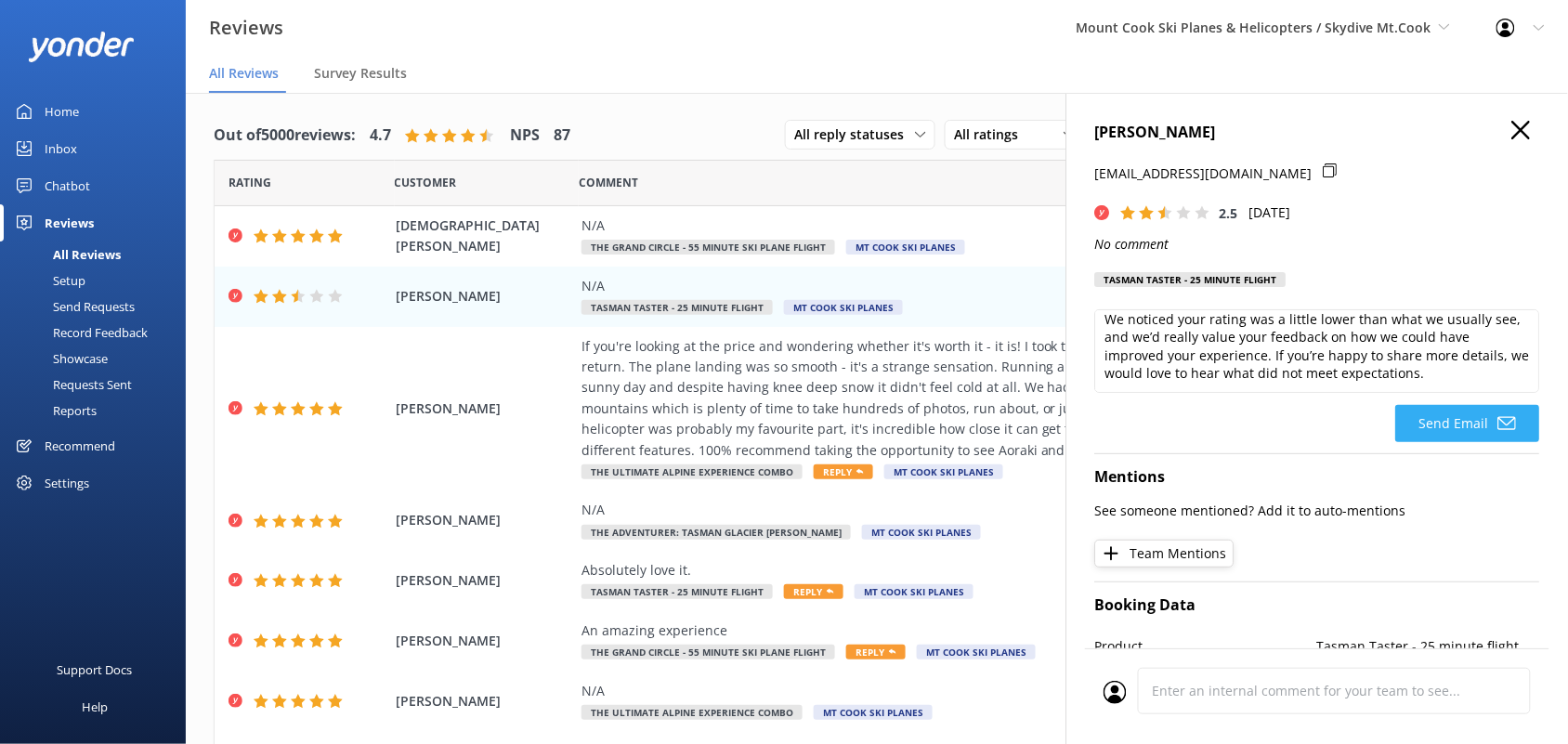
click at [1442, 416] on button "Send Email" at bounding box center [1468, 424] width 144 height 37
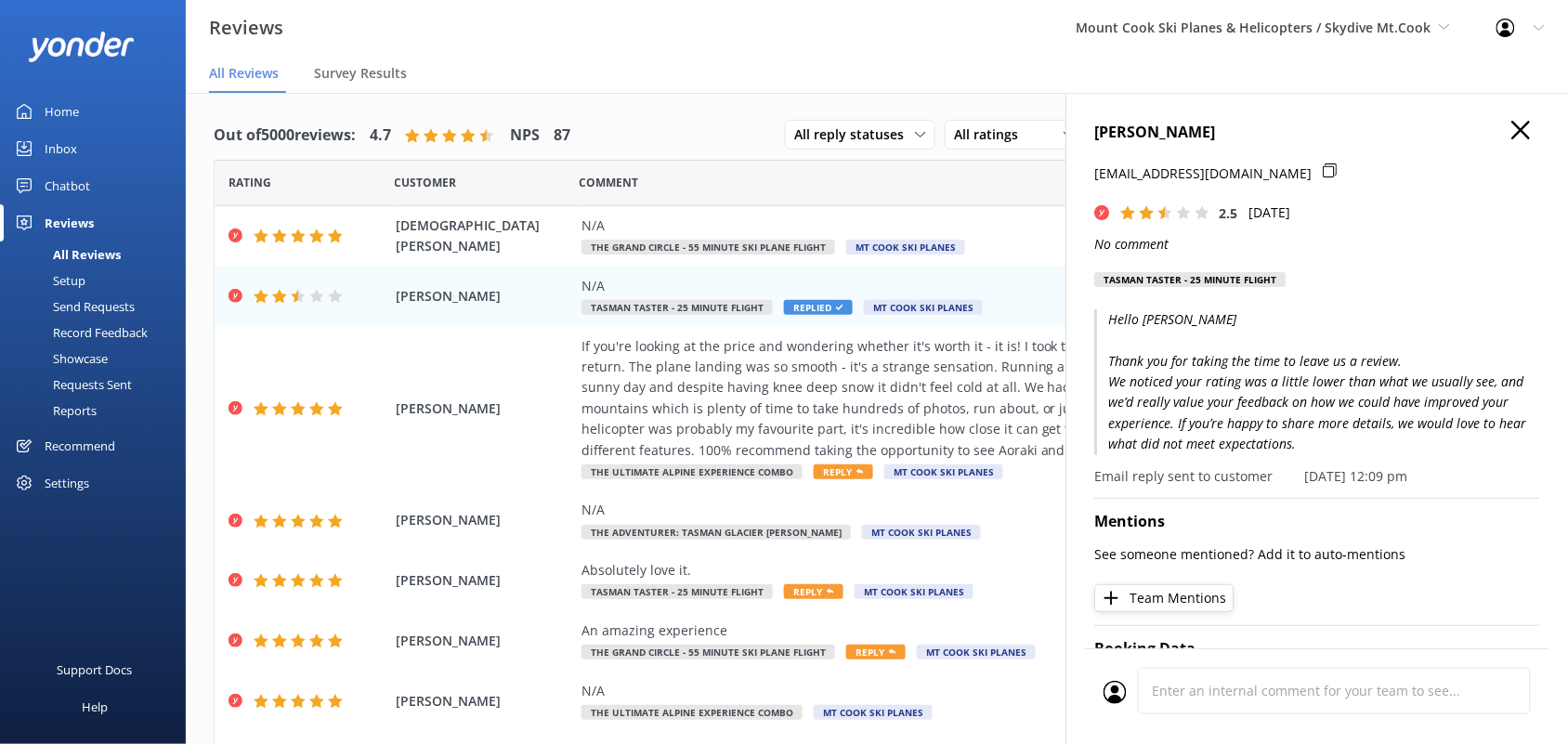
click at [1513, 132] on use "button" at bounding box center [1521, 129] width 18 height 18
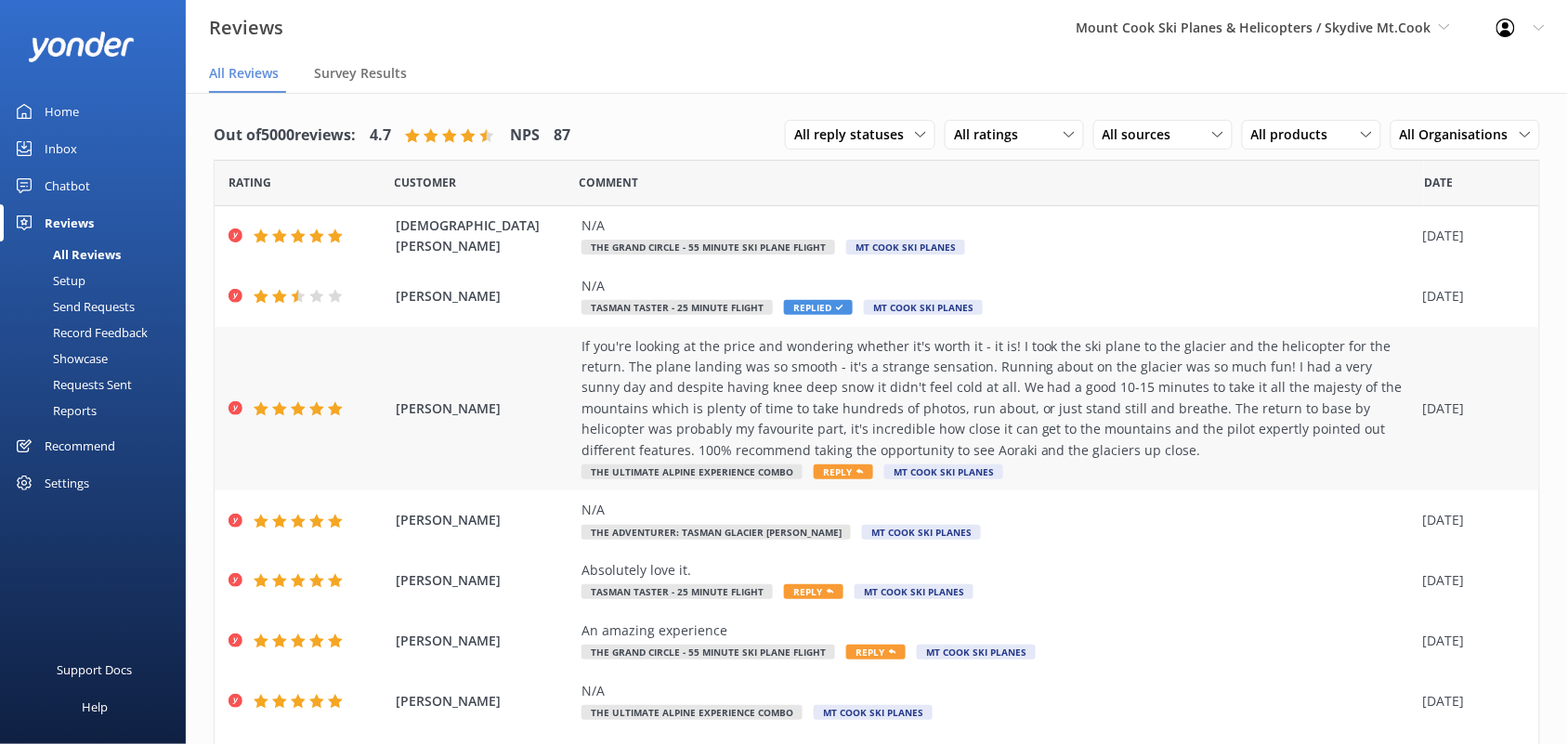
click at [837, 474] on span "Reply" at bounding box center [843, 472] width 59 height 15
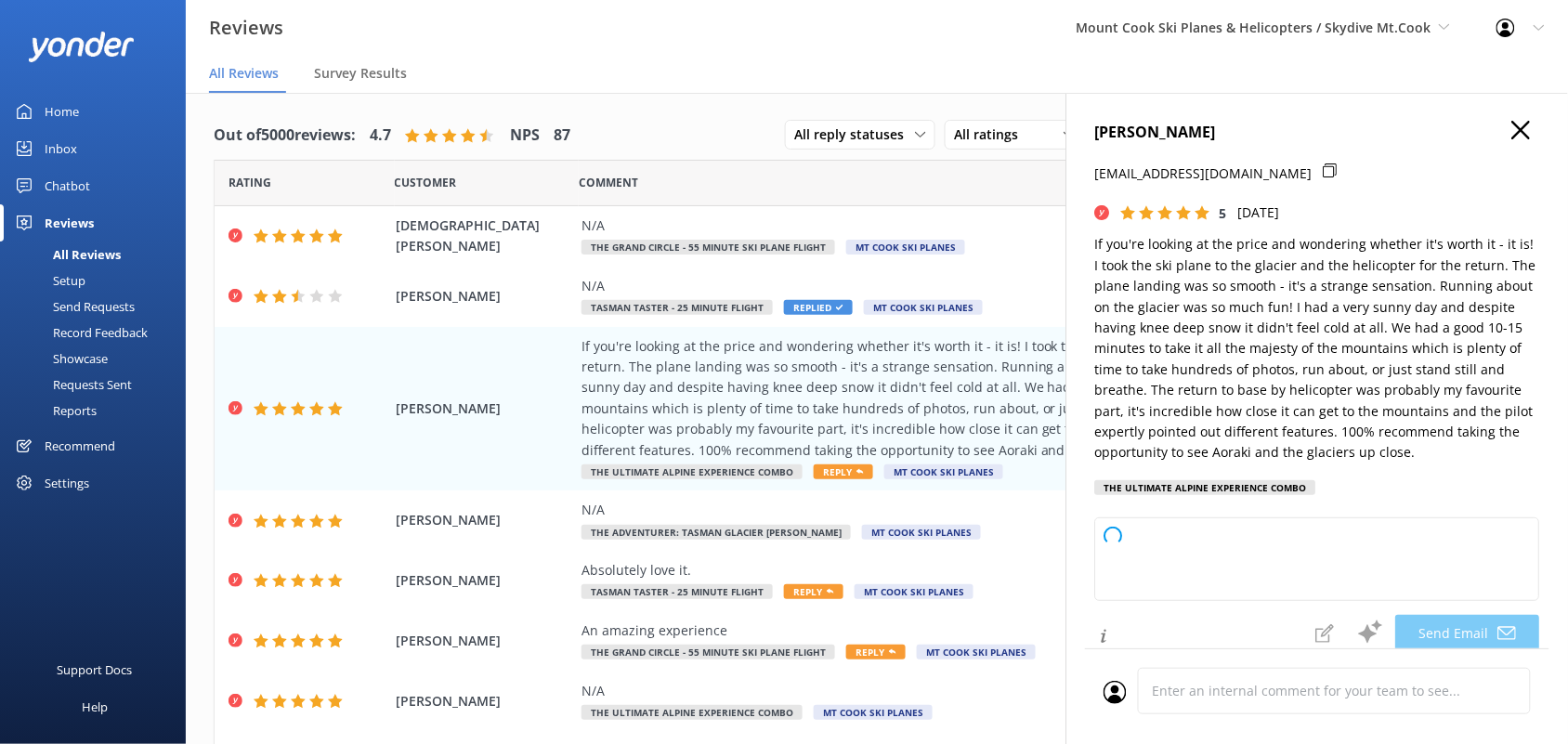
type textarea "Thank you so much for your wonderful review, [PERSON_NAME]! We're thrilled to h…"
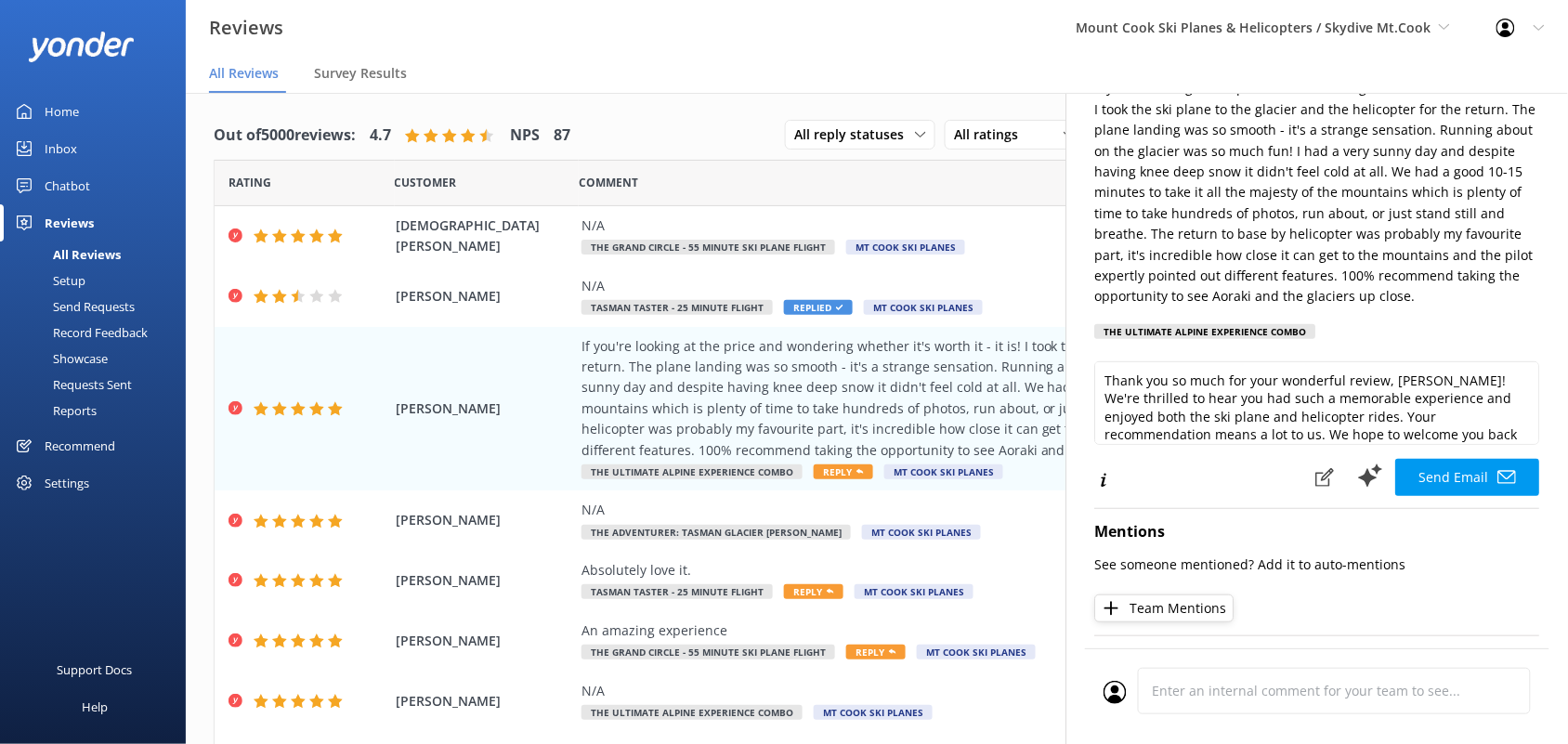
scroll to position [116, 0]
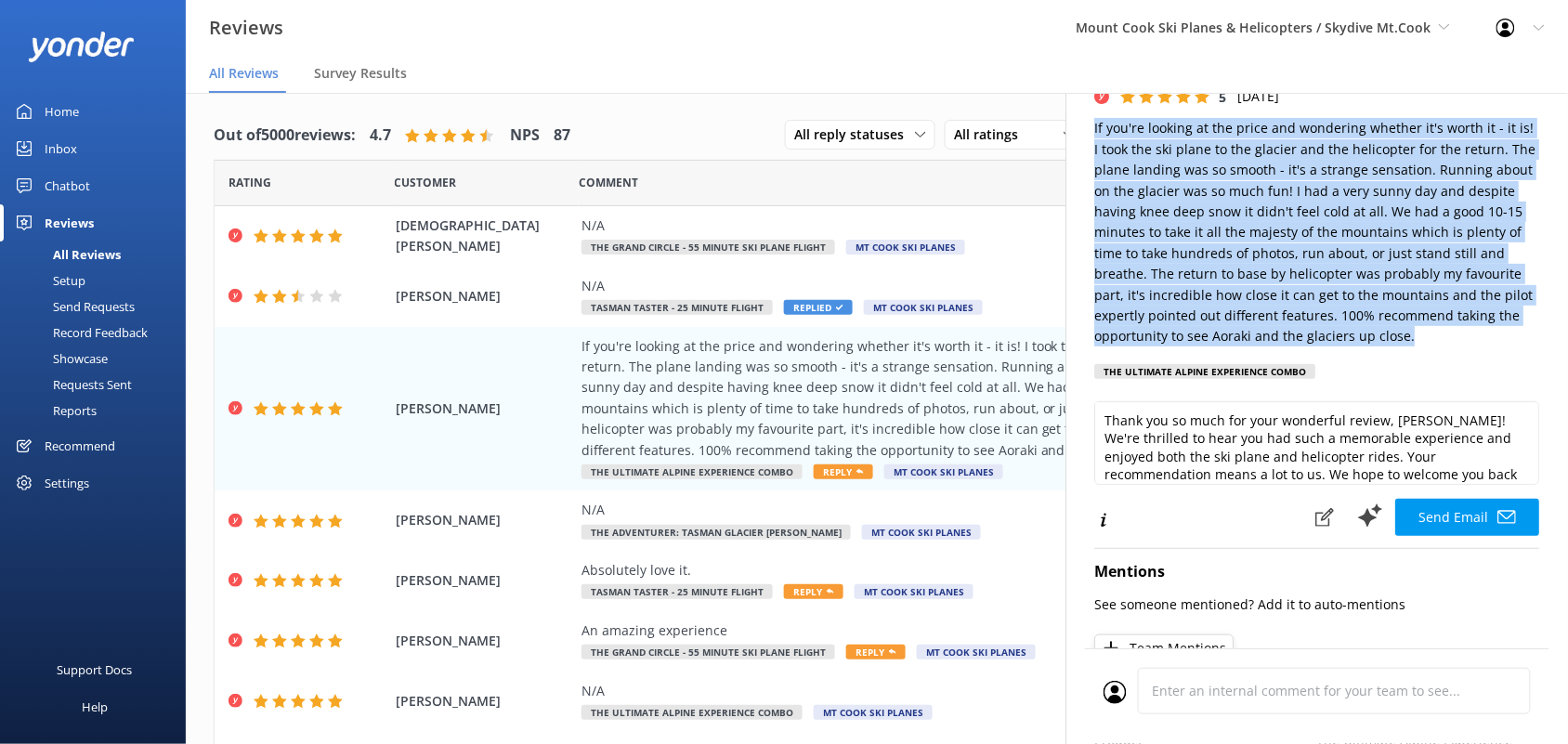
drag, startPoint x: 1419, startPoint y: 338, endPoint x: 1098, endPoint y: 130, distance: 382.5
click at [1098, 130] on p "If you're looking at the price and wondering whether it's worth it - it is! I t…" at bounding box center [1318, 231] width 445 height 229
copy p "If you're looking at the price and wondering whether it's worth it - it is! I t…"
